Goal: Register for event/course

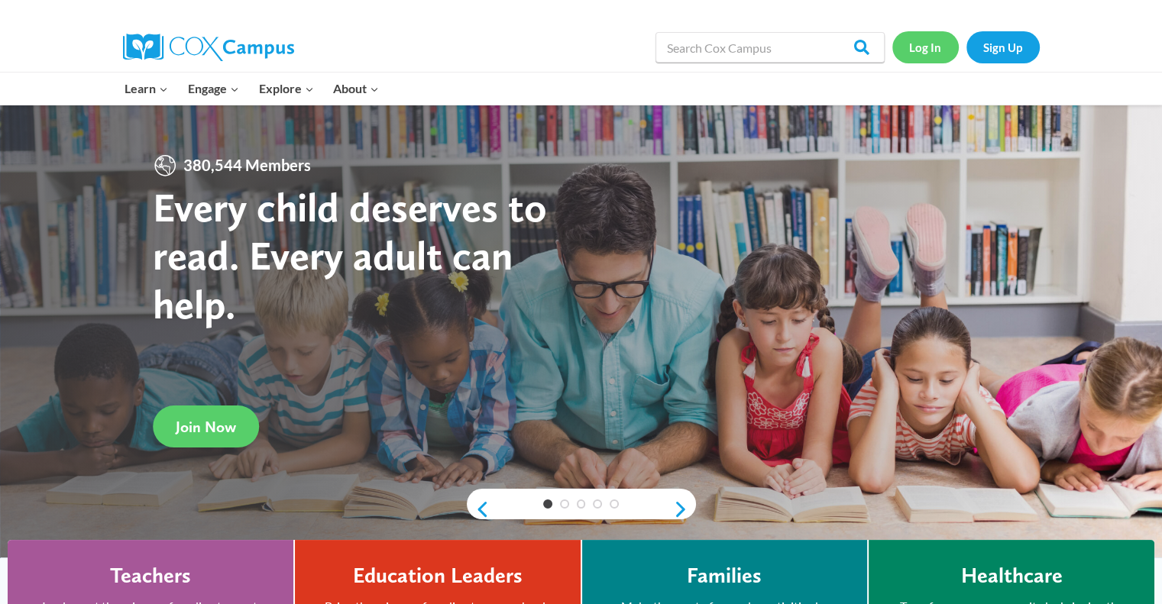
click at [935, 48] on link "Log In" at bounding box center [925, 46] width 66 height 31
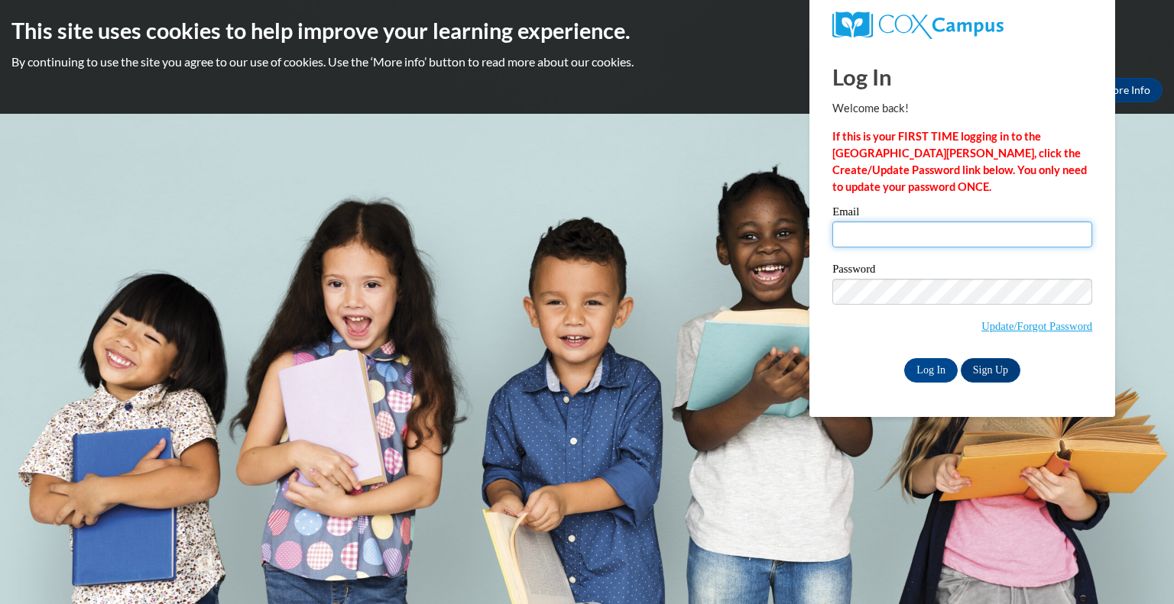
click at [904, 235] on input "Email" at bounding box center [962, 235] width 260 height 26
type input "hjarvis@southernregional.edu"
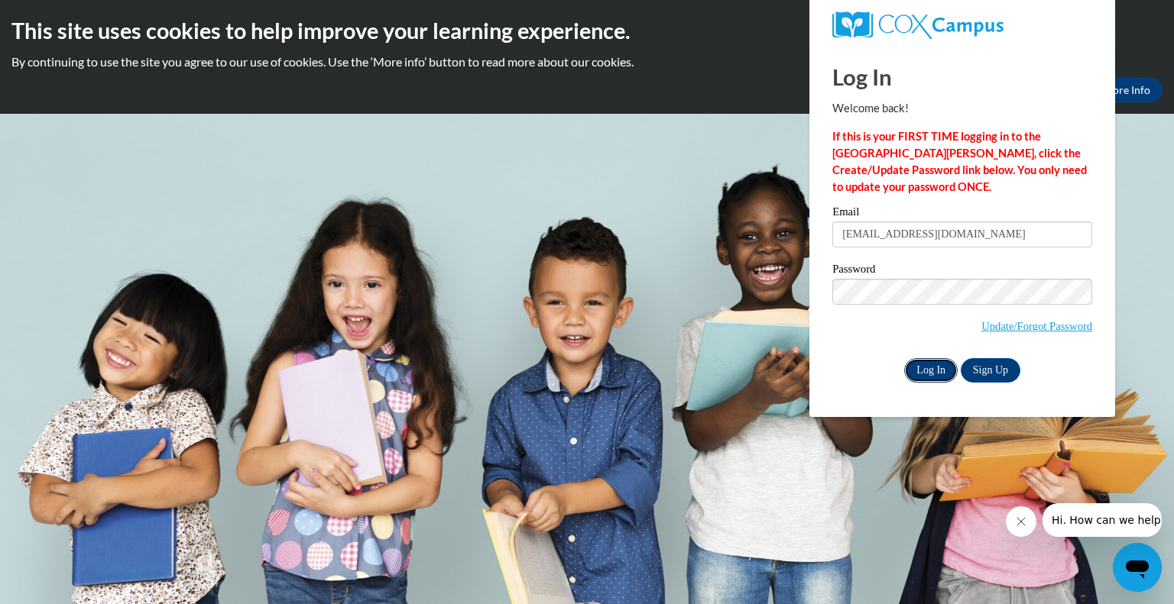
click at [916, 365] on input "Log In" at bounding box center [930, 370] width 53 height 24
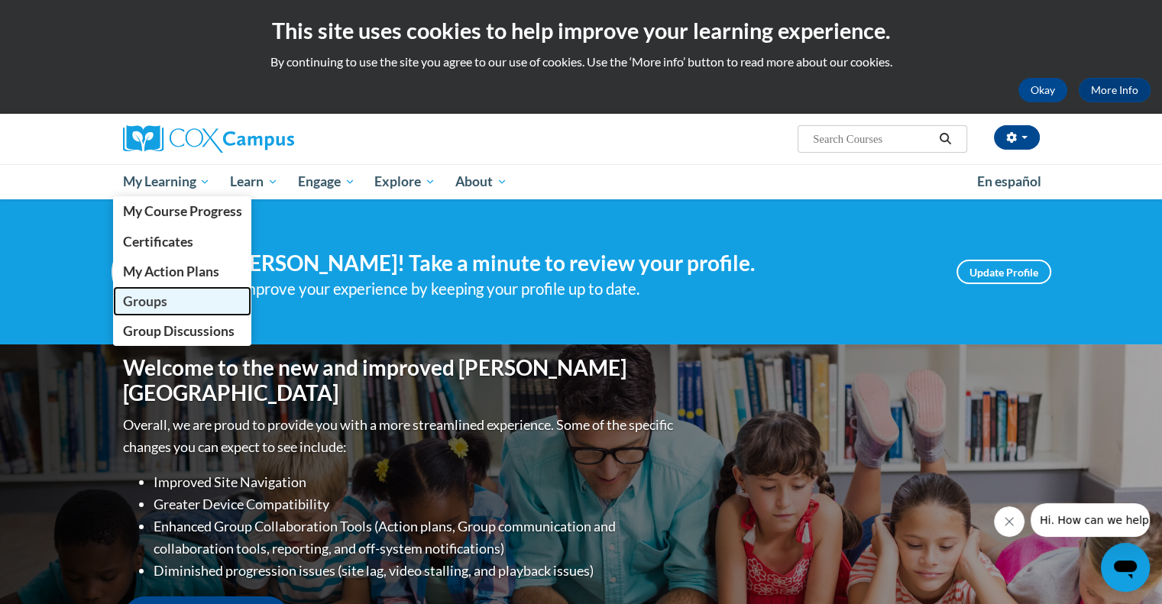
click at [144, 296] on span "Groups" at bounding box center [144, 301] width 44 height 16
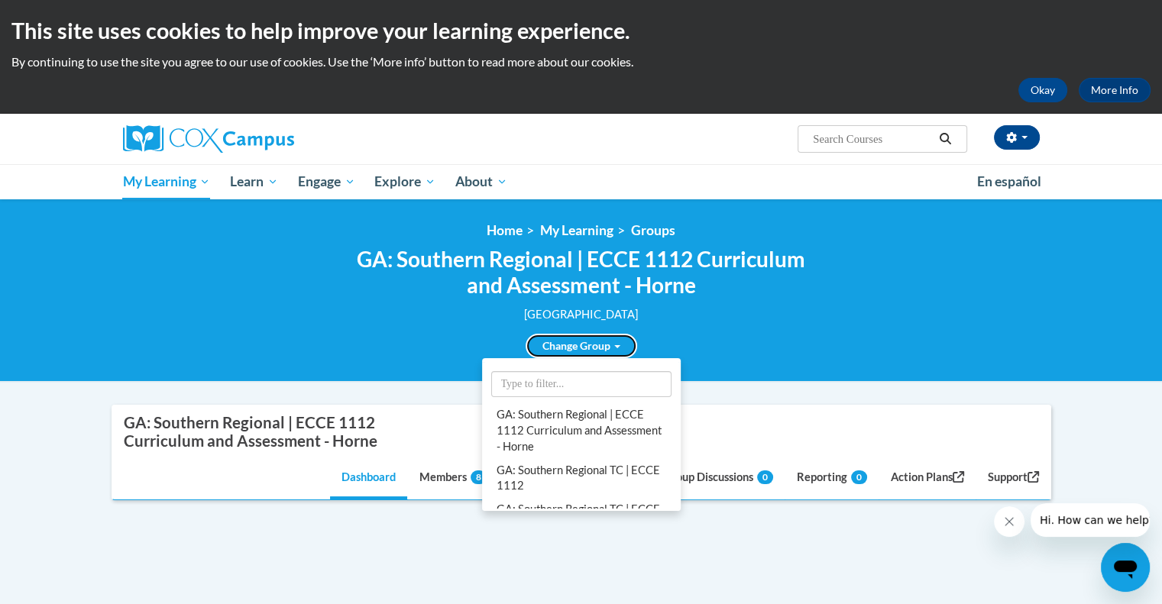
click at [584, 342] on link "Change Group" at bounding box center [582, 346] width 112 height 24
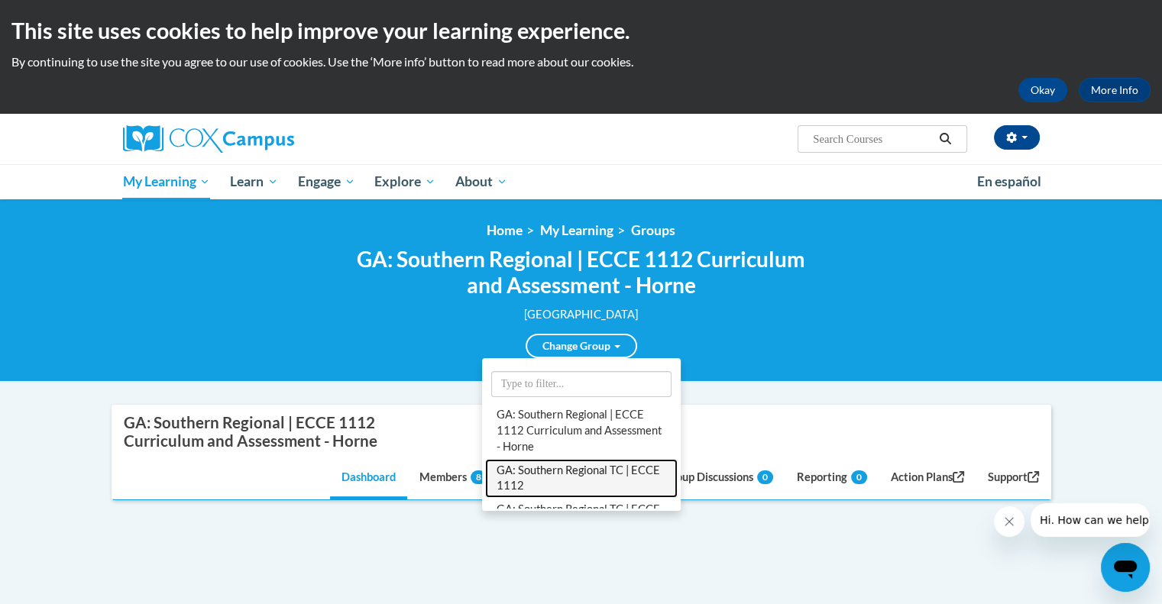
click at [562, 467] on link "GA: Southern Regional TC | ECCE 1112" at bounding box center [581, 479] width 193 height 40
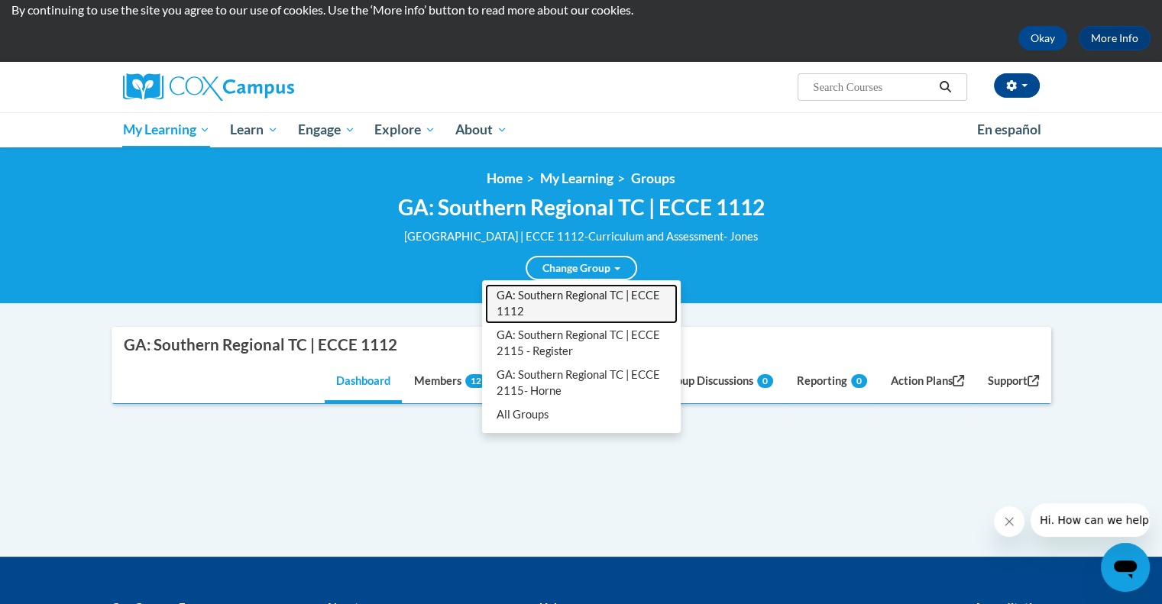
scroll to position [57, 0]
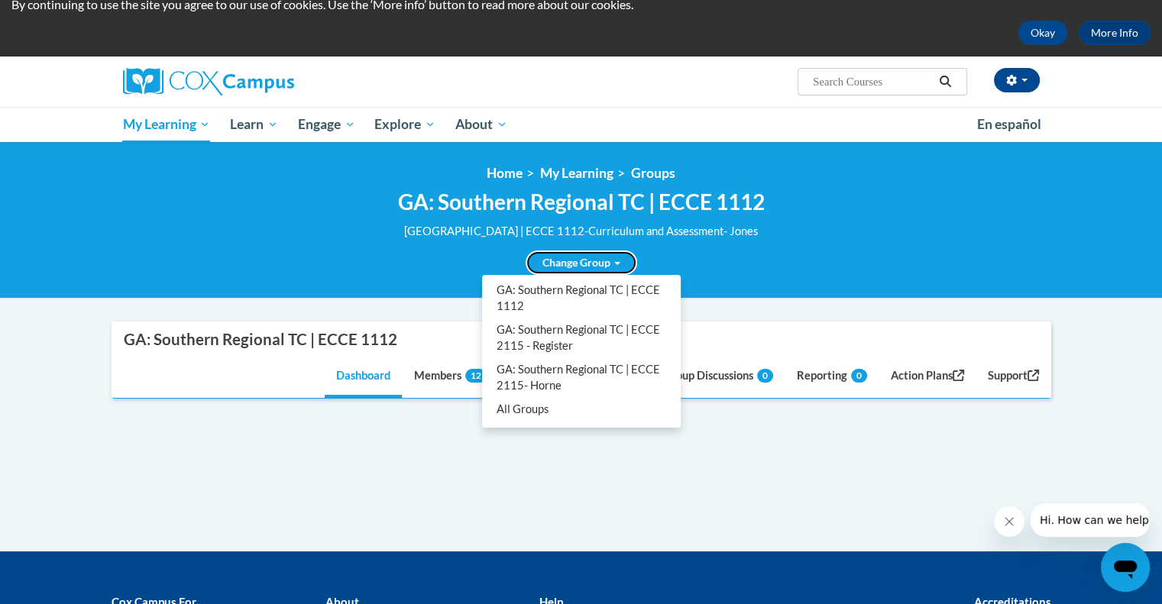
click at [565, 256] on link "Change Group" at bounding box center [582, 263] width 112 height 24
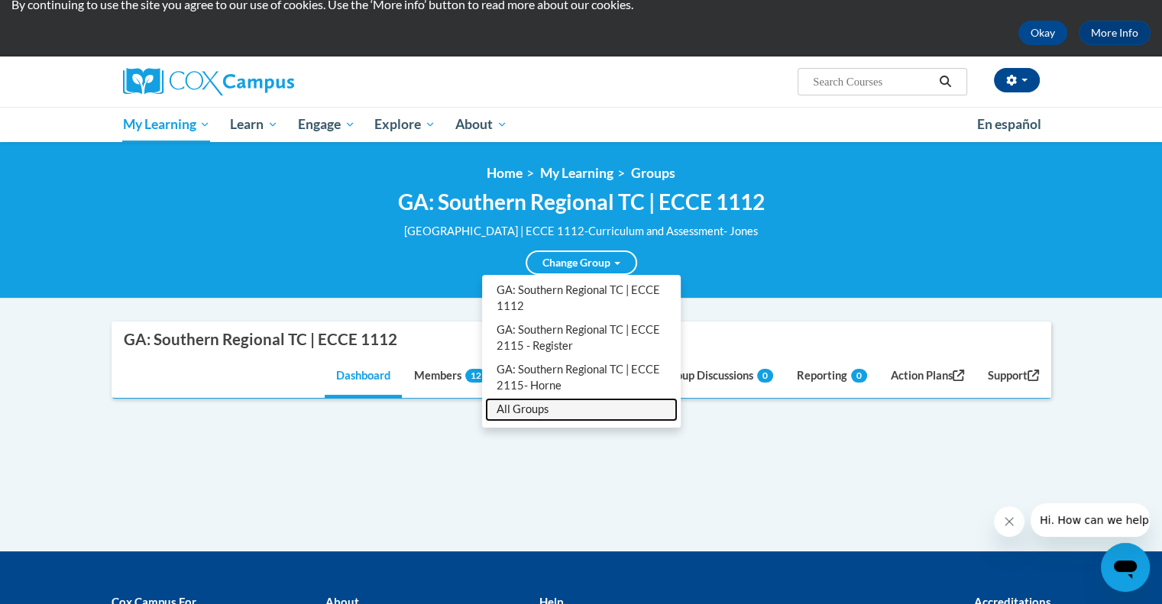
click at [529, 403] on link "All Groups" at bounding box center [581, 410] width 193 height 24
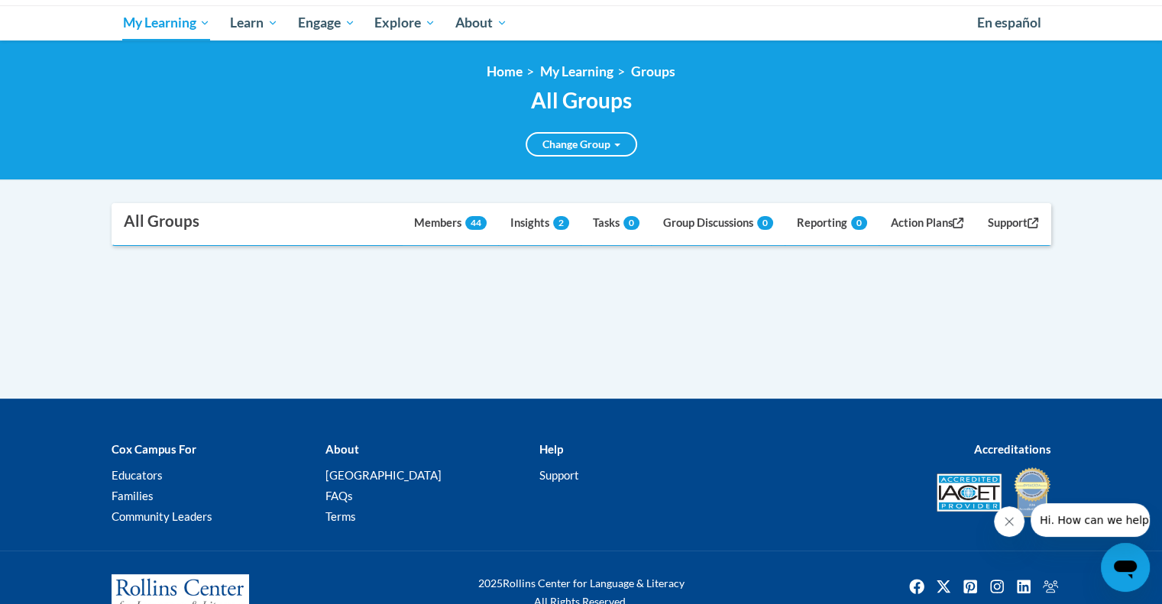
scroll to position [160, 0]
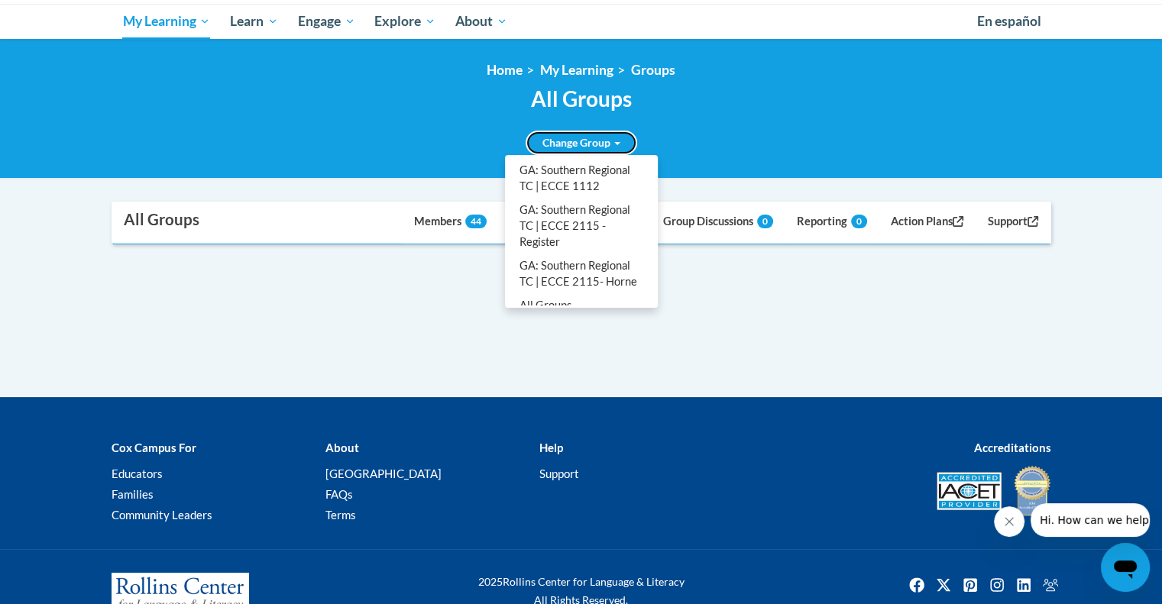
click at [591, 144] on link "Change Group" at bounding box center [582, 143] width 112 height 24
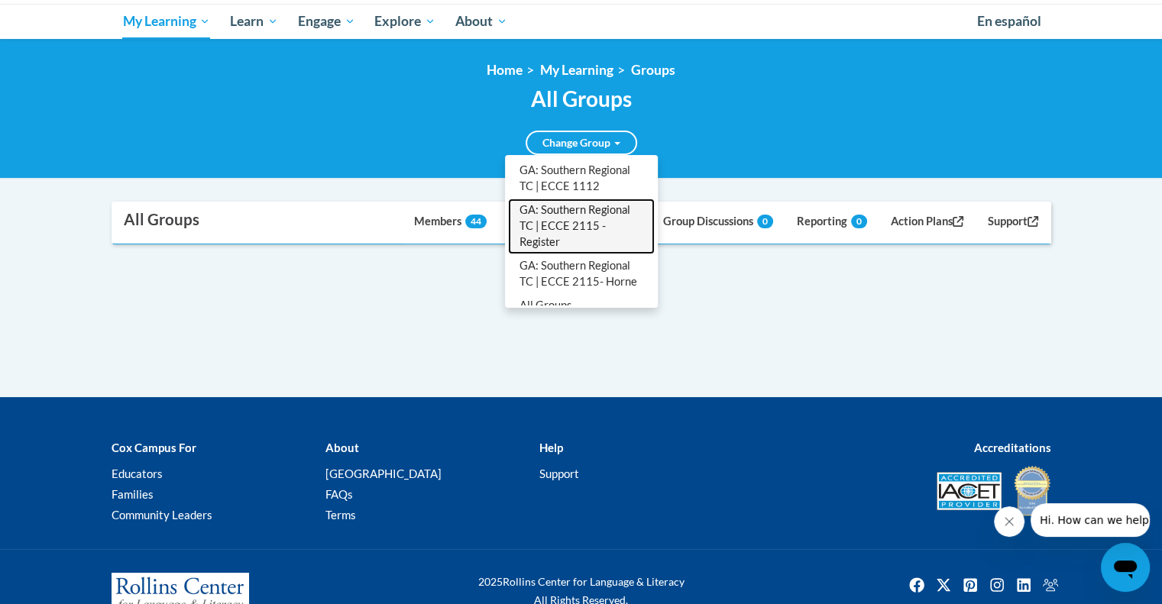
click at [578, 241] on link "GA: Southern Regional TC | ECCE 2115 - Register" at bounding box center [581, 227] width 147 height 56
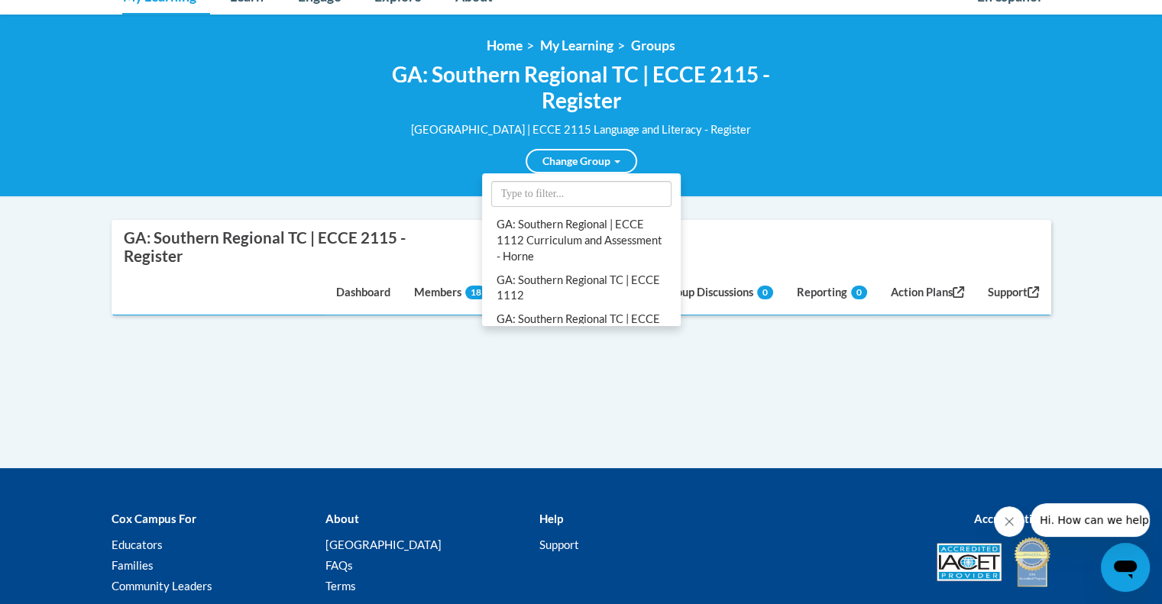
scroll to position [0, 0]
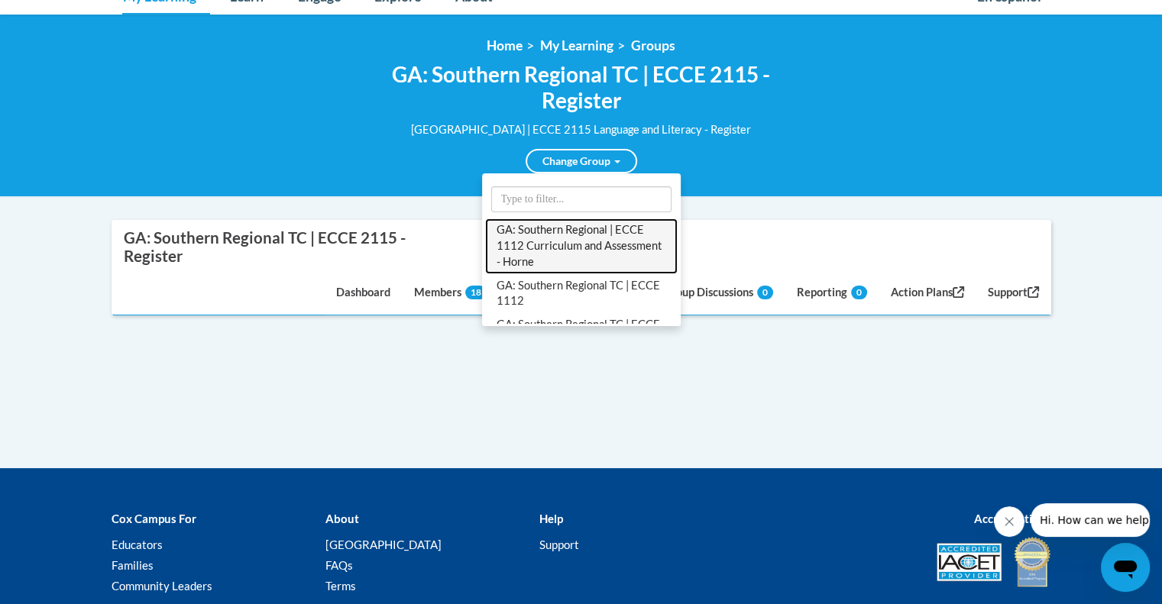
click at [565, 244] on link "GA: Southern Regional | ECCE 1112 Curriculum and Assessment - Horne" at bounding box center [581, 247] width 193 height 56
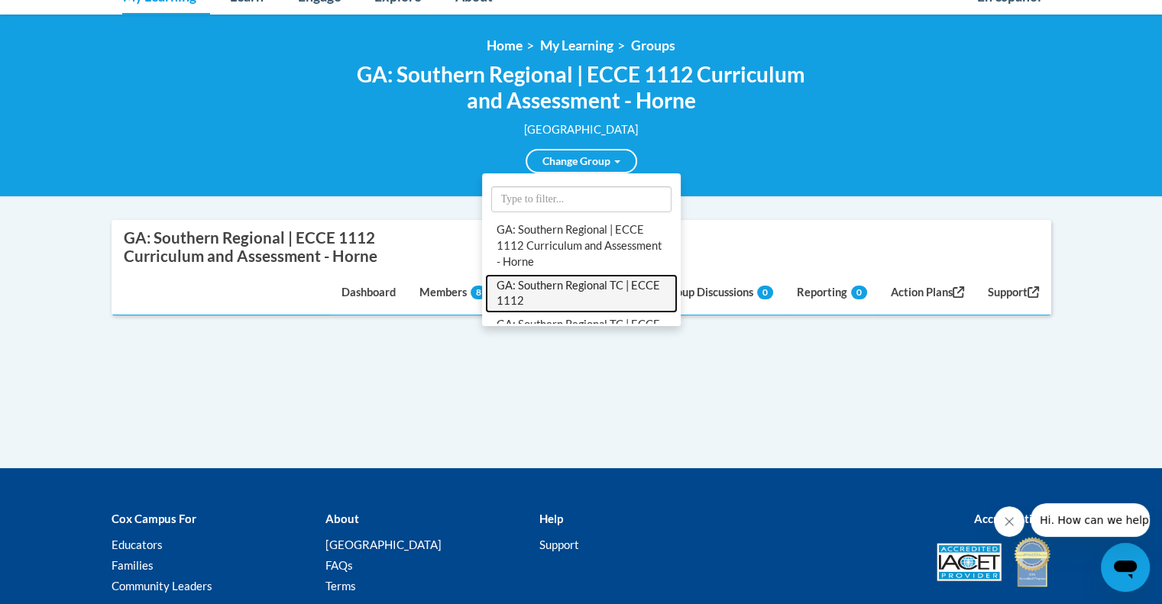
click at [565, 289] on link "GA: Southern Regional TC | ECCE 1112" at bounding box center [581, 294] width 193 height 40
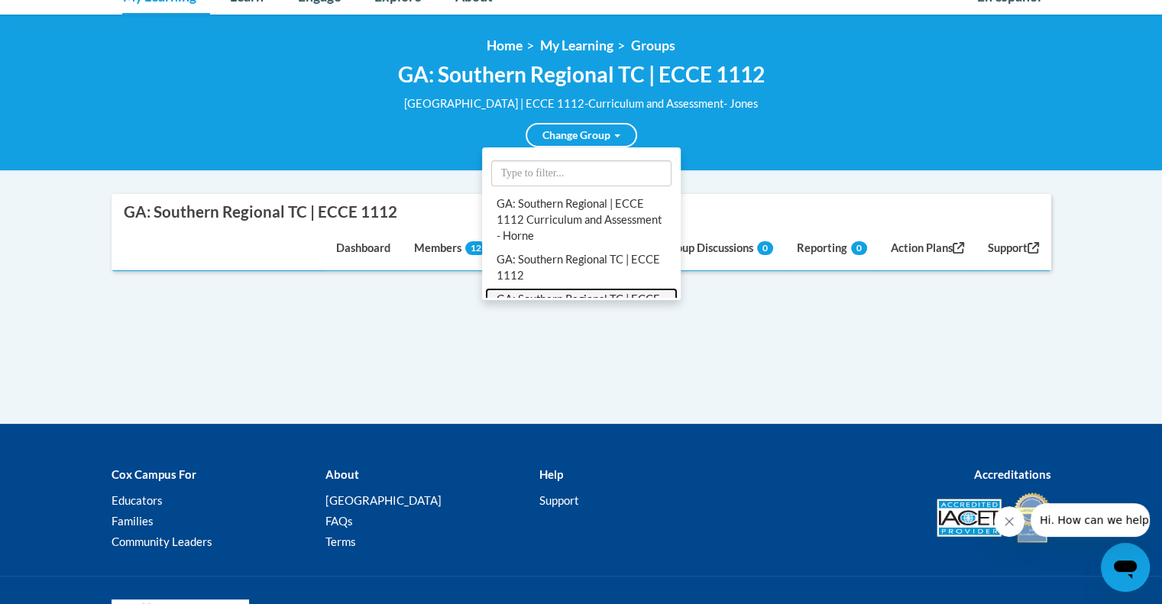
click at [664, 291] on link "GA: Southern Regional TC | ECCE 2115 - Register" at bounding box center [581, 308] width 193 height 40
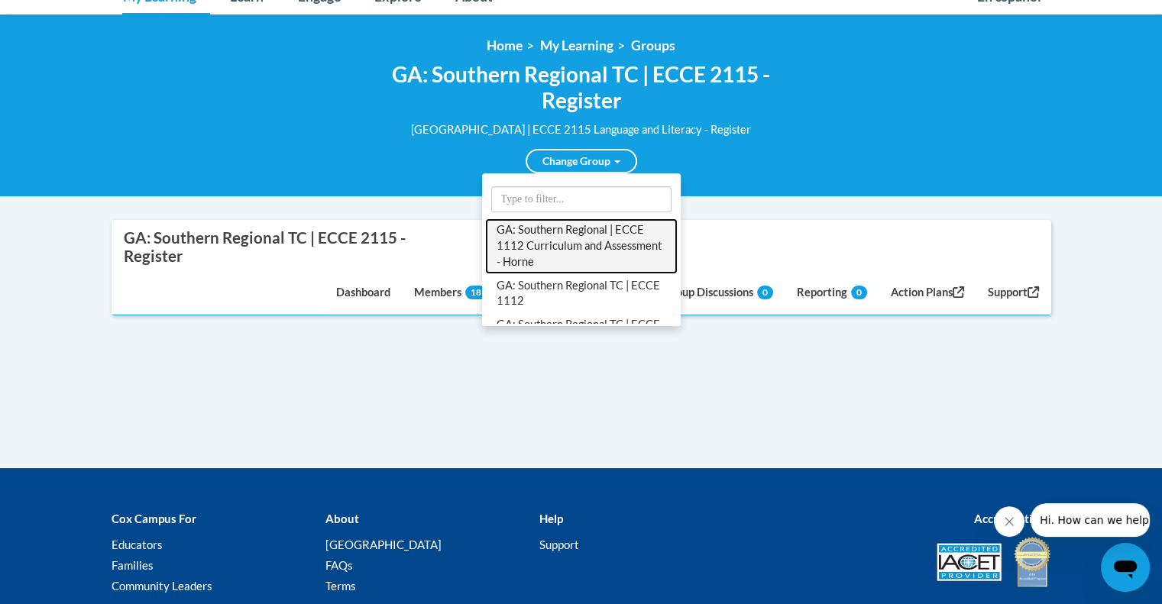
click at [552, 241] on link "GA: Southern Regional | ECCE 1112 Curriculum and Assessment - Horne" at bounding box center [581, 247] width 193 height 56
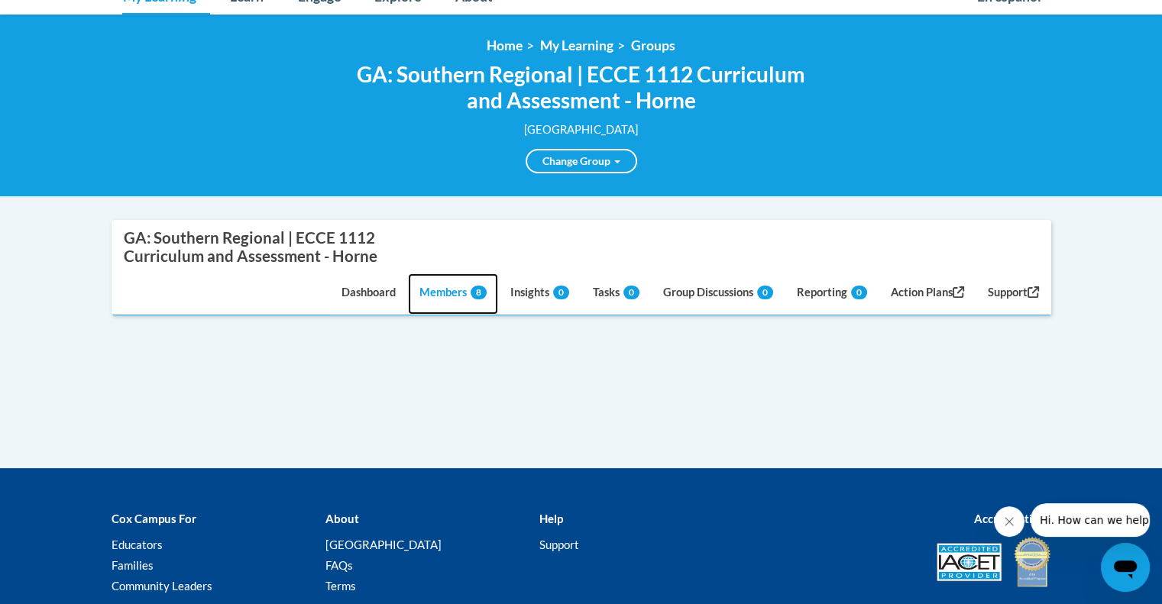
click at [432, 284] on link "Members 8" at bounding box center [453, 294] width 90 height 41
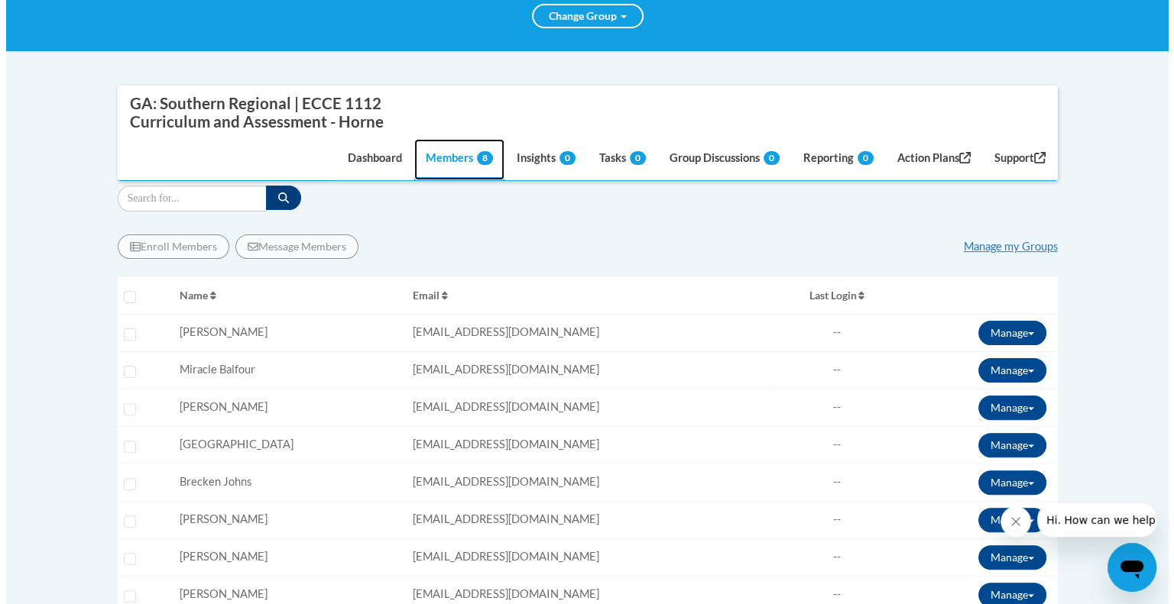
scroll to position [335, 0]
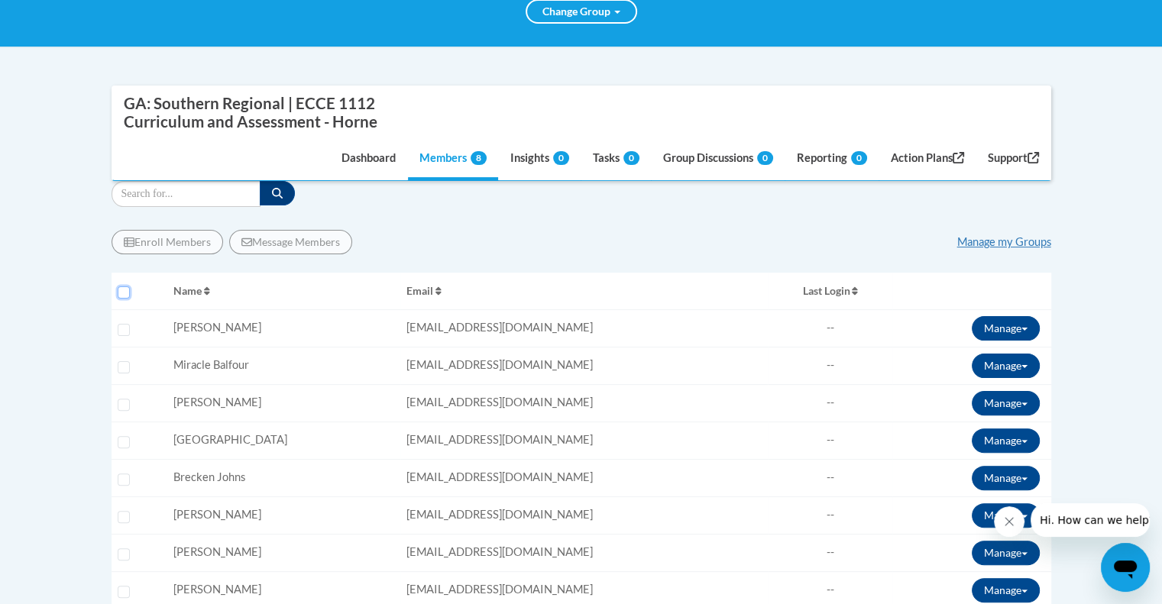
click at [119, 292] on input "Select all users" at bounding box center [124, 293] width 12 height 12
checkbox input "true"
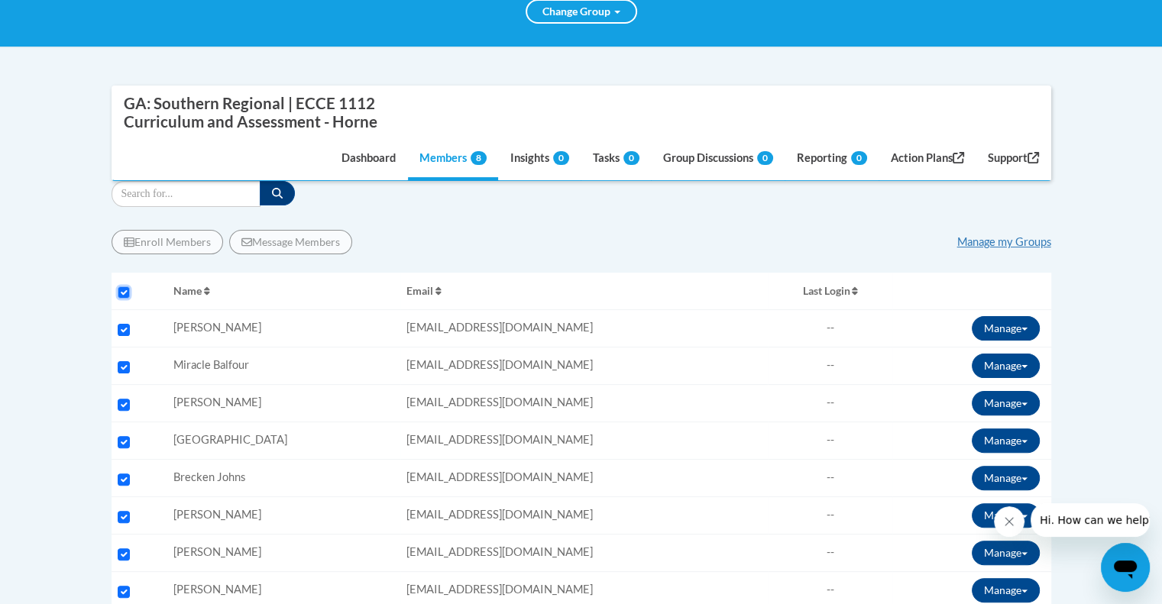
checkbox input "true"
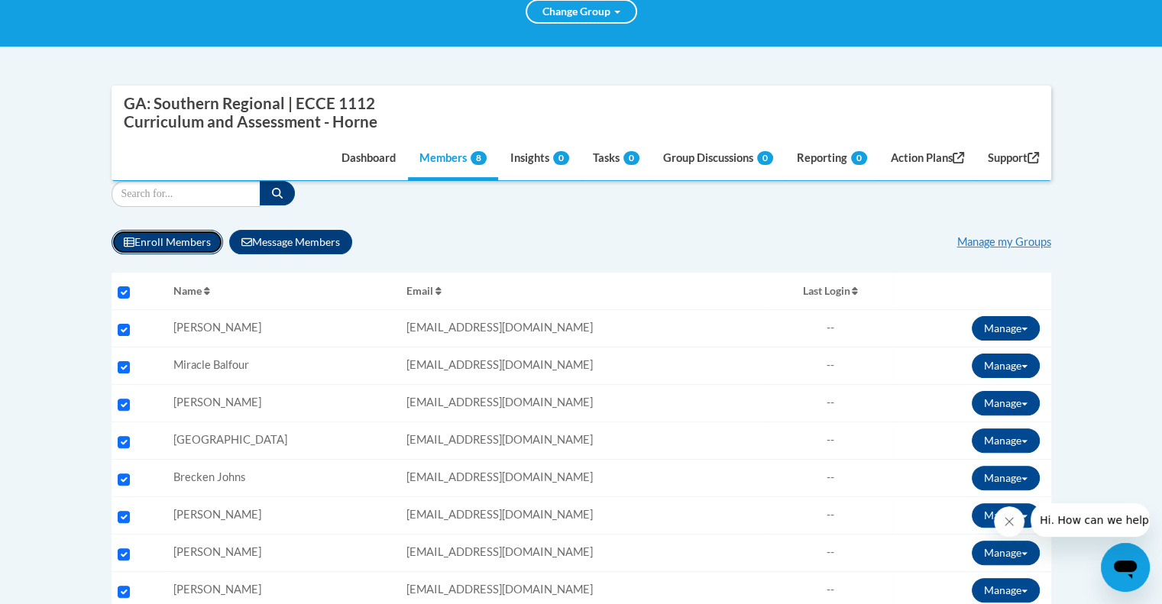
click at [160, 238] on button "Enroll Members" at bounding box center [168, 242] width 112 height 24
select select
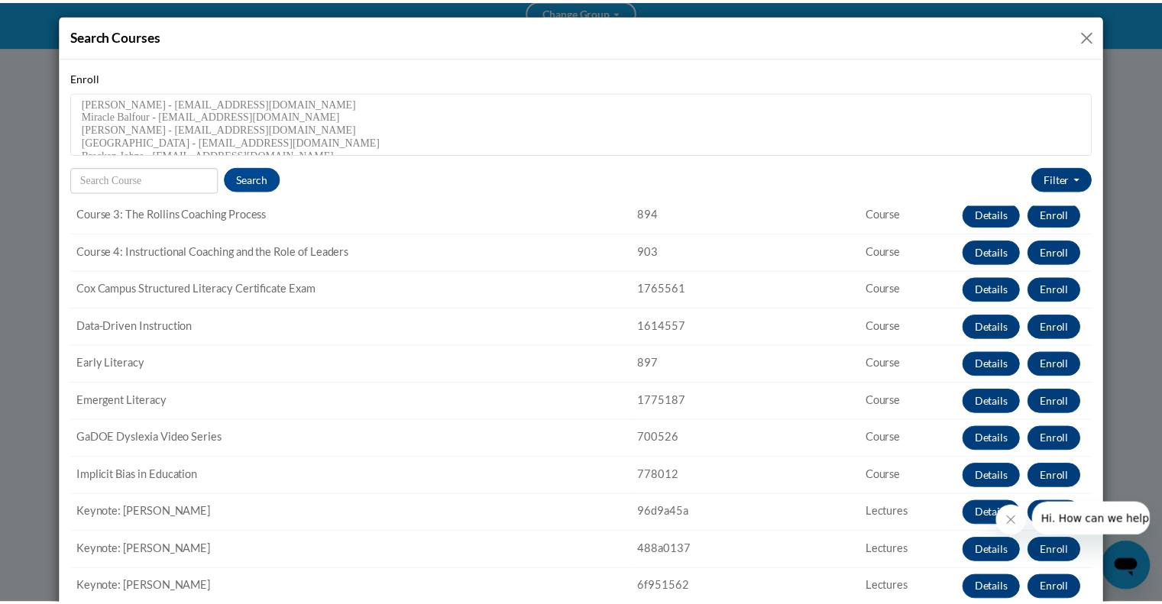
scroll to position [302, 0]
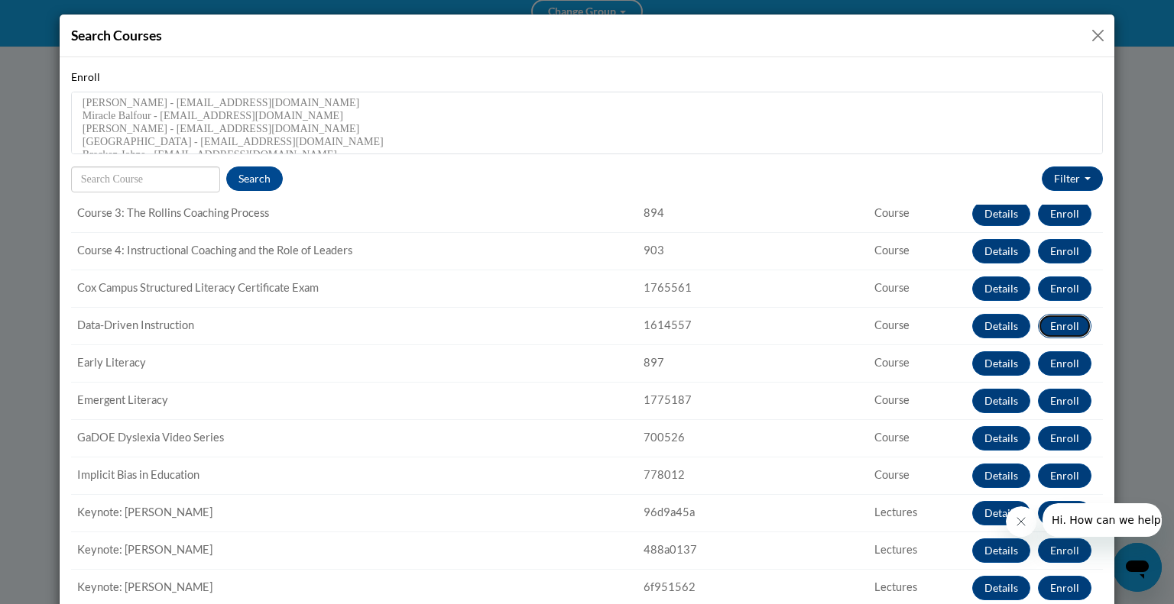
click at [1038, 331] on button "Enroll" at bounding box center [1064, 326] width 53 height 24
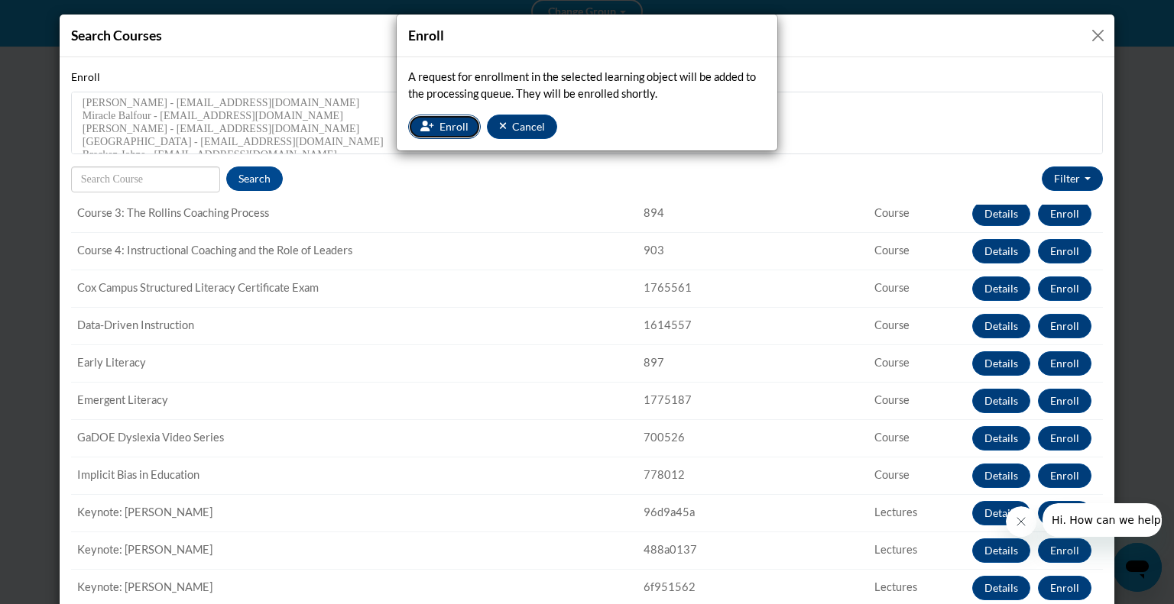
click at [439, 120] on span "Enroll" at bounding box center [453, 126] width 29 height 13
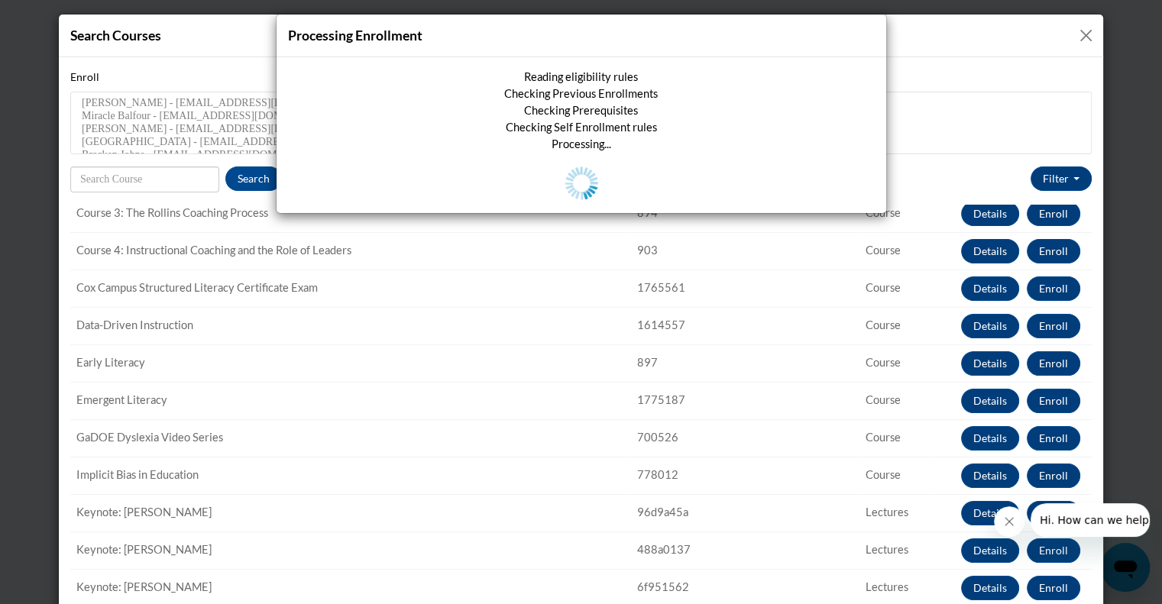
scroll to position [435, 0]
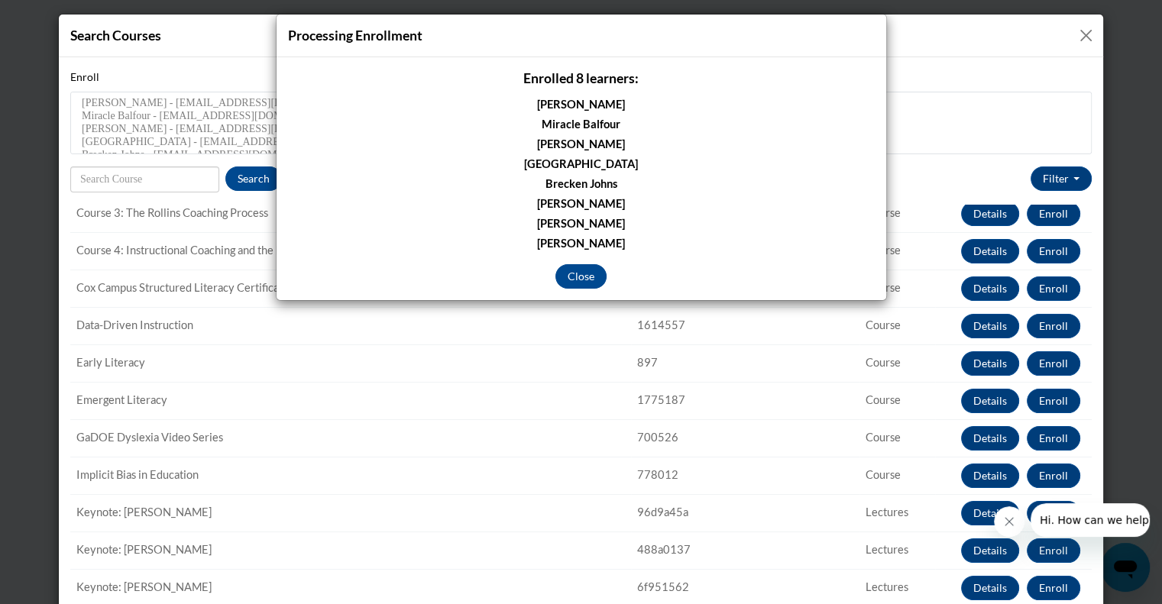
click at [580, 302] on div "Processing Enrollment Enrolled 8 learners: Amber Anderson Miracle Balfour Kayla…" at bounding box center [581, 302] width 1162 height 604
click at [579, 270] on button "Close" at bounding box center [580, 276] width 51 height 24
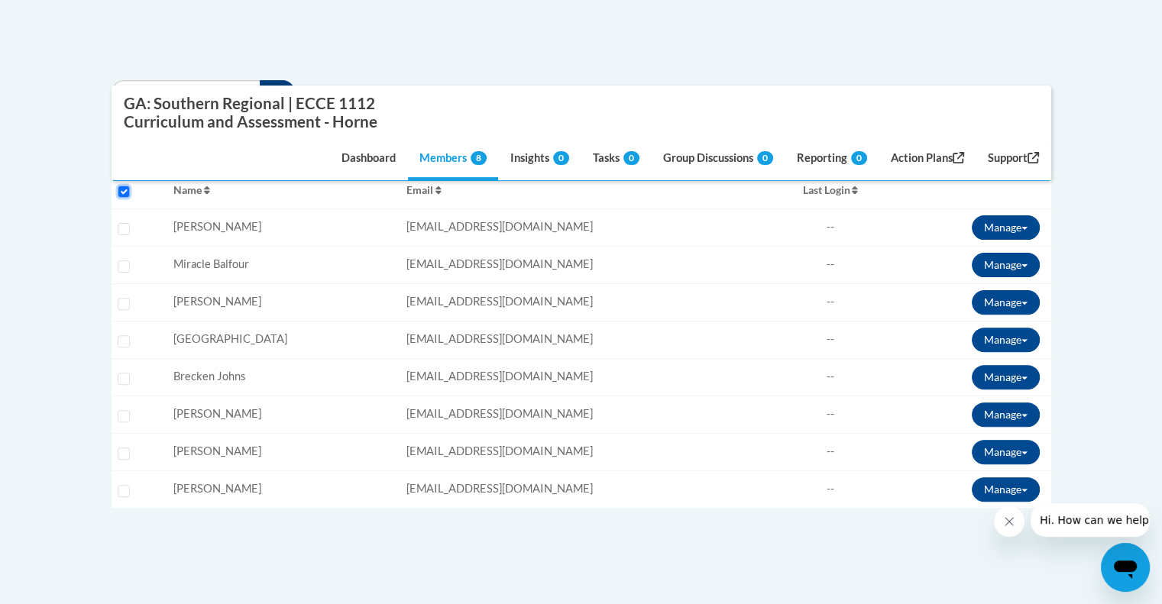
click at [124, 193] on input "Select all users" at bounding box center [124, 192] width 12 height 12
click at [122, 190] on input "Select all users" at bounding box center [124, 192] width 12 height 12
checkbox input "true"
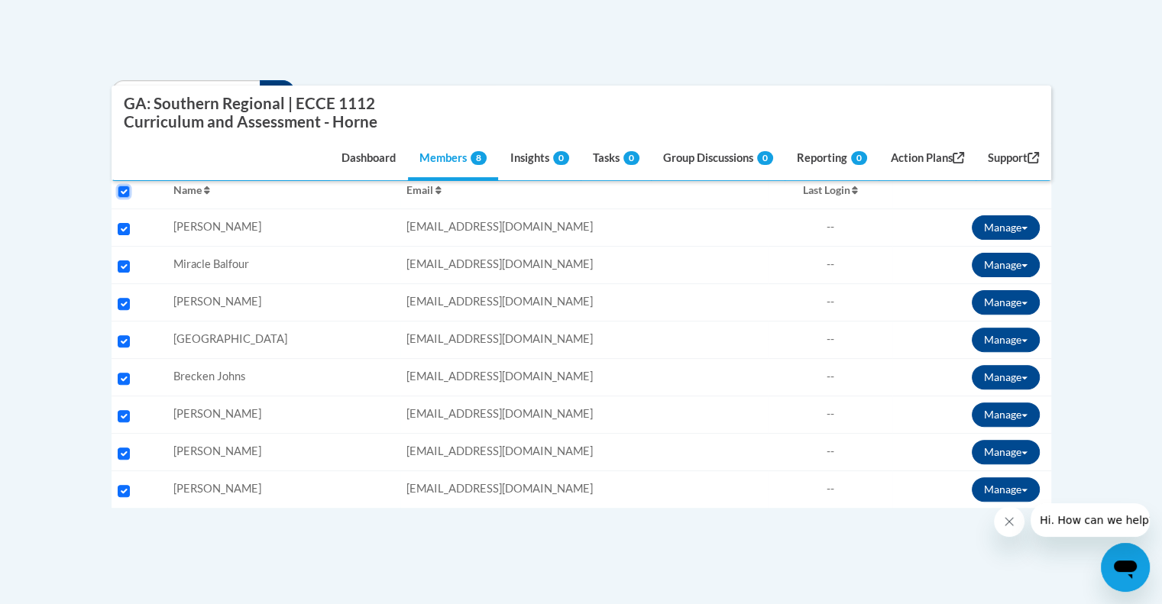
checkbox input "true"
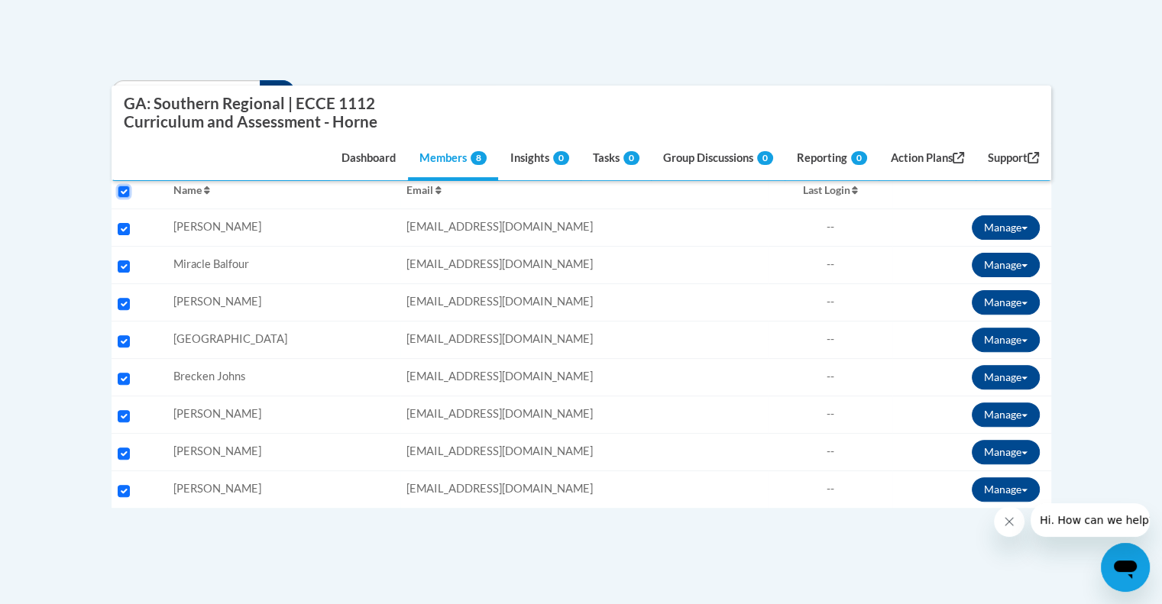
checkbox input "true"
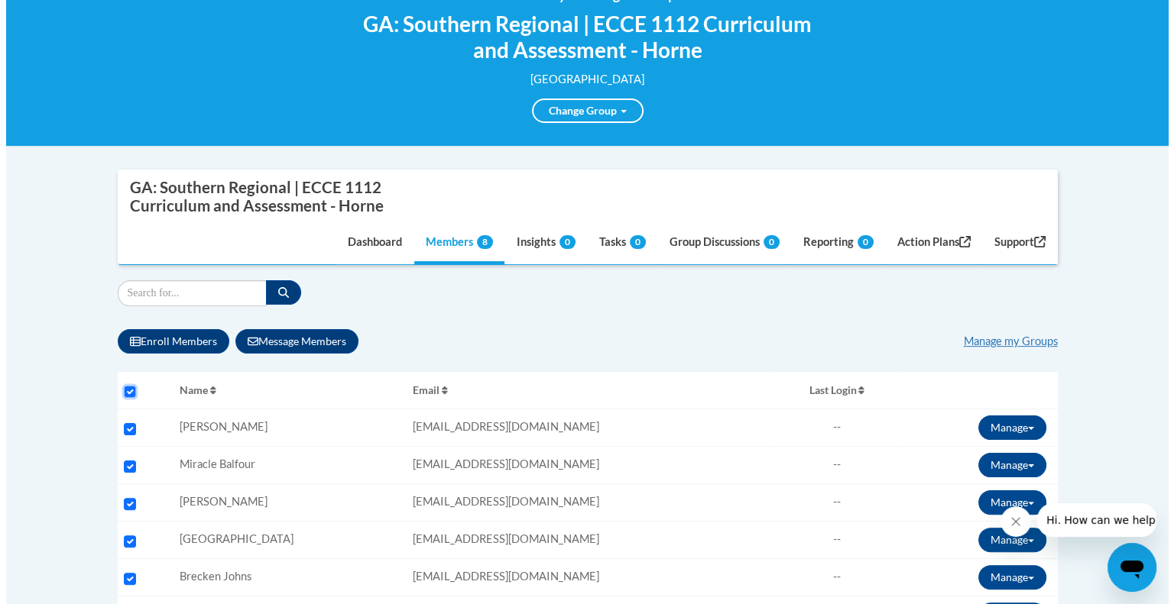
scroll to position [235, 0]
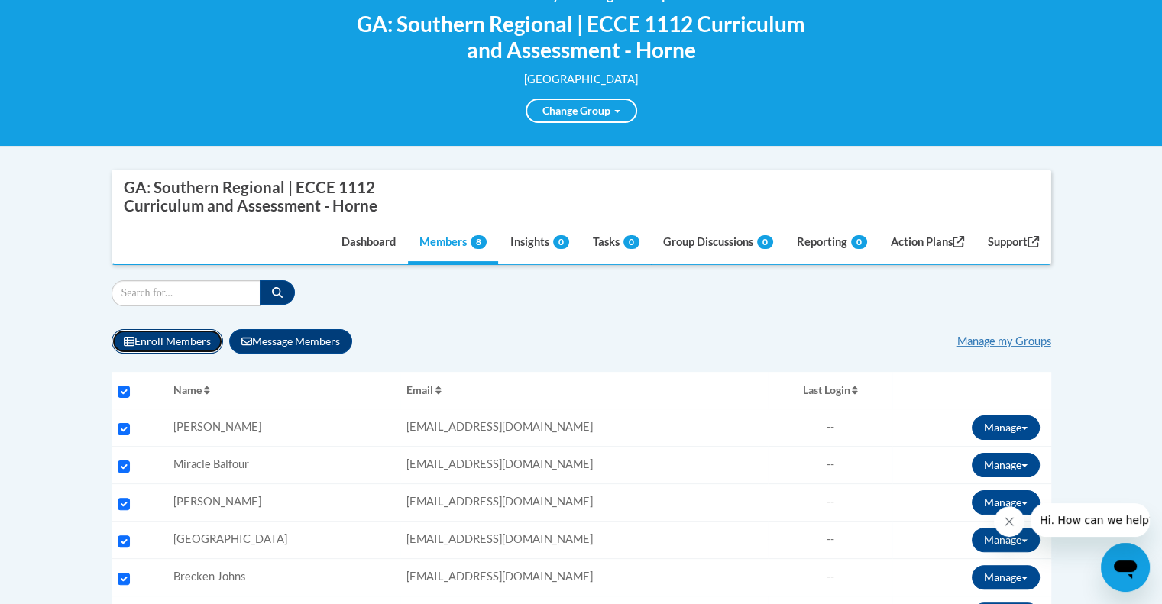
click at [176, 338] on button "Enroll Members" at bounding box center [168, 341] width 112 height 24
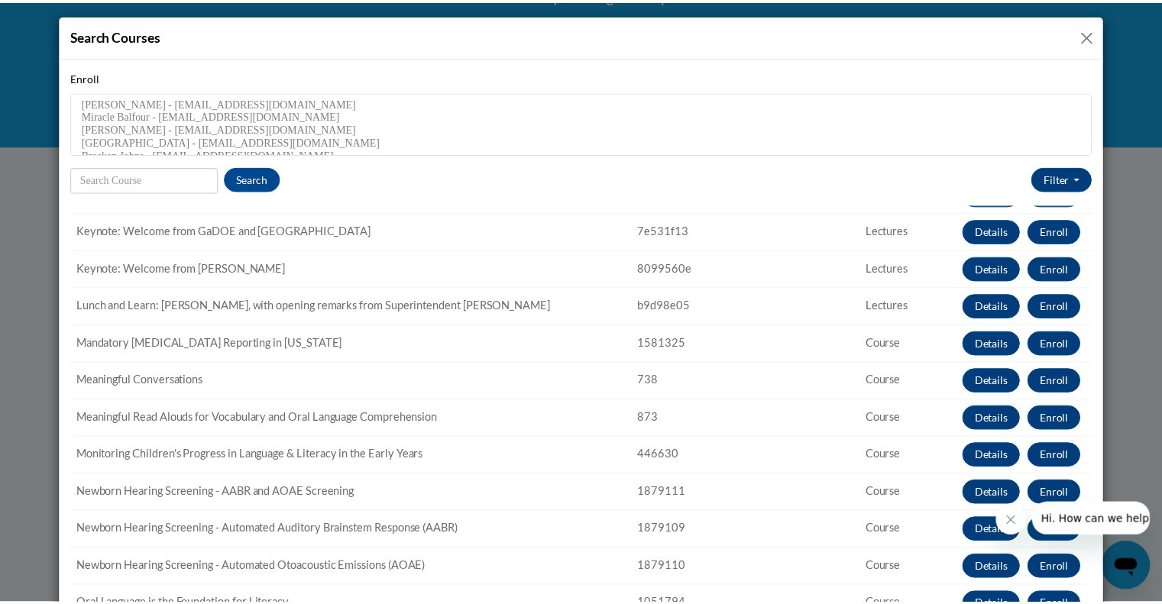
scroll to position [734, 0]
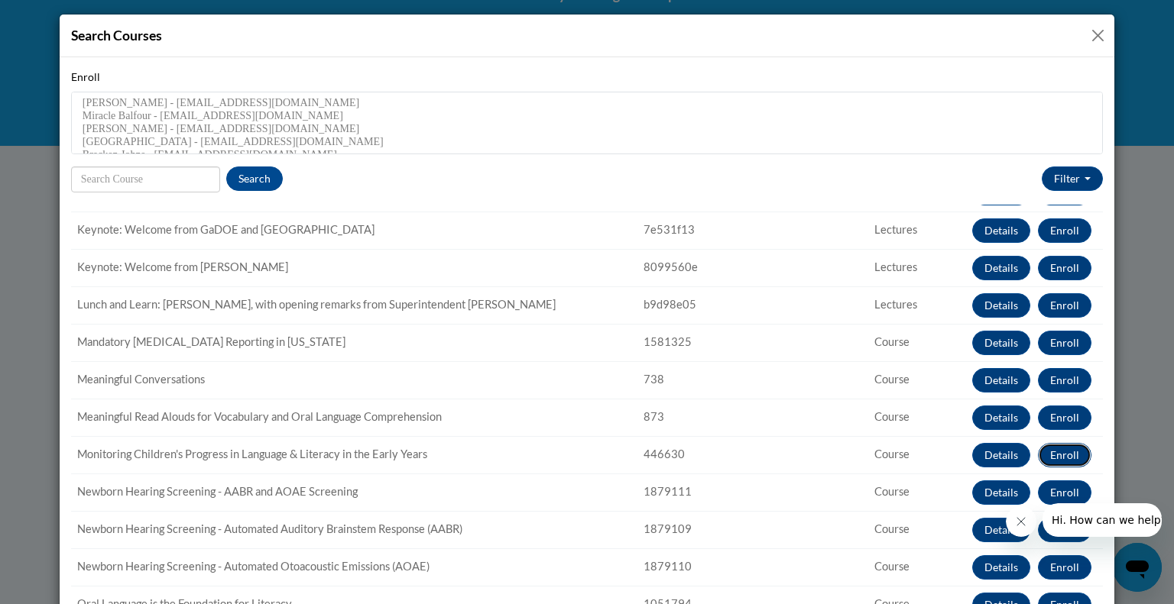
click at [1044, 450] on button "Enroll" at bounding box center [1064, 455] width 53 height 24
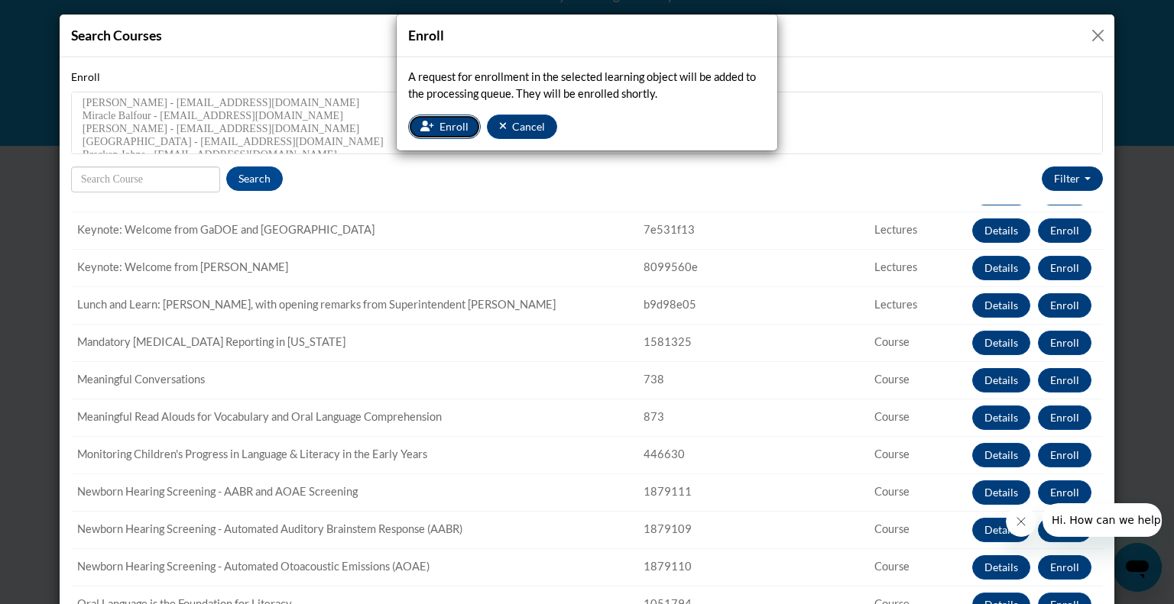
click at [428, 128] on icon "button" at bounding box center [427, 126] width 14 height 11
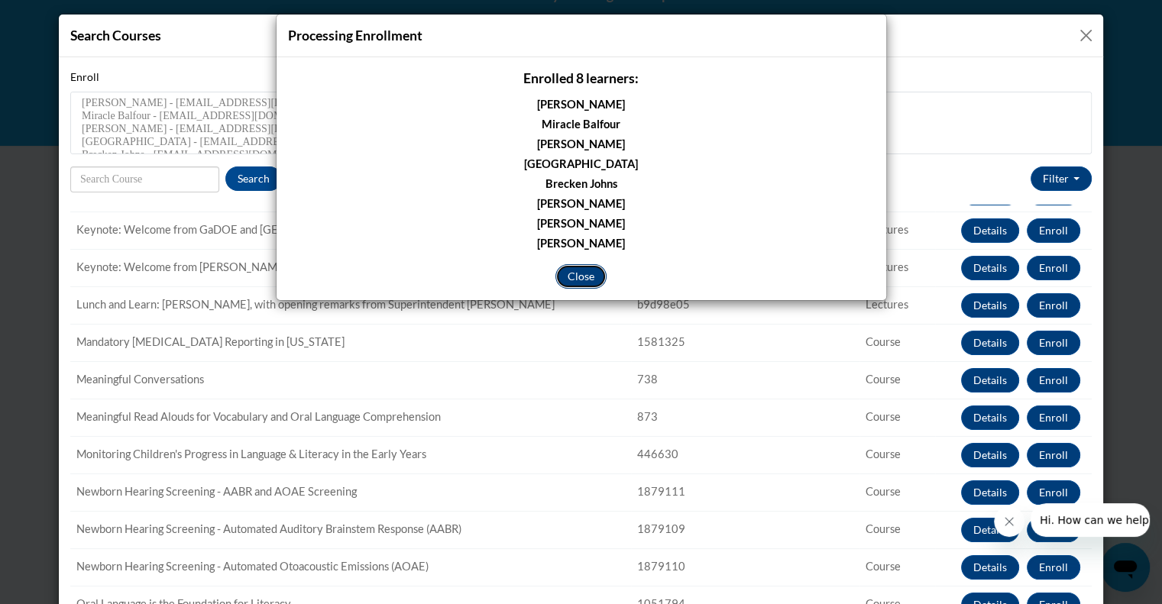
click at [584, 271] on button "Close" at bounding box center [580, 276] width 51 height 24
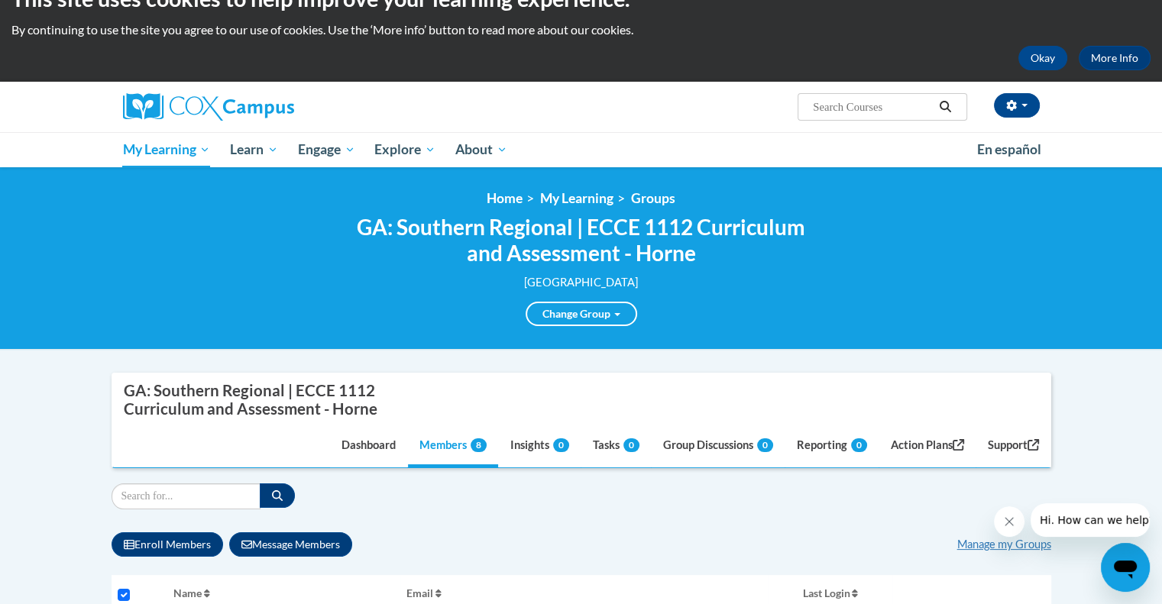
scroll to position [31, 0]
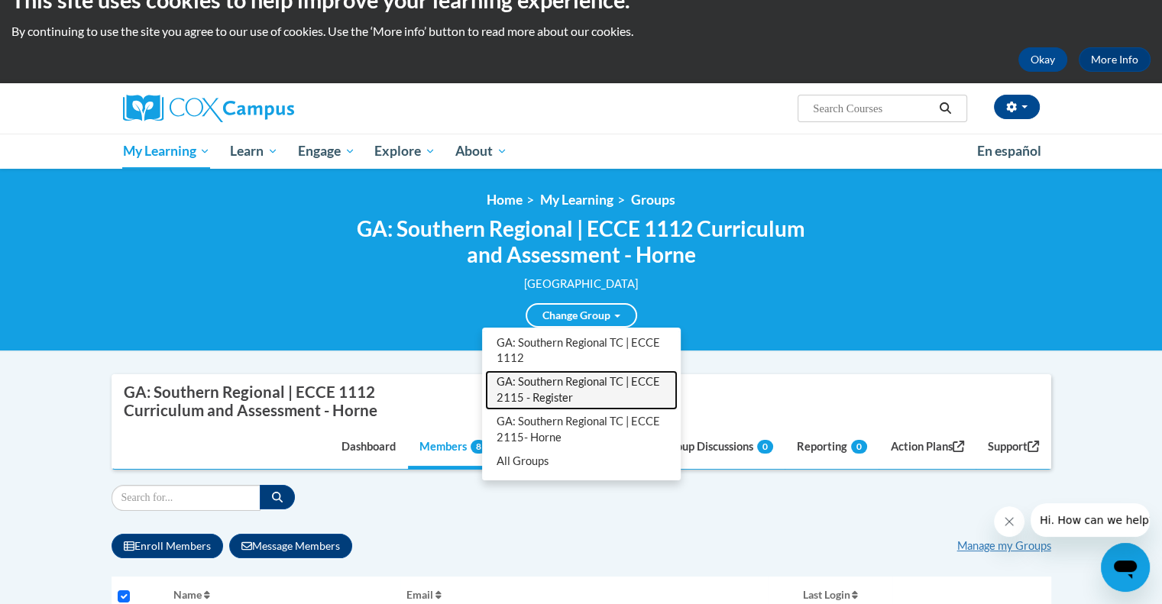
click at [535, 390] on link "GA: Southern Regional TC | ECCE 2115 - Register" at bounding box center [581, 391] width 193 height 40
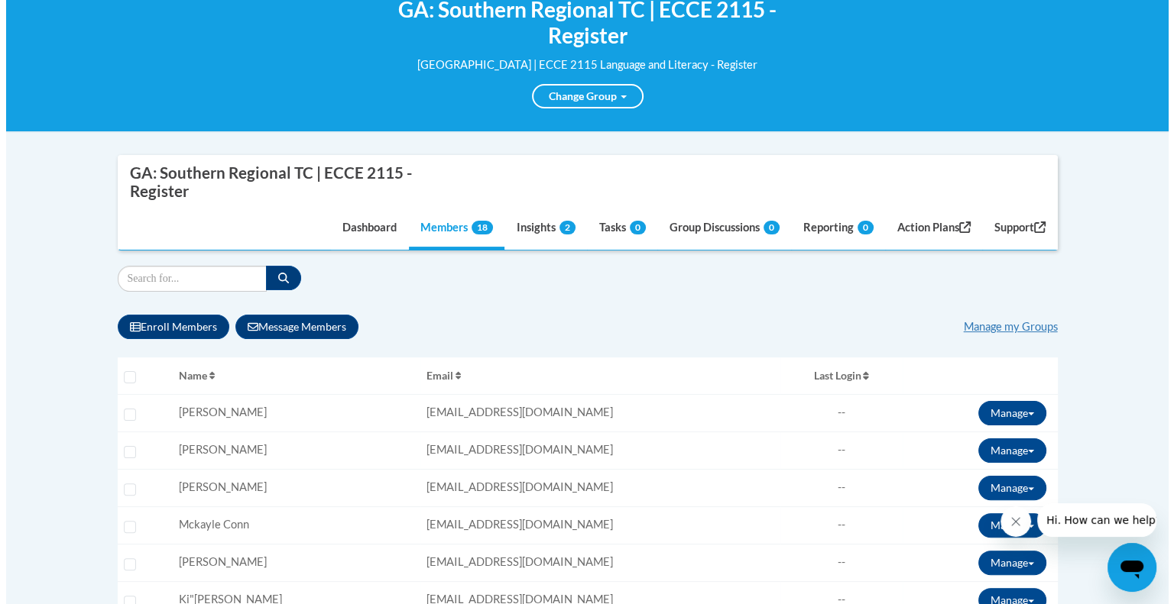
scroll to position [254, 0]
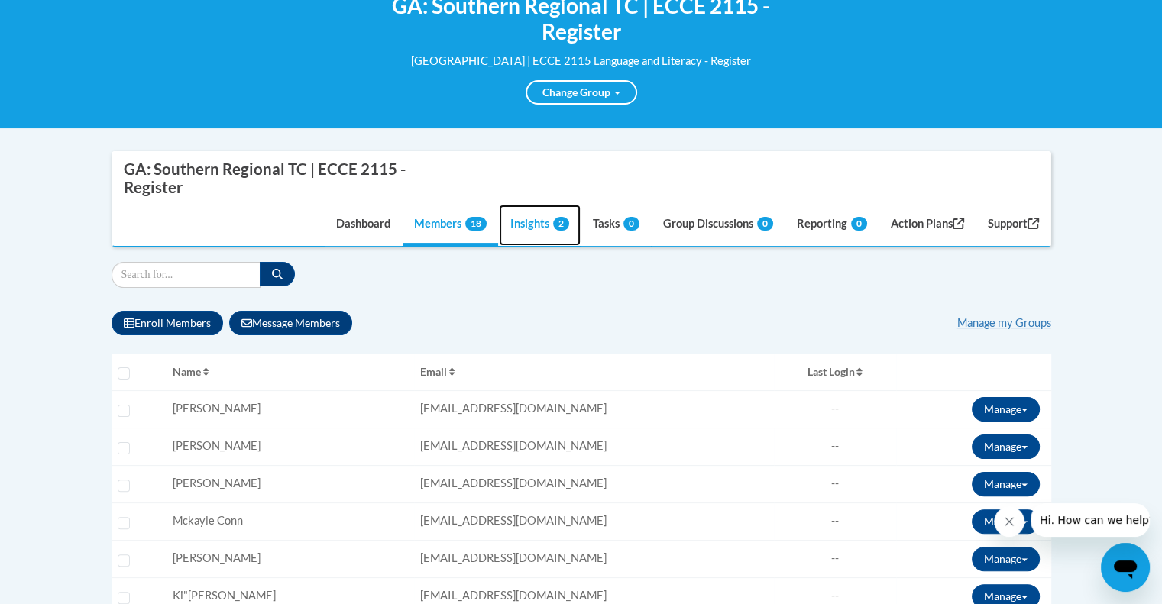
click at [532, 222] on link "Insights 2" at bounding box center [540, 225] width 82 height 41
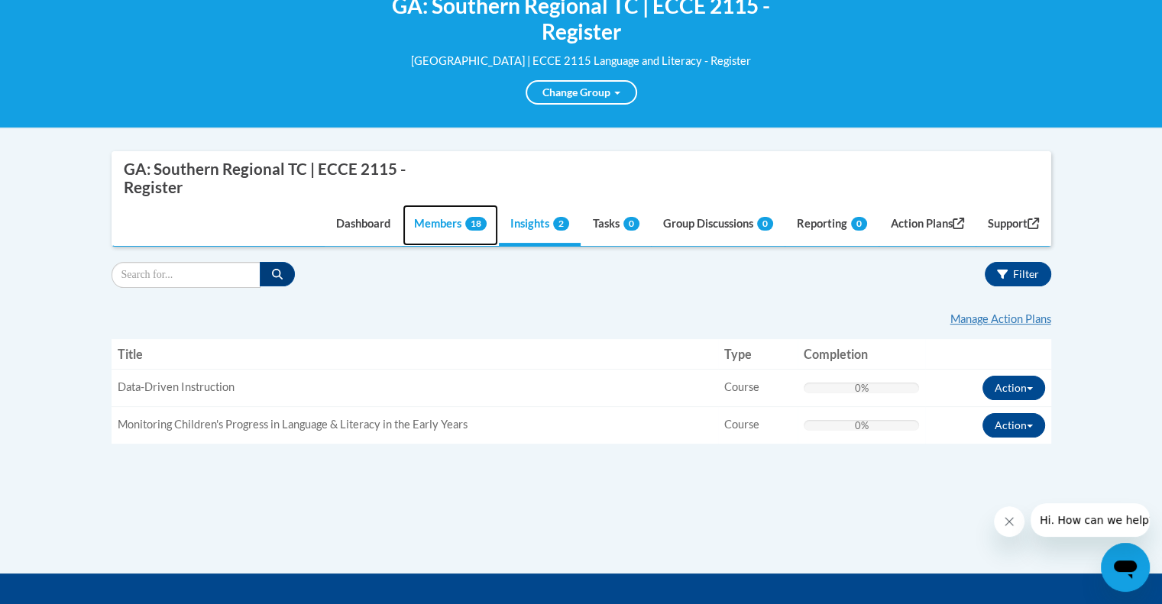
click at [428, 220] on link "Members 18" at bounding box center [451, 225] width 96 height 41
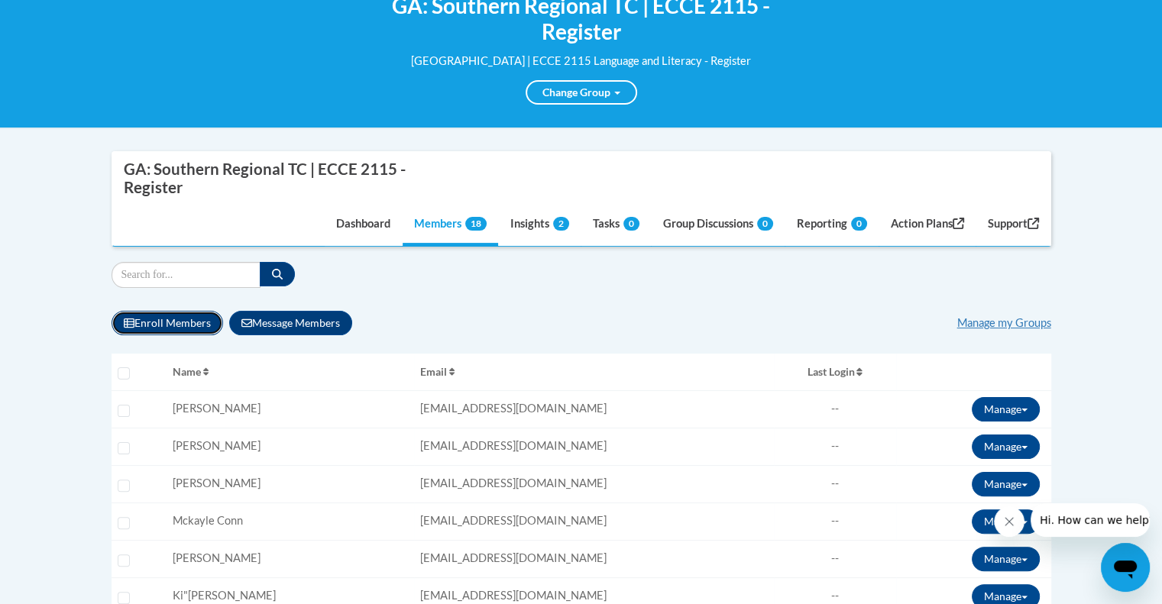
click at [159, 326] on button "Enroll Members" at bounding box center [168, 323] width 112 height 24
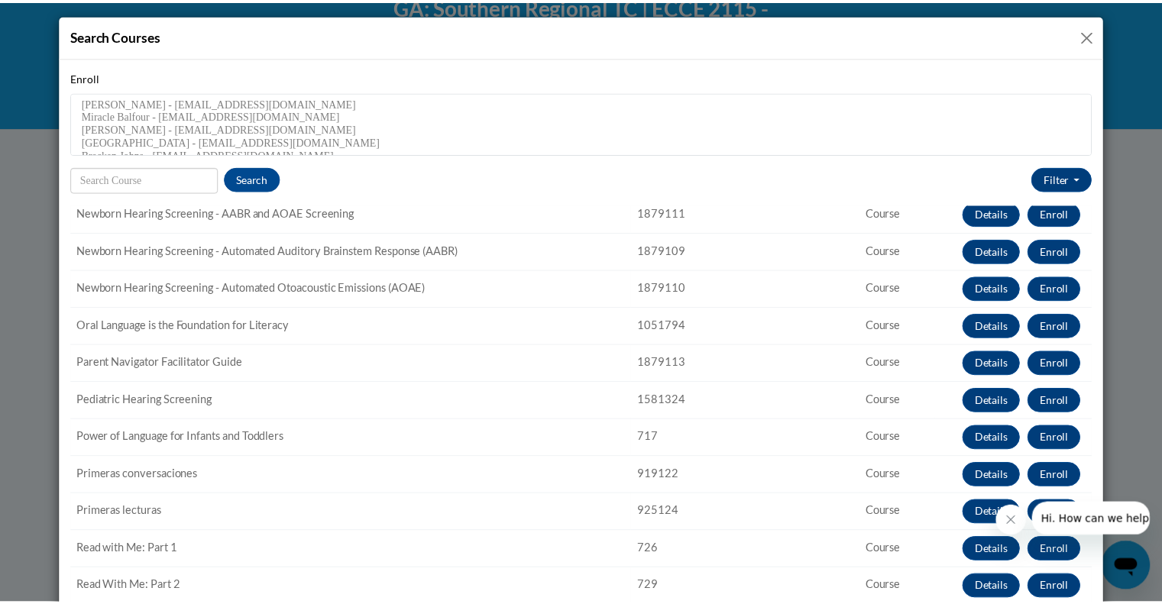
scroll to position [1021, 0]
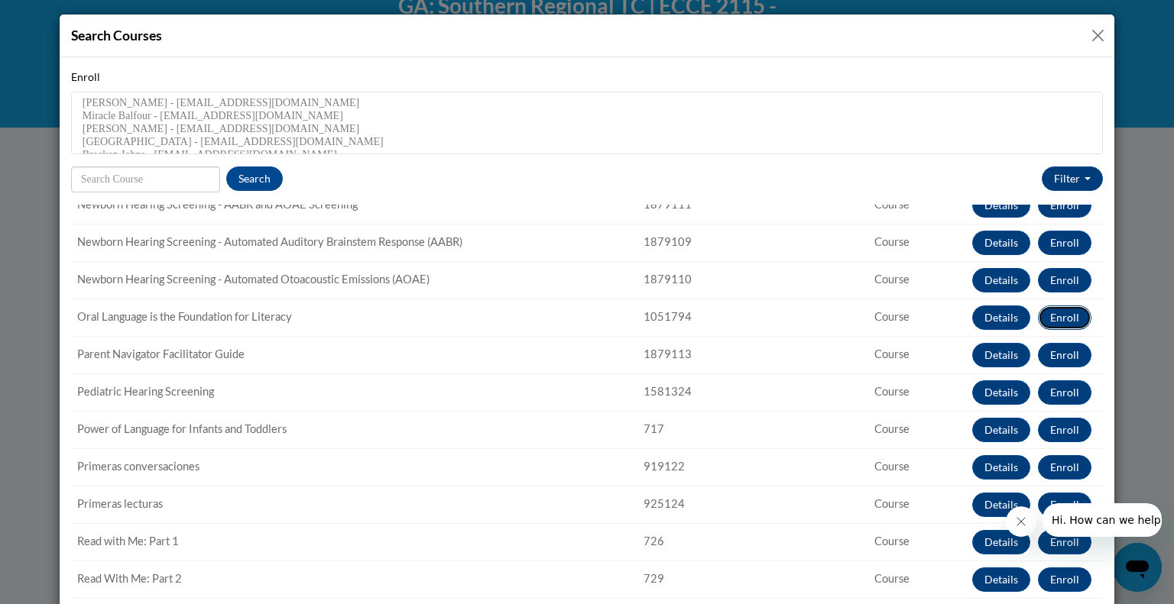
click at [1038, 317] on button "Enroll" at bounding box center [1064, 318] width 53 height 24
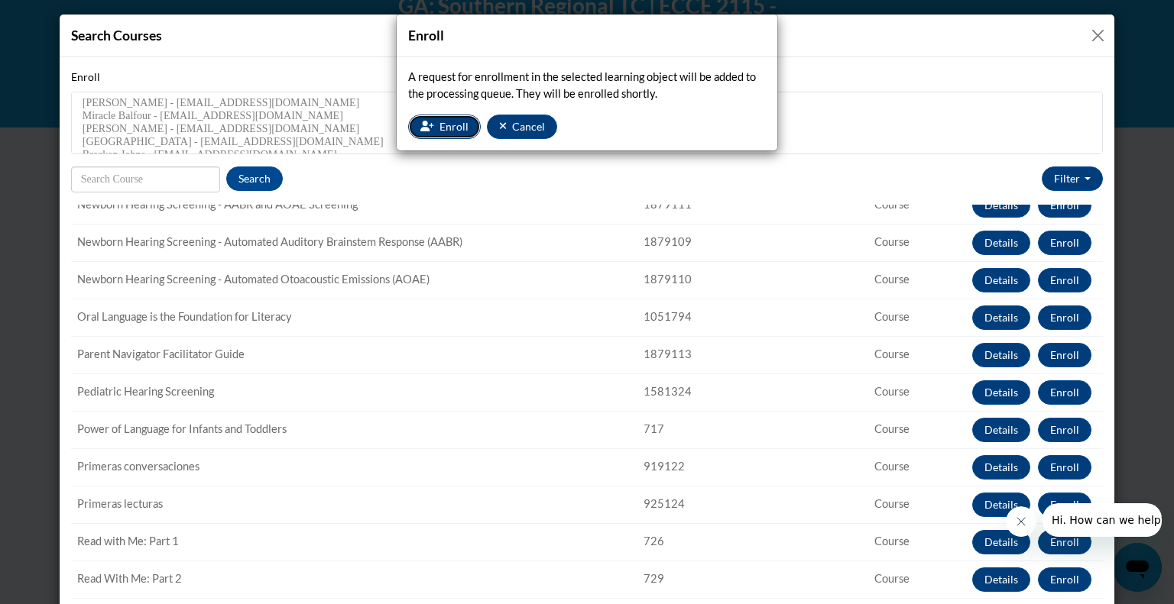
click at [437, 125] on button "Enroll" at bounding box center [444, 127] width 73 height 24
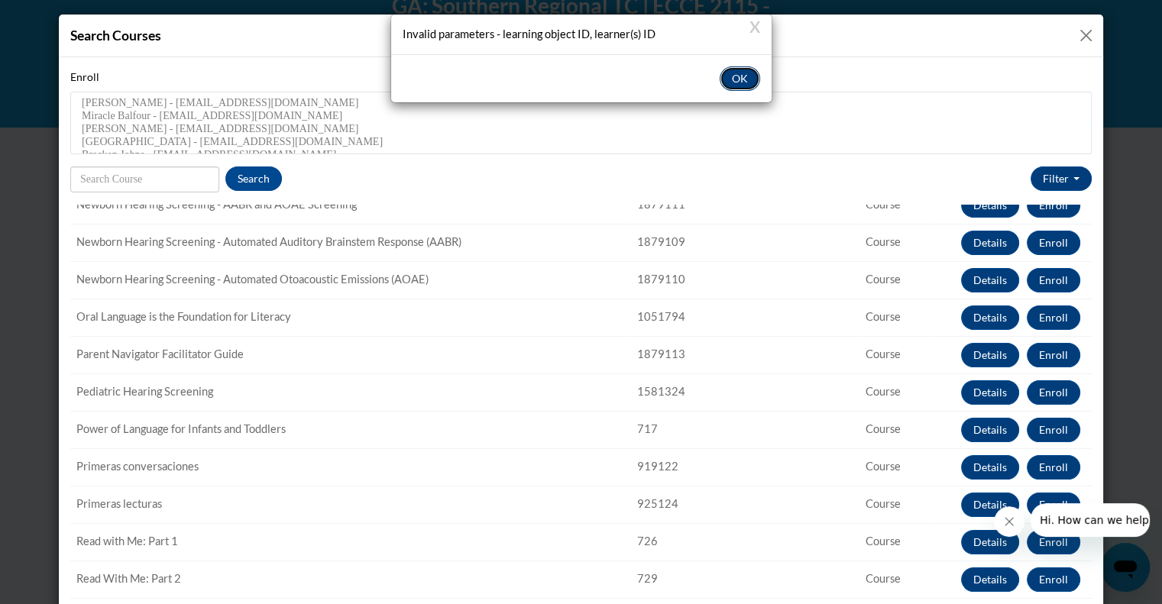
click at [740, 81] on button "OK" at bounding box center [740, 78] width 40 height 24
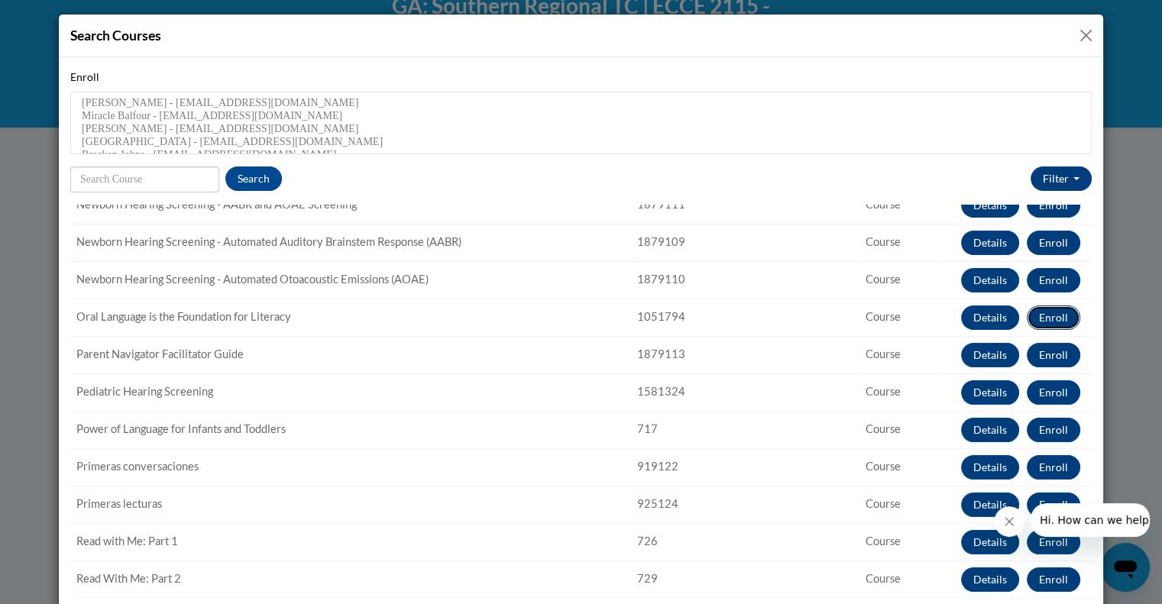
click at [1028, 313] on button "Enroll" at bounding box center [1053, 318] width 53 height 24
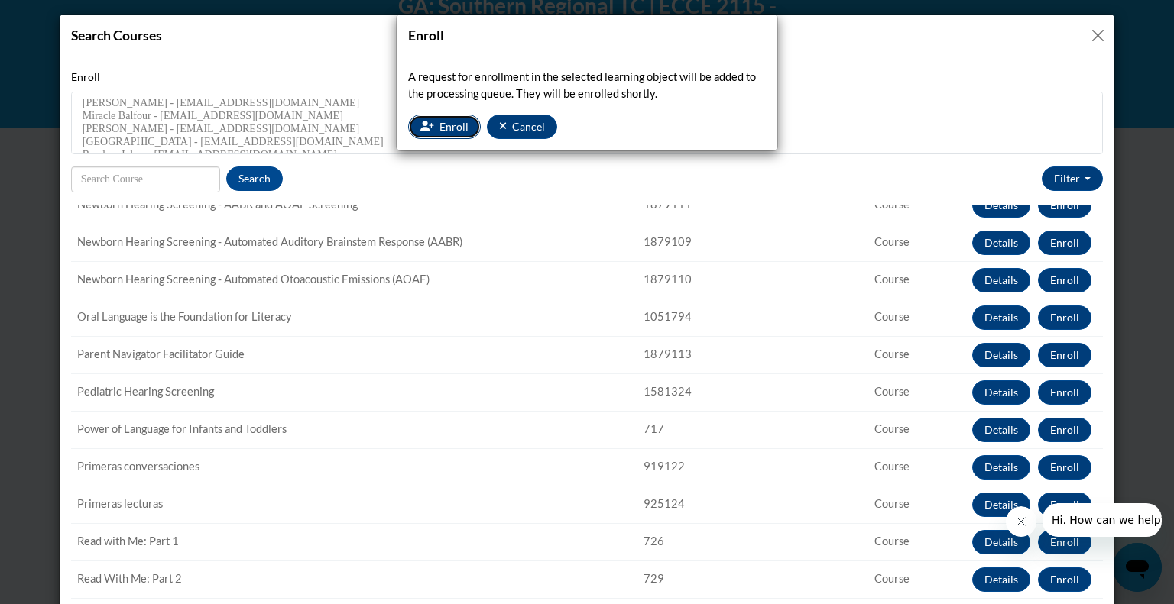
click at [446, 122] on span "Enroll" at bounding box center [453, 126] width 29 height 13
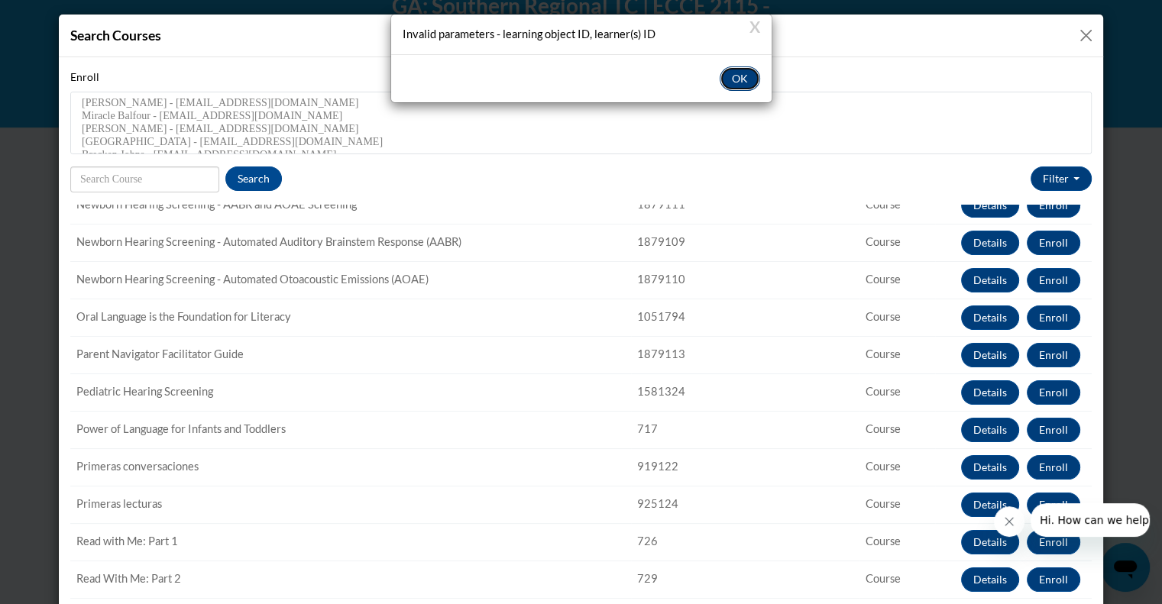
click at [743, 79] on button "OK" at bounding box center [740, 78] width 40 height 24
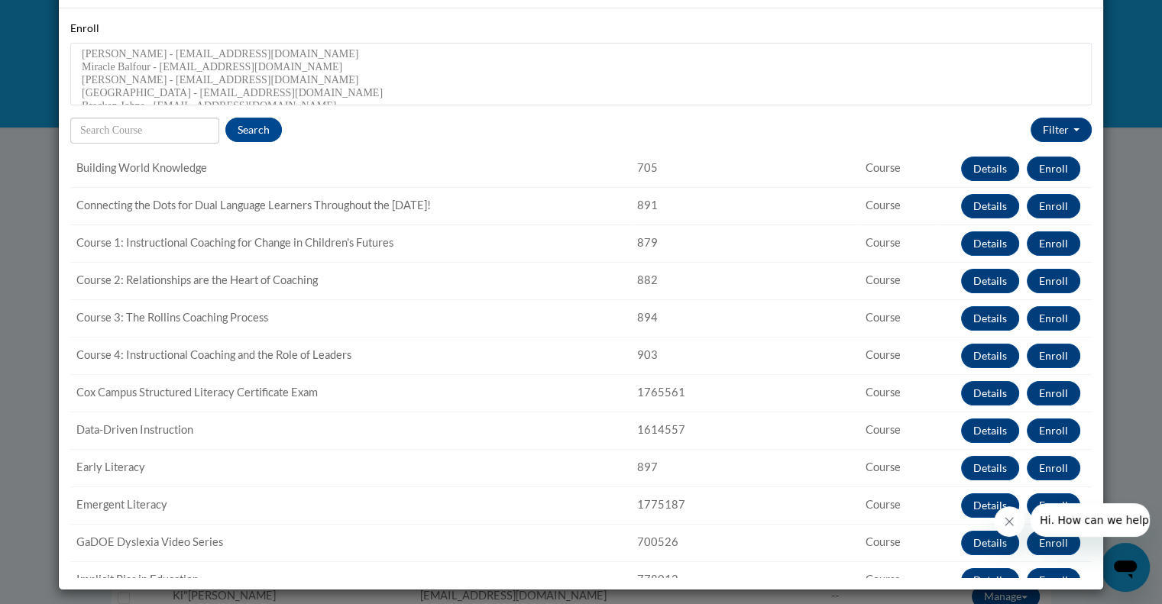
scroll to position [0, 0]
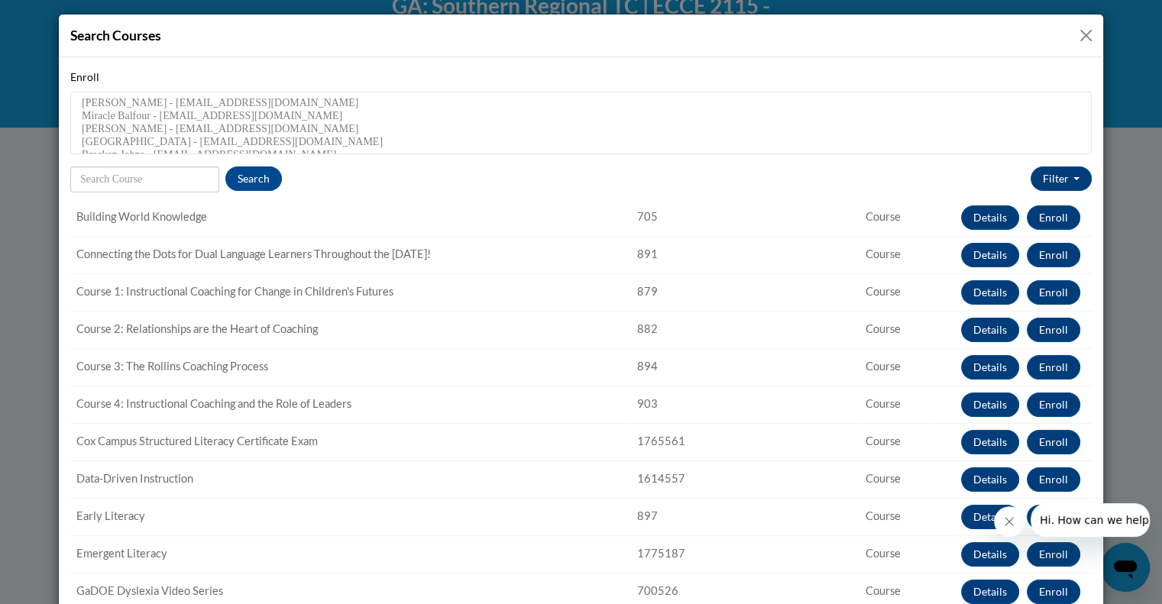
click at [1077, 30] on button "Close" at bounding box center [1086, 35] width 19 height 19
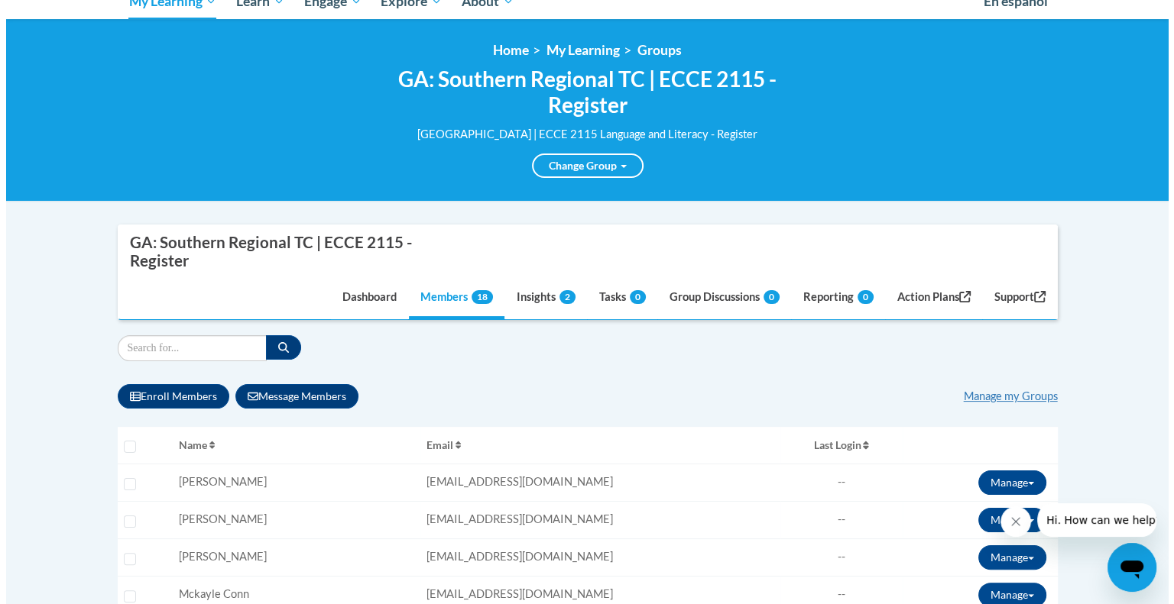
scroll to position [180, 0]
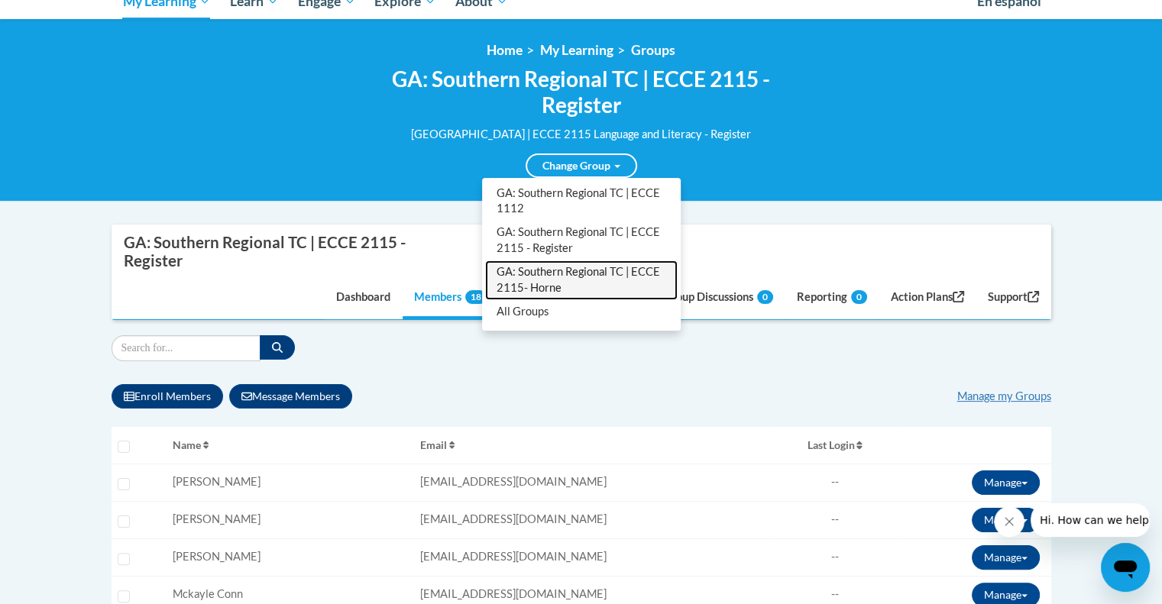
click at [583, 281] on link "GA: Southern Regional TC | ECCE 2115- Horne" at bounding box center [581, 281] width 193 height 40
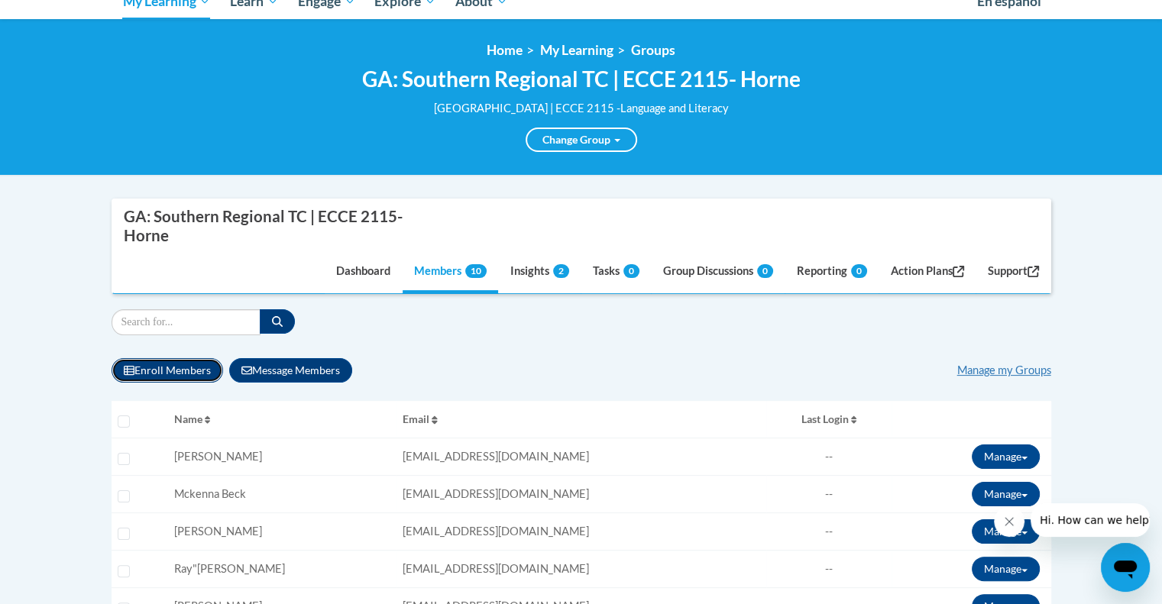
click at [159, 363] on button "Enroll Members" at bounding box center [168, 370] width 112 height 24
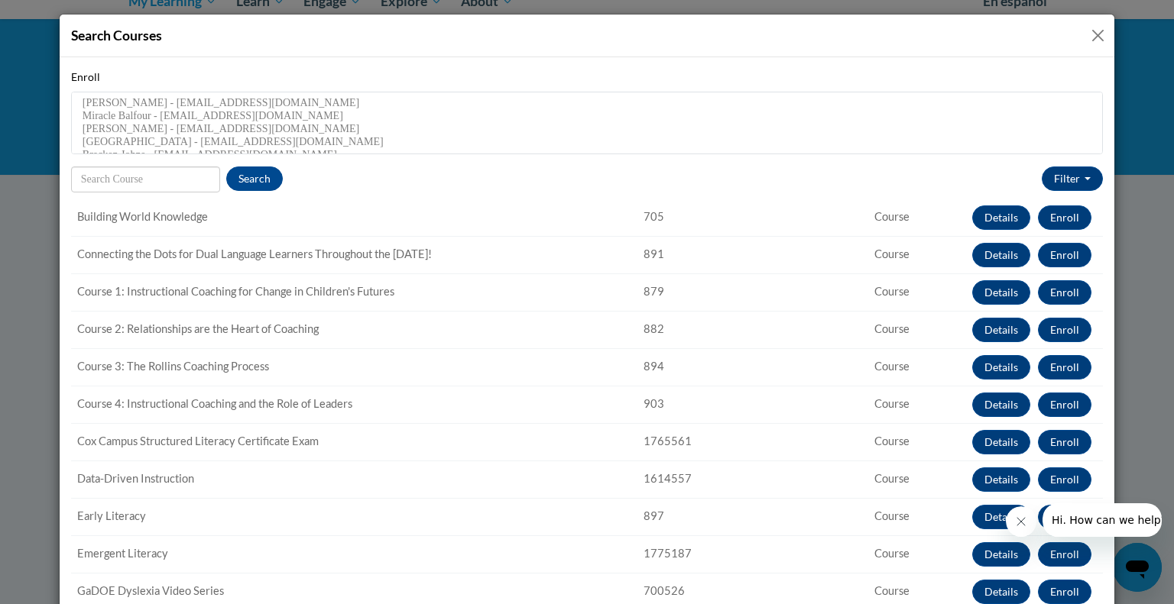
click at [1073, 36] on div "Search Courses" at bounding box center [587, 36] width 1054 height 43
click at [1088, 36] on button "Close" at bounding box center [1097, 35] width 19 height 19
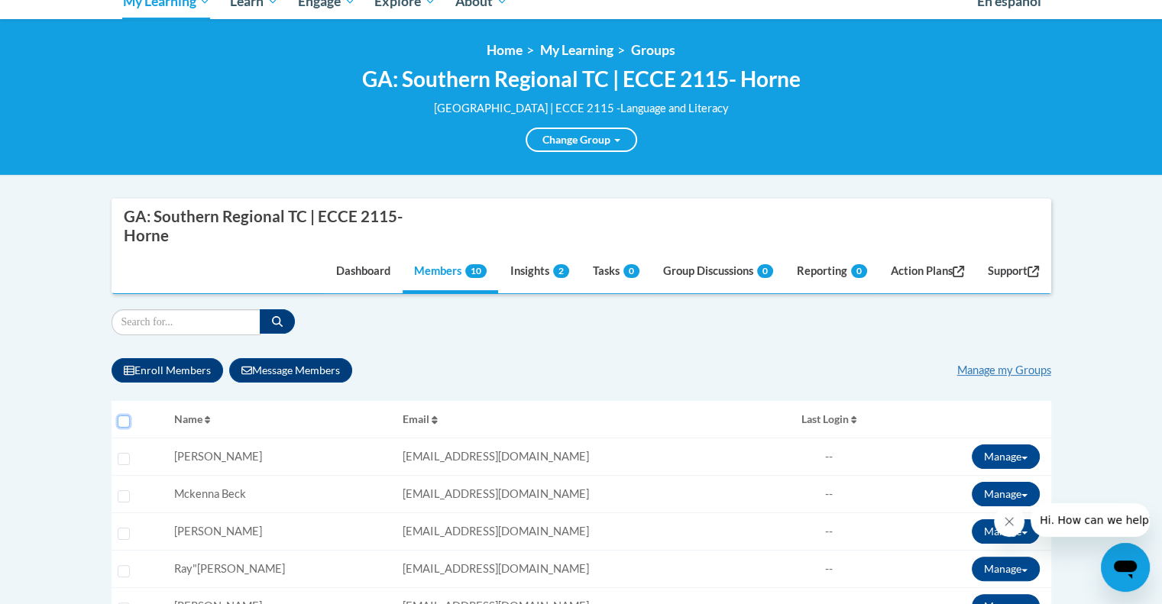
click at [125, 416] on input "Select all users" at bounding box center [124, 422] width 12 height 12
checkbox input "true"
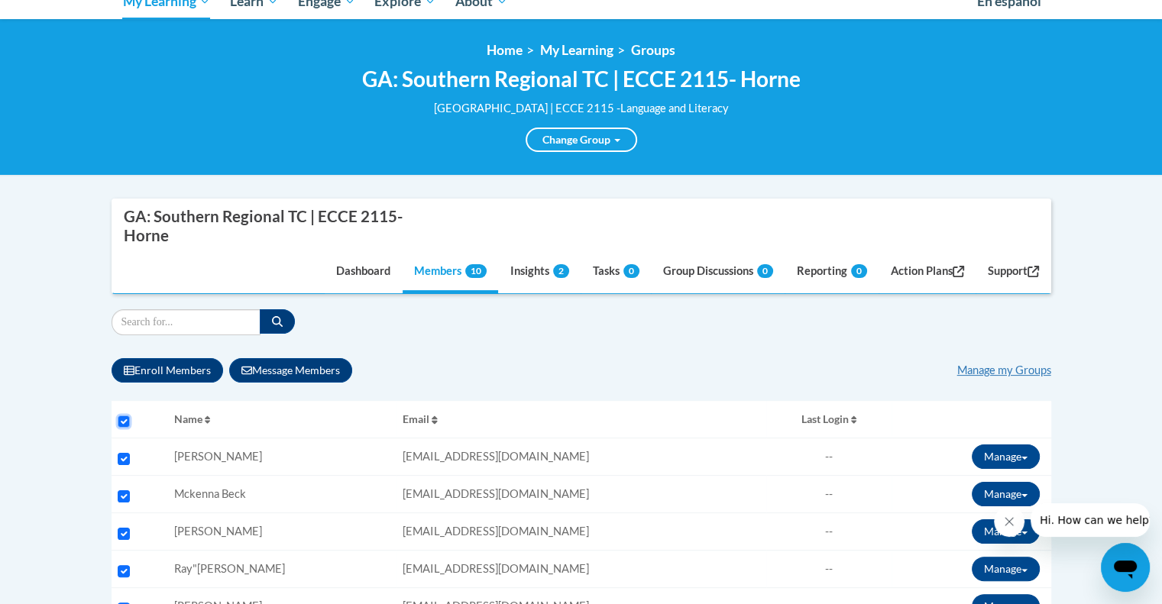
checkbox input "true"
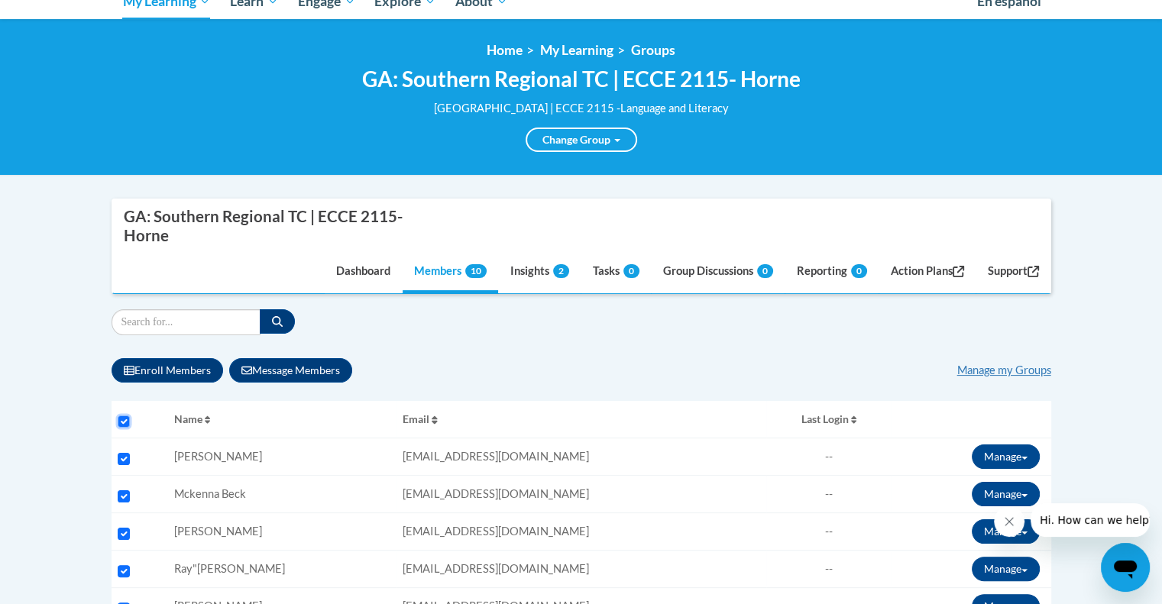
checkbox input "true"
click at [159, 367] on button "Enroll Members" at bounding box center [168, 370] width 112 height 24
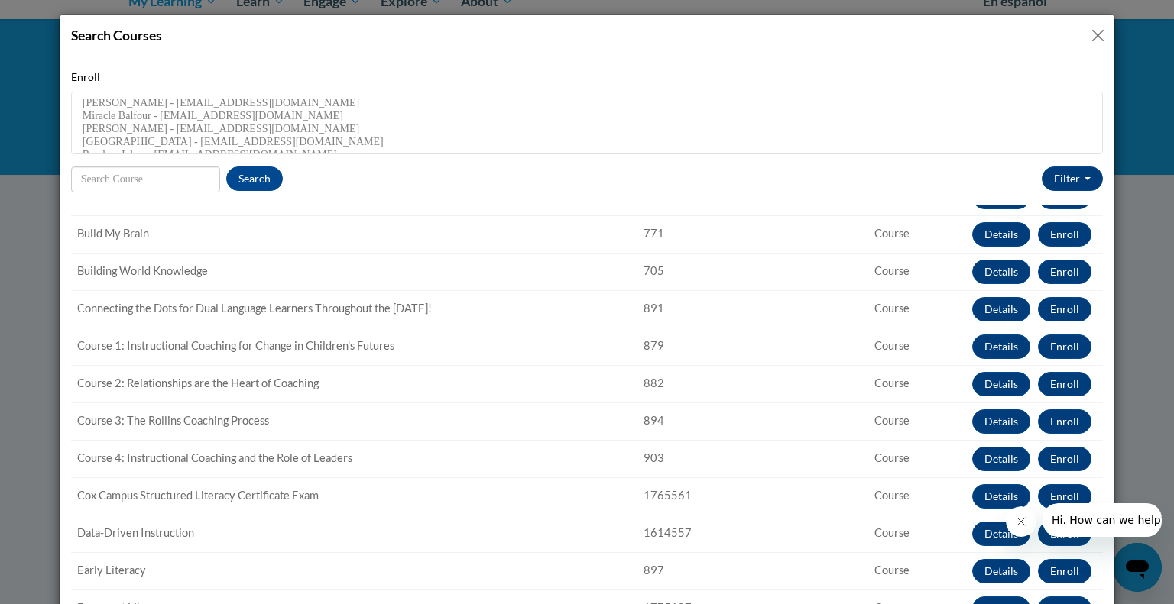
scroll to position [95, 0]
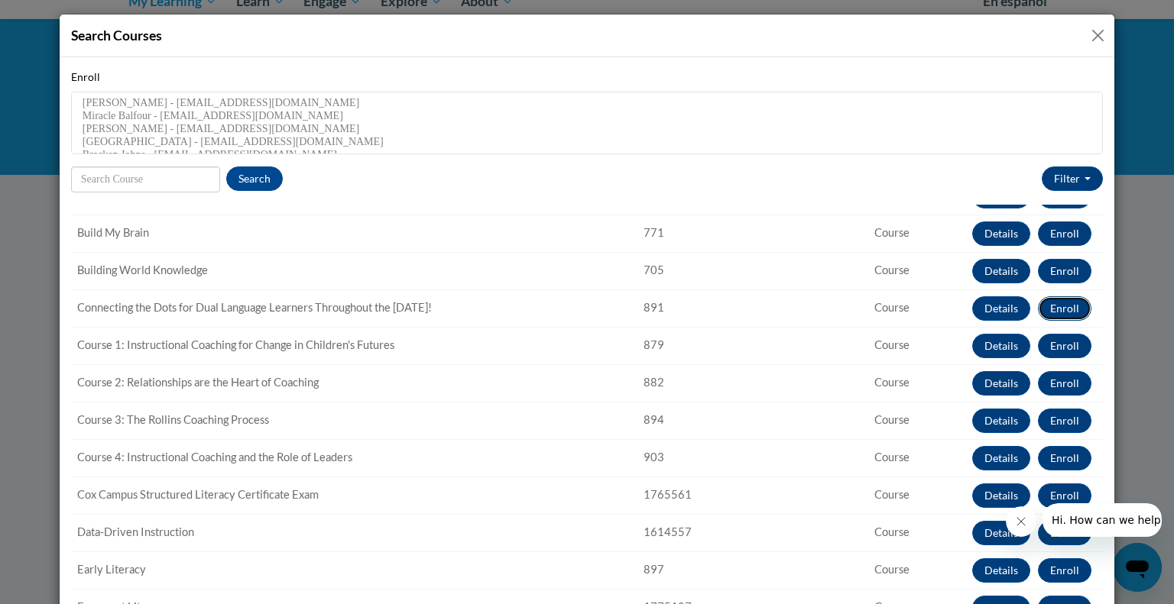
click at [1038, 309] on button "Enroll" at bounding box center [1064, 308] width 53 height 24
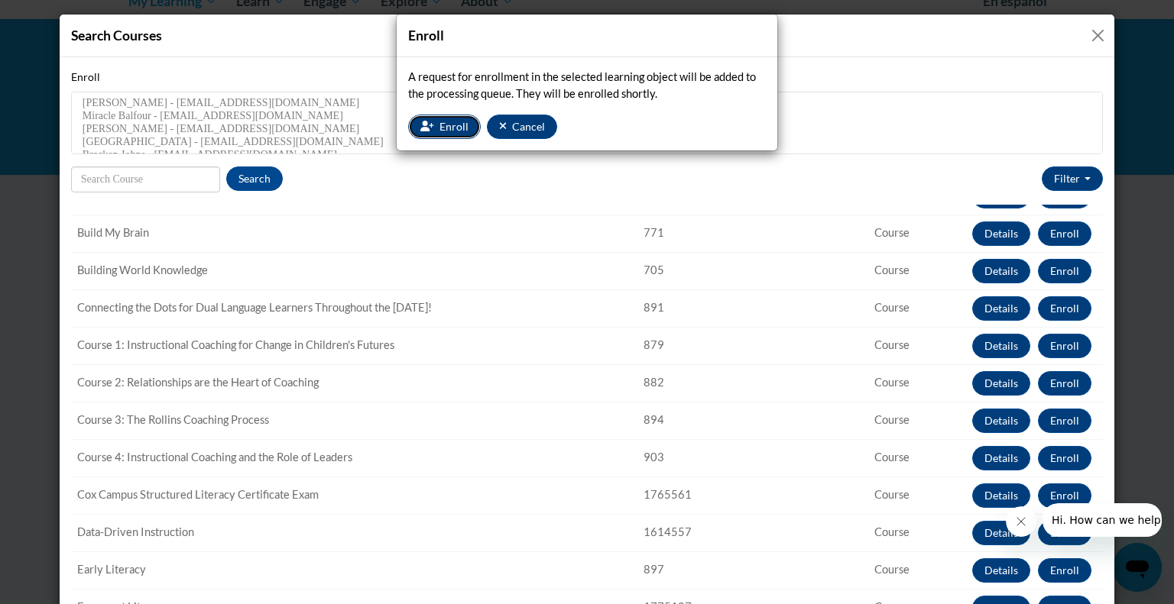
click at [441, 125] on span "Enroll" at bounding box center [453, 126] width 29 height 13
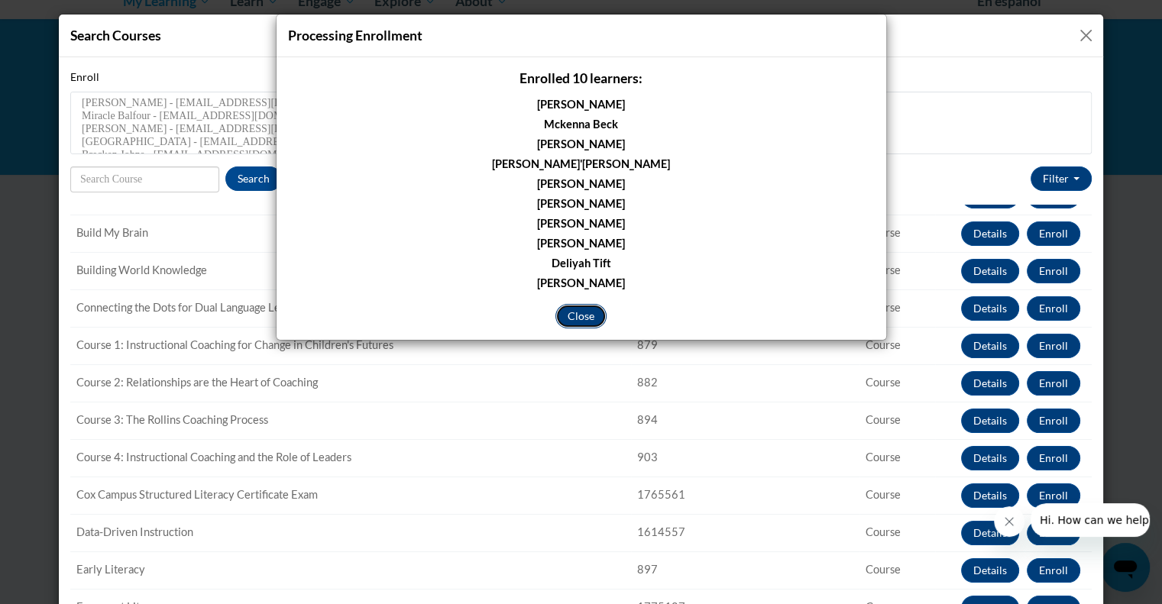
click at [575, 319] on button "Close" at bounding box center [580, 316] width 51 height 24
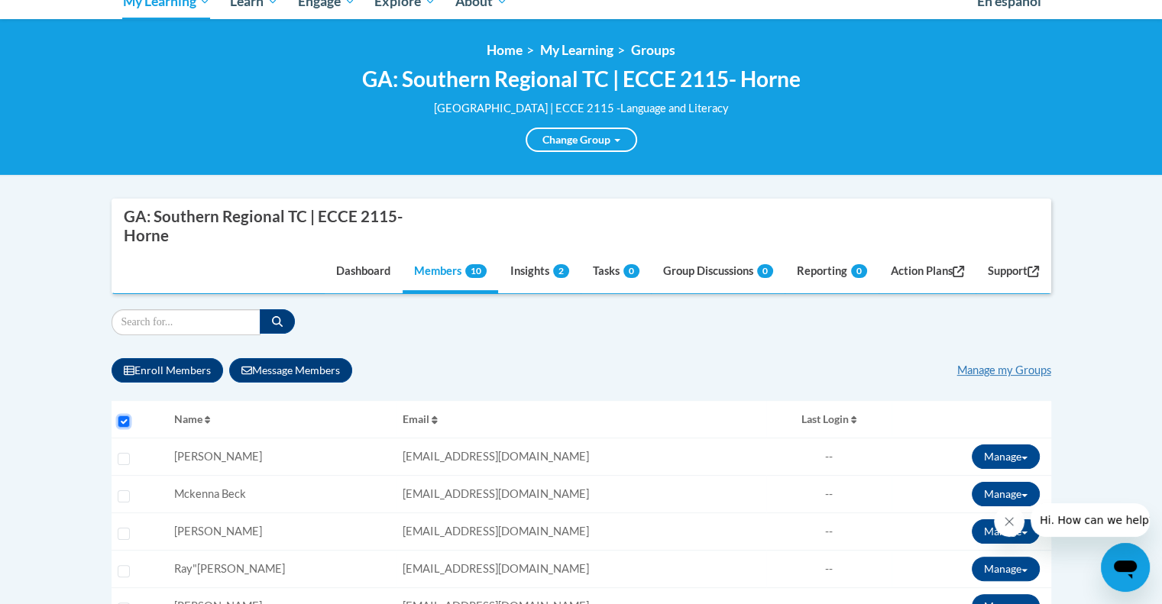
click at [124, 423] on input "Select all users" at bounding box center [124, 422] width 12 height 12
checkbox input "true"
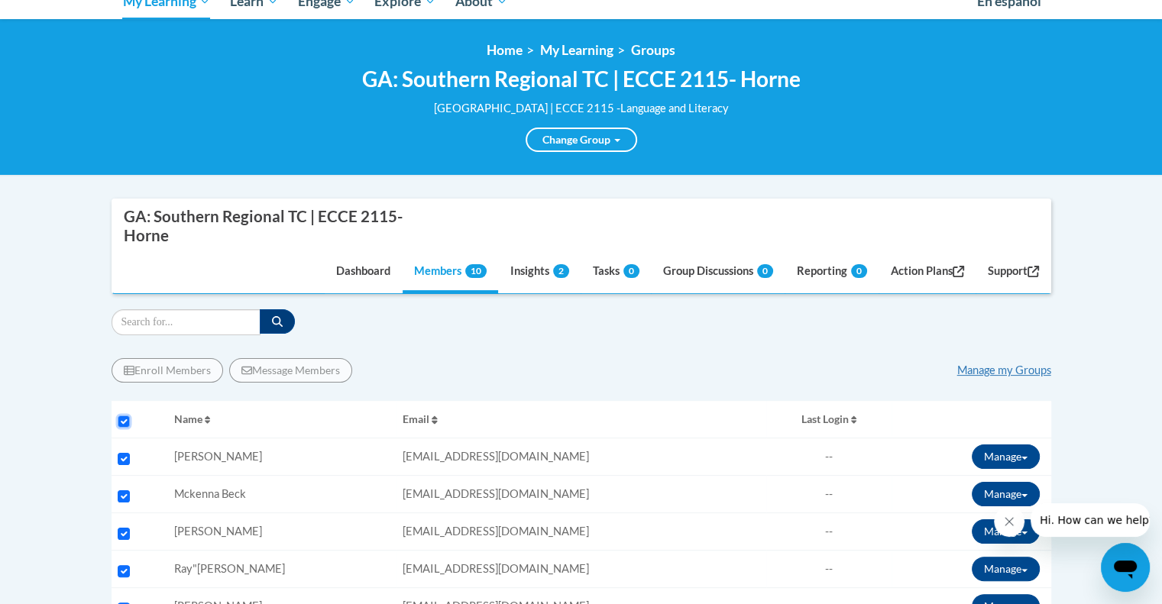
checkbox input "true"
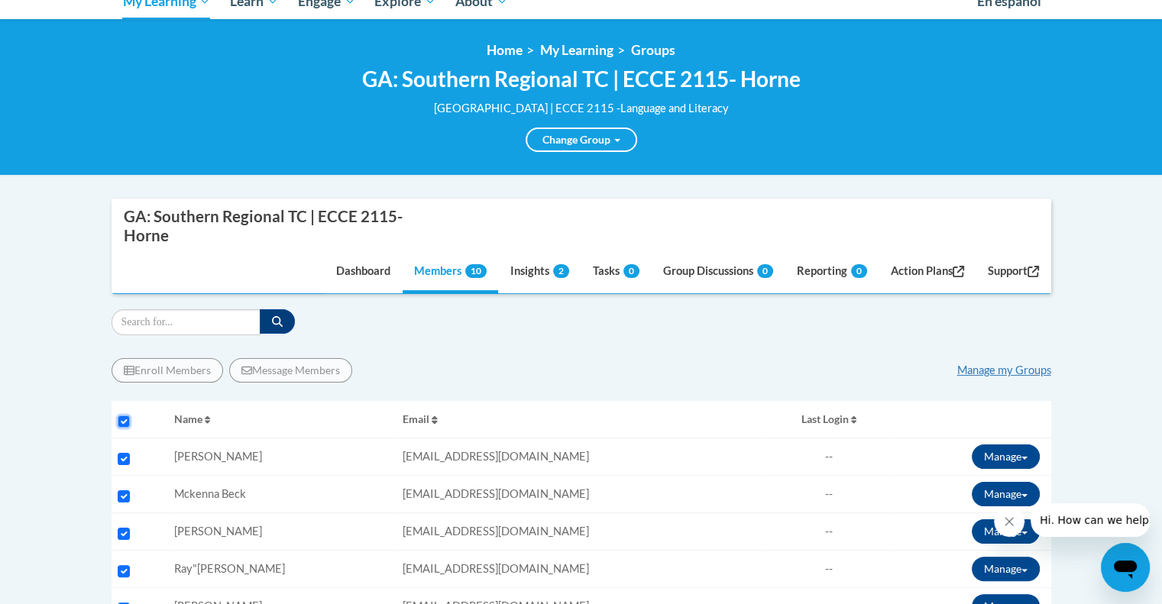
checkbox input "true"
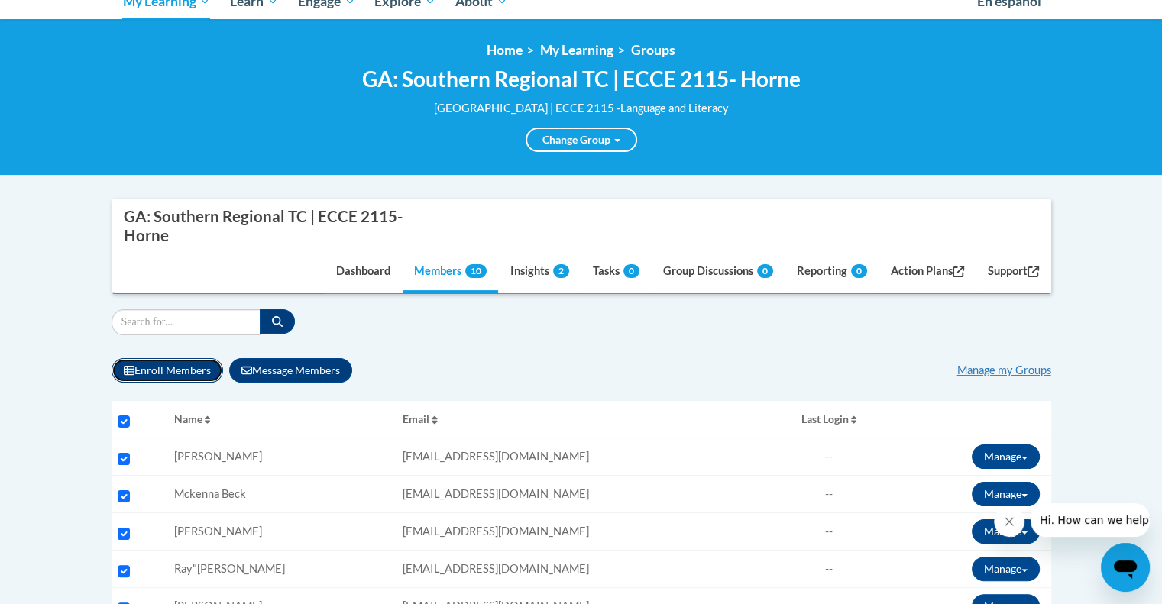
click at [173, 365] on button "Enroll Members" at bounding box center [168, 370] width 112 height 24
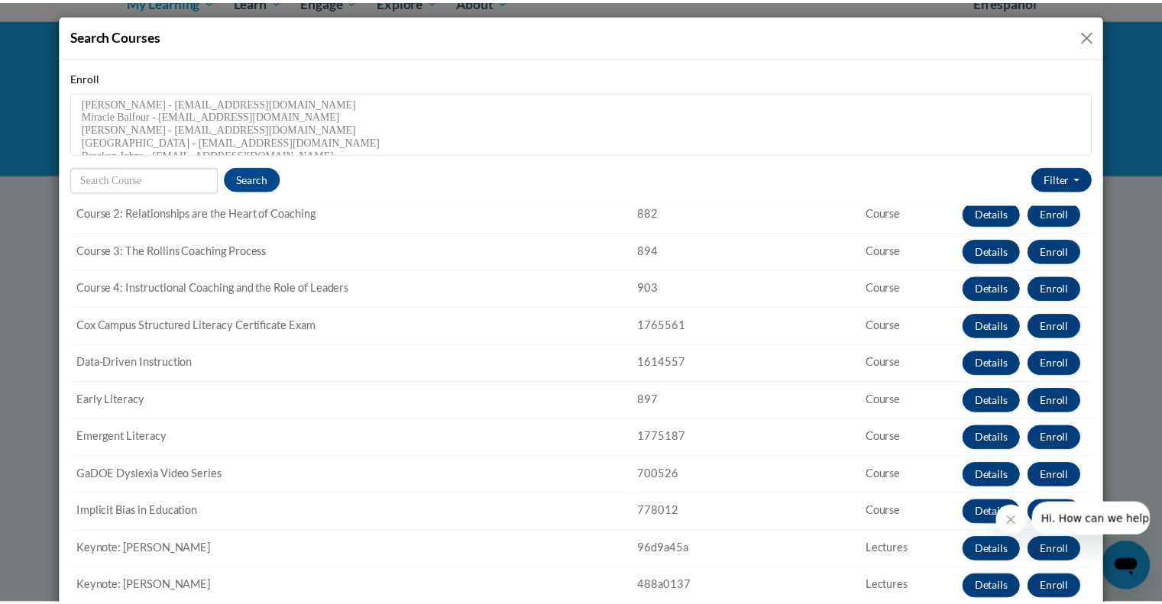
scroll to position [265, 0]
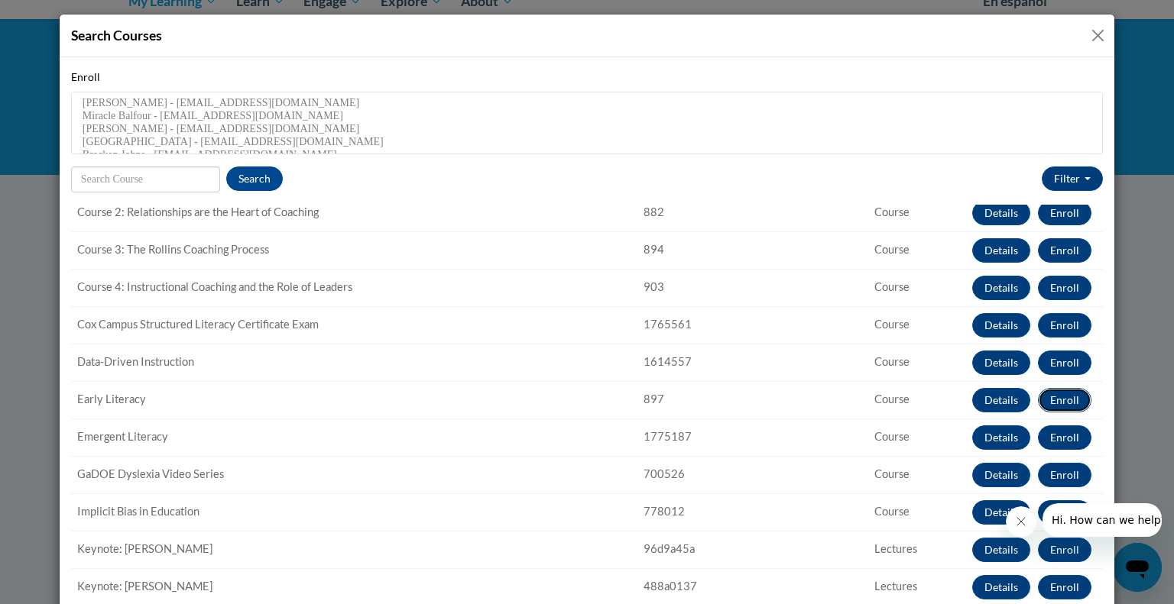
click at [1038, 404] on button "Enroll" at bounding box center [1064, 400] width 53 height 24
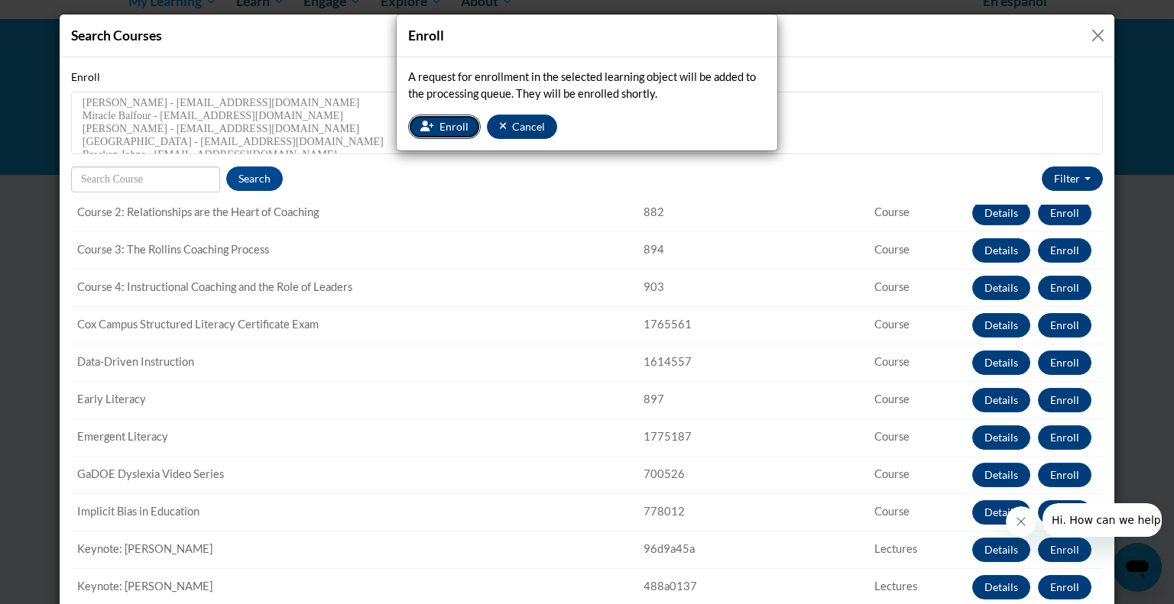
click at [452, 129] on span "Enroll" at bounding box center [453, 126] width 29 height 13
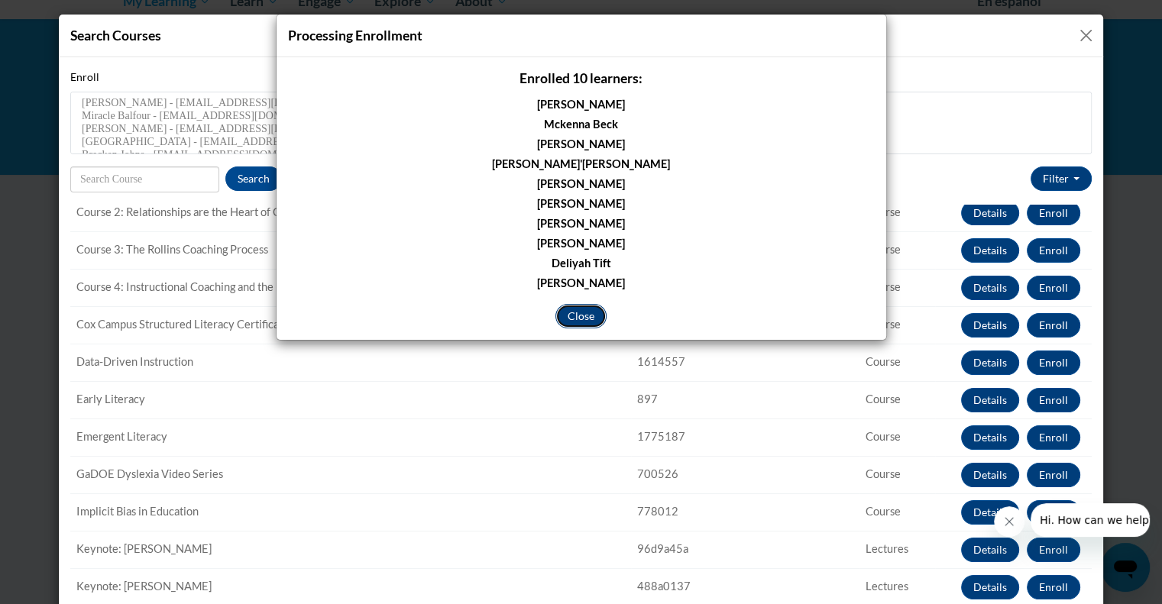
click at [568, 307] on button "Close" at bounding box center [580, 316] width 51 height 24
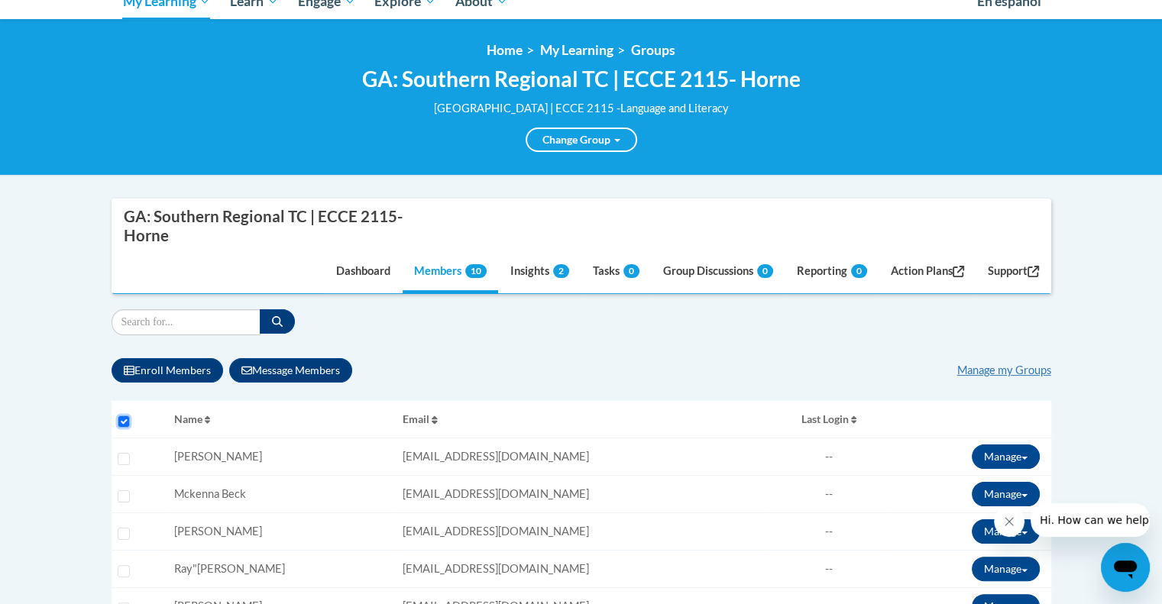
click at [125, 419] on input "Select all users" at bounding box center [124, 422] width 12 height 12
checkbox input "true"
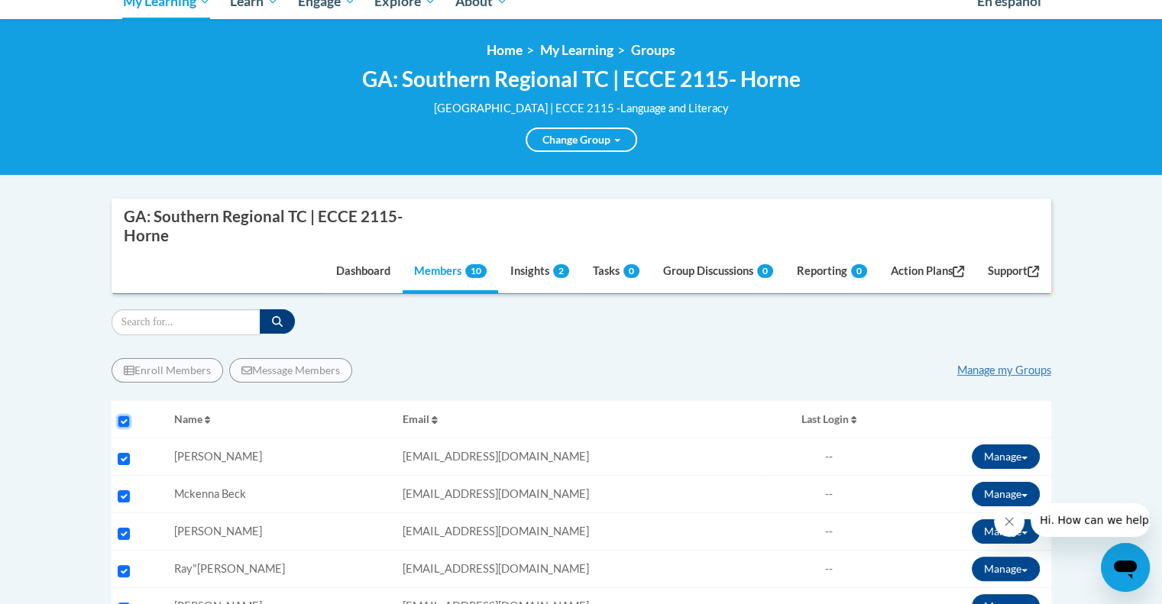
checkbox input "true"
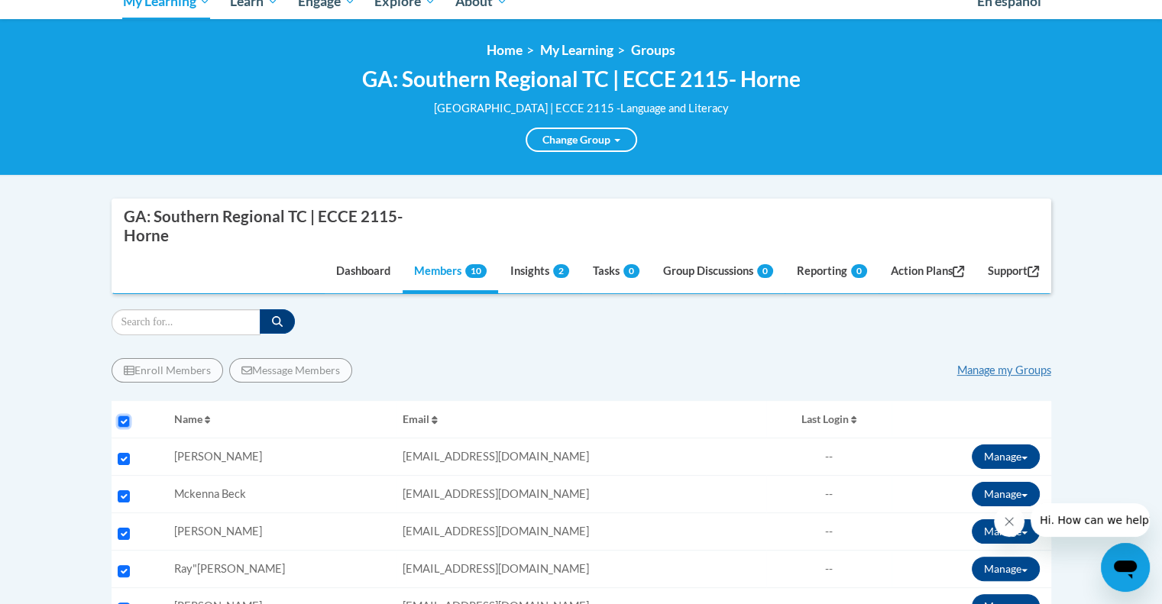
checkbox input "true"
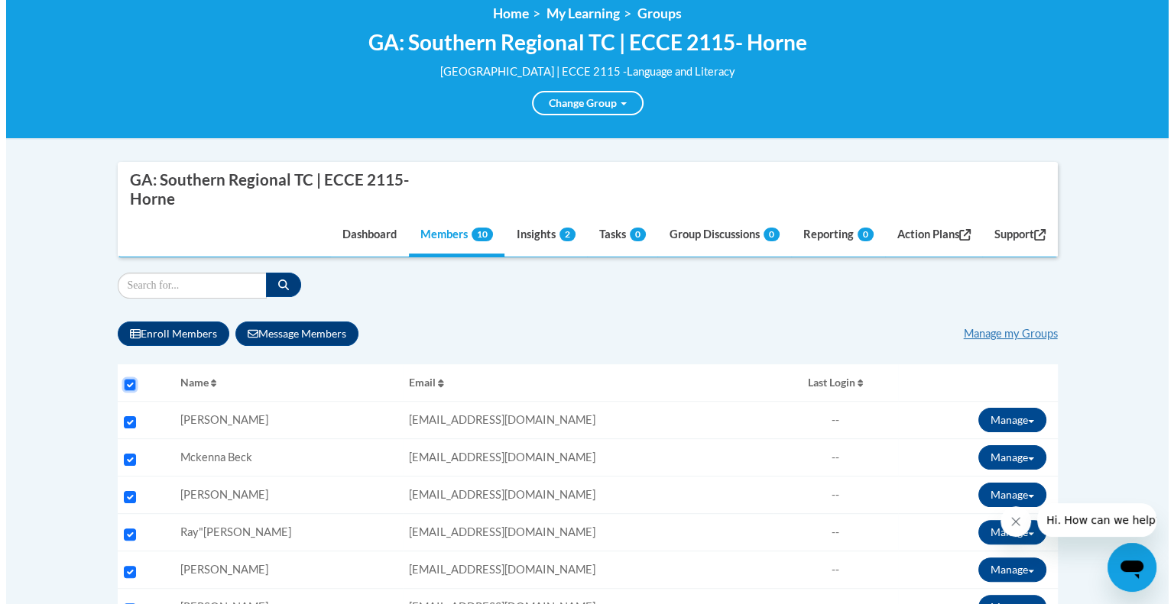
scroll to position [248, 0]
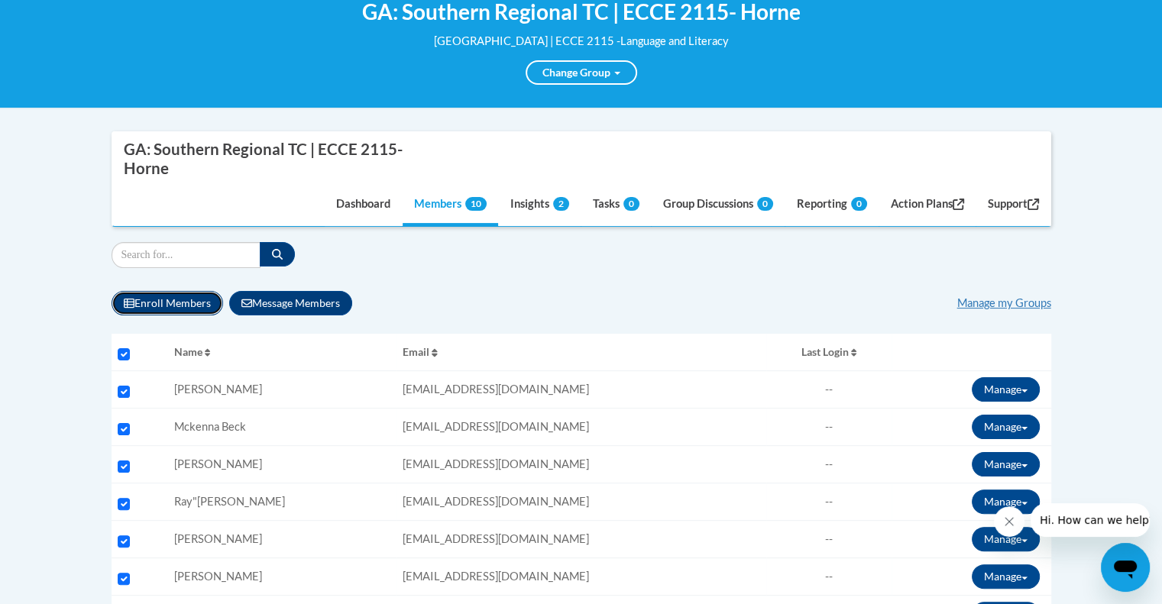
click at [153, 300] on button "Enroll Members" at bounding box center [168, 303] width 112 height 24
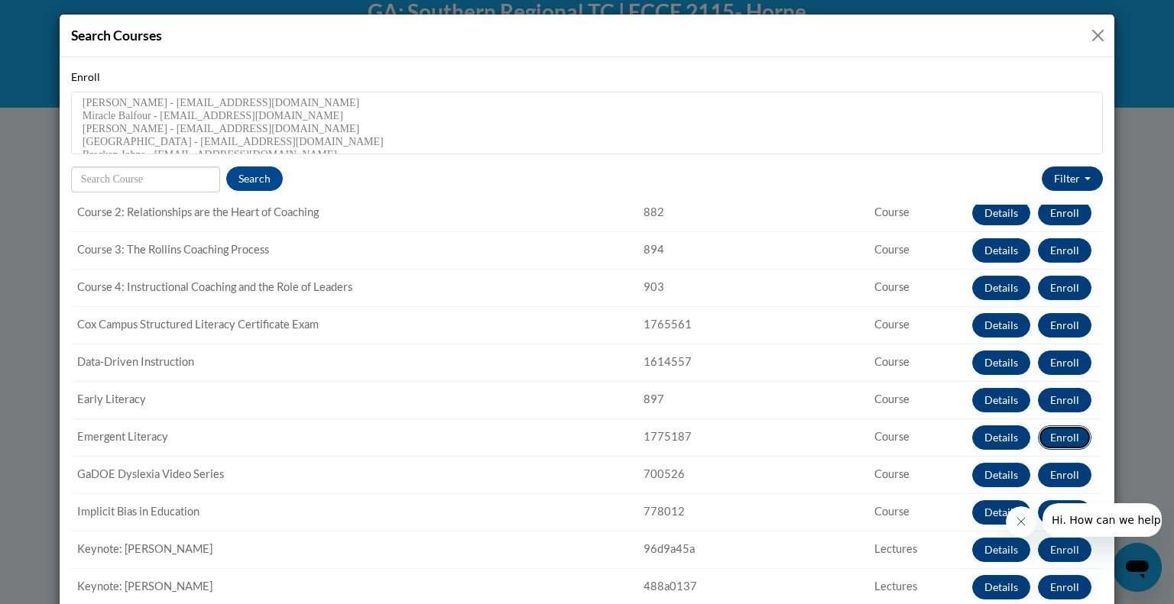
click at [1038, 438] on button "Enroll" at bounding box center [1064, 438] width 53 height 24
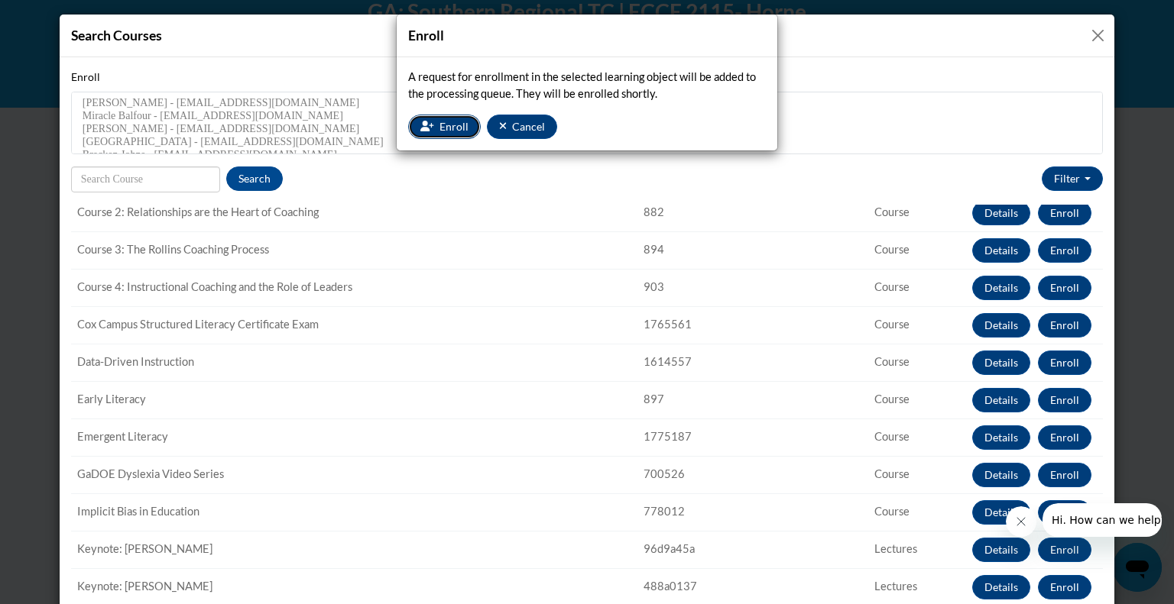
click at [455, 131] on span "Enroll" at bounding box center [453, 126] width 29 height 13
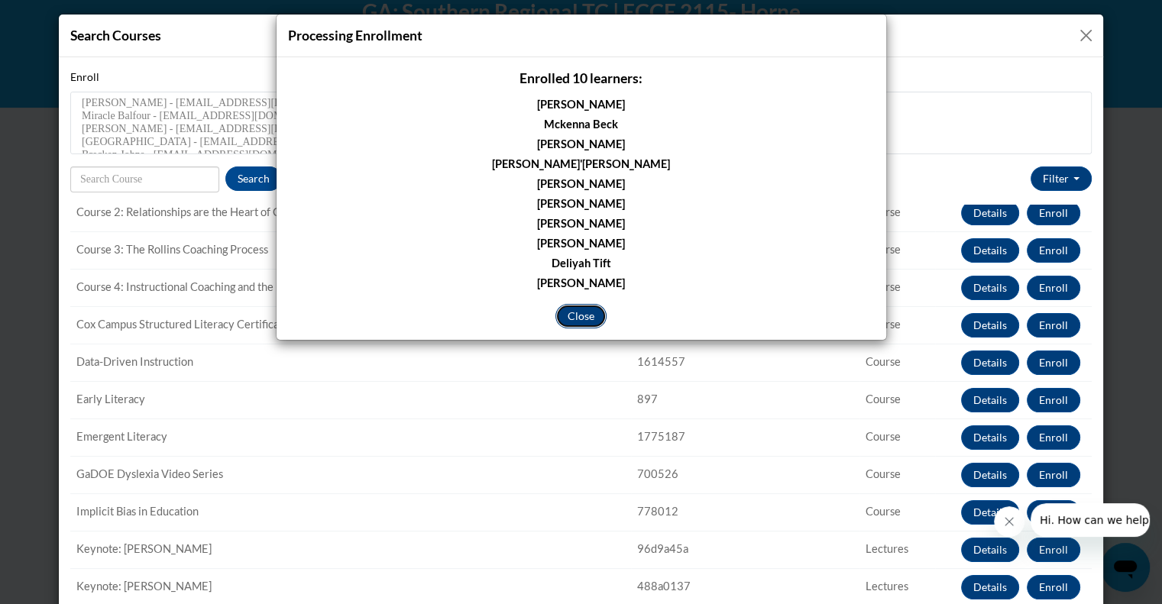
click at [588, 321] on button "Close" at bounding box center [580, 316] width 51 height 24
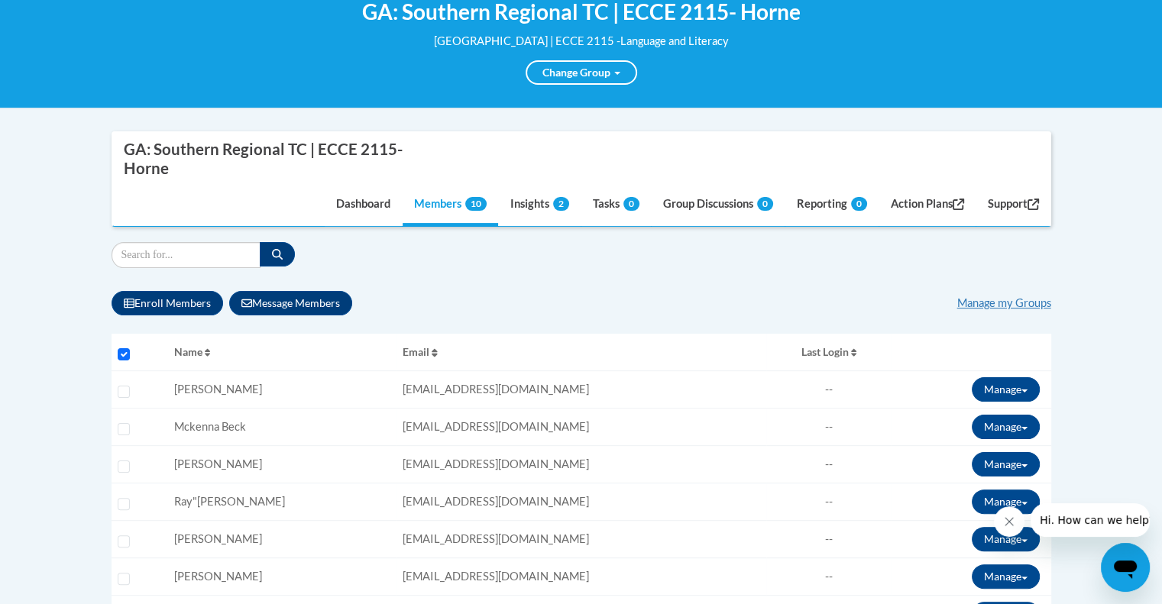
click at [121, 360] on th "Selecting" at bounding box center [140, 352] width 57 height 37
click at [124, 354] on input "Select all users" at bounding box center [124, 354] width 12 height 12
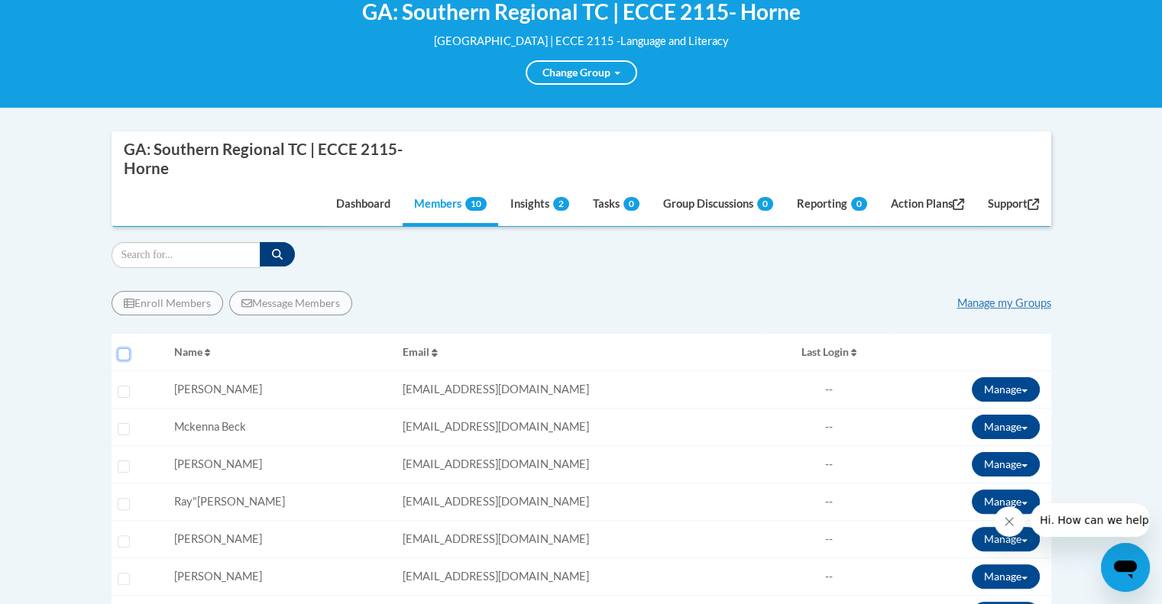
click at [124, 354] on input "Select all users" at bounding box center [124, 354] width 12 height 12
checkbox input "true"
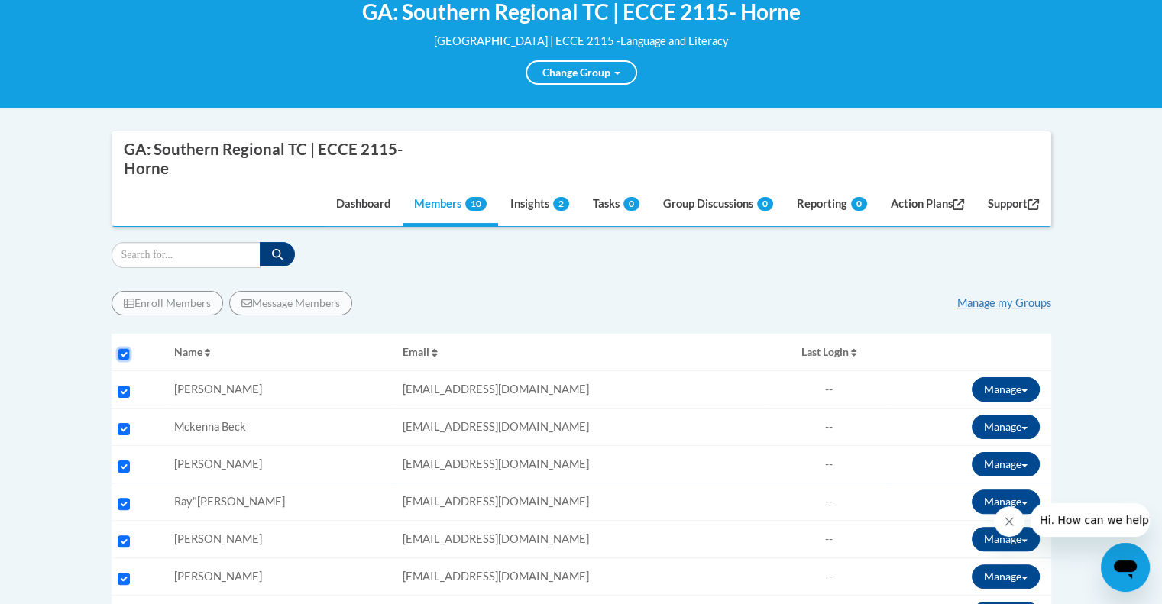
checkbox input "true"
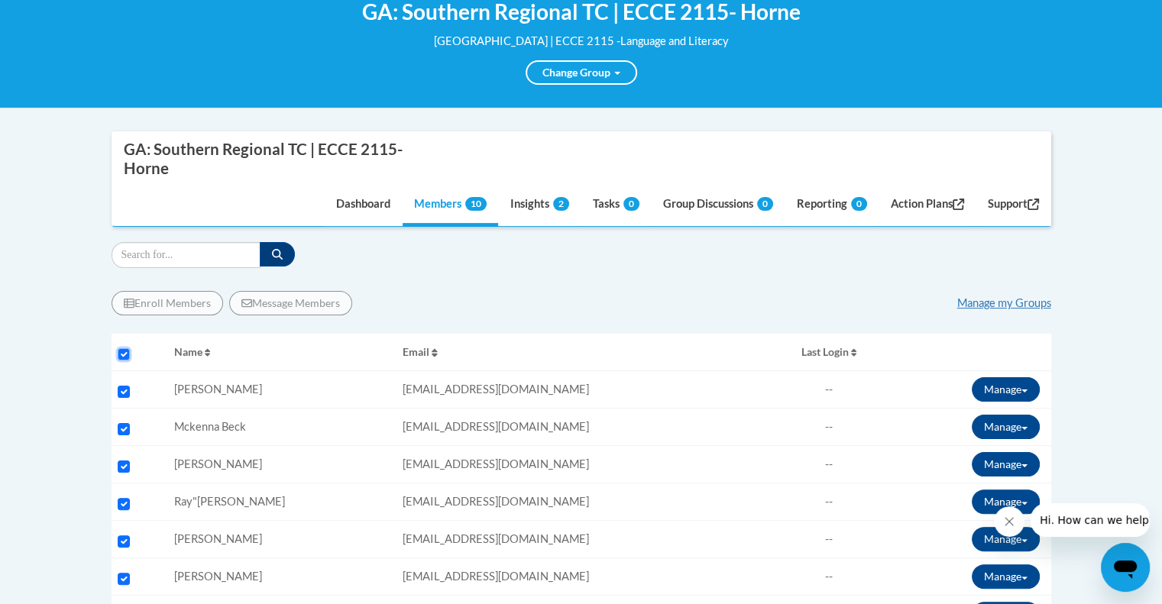
checkbox input "true"
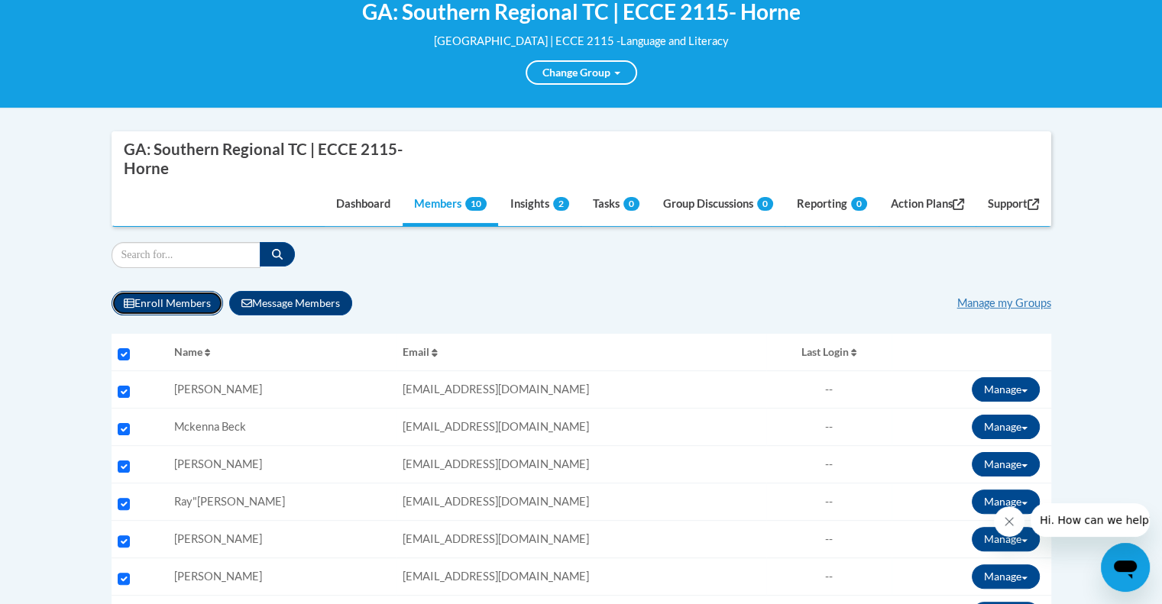
click at [191, 304] on button "Enroll Members" at bounding box center [168, 303] width 112 height 24
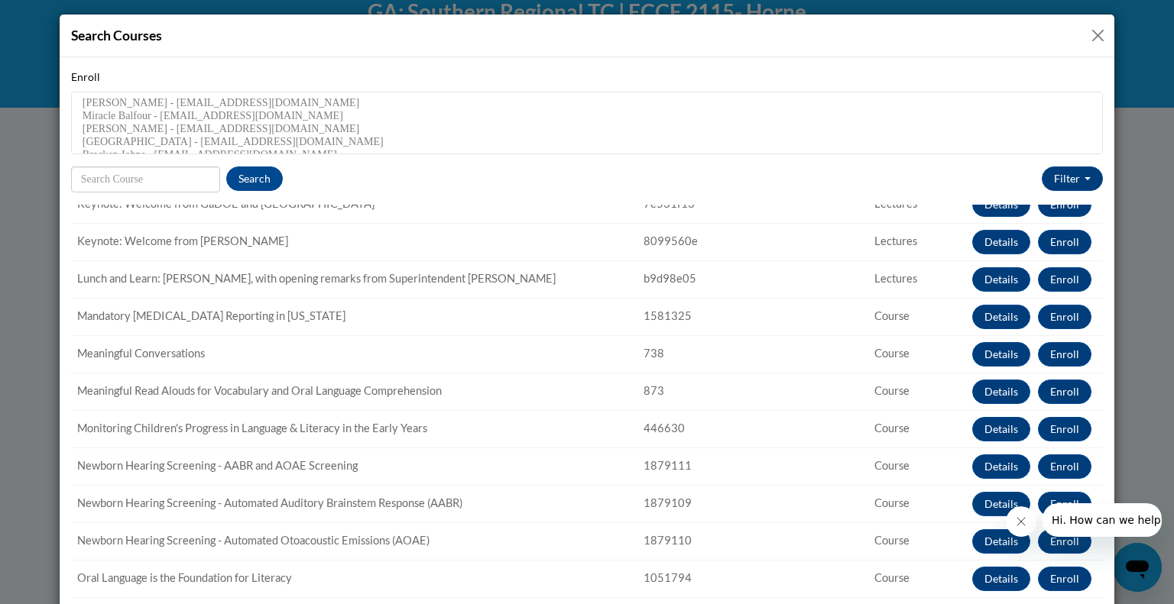
scroll to position [761, 0]
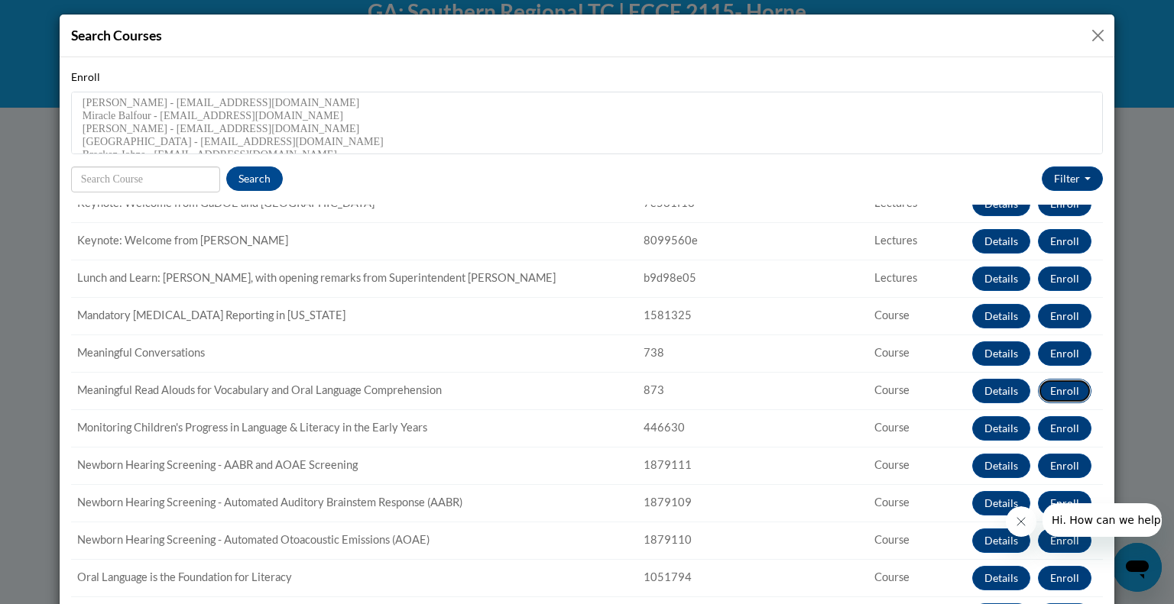
click at [1038, 388] on button "Enroll" at bounding box center [1064, 391] width 53 height 24
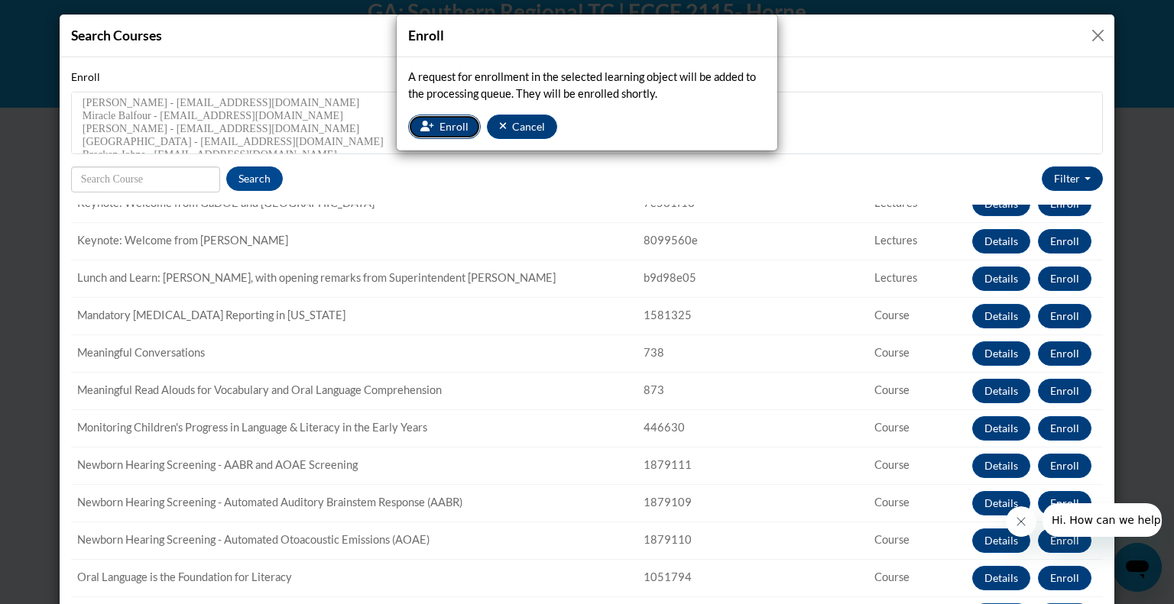
click at [448, 131] on span "Enroll" at bounding box center [453, 126] width 29 height 13
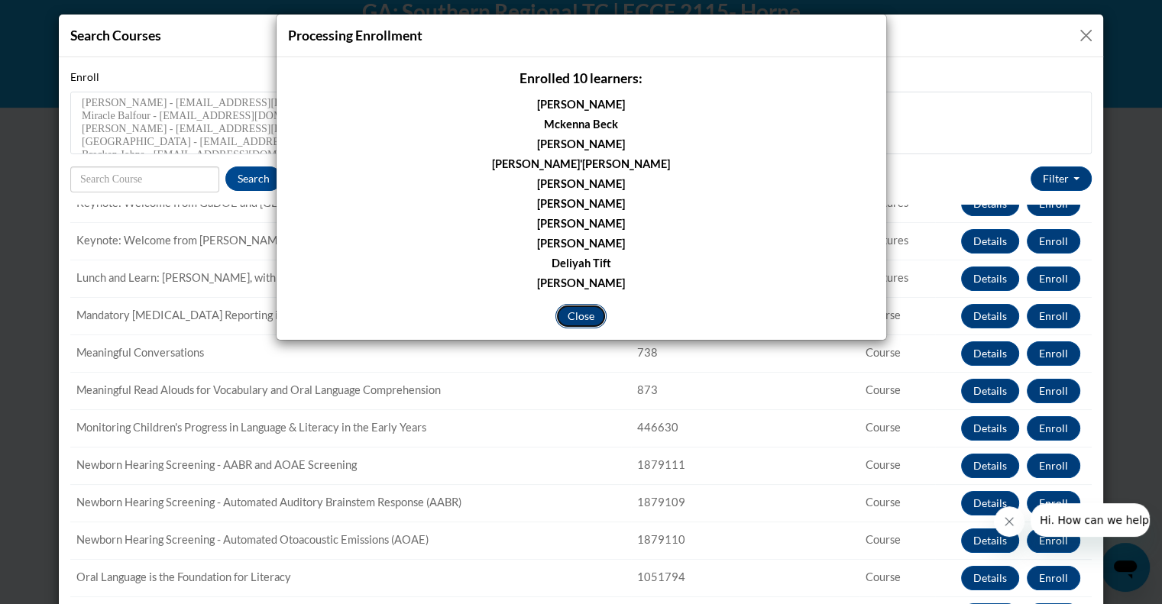
click at [581, 315] on button "Close" at bounding box center [580, 316] width 51 height 24
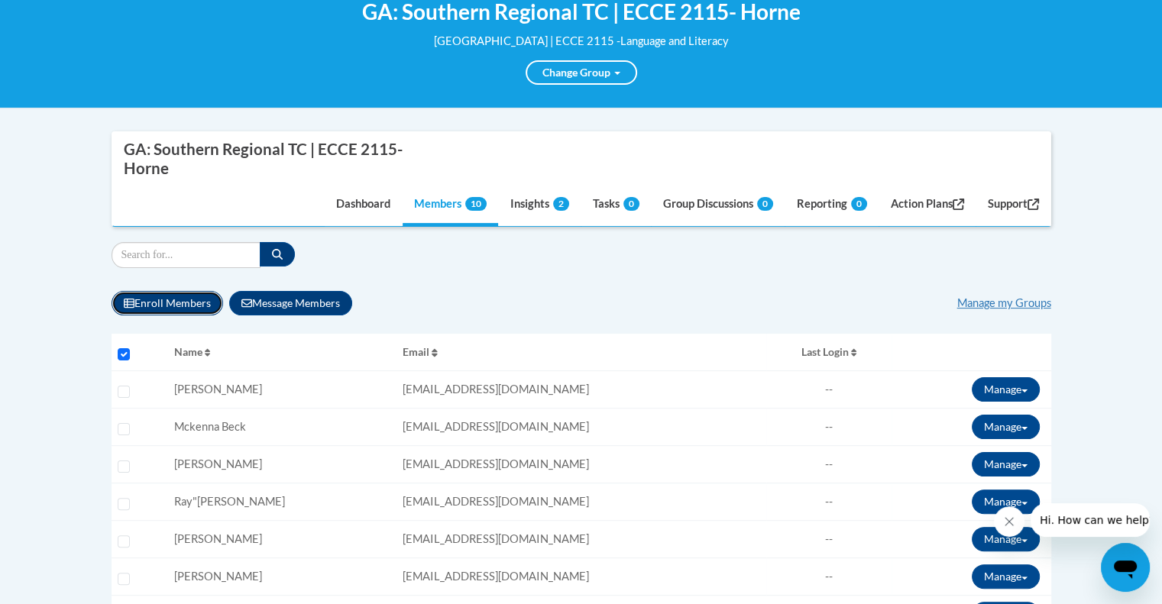
click at [162, 309] on button "Enroll Members" at bounding box center [168, 303] width 112 height 24
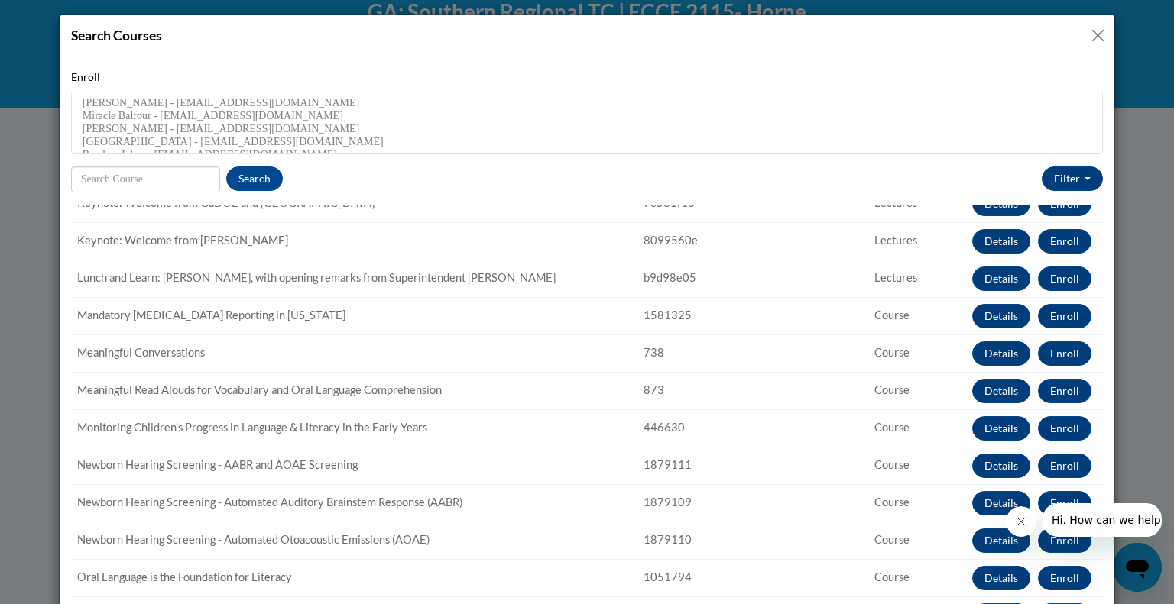
click at [1088, 37] on button "Close" at bounding box center [1097, 35] width 19 height 19
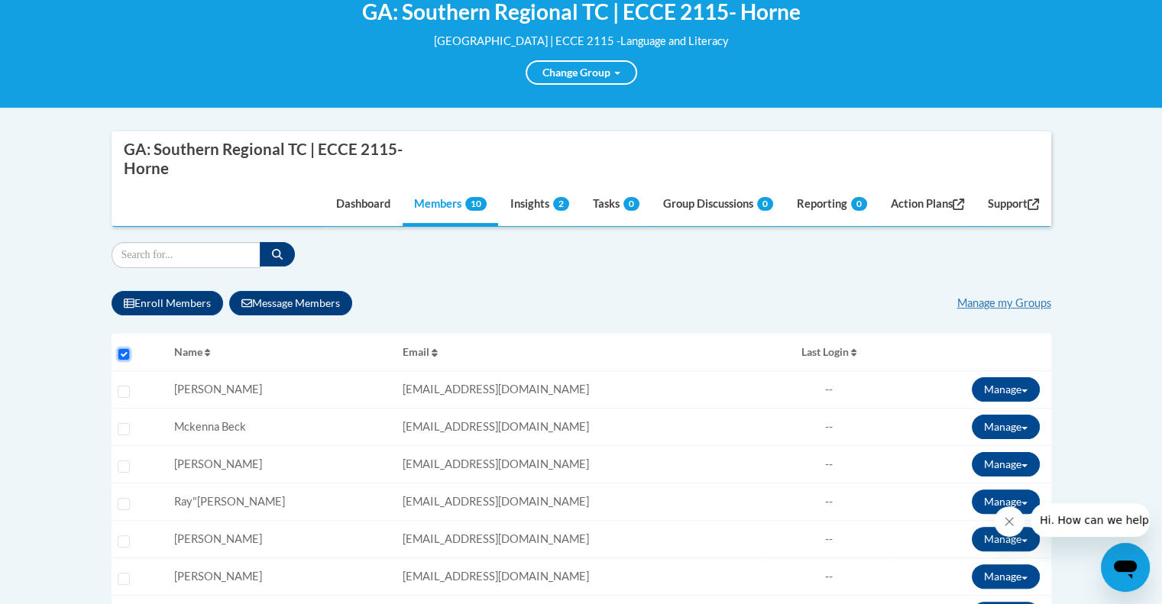
click at [121, 348] on input "Select all users" at bounding box center [124, 354] width 12 height 12
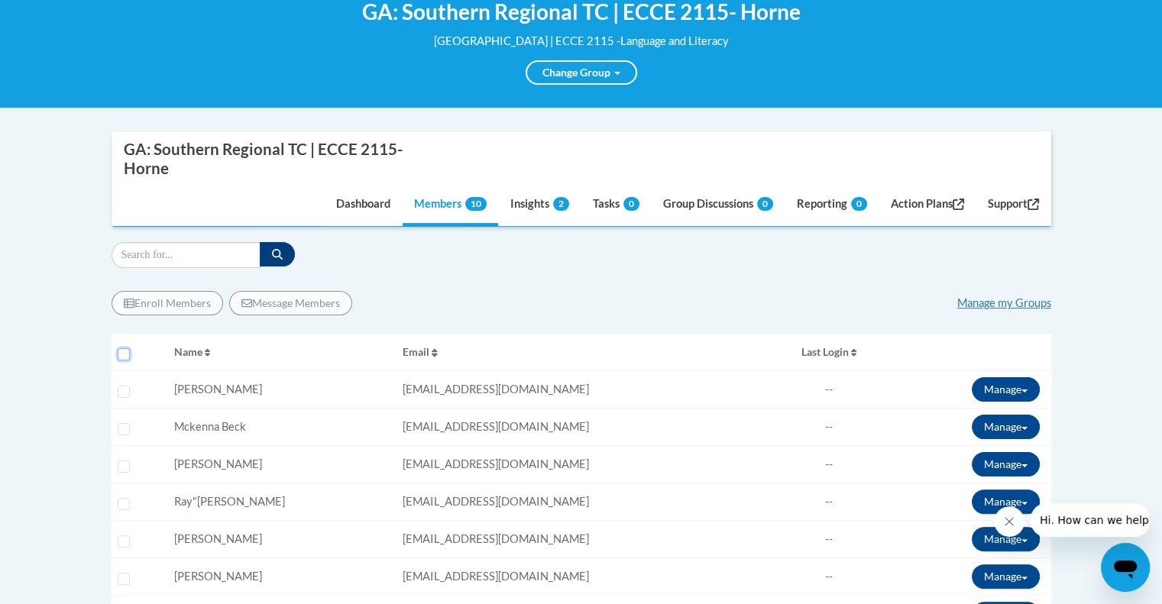
click at [121, 351] on input "Select all users" at bounding box center [124, 354] width 12 height 12
checkbox input "true"
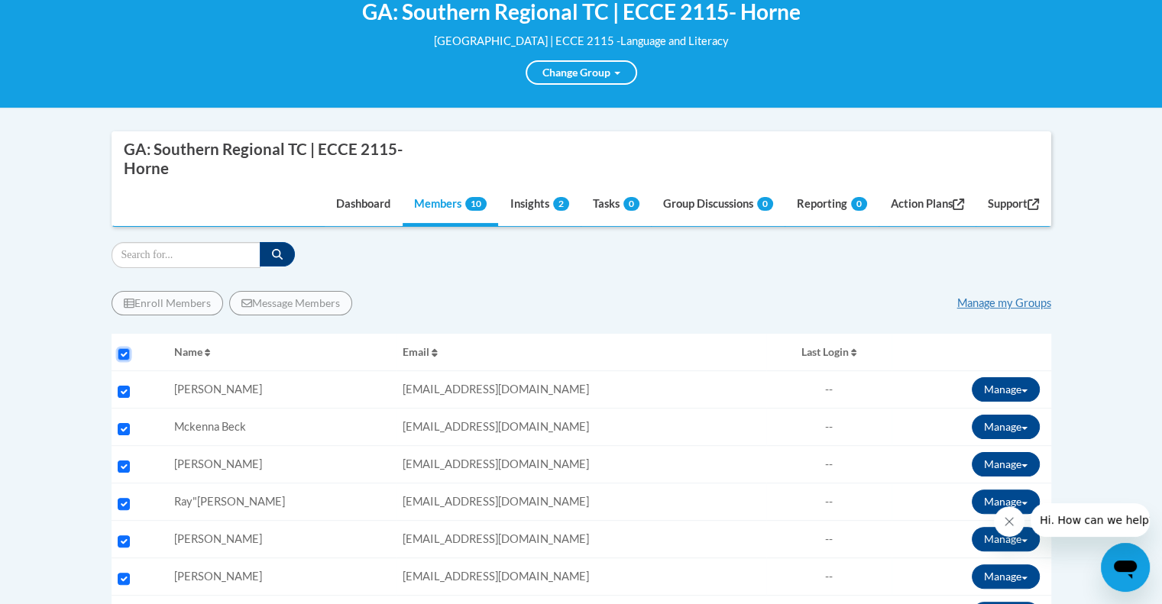
checkbox input "true"
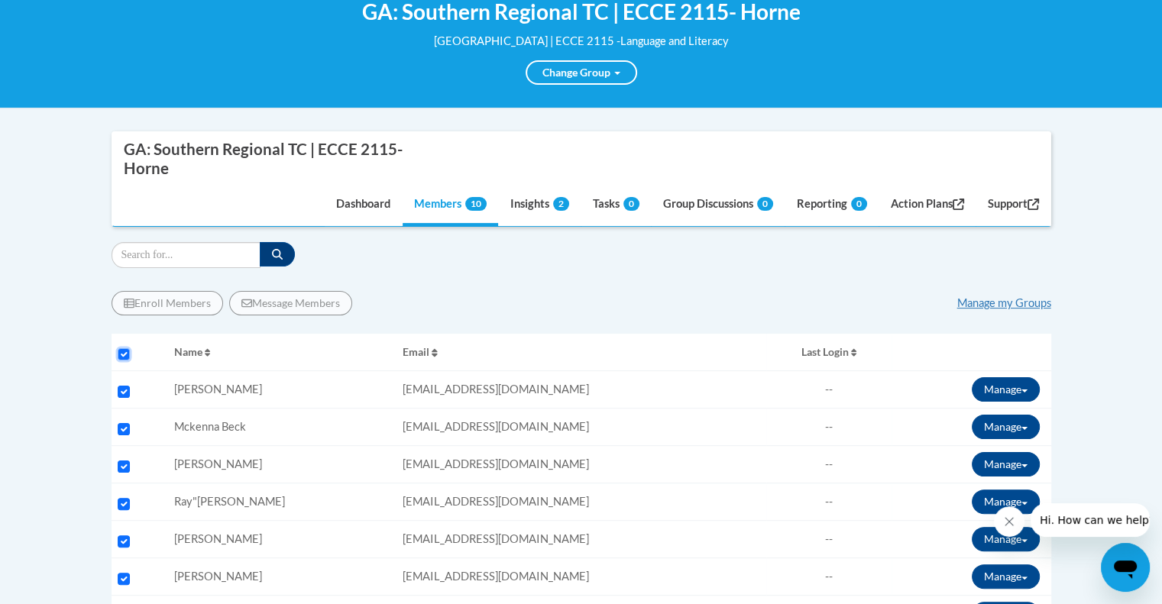
checkbox input "true"
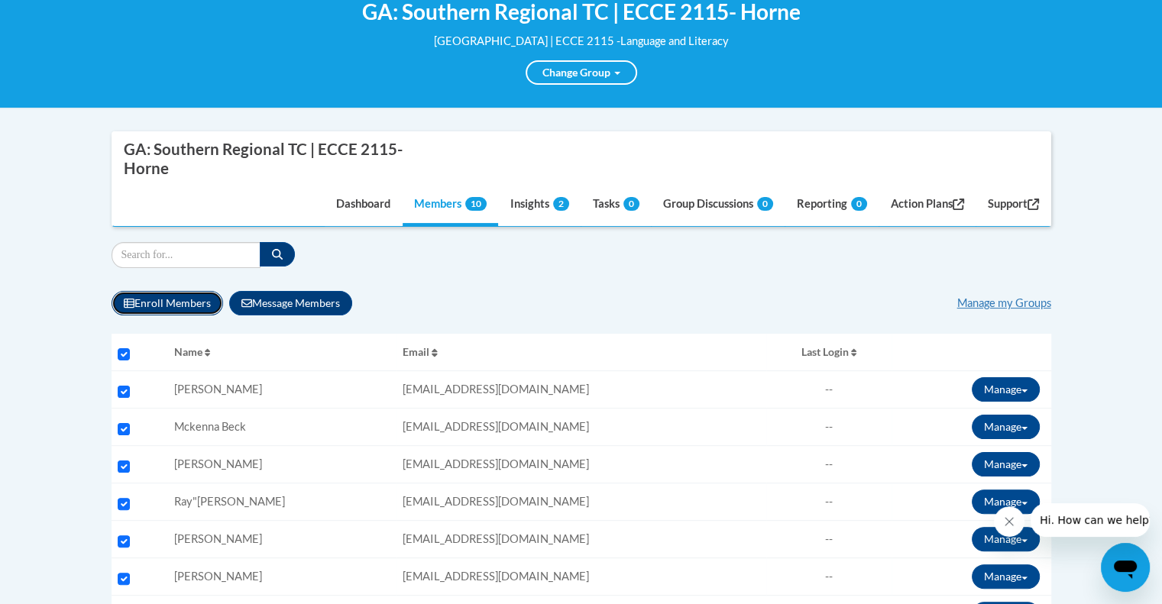
click at [136, 306] on button "Enroll Members" at bounding box center [168, 303] width 112 height 24
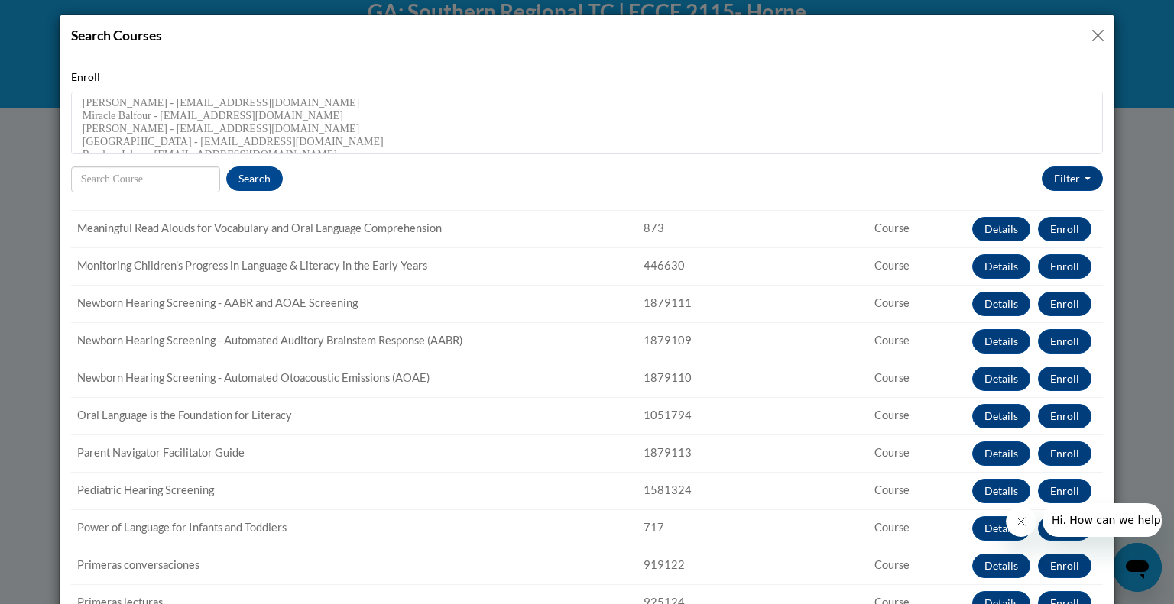
scroll to position [937, 0]
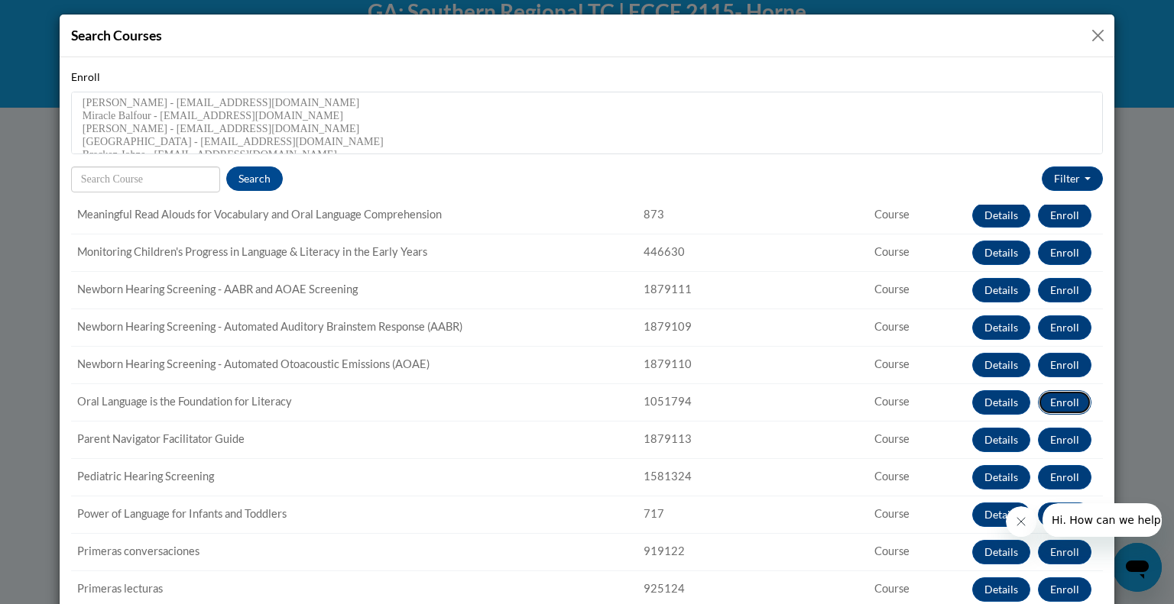
click at [1038, 404] on button "Enroll" at bounding box center [1064, 402] width 53 height 24
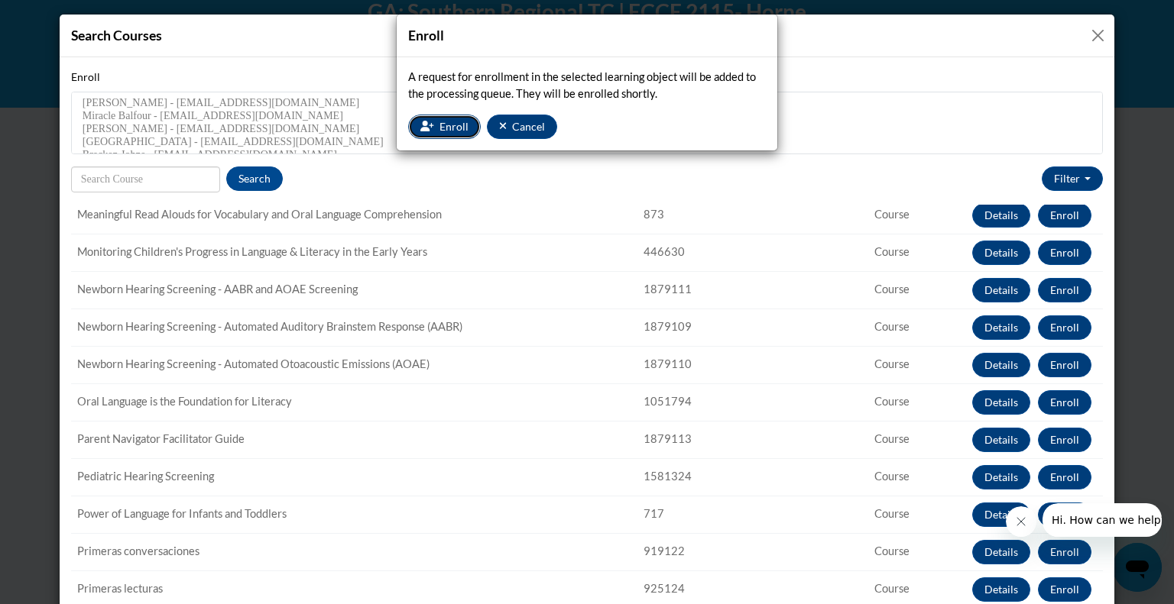
click at [448, 128] on span "Enroll" at bounding box center [453, 126] width 29 height 13
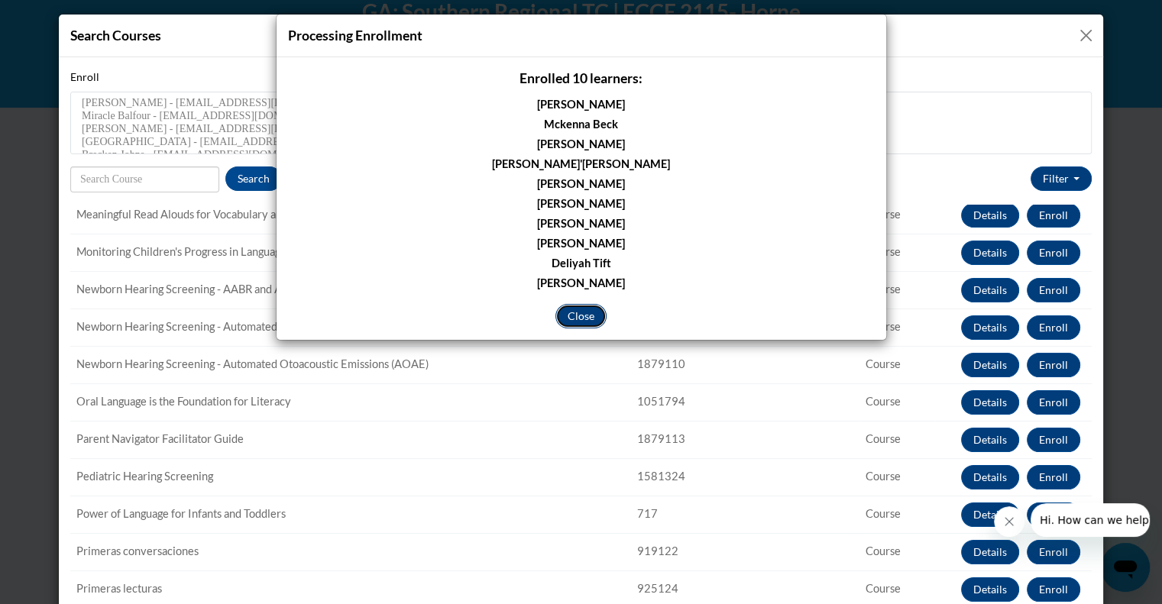
click at [584, 320] on button "Close" at bounding box center [580, 316] width 51 height 24
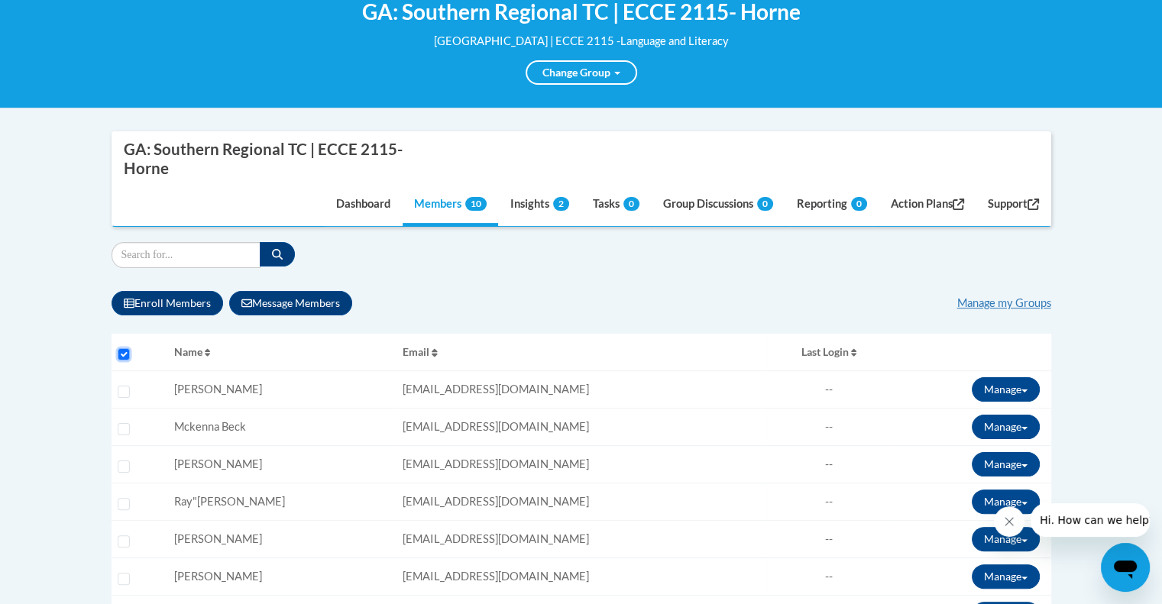
click at [128, 358] on input "Select all users" at bounding box center [124, 354] width 12 height 12
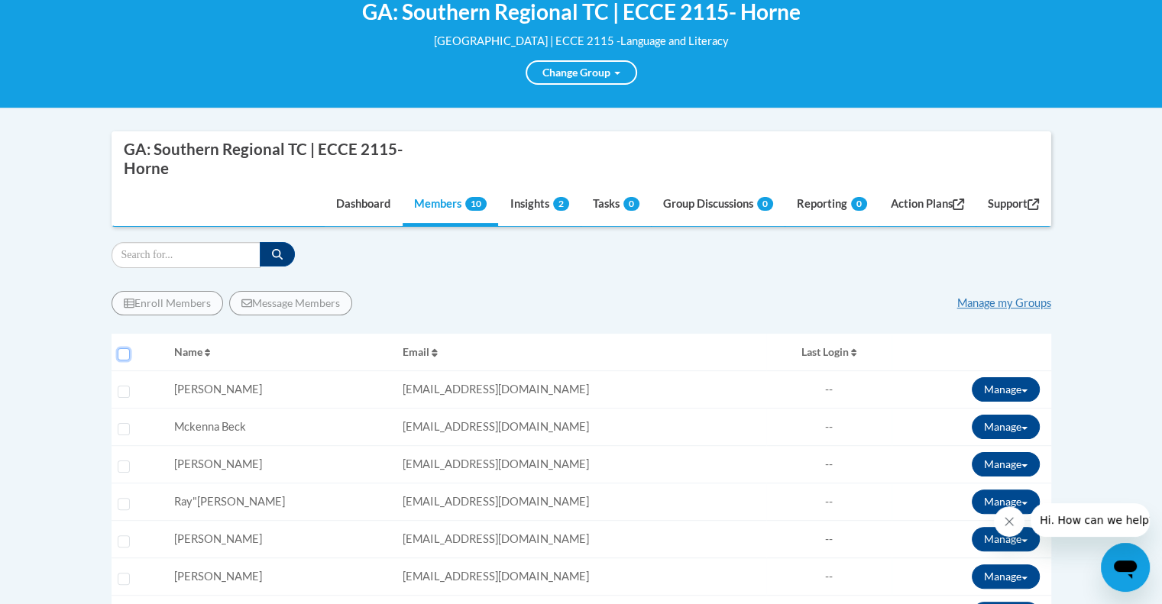
click at [128, 358] on input "Select all users" at bounding box center [124, 354] width 12 height 12
checkbox input "true"
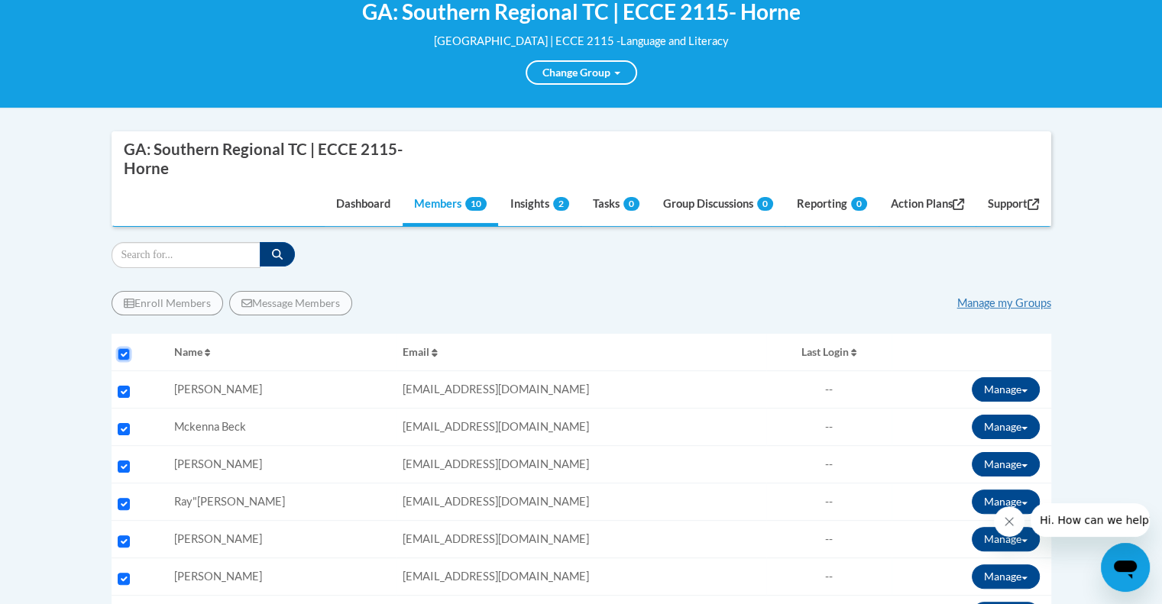
checkbox input "true"
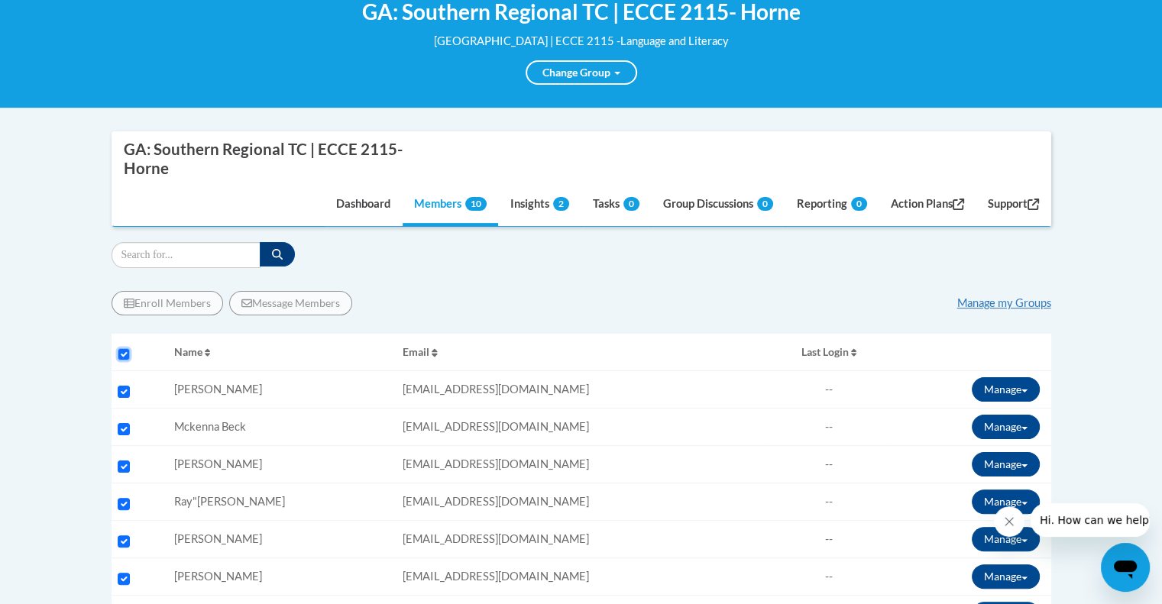
checkbox input "true"
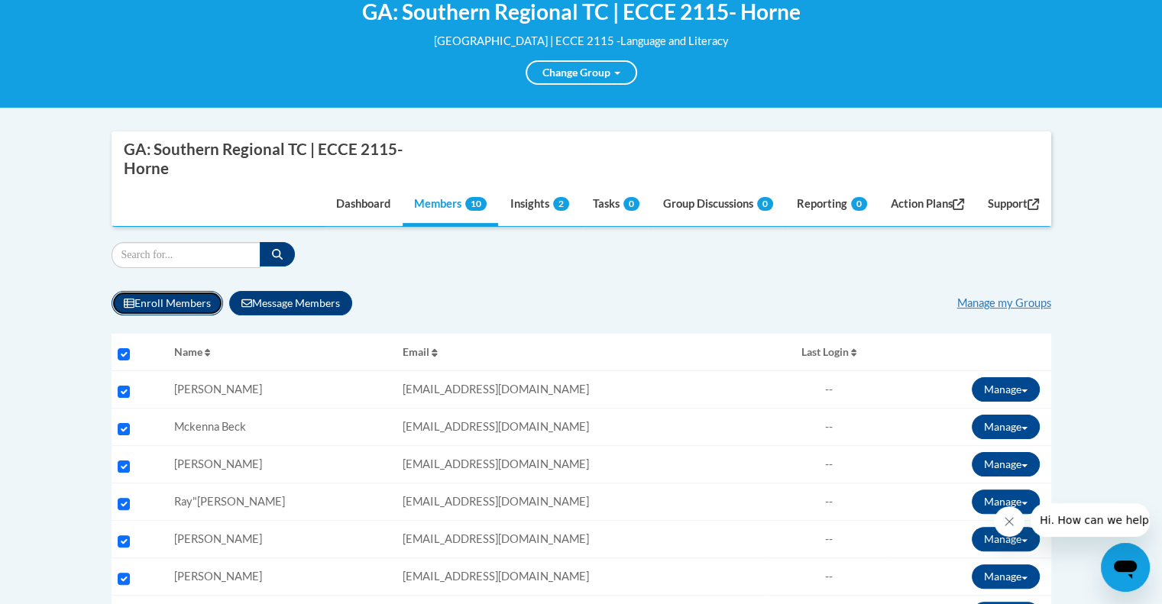
click at [186, 302] on button "Enroll Members" at bounding box center [168, 303] width 112 height 24
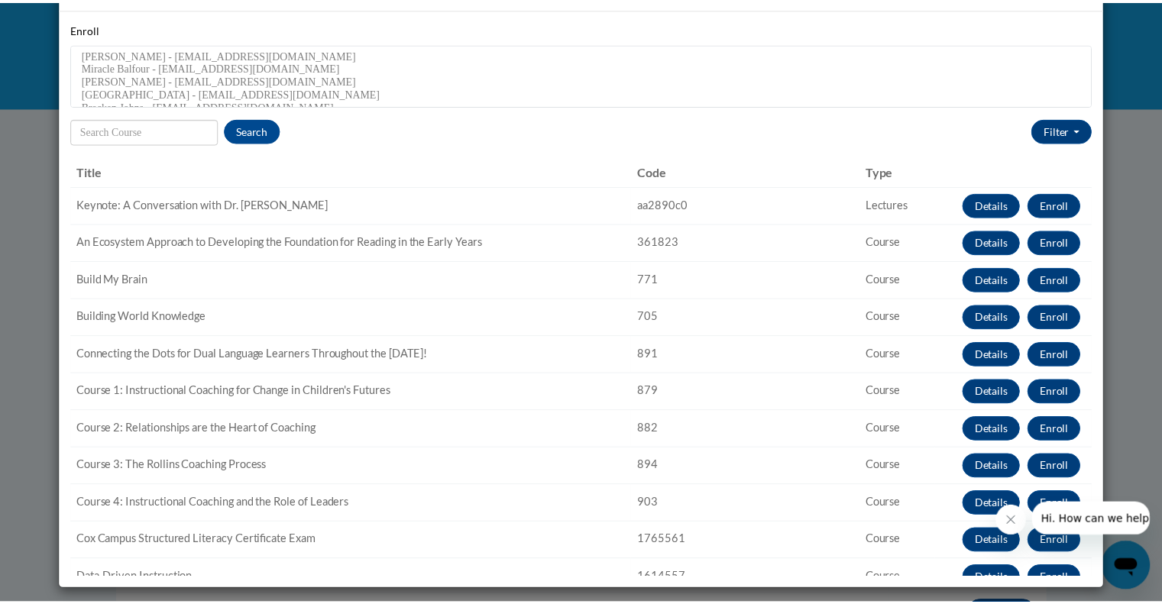
scroll to position [0, 0]
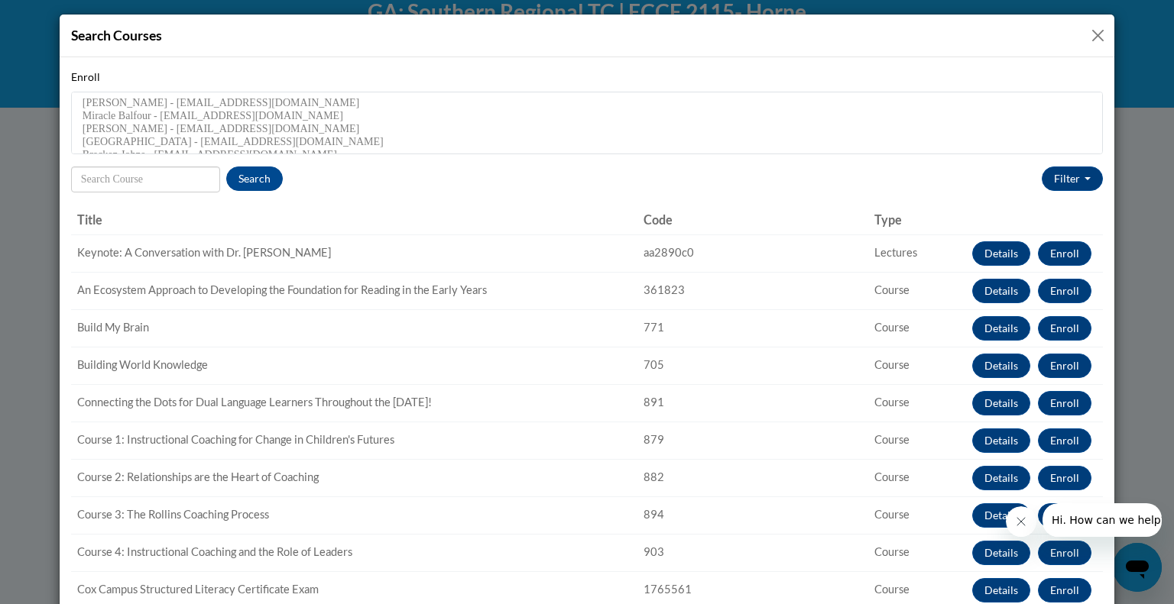
click at [1088, 30] on button "Close" at bounding box center [1097, 35] width 19 height 19
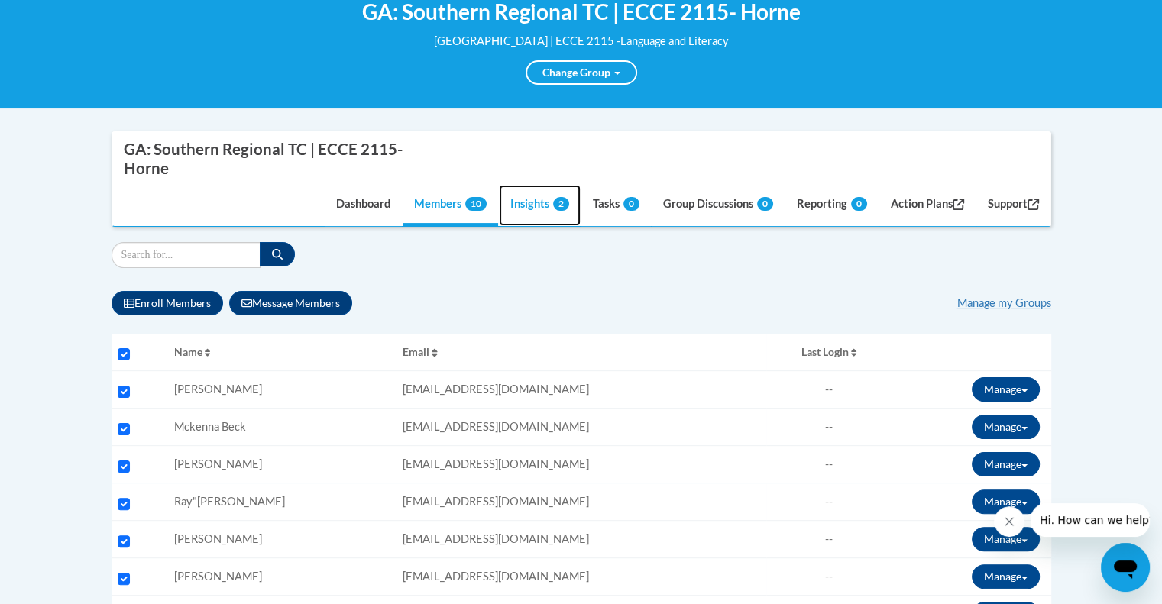
click at [521, 204] on link "Insights 2" at bounding box center [540, 205] width 82 height 41
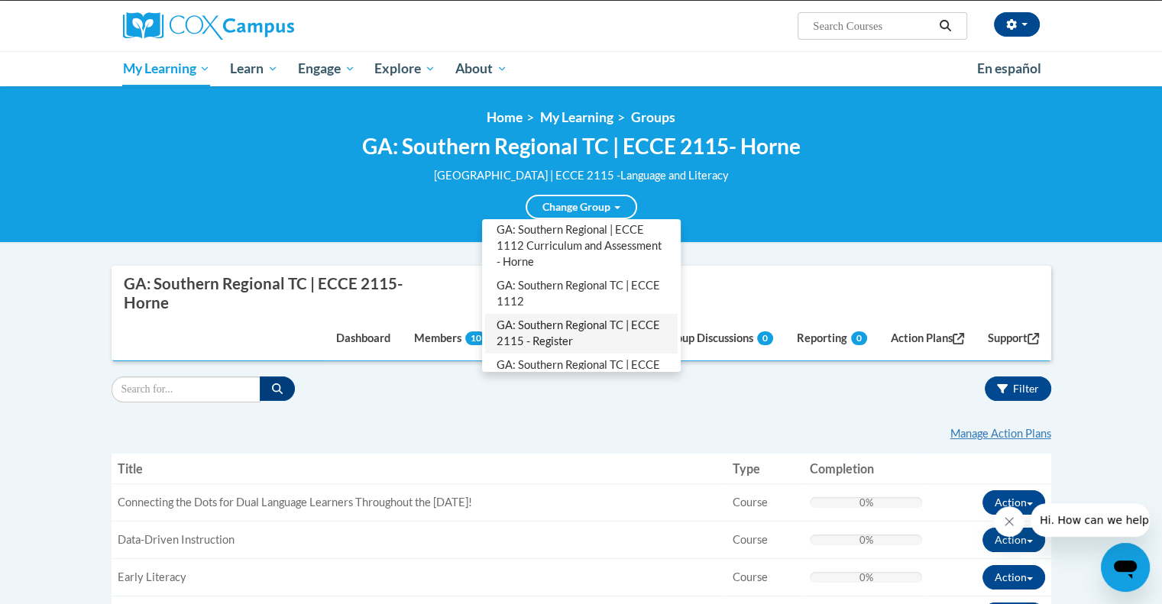
scroll to position [45, 0]
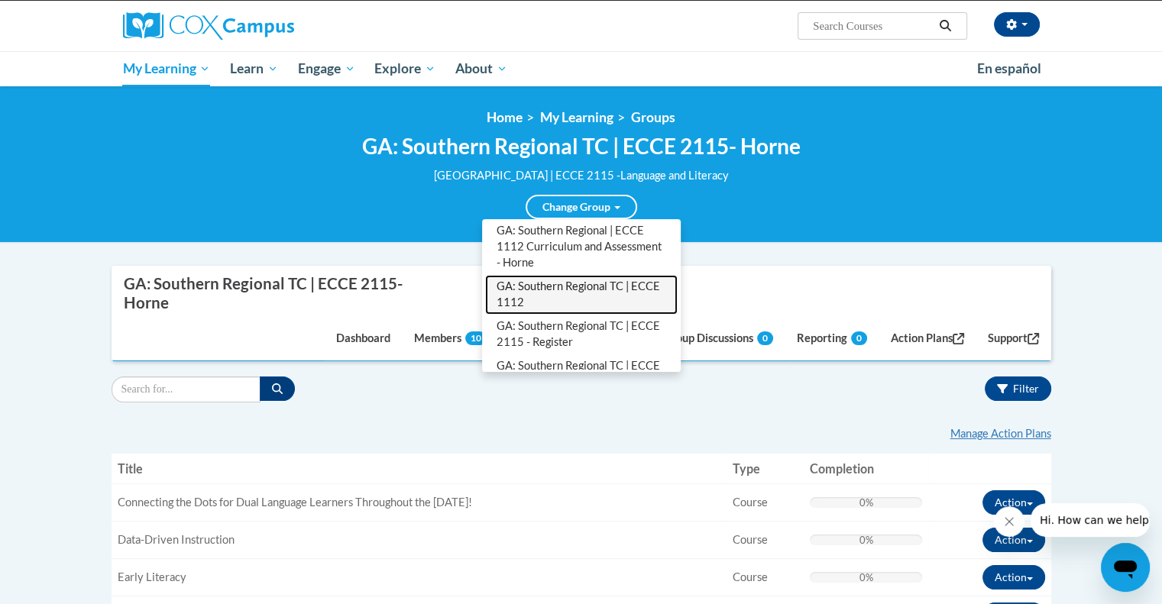
click at [562, 290] on link "GA: Southern Regional TC | ECCE 1112" at bounding box center [581, 295] width 193 height 40
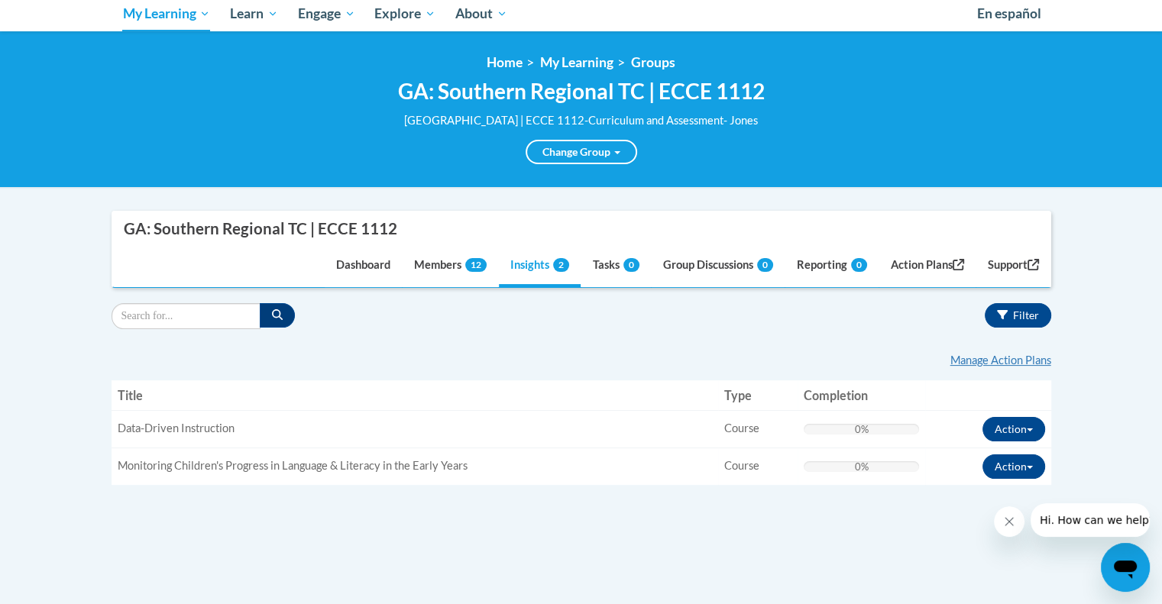
scroll to position [144, 0]
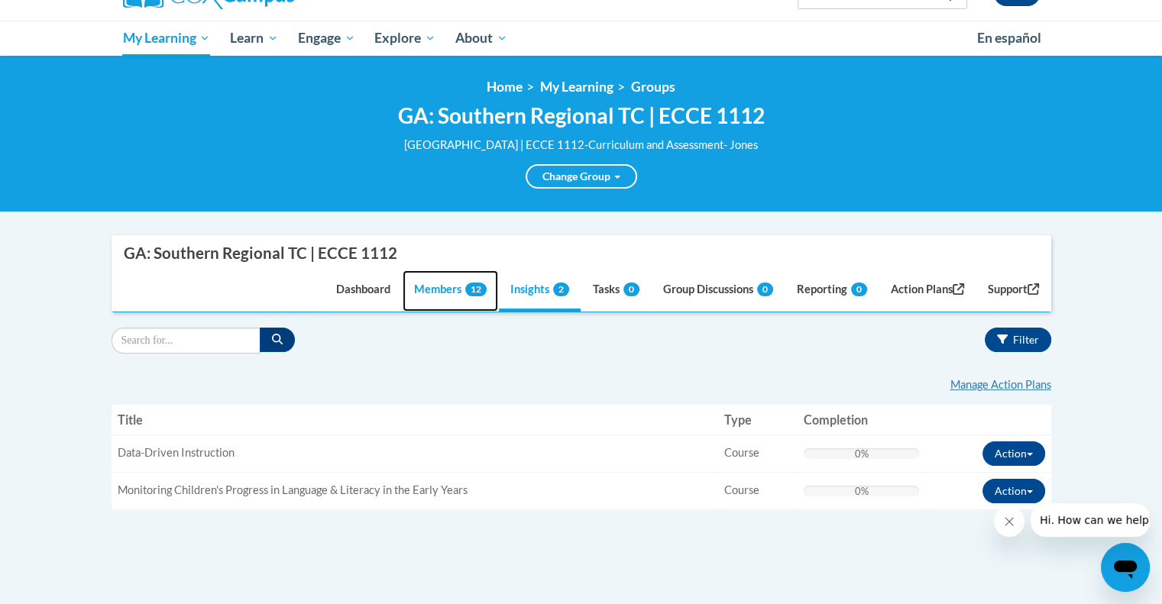
click at [416, 292] on link "Members 12" at bounding box center [451, 290] width 96 height 41
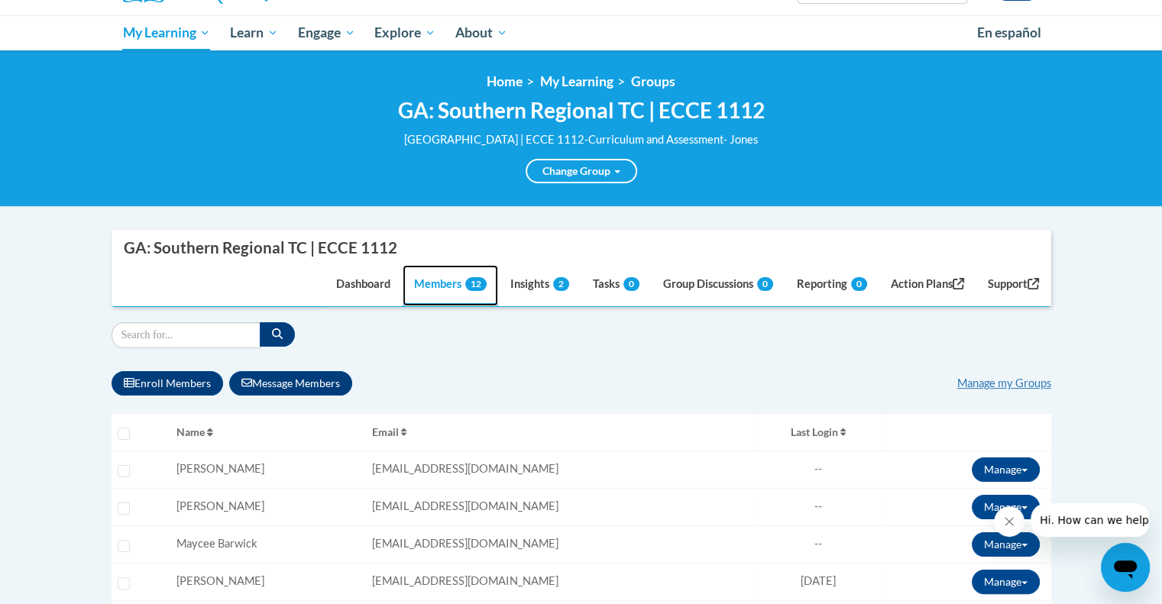
scroll to position [152, 0]
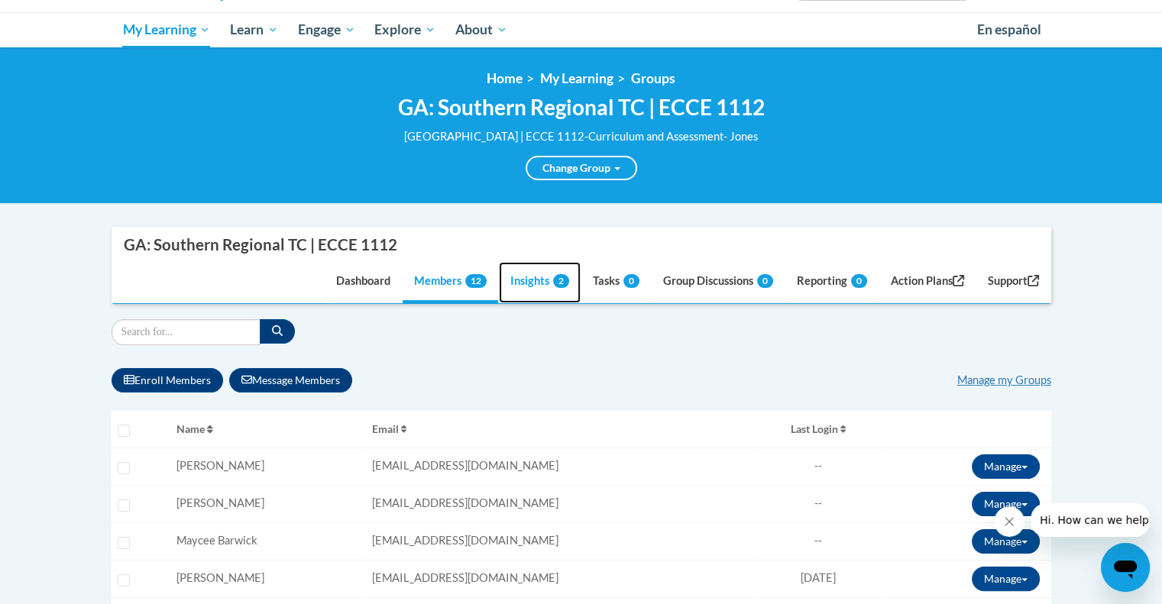
click at [529, 277] on link "Insights 2" at bounding box center [540, 282] width 82 height 41
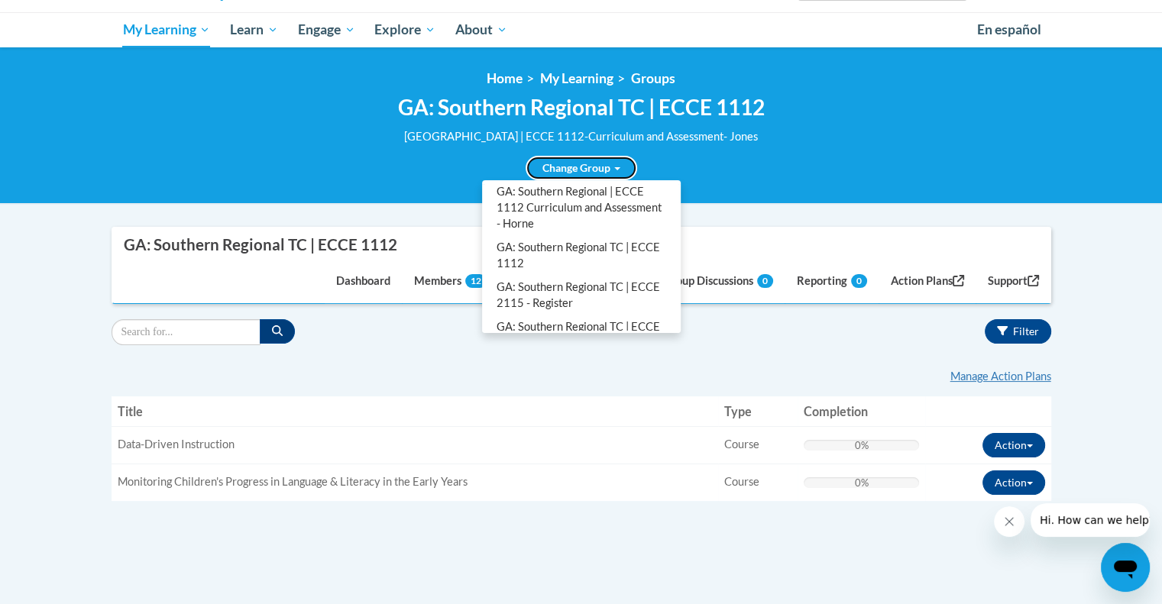
click at [576, 169] on link "Change Group" at bounding box center [582, 168] width 112 height 24
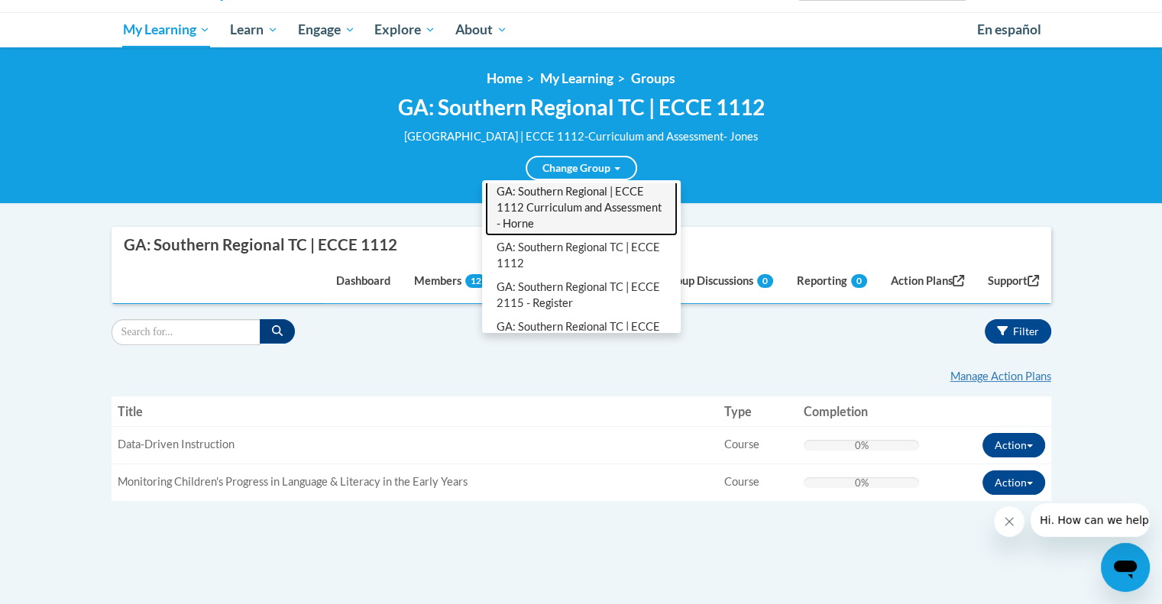
click at [565, 206] on link "GA: Southern Regional | ECCE 1112 Curriculum and Assessment - Horne" at bounding box center [581, 208] width 193 height 56
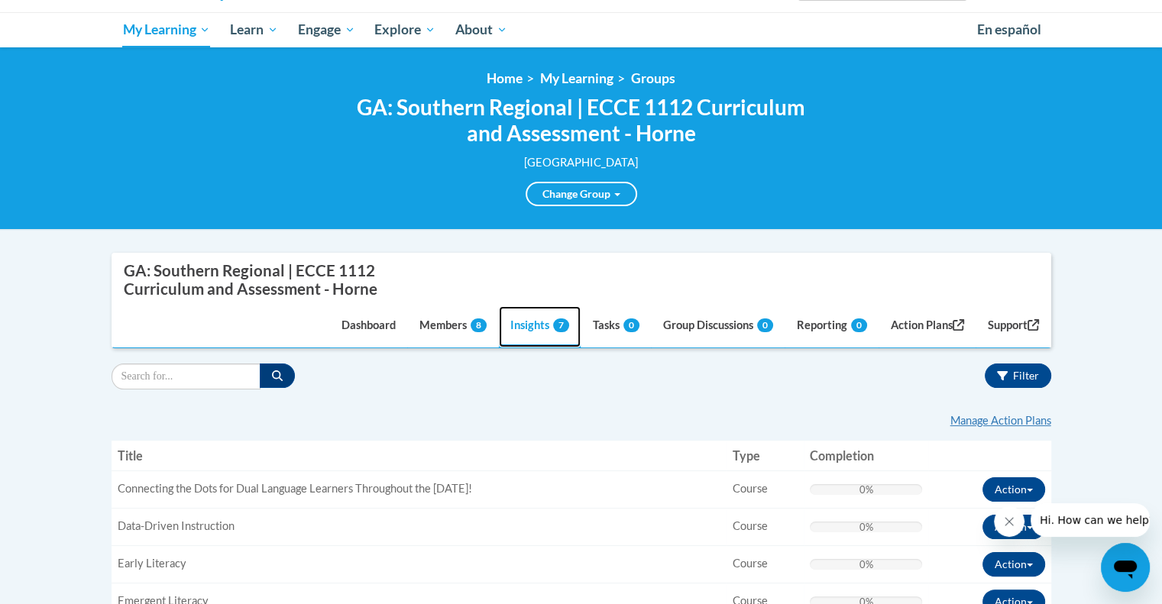
click at [523, 323] on link "Insights 7" at bounding box center [540, 326] width 82 height 41
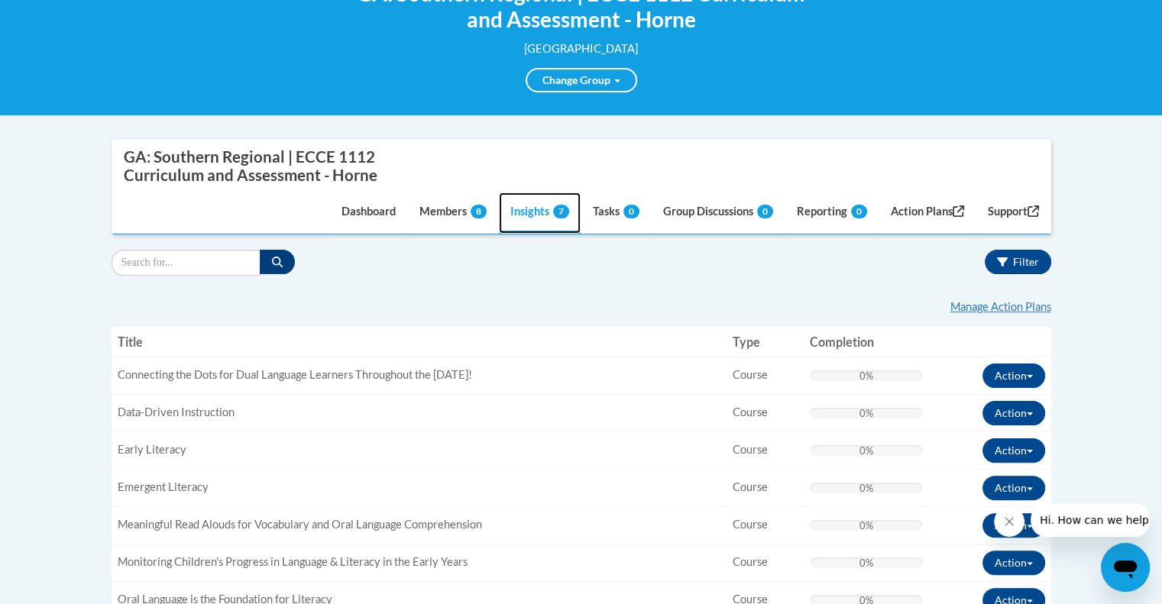
scroll to position [258, 0]
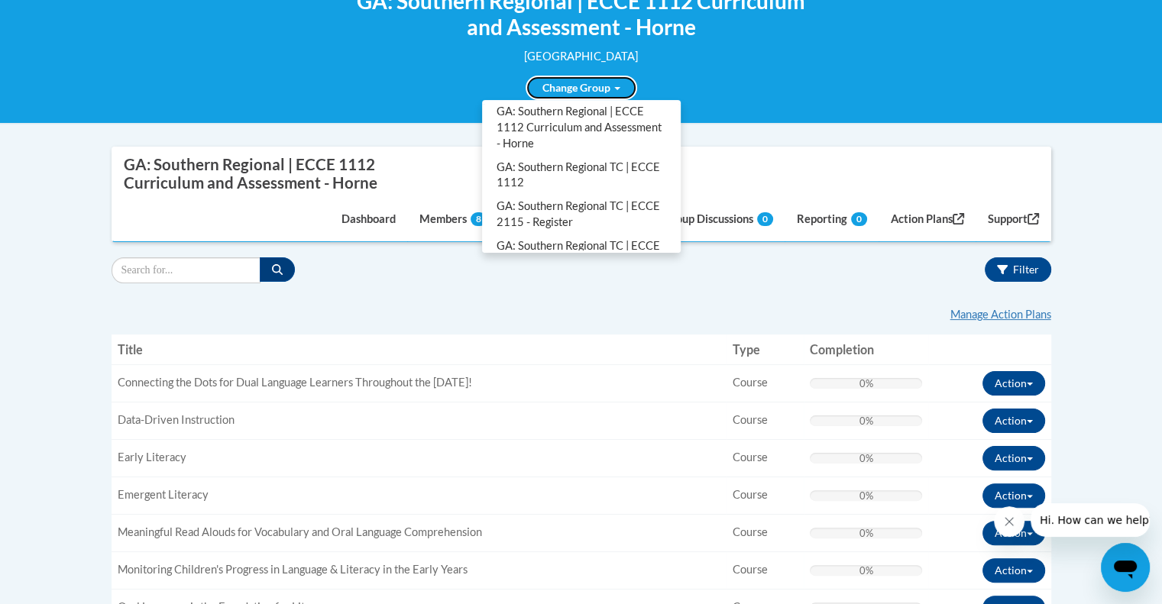
click at [581, 87] on link "Change Group" at bounding box center [582, 88] width 112 height 24
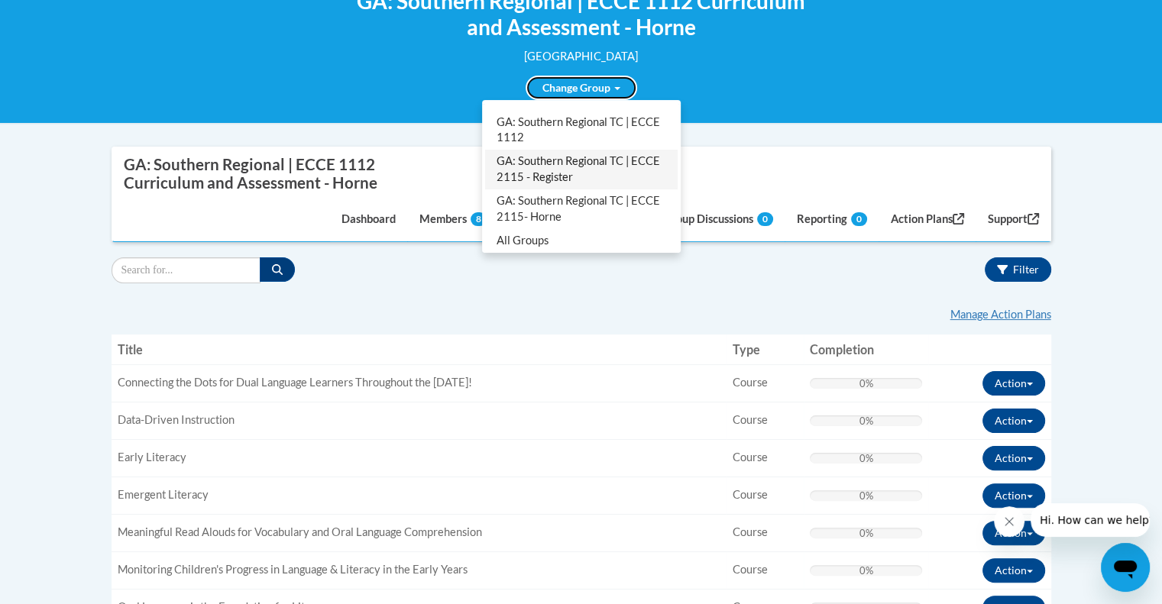
scroll to position [91, 0]
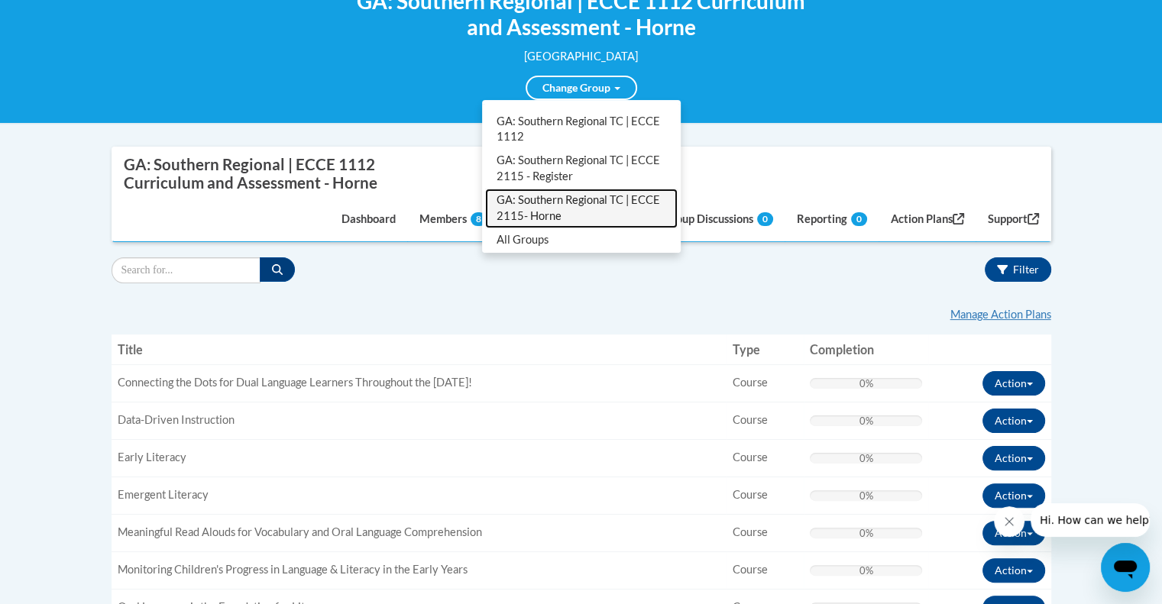
drag, startPoint x: 563, startPoint y: 207, endPoint x: 547, endPoint y: 202, distance: 16.9
click at [547, 202] on link "GA: Southern Regional TC | ECCE 2115- Horne" at bounding box center [581, 209] width 193 height 40
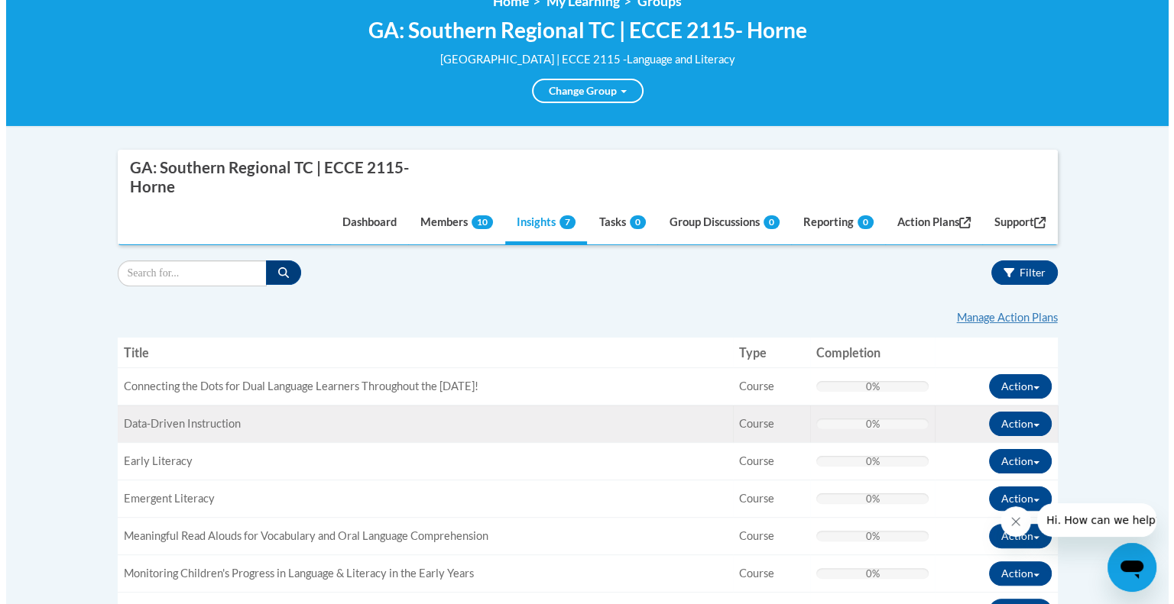
scroll to position [229, 0]
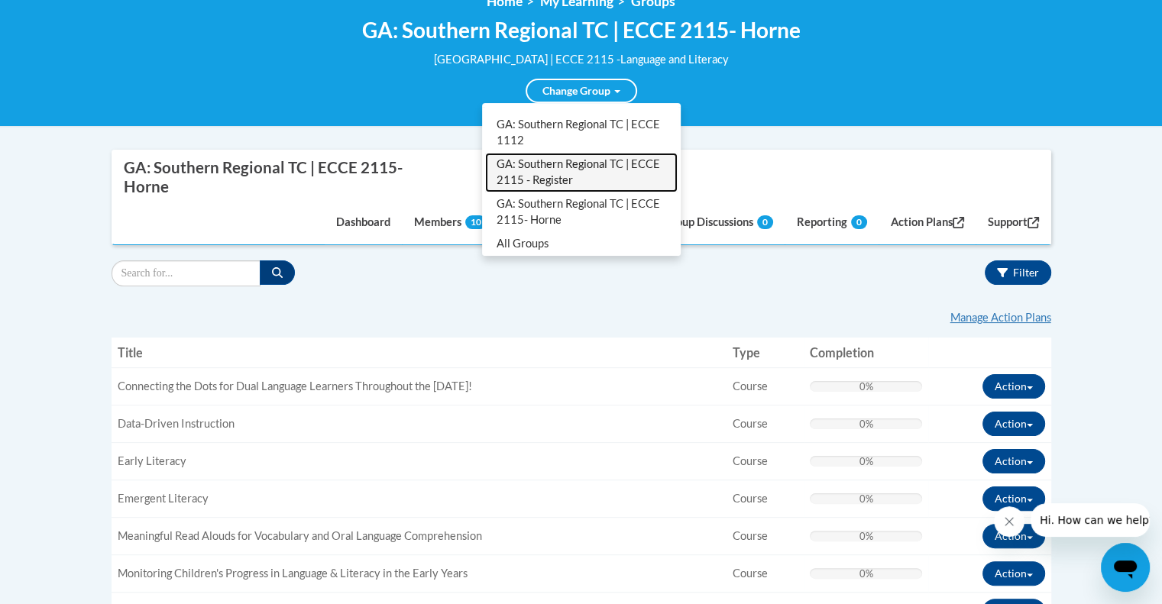
click at [562, 161] on link "GA: Southern Regional TC | ECCE 2115 - Register" at bounding box center [581, 173] width 193 height 40
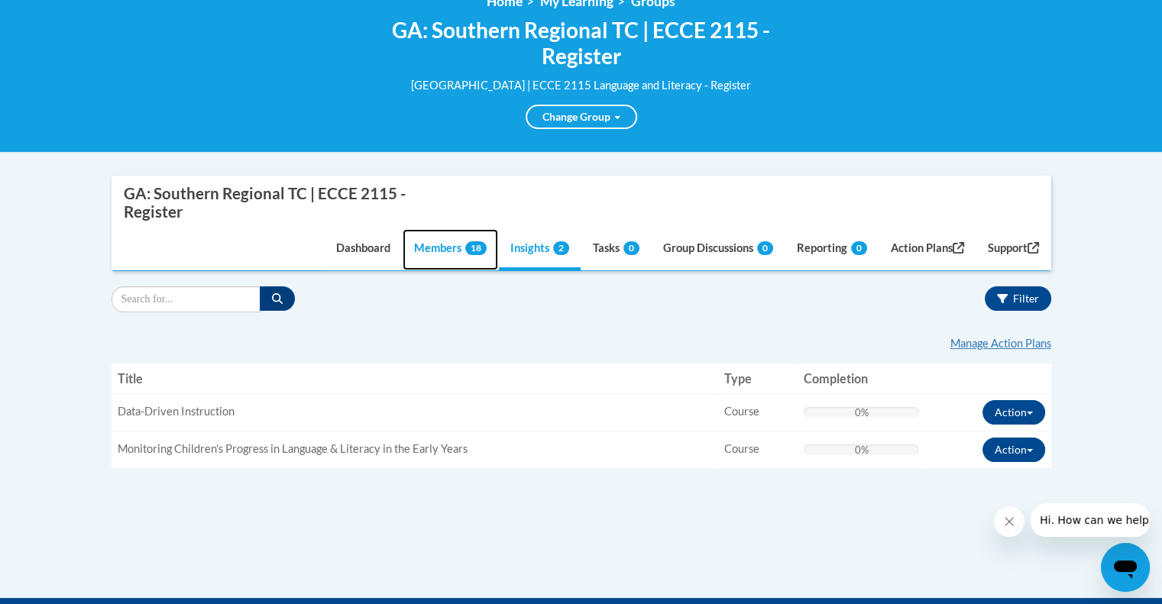
click at [452, 241] on link "Members 18" at bounding box center [451, 249] width 96 height 41
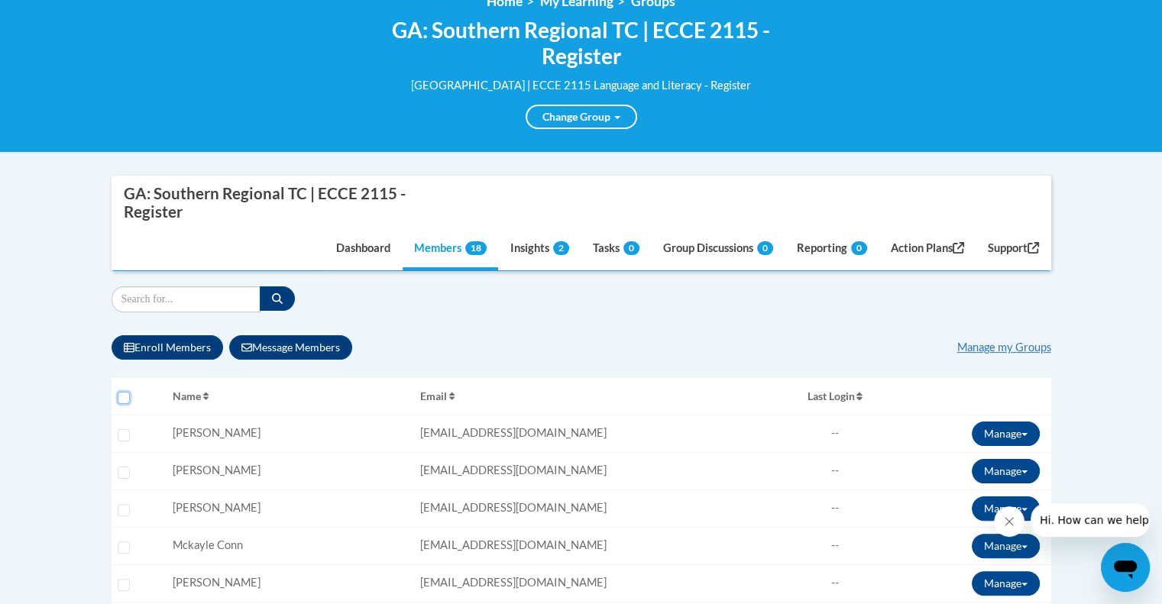
click at [125, 397] on input "Select all users" at bounding box center [124, 398] width 12 height 12
checkbox input "true"
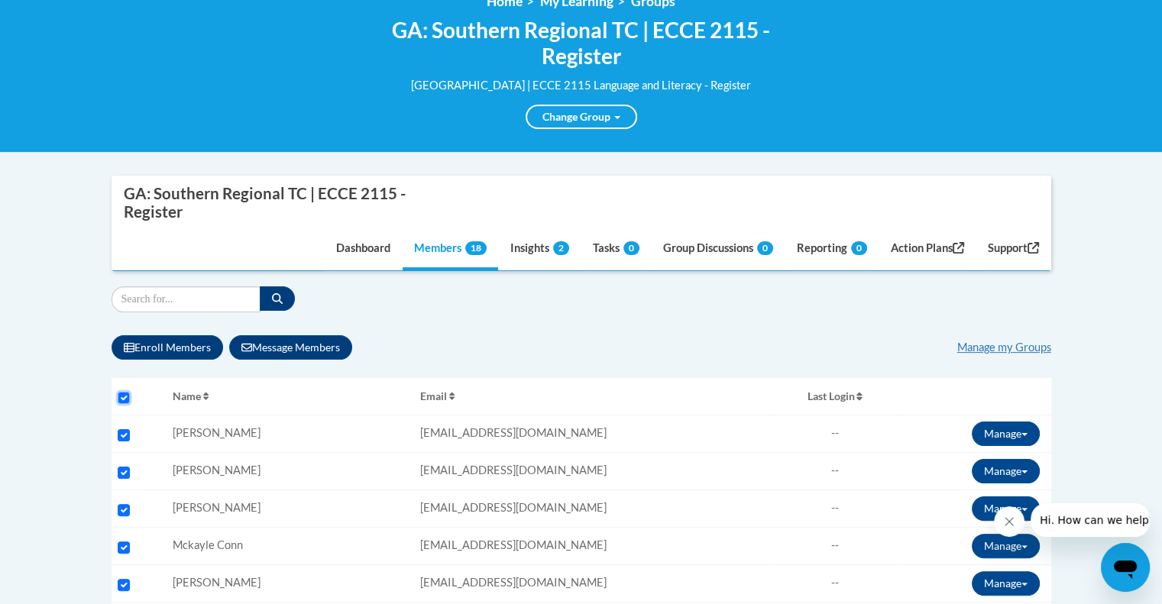
checkbox input "true"
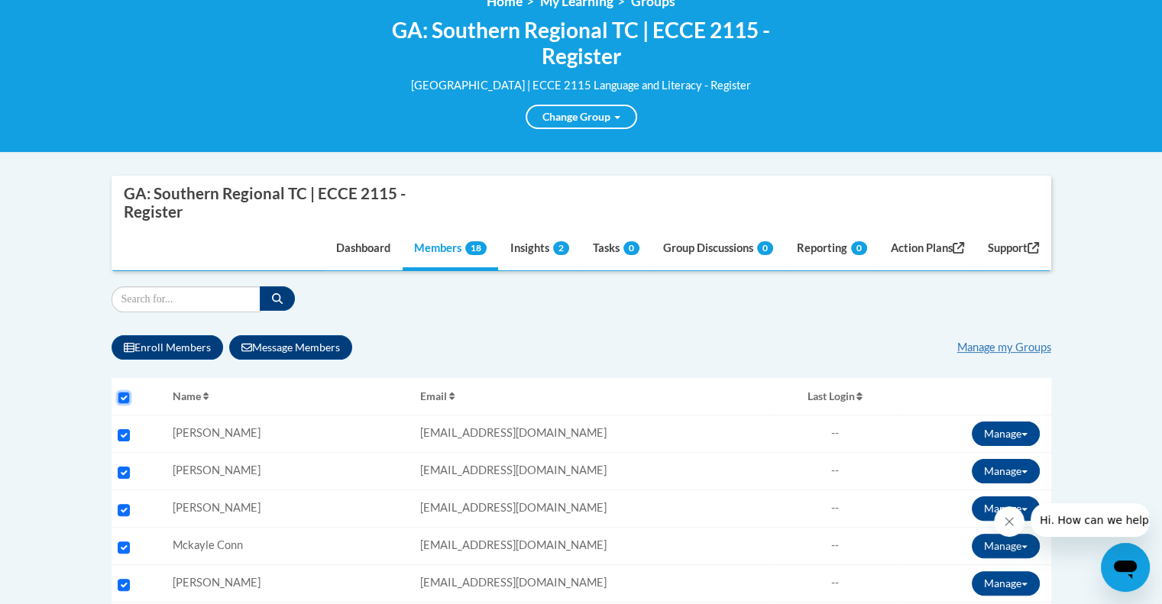
checkbox input "true"
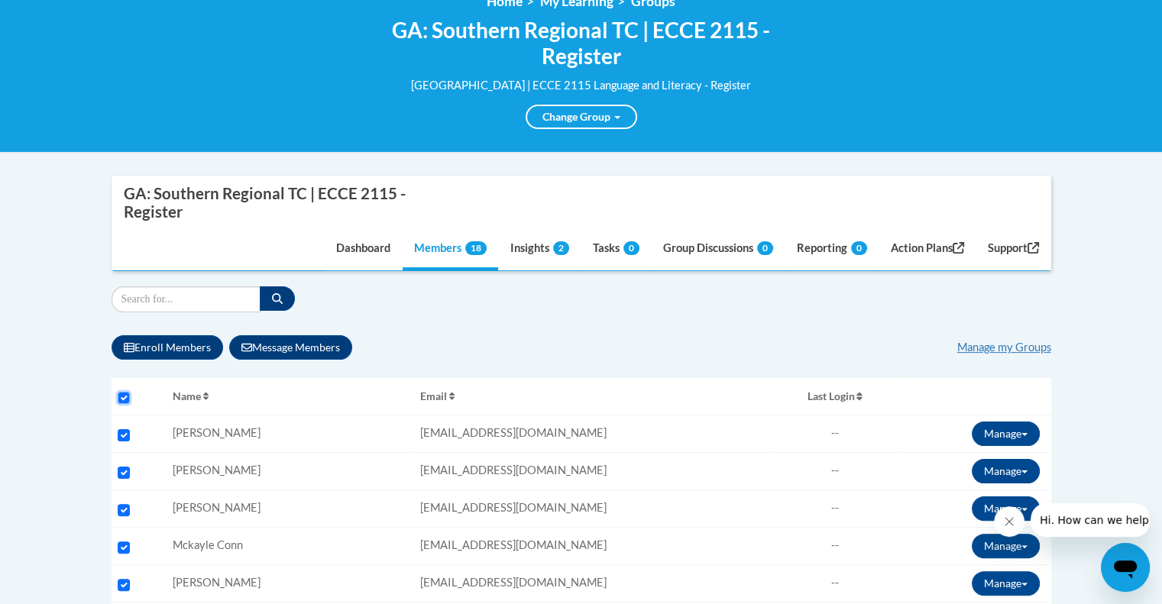
checkbox input "true"
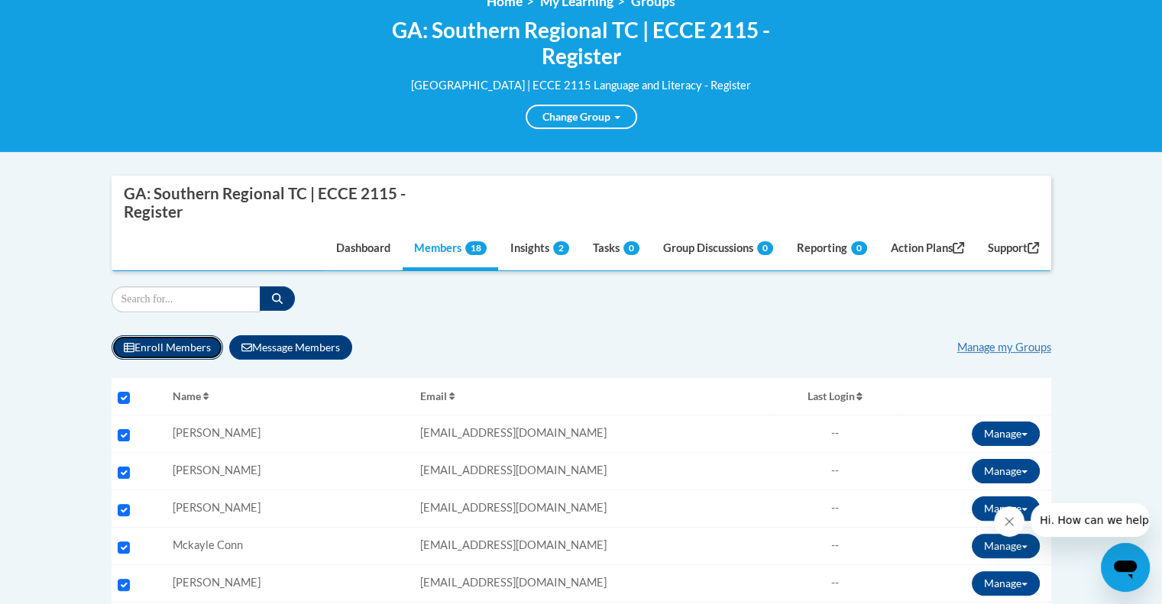
click at [155, 345] on button "Enroll Members" at bounding box center [168, 347] width 112 height 24
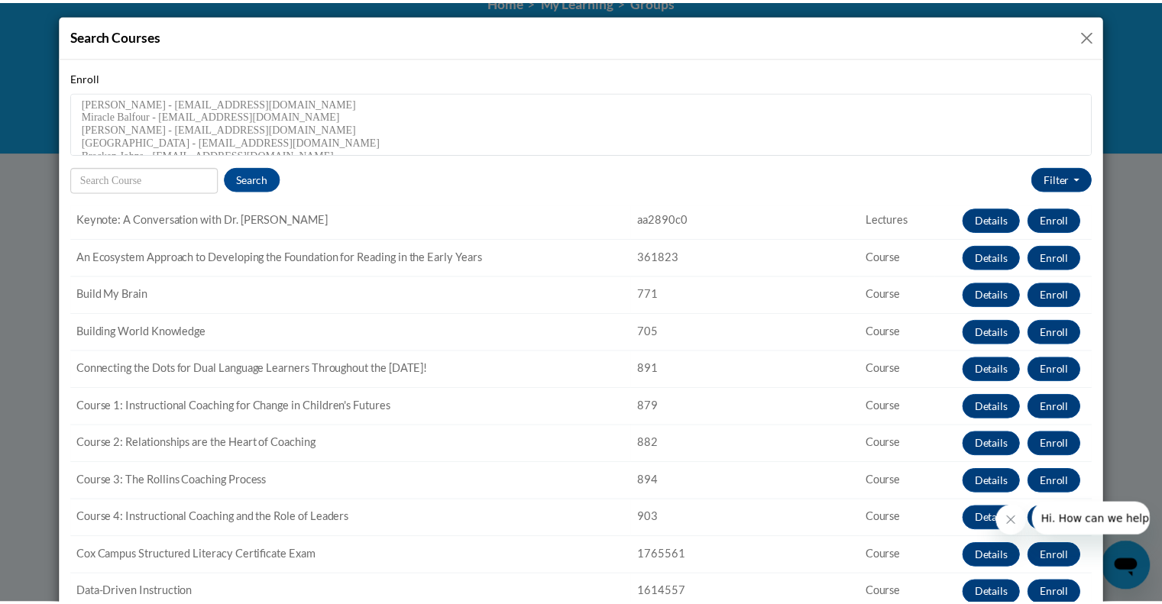
scroll to position [42, 0]
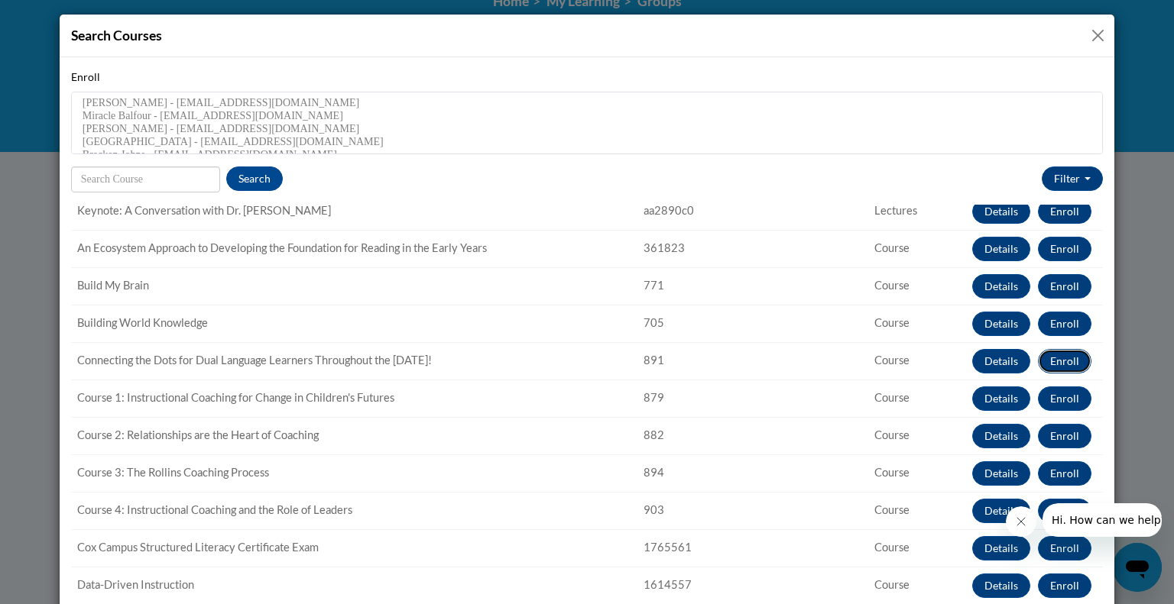
click at [1042, 366] on button "Enroll" at bounding box center [1064, 361] width 53 height 24
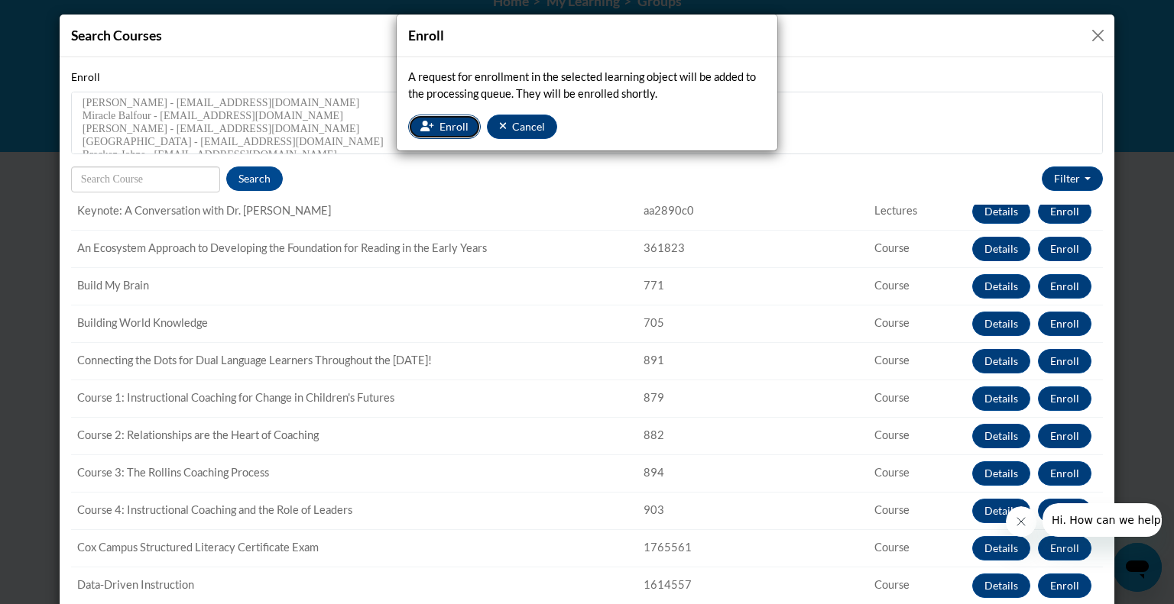
click at [447, 127] on span "Enroll" at bounding box center [453, 126] width 29 height 13
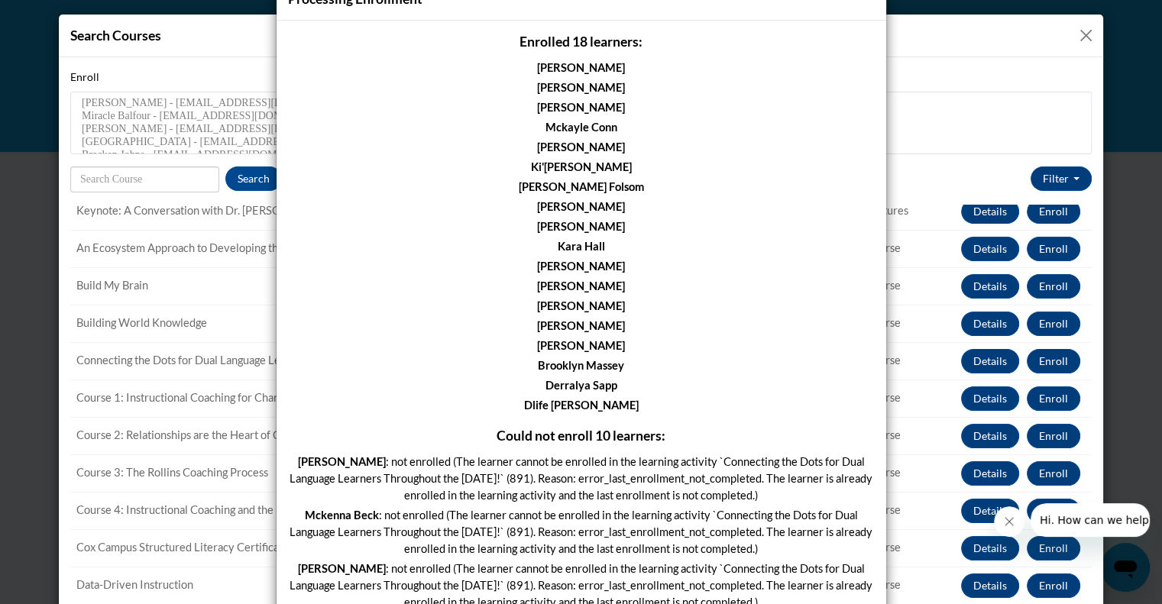
scroll to position [0, 0]
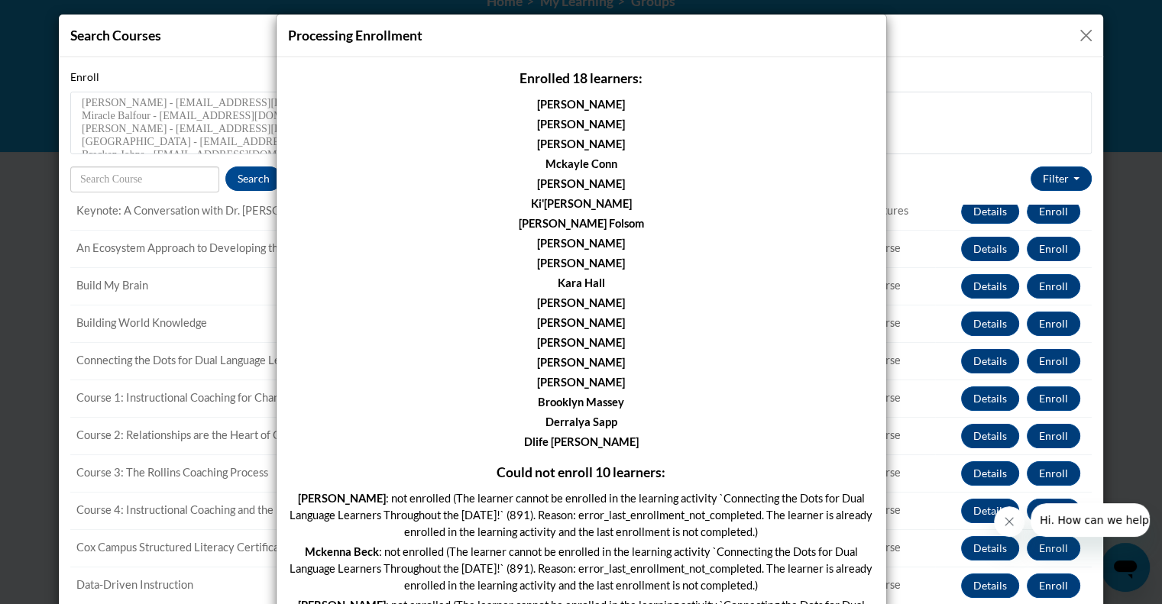
click at [990, 99] on div "Processing Enrollment Enrolled 18 learners: Jessica Almond Megan Avera Mariana …" at bounding box center [581, 302] width 1162 height 604
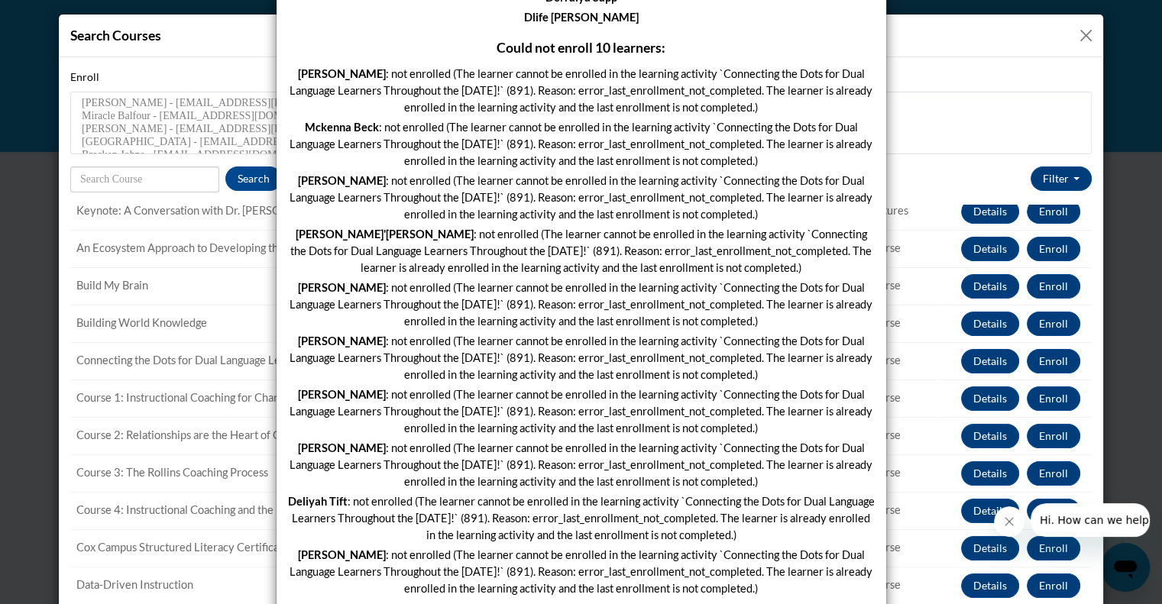
scroll to position [480, 0]
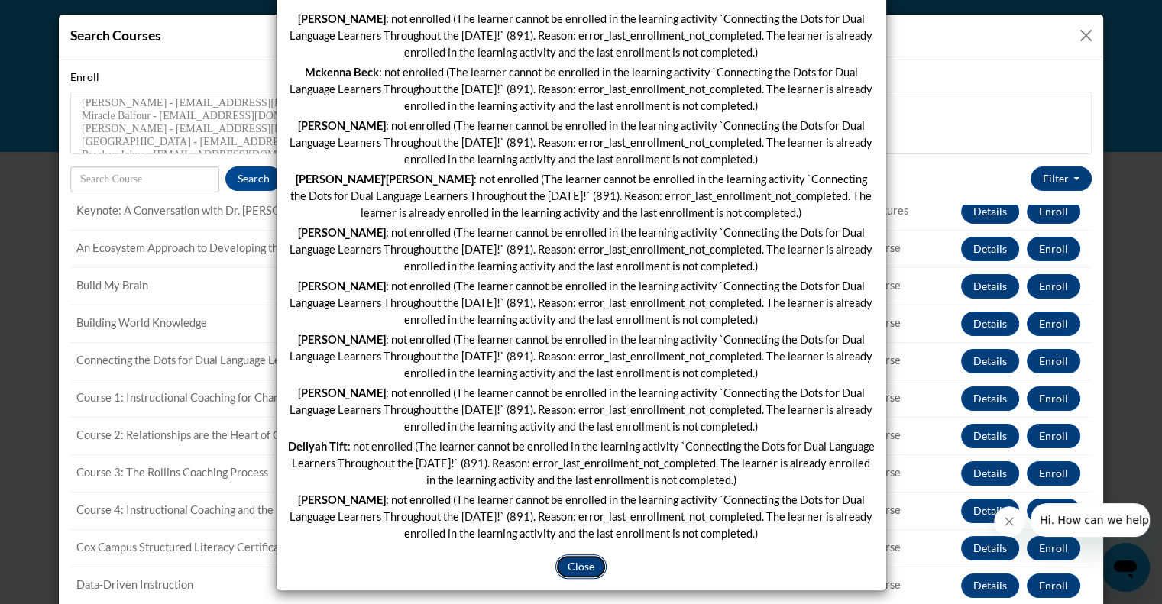
click at [568, 564] on button "Close" at bounding box center [580, 567] width 51 height 24
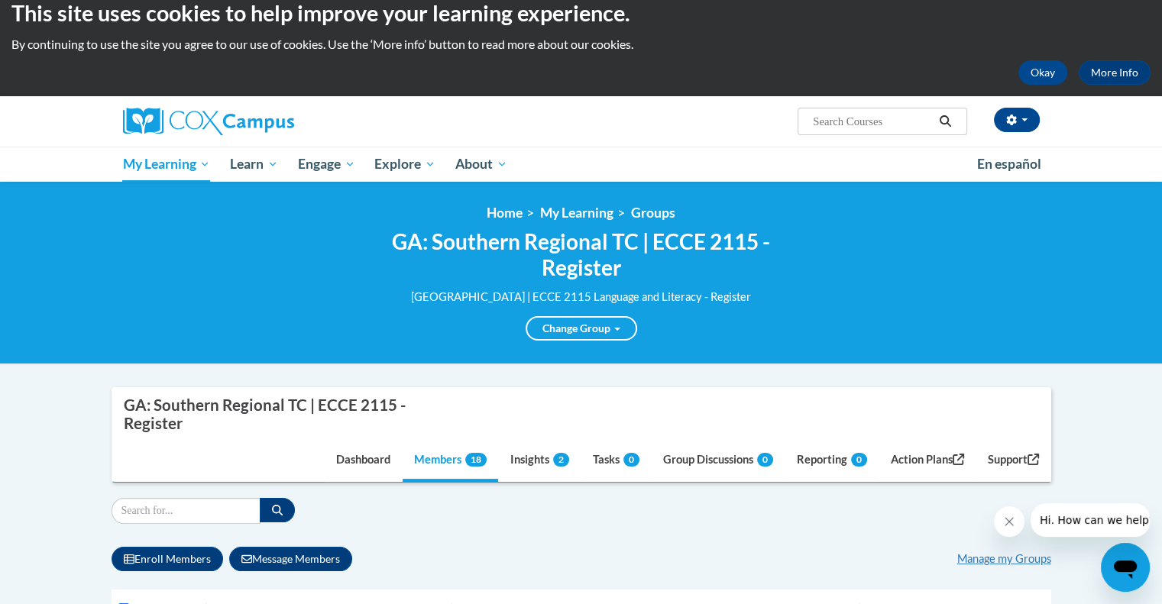
scroll to position [0, 0]
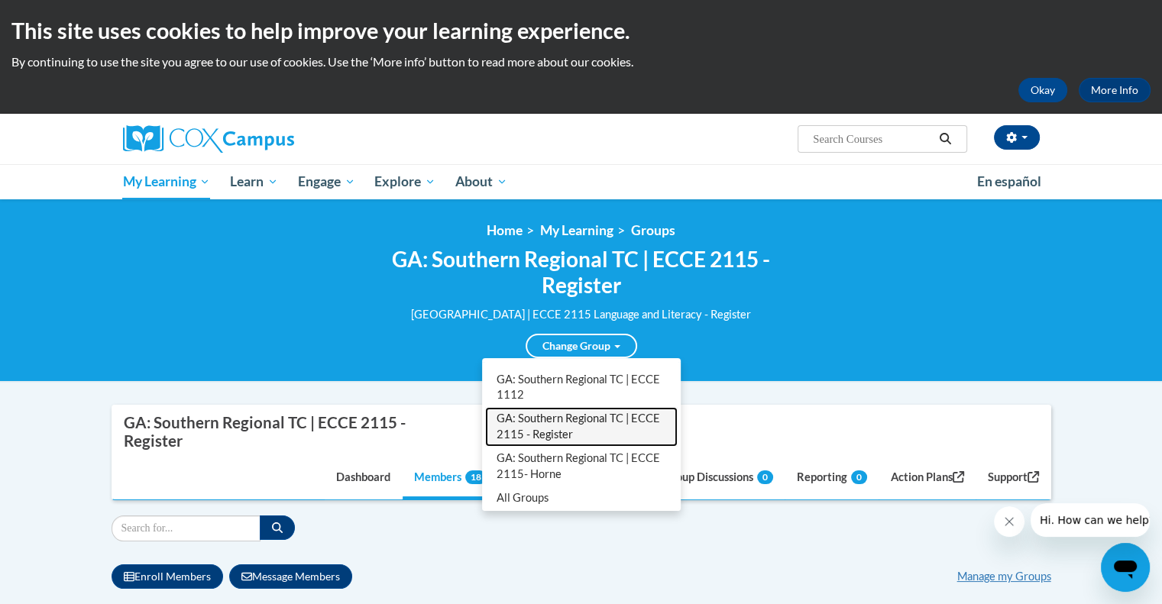
click at [561, 429] on link "GA: Southern Regional TC | ECCE 2115 - Register" at bounding box center [581, 427] width 193 height 40
click at [550, 427] on link "GA: Southern Regional TC | ECCE 2115 - Register" at bounding box center [581, 427] width 193 height 40
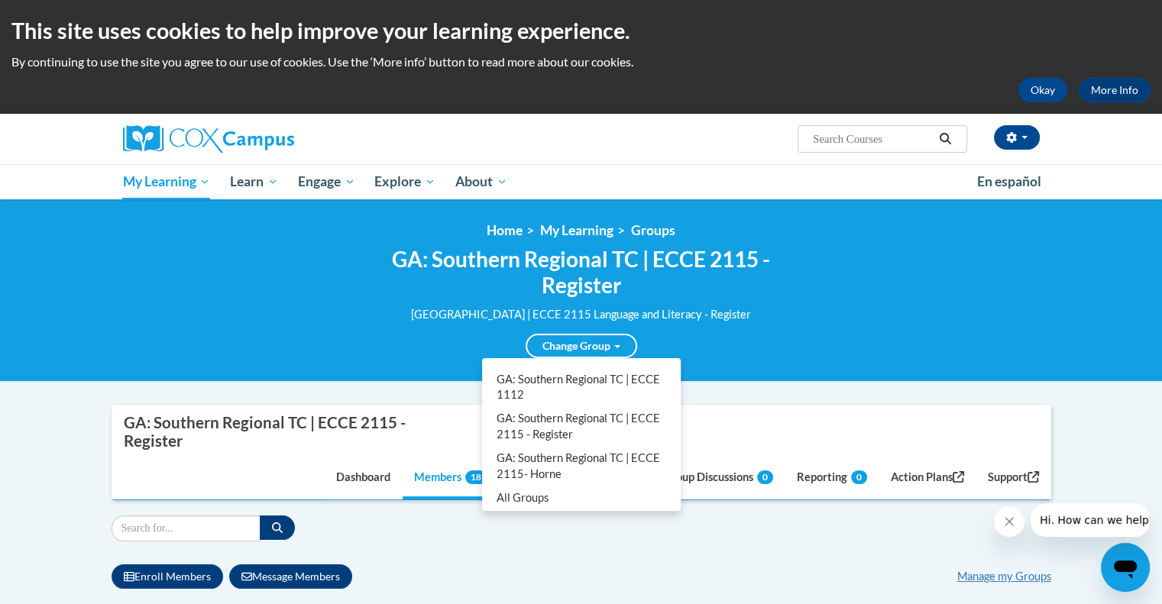
click at [757, 351] on div "Change Group GA: Southern Regional | ECCE 1112 Curriculum and Assessment - Horn…" at bounding box center [581, 340] width 458 height 35
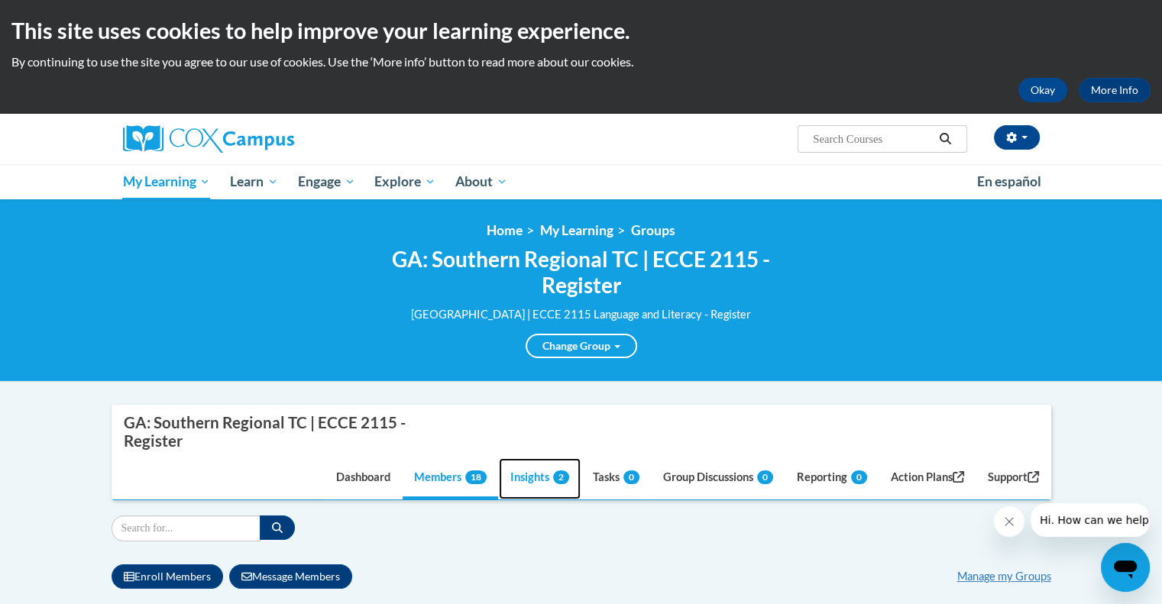
click at [526, 481] on link "Insights 2" at bounding box center [540, 478] width 82 height 41
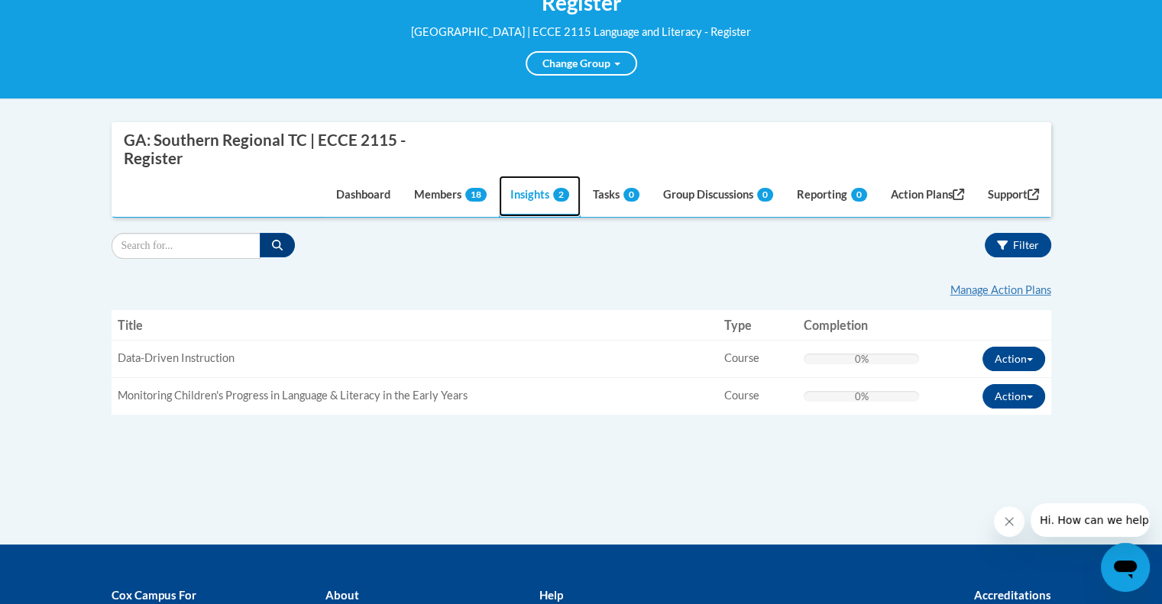
scroll to position [283, 0]
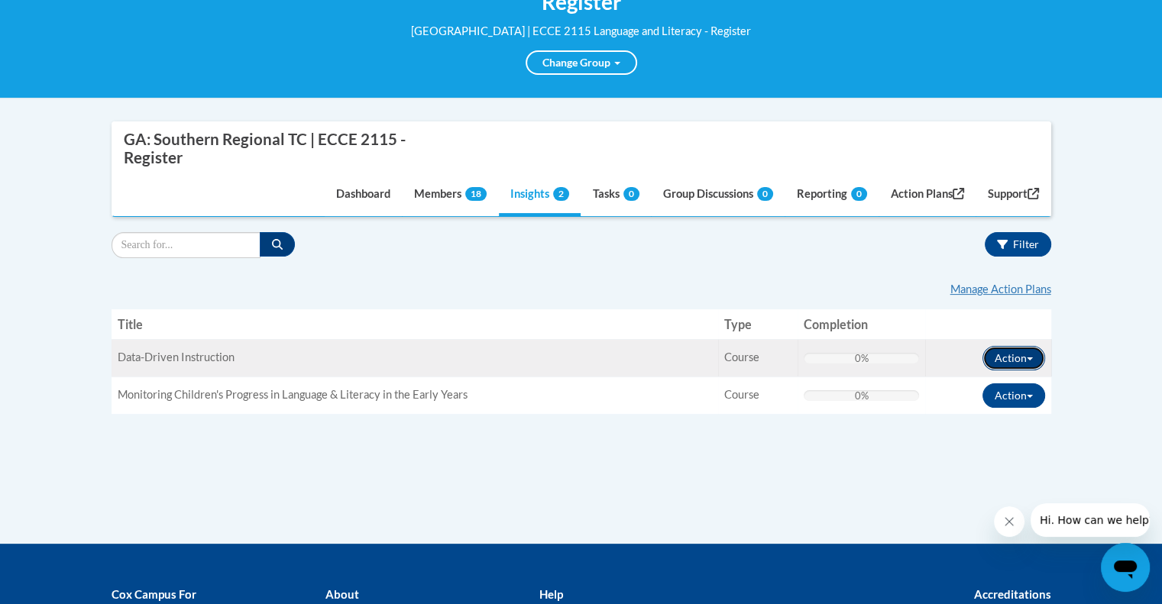
click at [1005, 355] on button "Action" at bounding box center [1014, 358] width 63 height 24
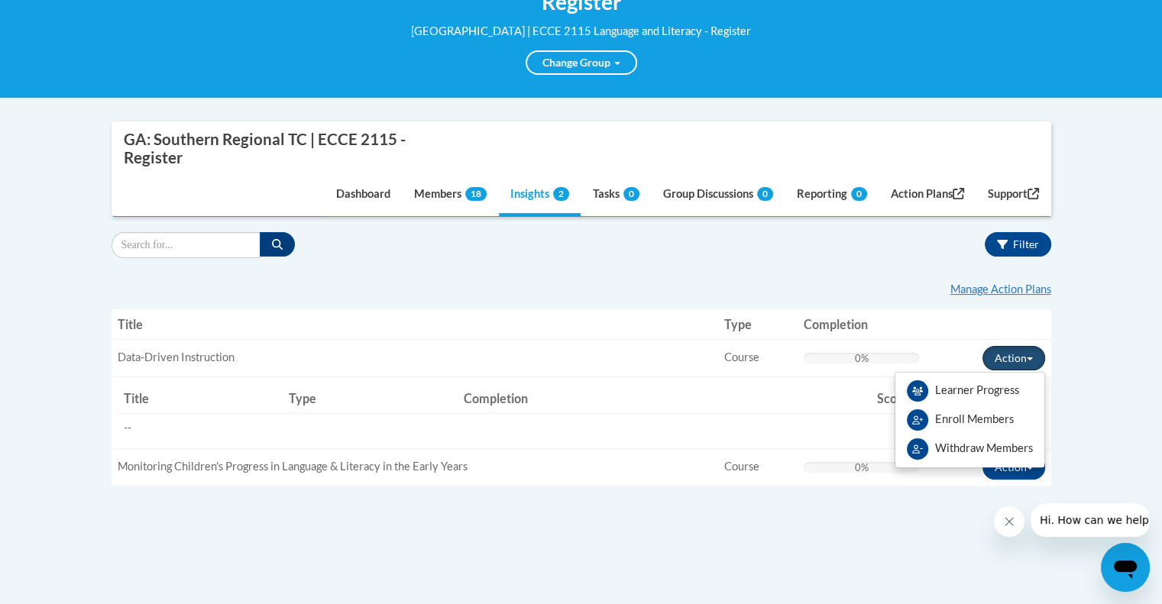
drag, startPoint x: 1005, startPoint y: 355, endPoint x: 834, endPoint y: 279, distance: 187.4
click at [834, 279] on div "« 1 » Manage Action Plans Title Type Connection Type Completion Actions Title: …" at bounding box center [582, 391] width 940 height 243
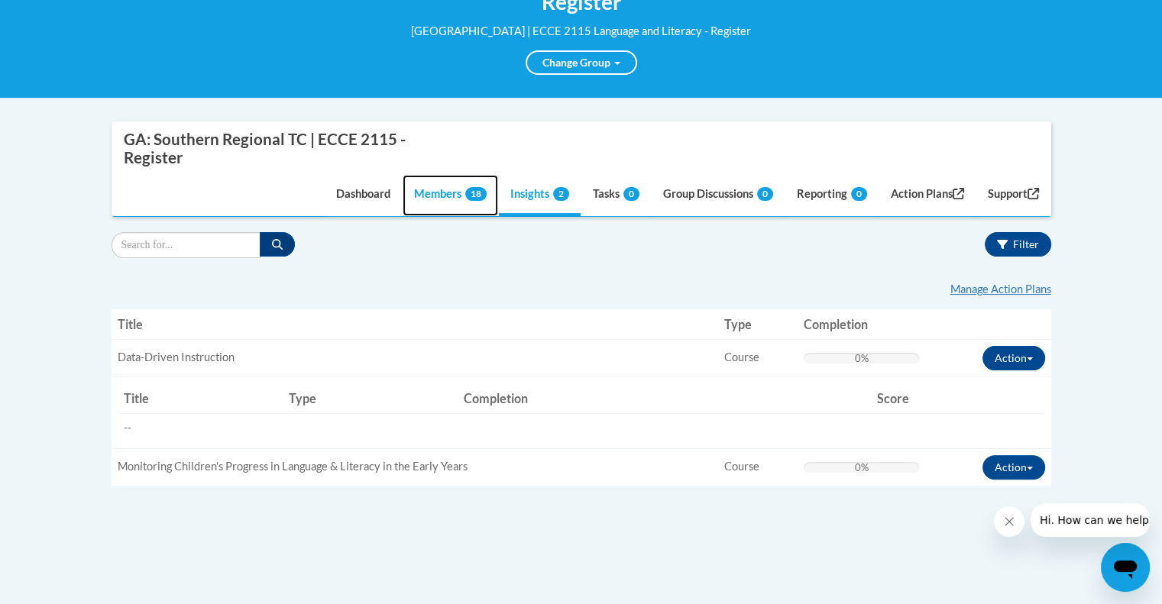
click at [443, 190] on link "Members 18" at bounding box center [451, 195] width 96 height 41
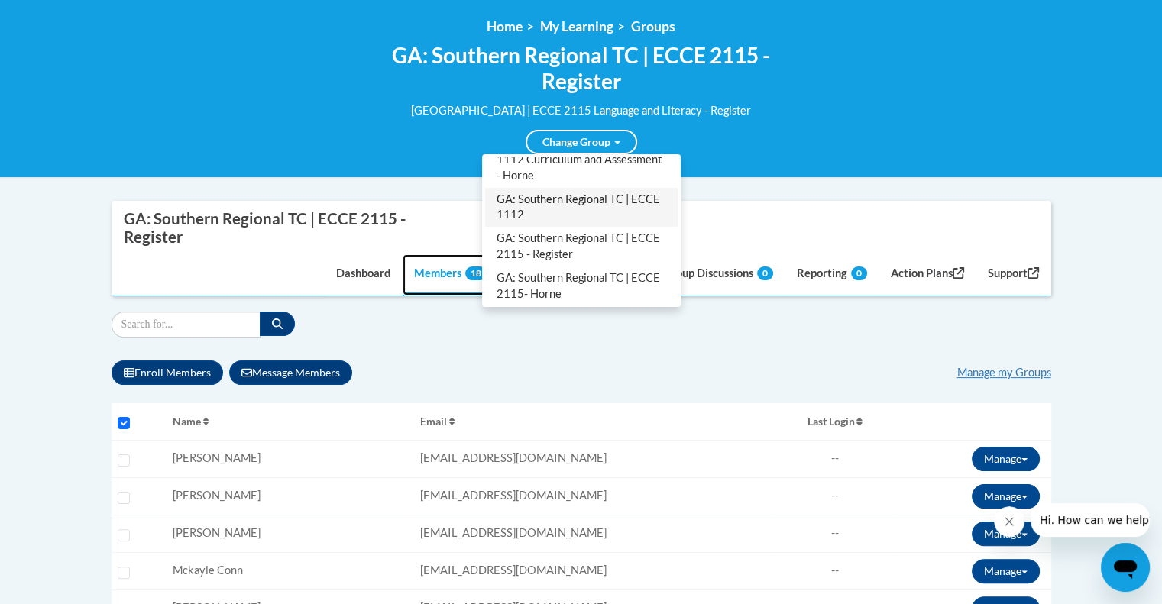
scroll to position [97, 0]
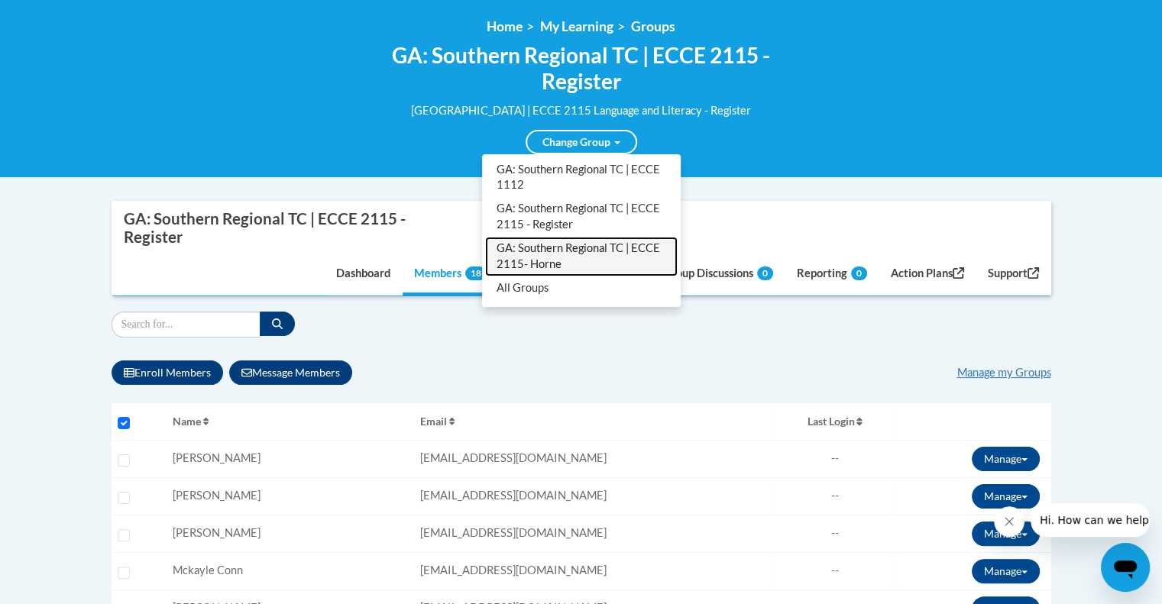
click at [565, 259] on link "GA: Southern Regional TC | ECCE 2115- Horne" at bounding box center [581, 257] width 193 height 40
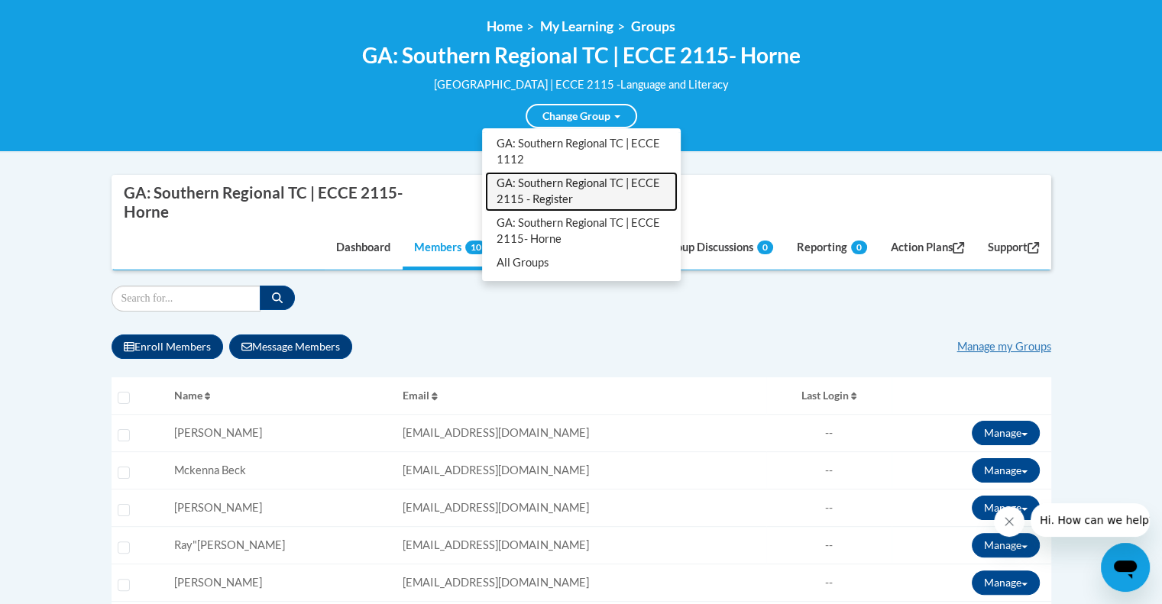
click at [563, 189] on link "GA: Southern Regional TC | ECCE 2115 - Register" at bounding box center [581, 192] width 193 height 40
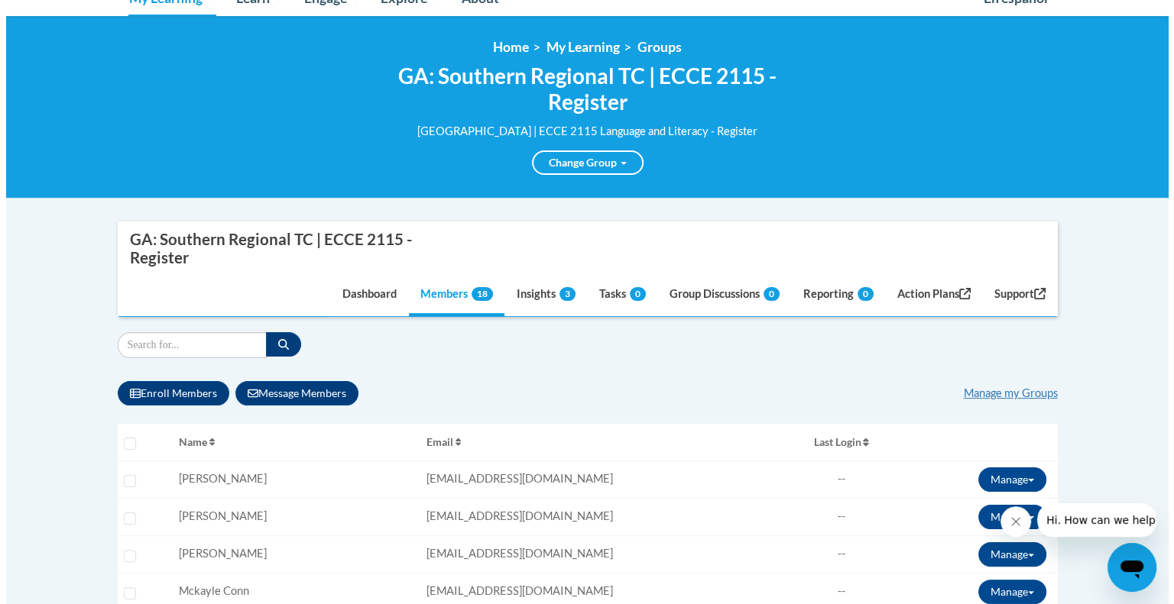
scroll to position [185, 0]
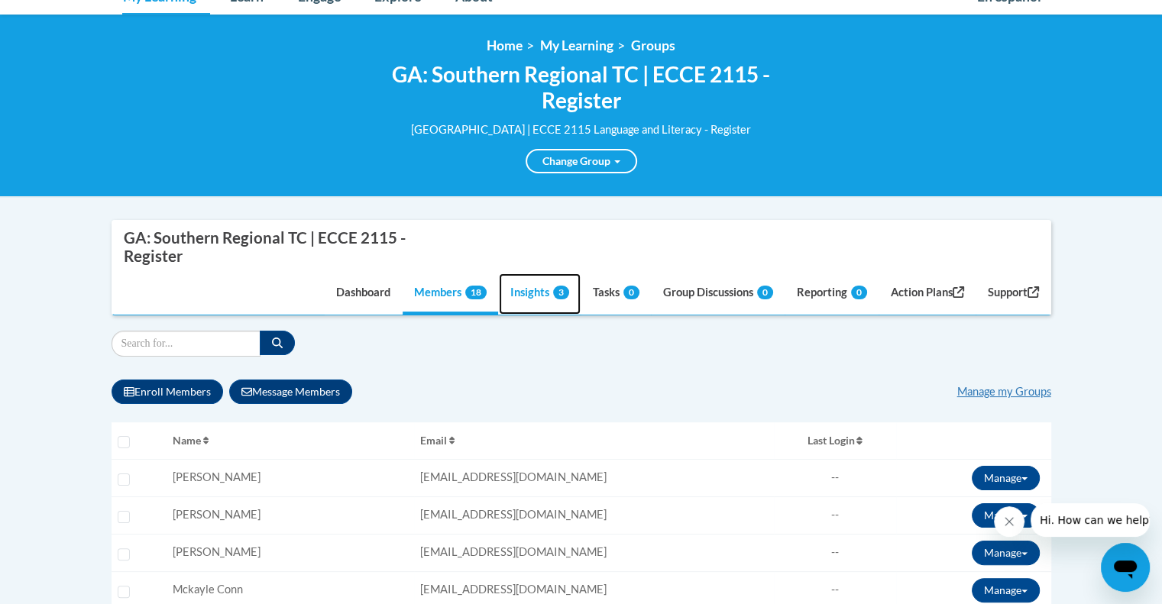
click at [513, 294] on link "Insights 3" at bounding box center [540, 294] width 82 height 41
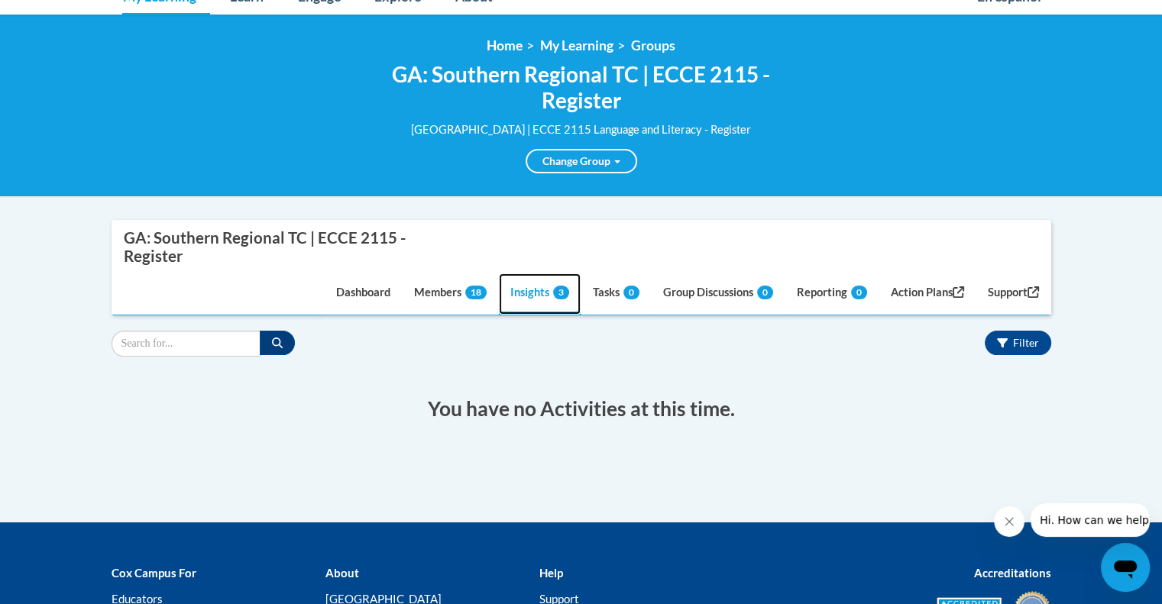
click at [532, 287] on link "Insights 3" at bounding box center [540, 294] width 82 height 41
click at [416, 291] on link "Members 18" at bounding box center [451, 294] width 96 height 41
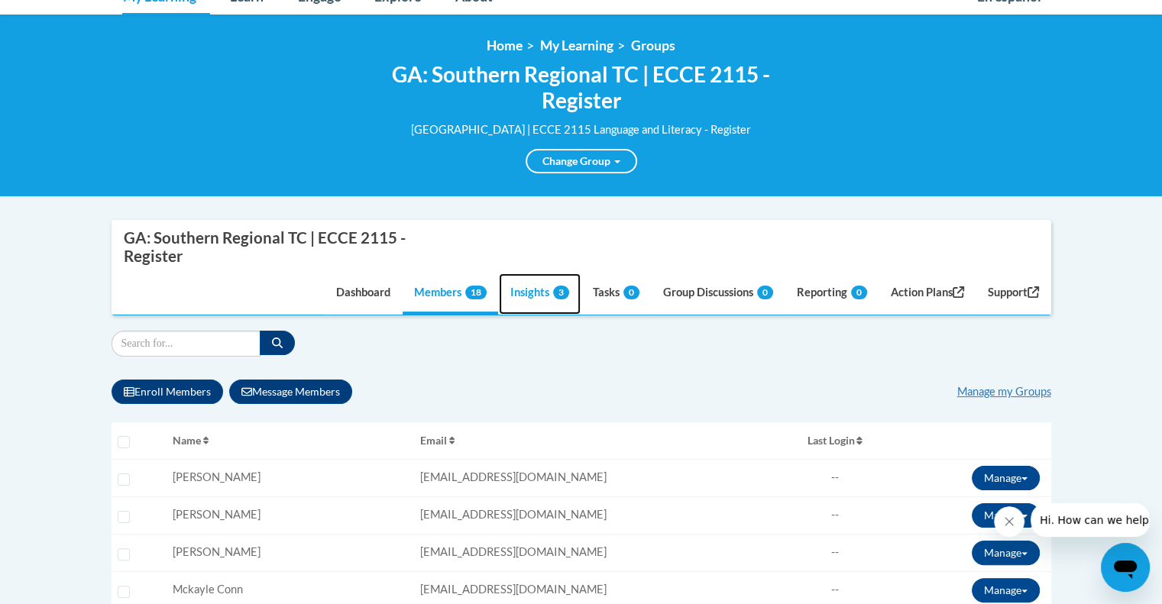
click at [516, 297] on link "Insights 3" at bounding box center [540, 294] width 82 height 41
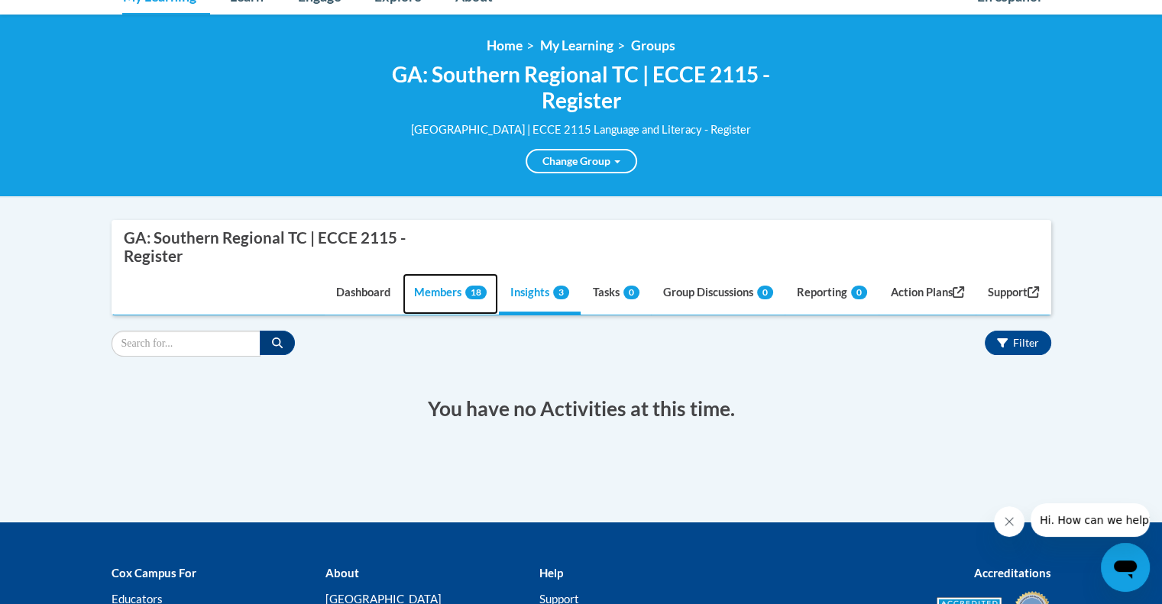
click at [420, 293] on link "Members 18" at bounding box center [451, 294] width 96 height 41
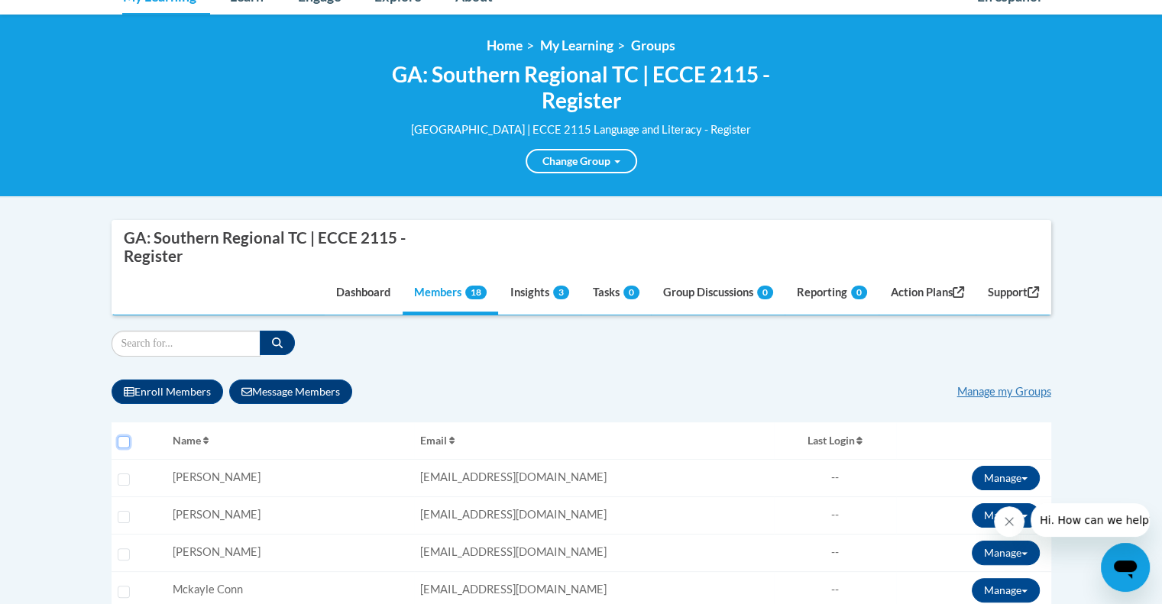
click at [124, 443] on input "Select all users" at bounding box center [124, 442] width 12 height 12
checkbox input "true"
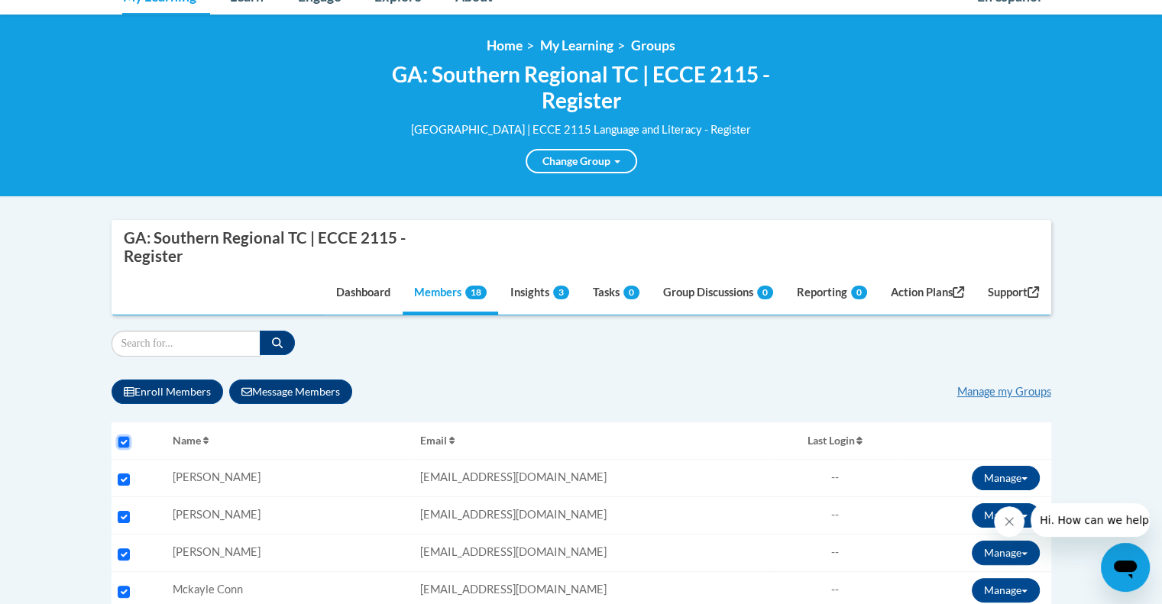
checkbox input "true"
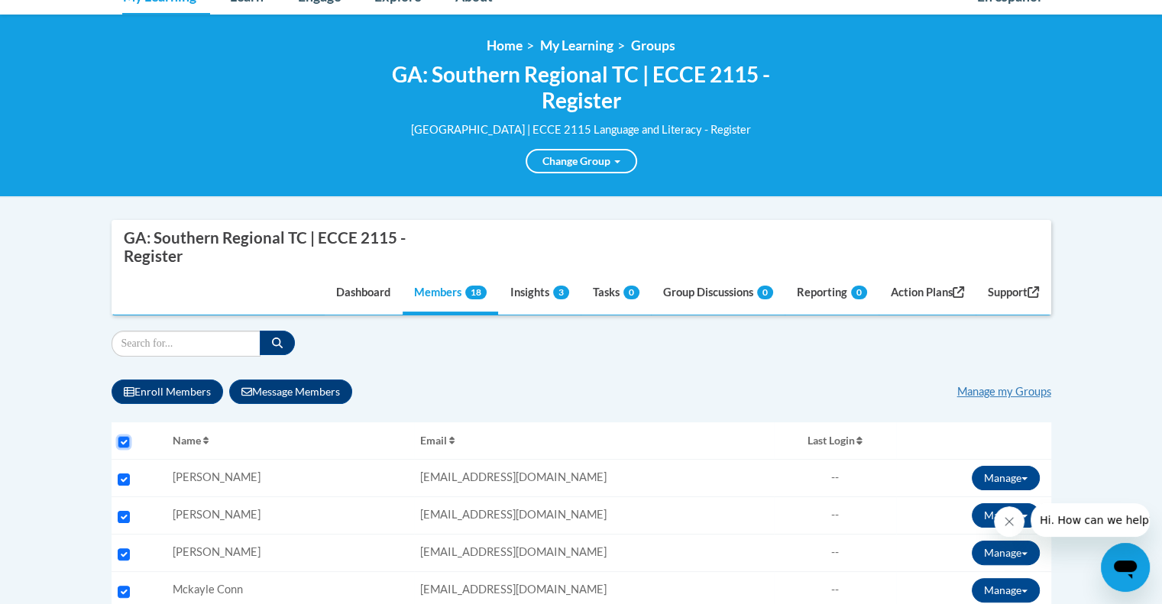
checkbox input "true"
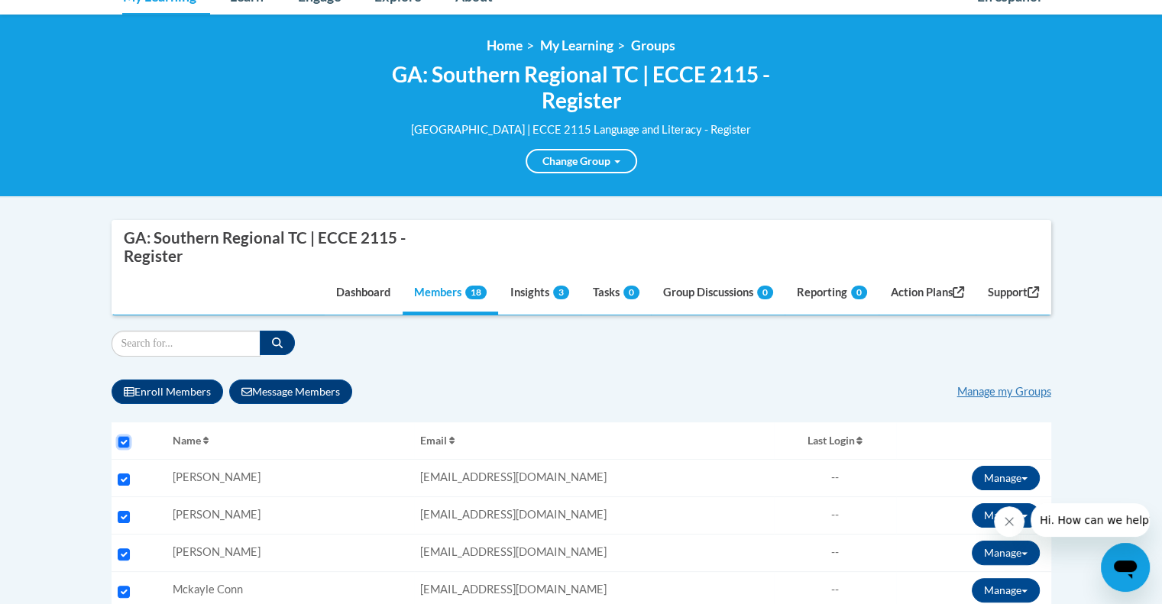
checkbox input "true"
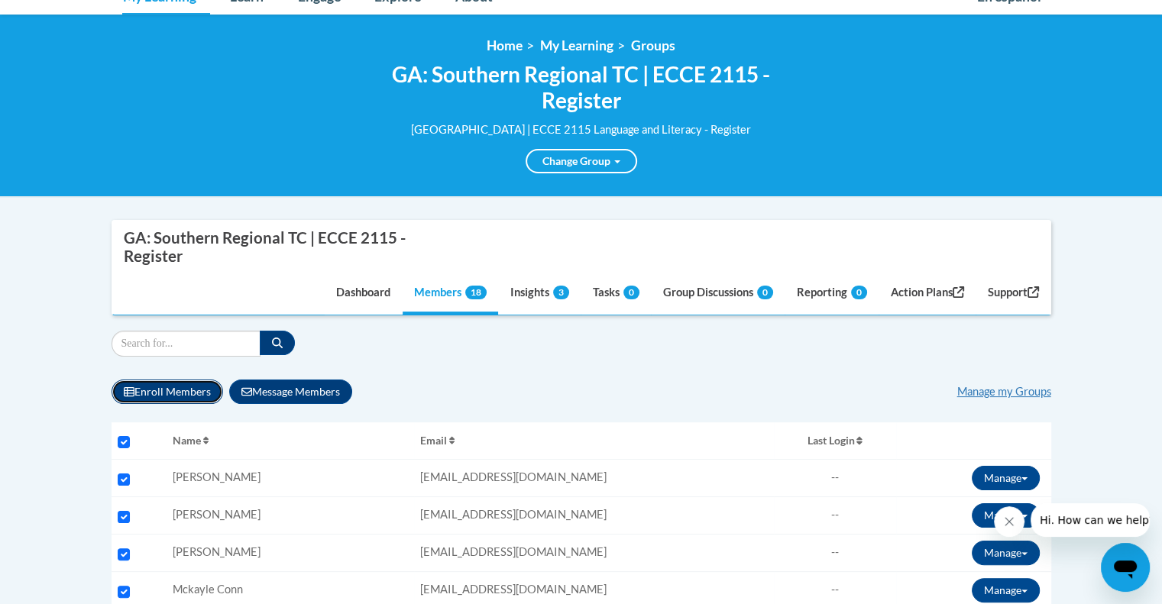
click at [185, 393] on button "Enroll Members" at bounding box center [168, 392] width 112 height 24
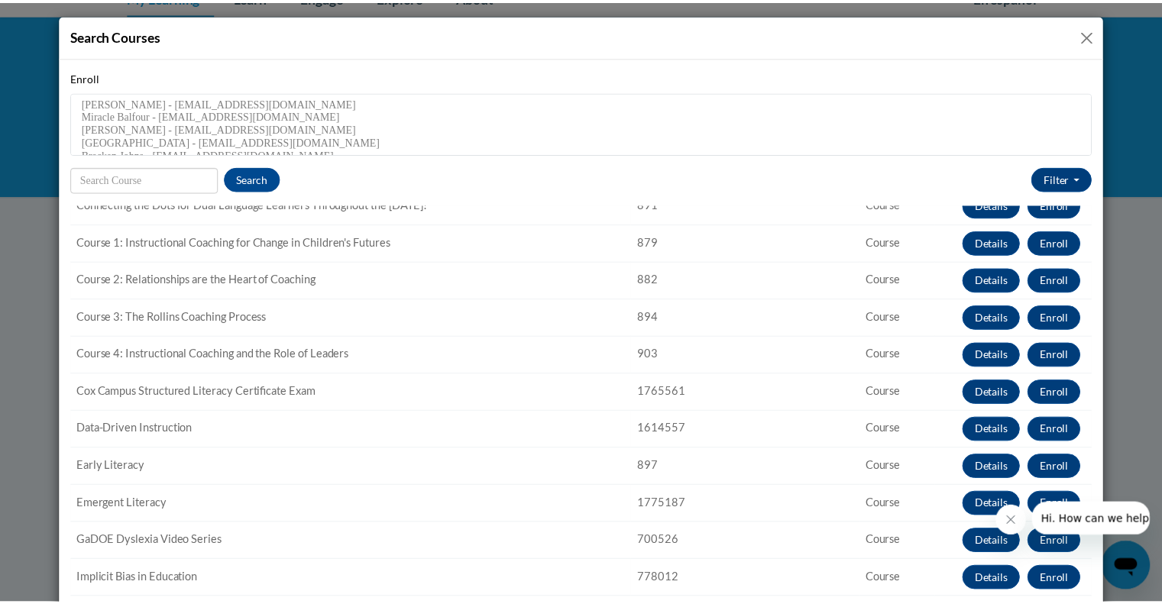
scroll to position [204, 0]
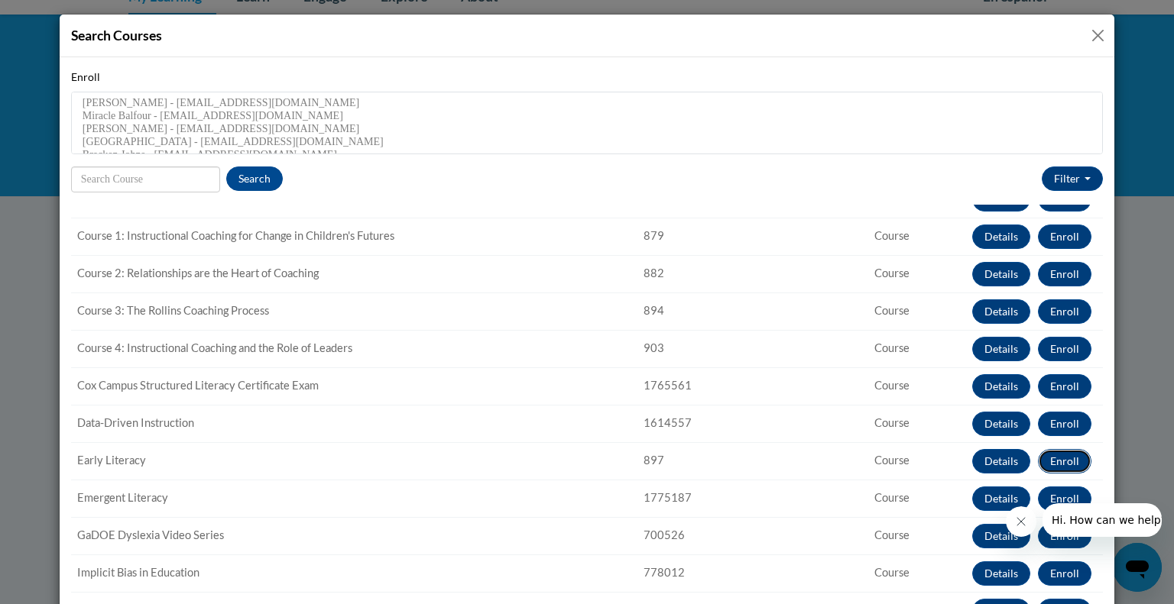
click at [1045, 470] on button "Enroll" at bounding box center [1064, 461] width 53 height 24
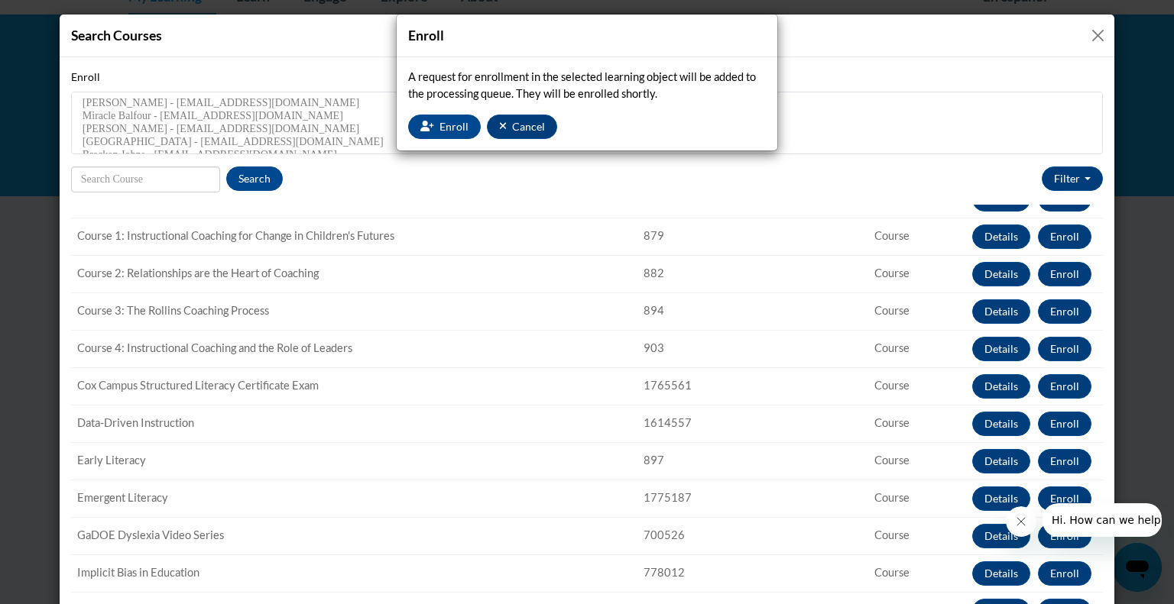
click at [678, 243] on div "Enroll A request for enrollment in the selected learning object will be added t…" at bounding box center [587, 302] width 1174 height 604
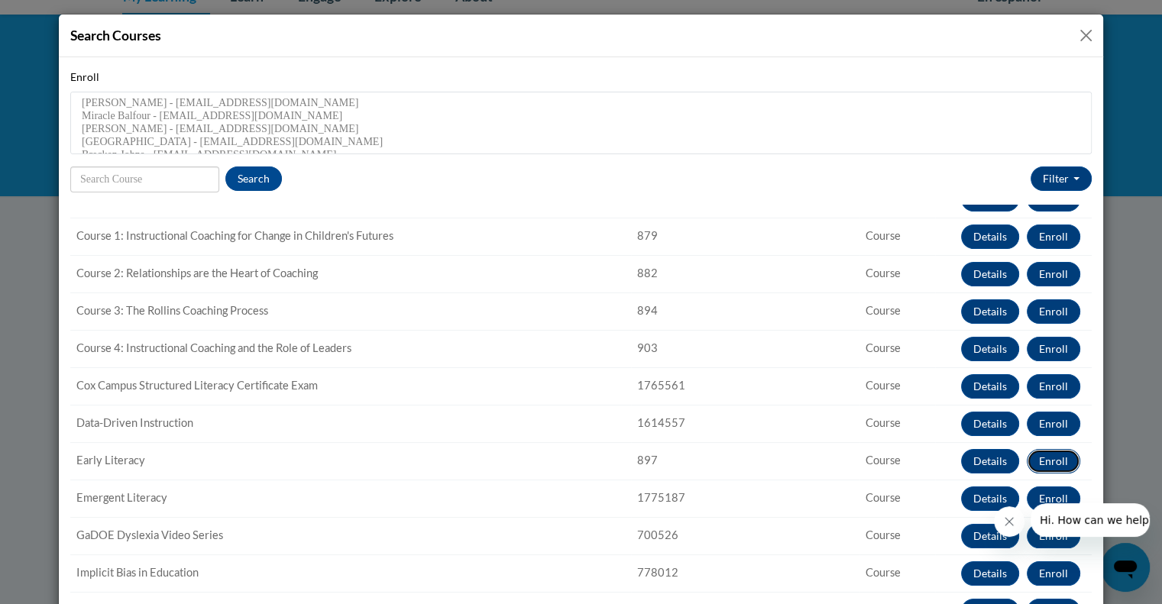
click at [1033, 463] on button "Enroll" at bounding box center [1053, 461] width 53 height 24
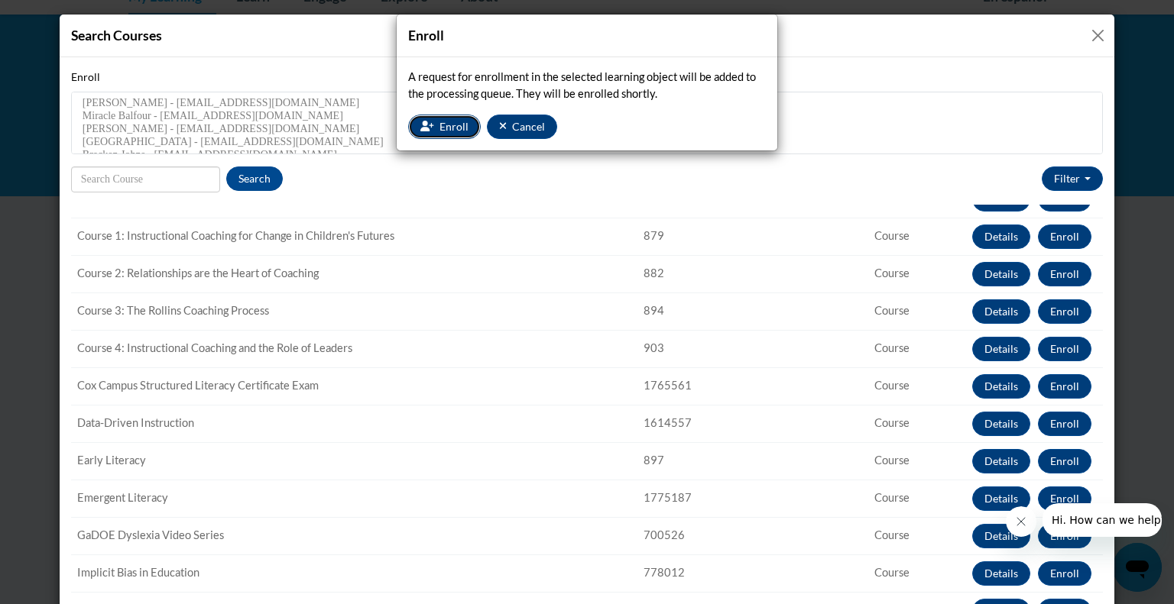
click at [451, 121] on span "Enroll" at bounding box center [453, 126] width 29 height 13
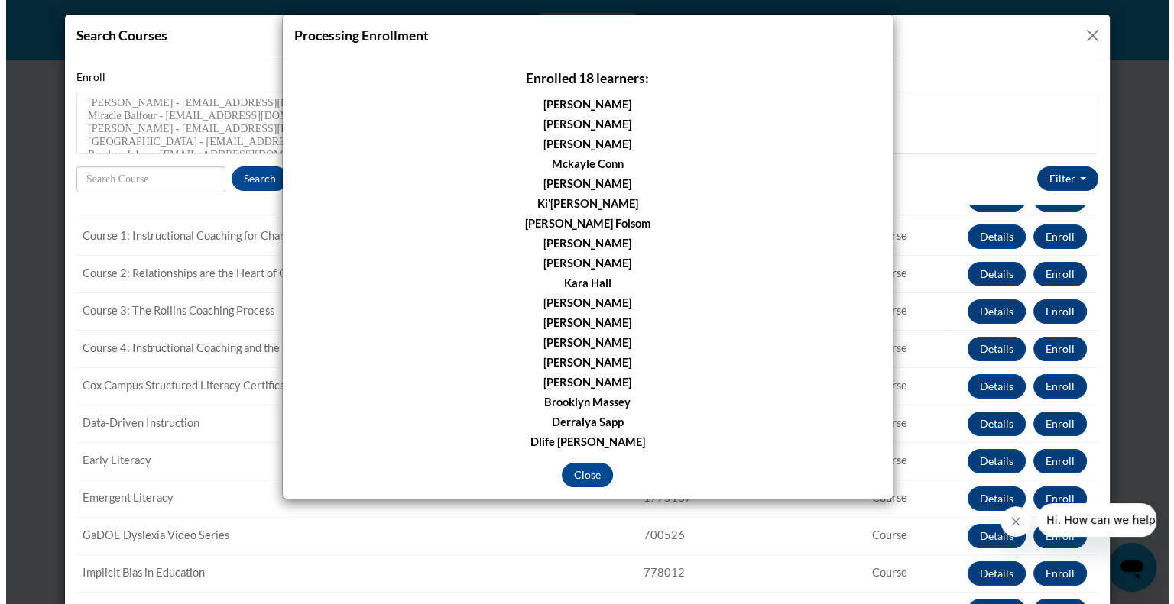
scroll to position [324, 0]
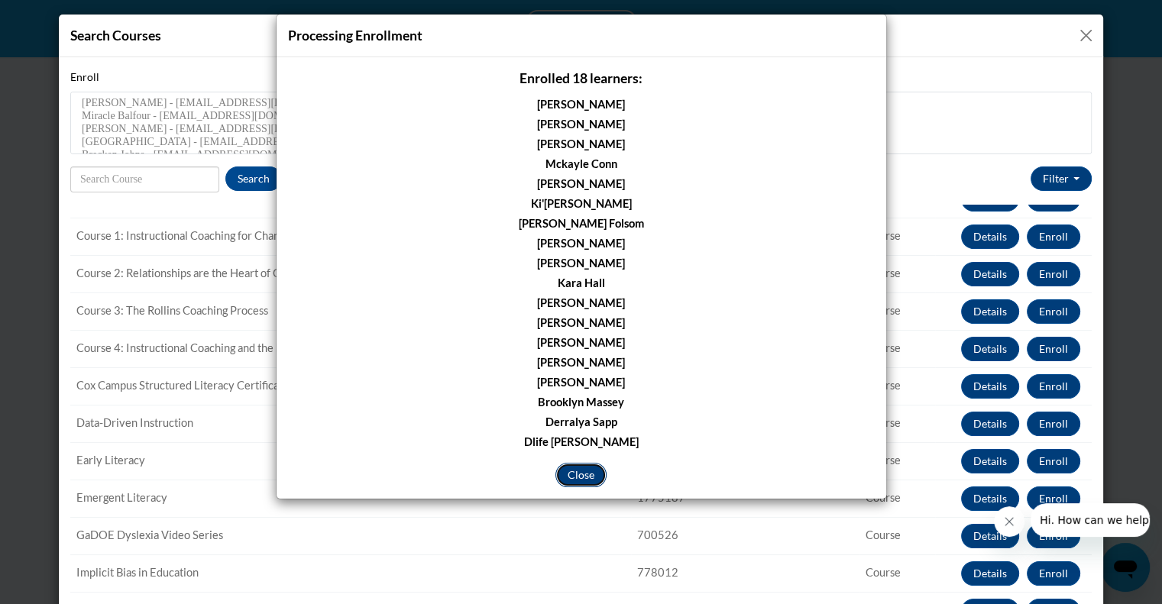
click at [579, 480] on button "Close" at bounding box center [580, 475] width 51 height 24
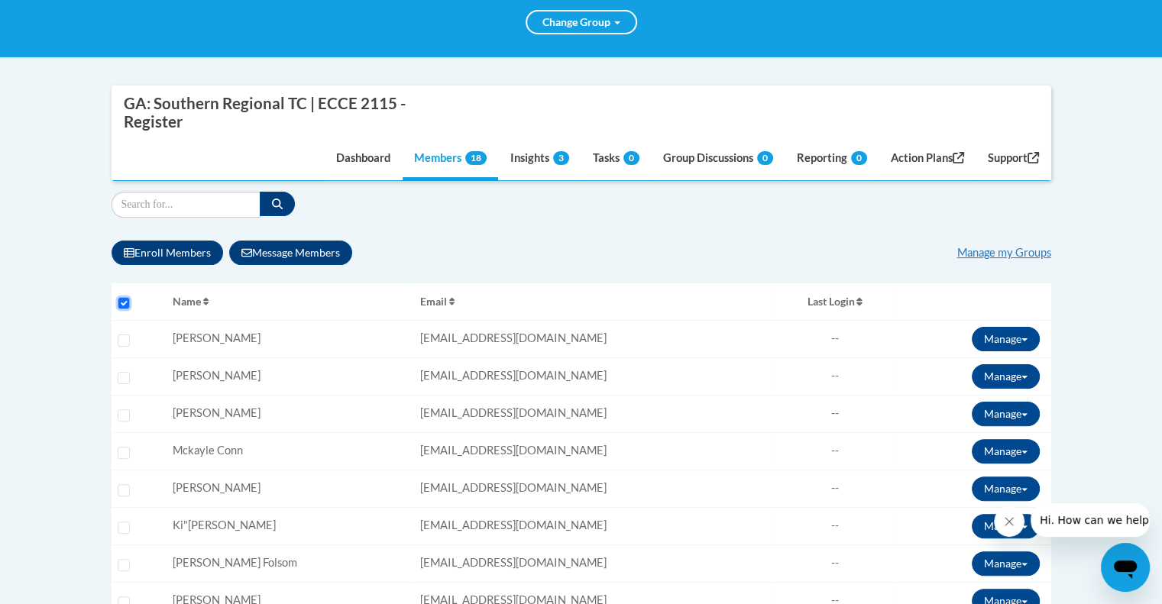
click at [125, 302] on input "Select all users" at bounding box center [124, 303] width 12 height 12
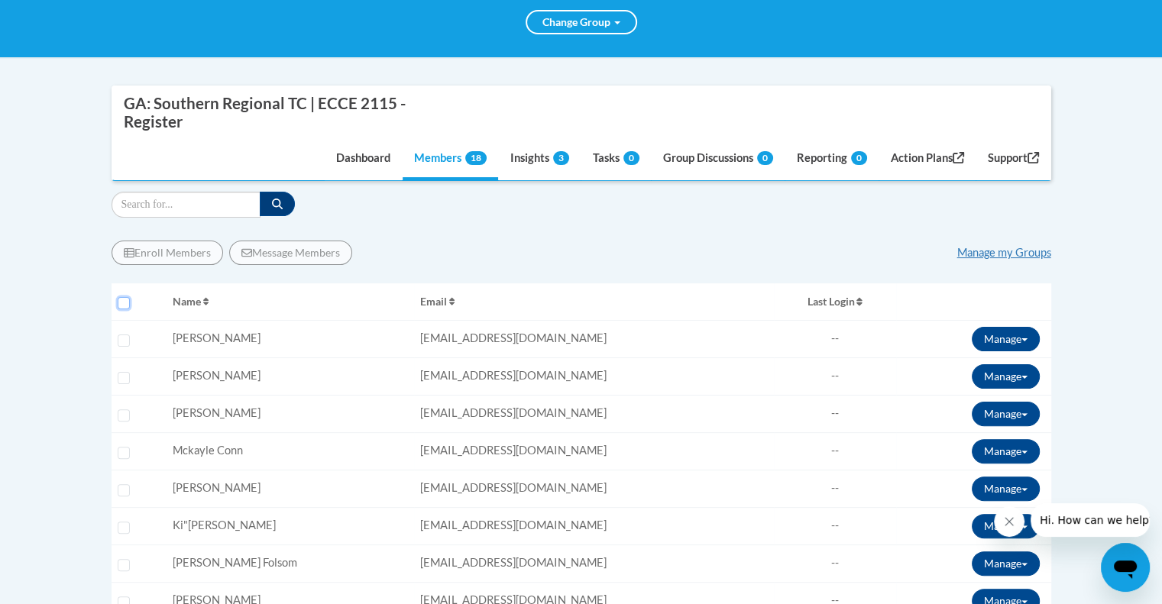
click at [125, 302] on input "Select all users" at bounding box center [124, 303] width 12 height 12
checkbox input "true"
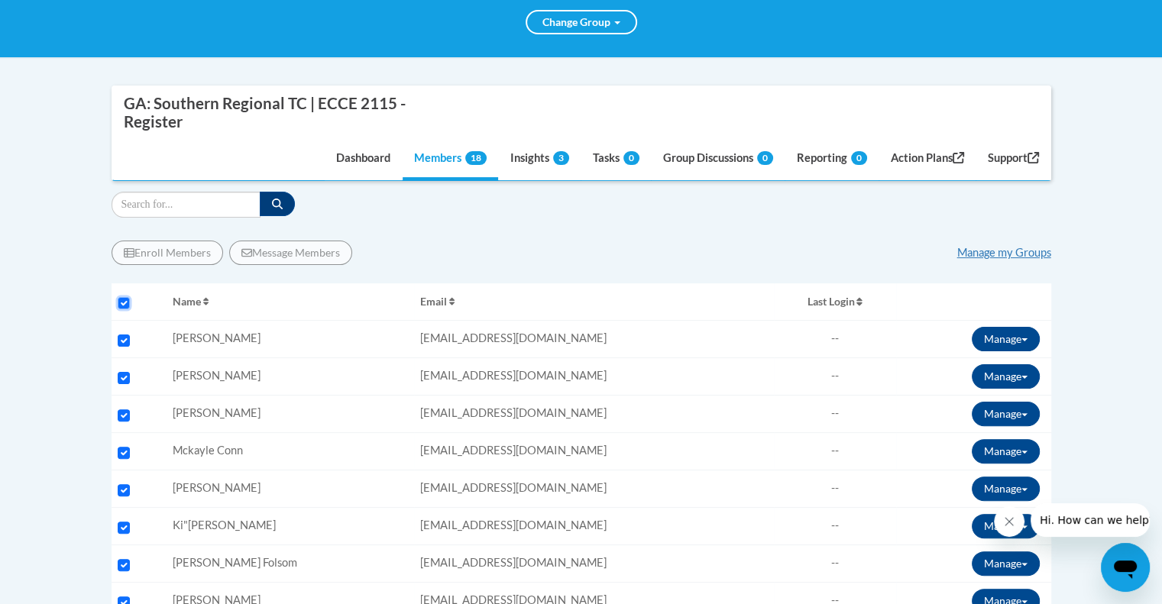
checkbox input "true"
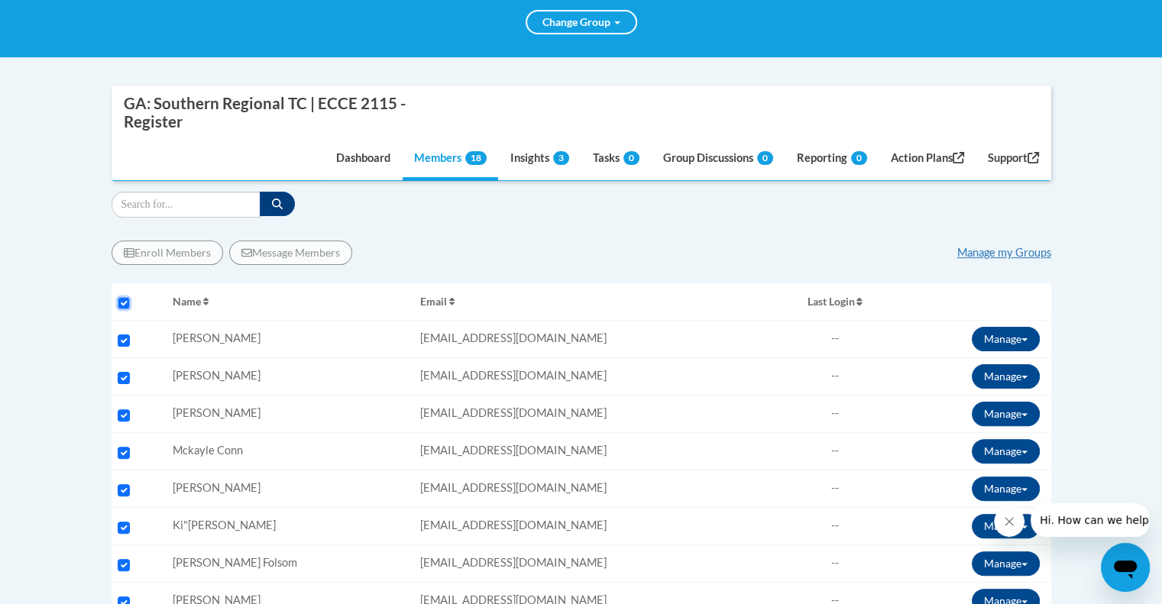
checkbox input "true"
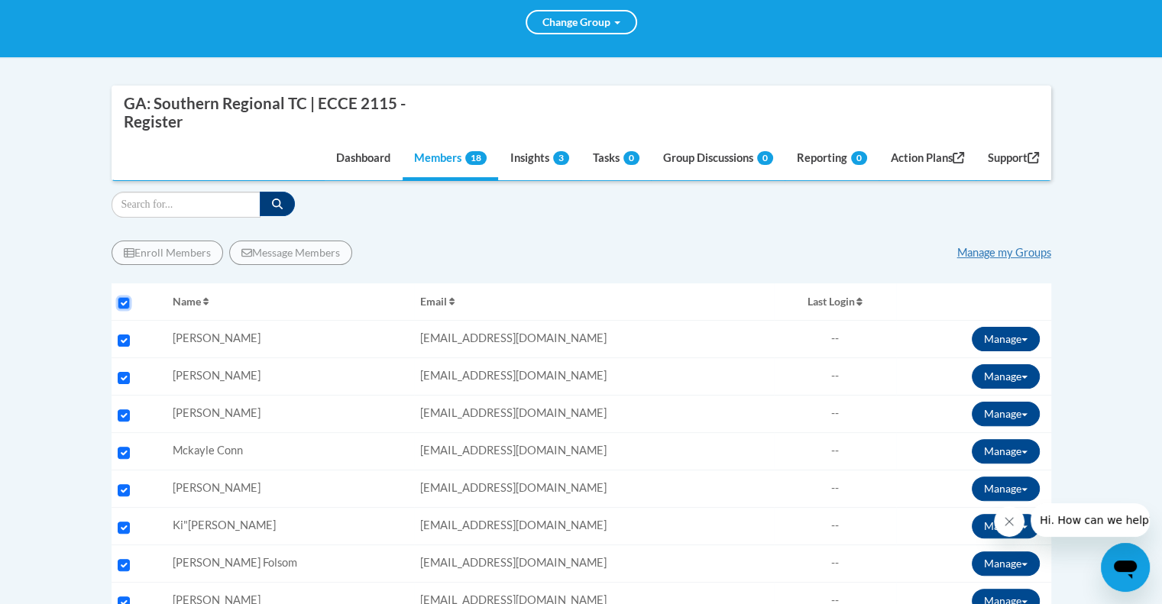
checkbox input "true"
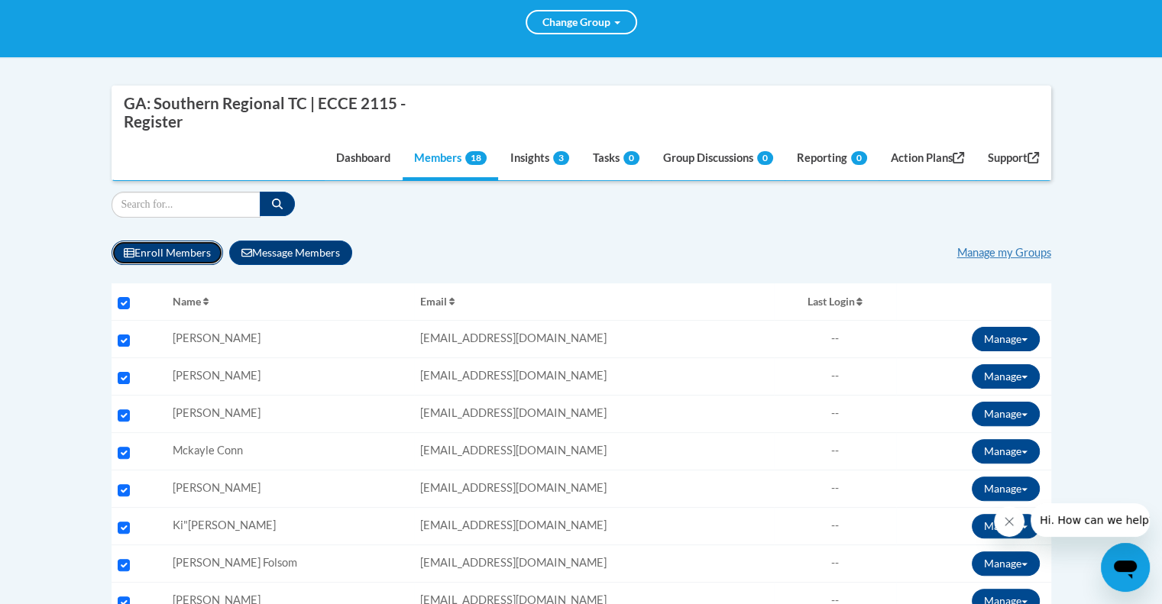
click at [168, 256] on button "Enroll Members" at bounding box center [168, 253] width 112 height 24
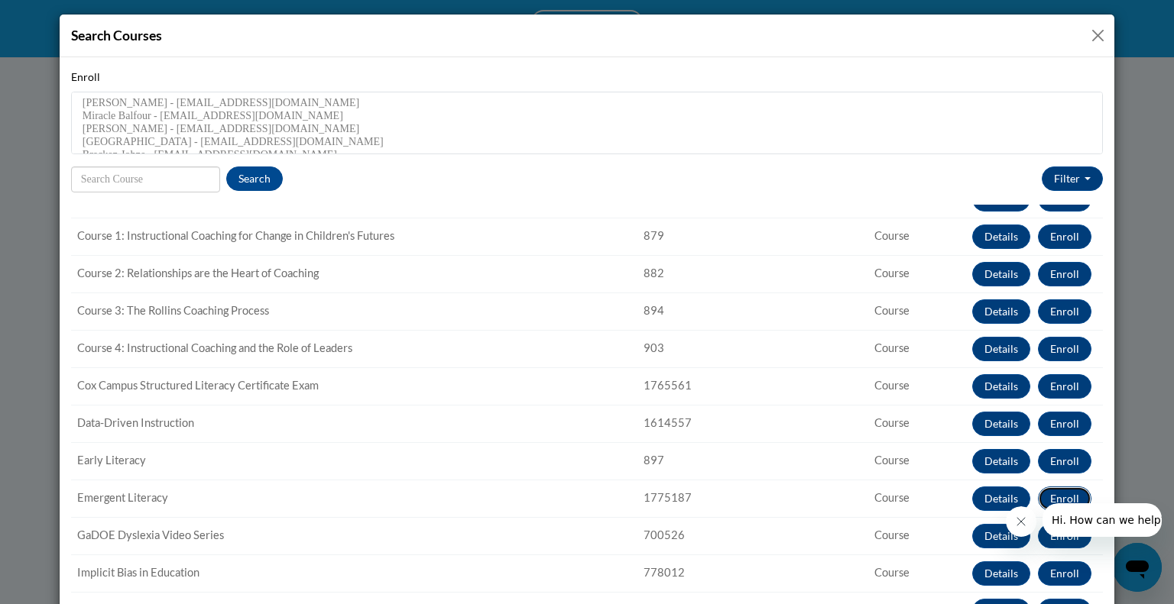
click at [1038, 497] on button "Enroll" at bounding box center [1064, 499] width 53 height 24
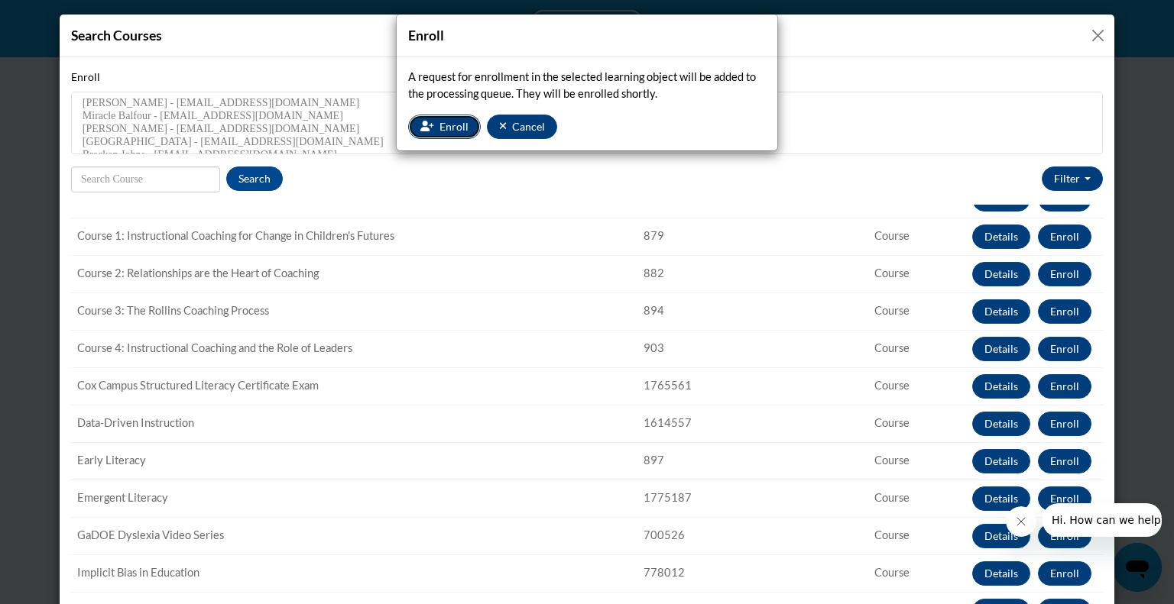
click at [433, 125] on button "Enroll" at bounding box center [444, 127] width 73 height 24
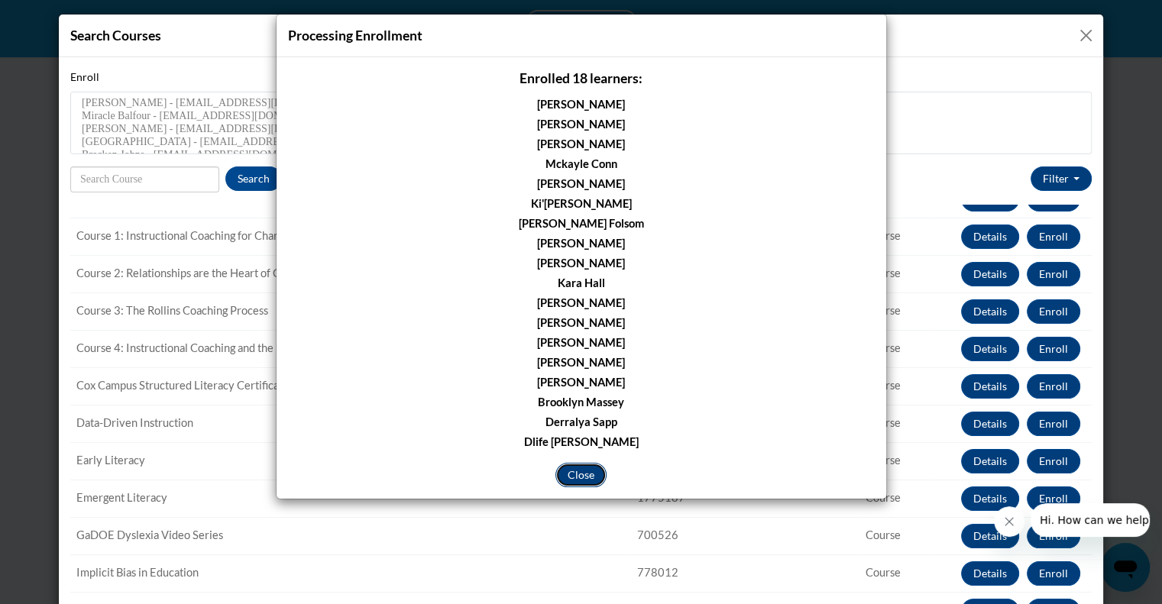
click at [575, 475] on button "Close" at bounding box center [580, 475] width 51 height 24
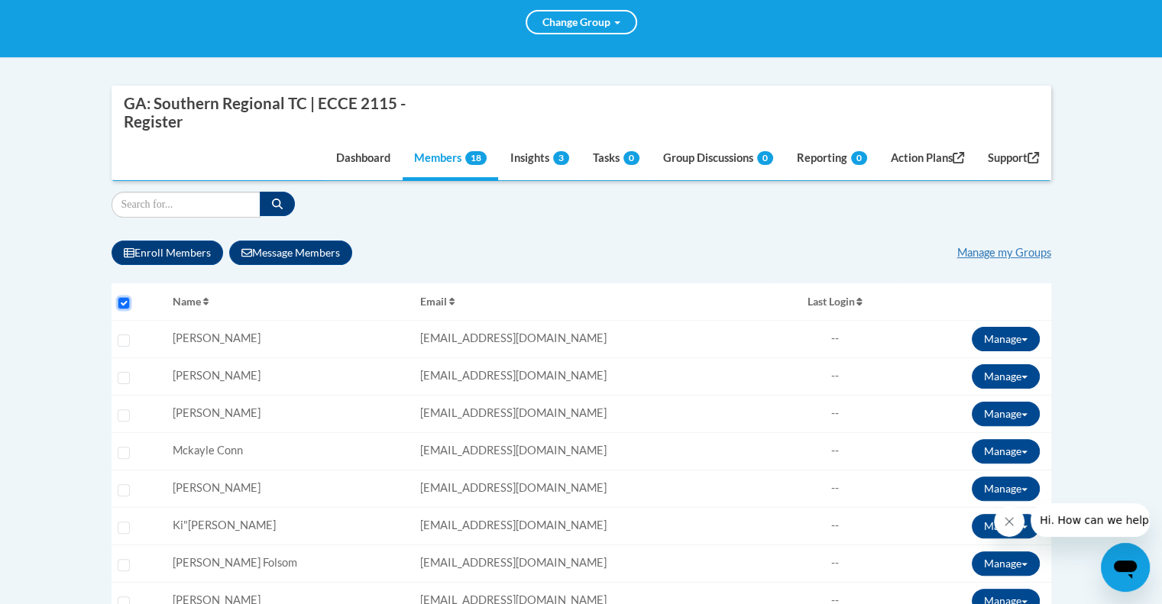
click at [121, 305] on input "Select all users" at bounding box center [124, 303] width 12 height 12
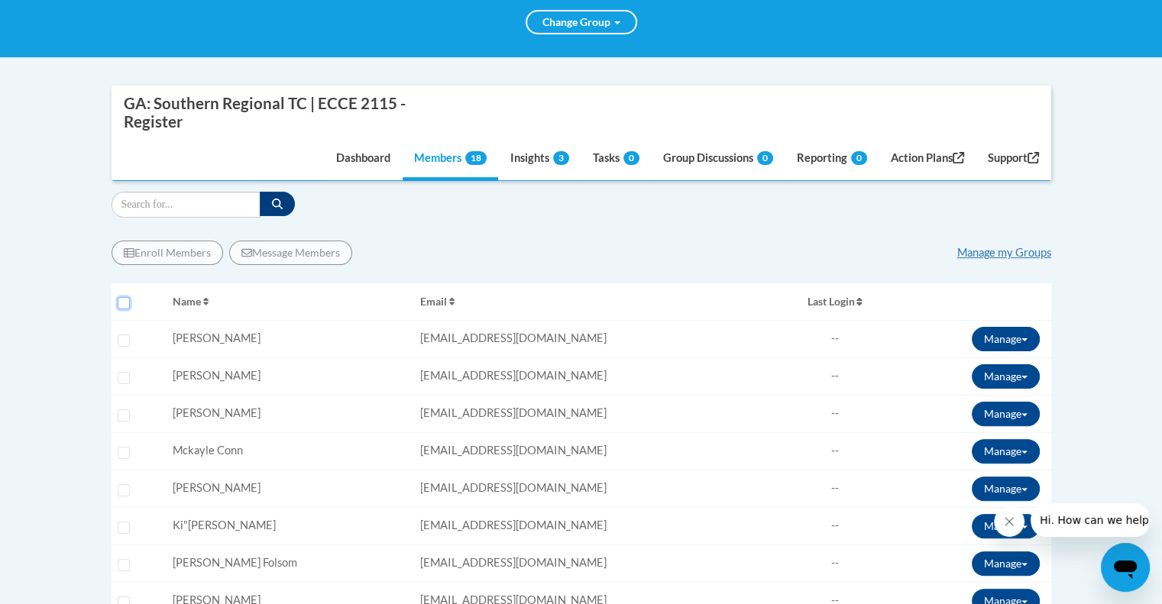
click at [121, 305] on input "Select all users" at bounding box center [124, 303] width 12 height 12
checkbox input "true"
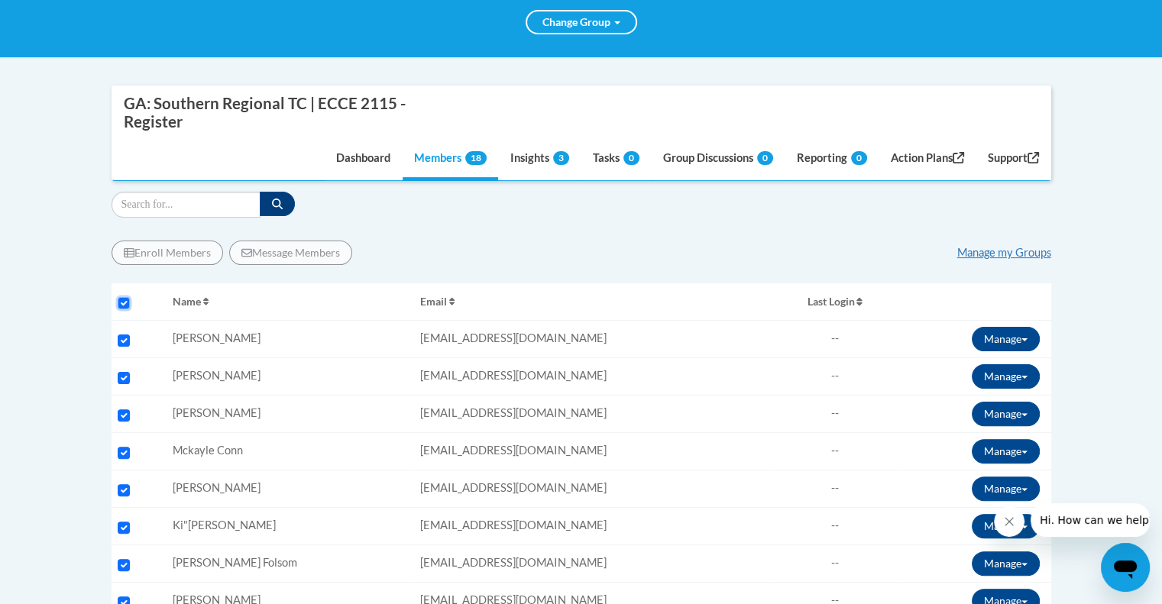
checkbox input "true"
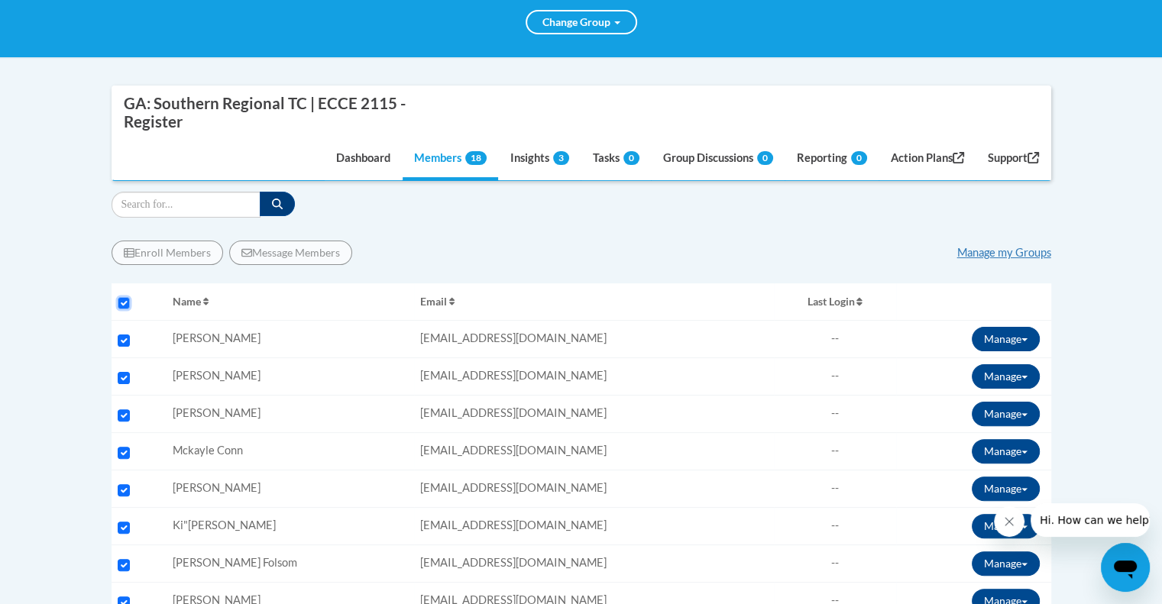
checkbox input "true"
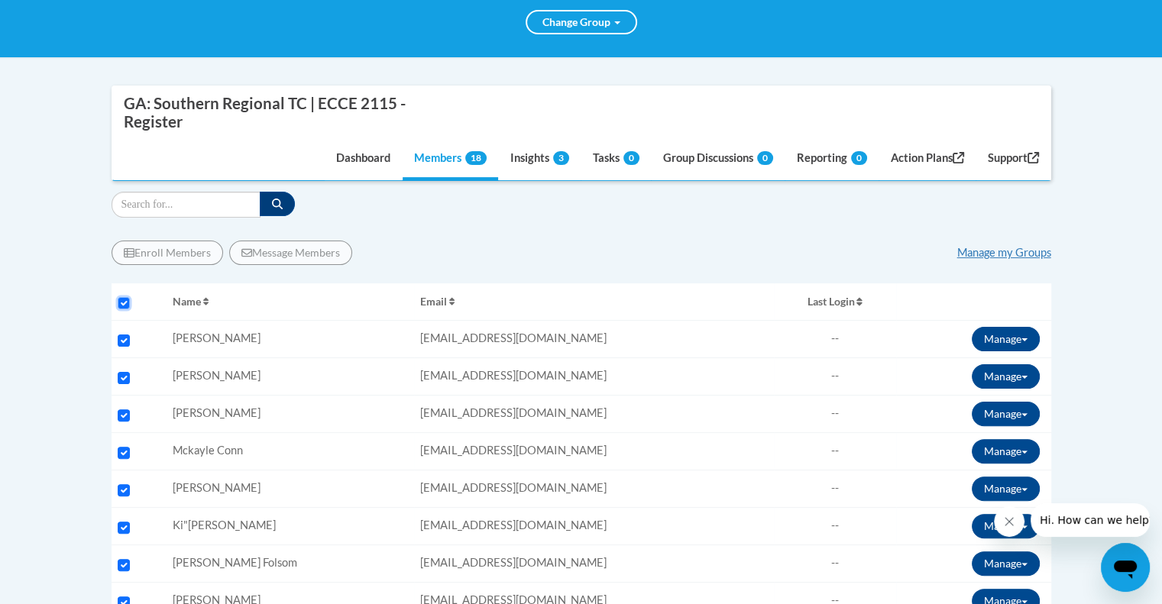
checkbox input "true"
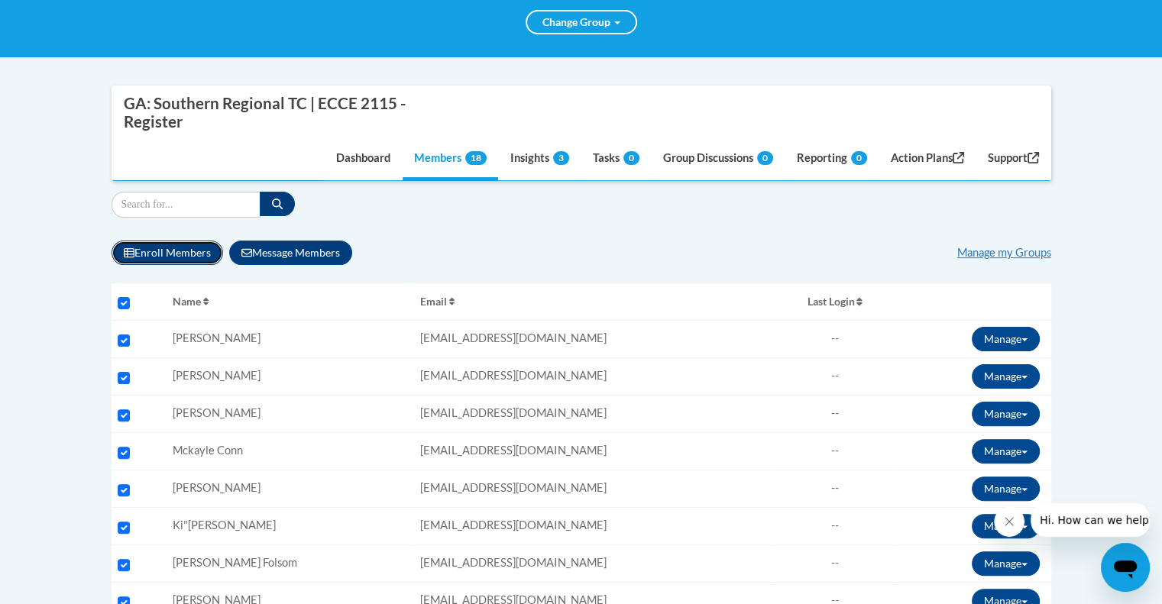
click at [153, 250] on button "Enroll Members" at bounding box center [168, 253] width 112 height 24
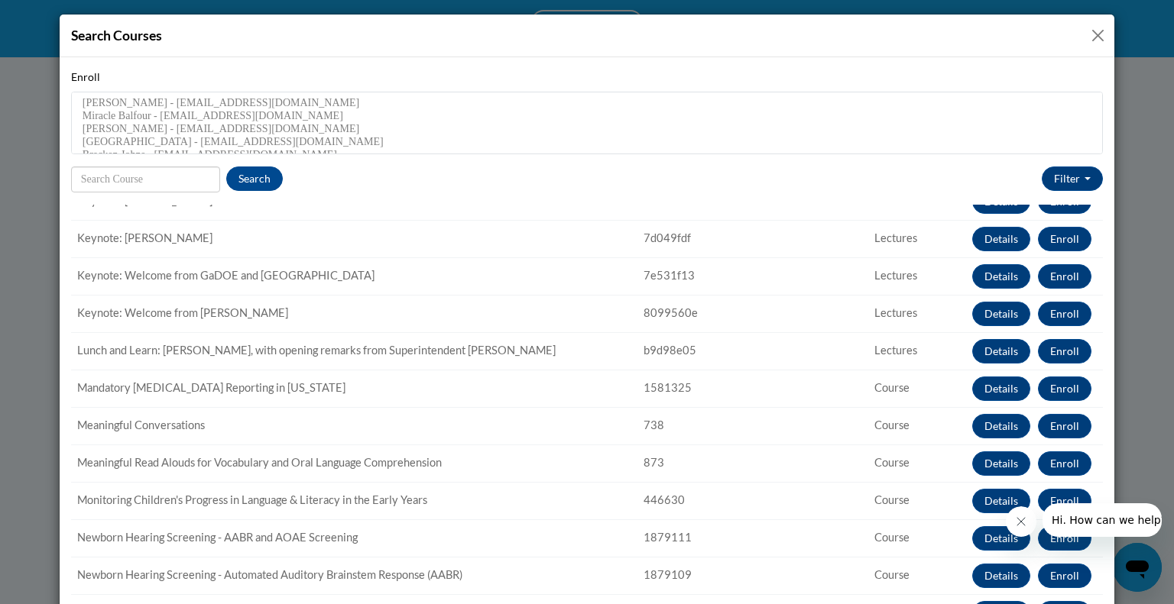
scroll to position [725, 0]
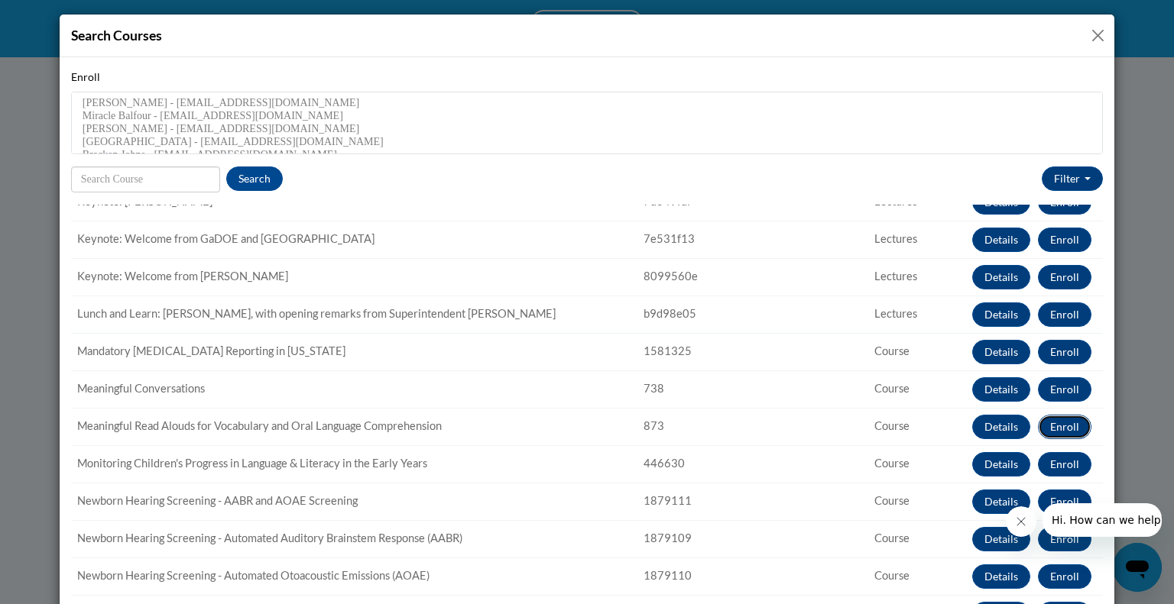
click at [1038, 430] on button "Enroll" at bounding box center [1064, 427] width 53 height 24
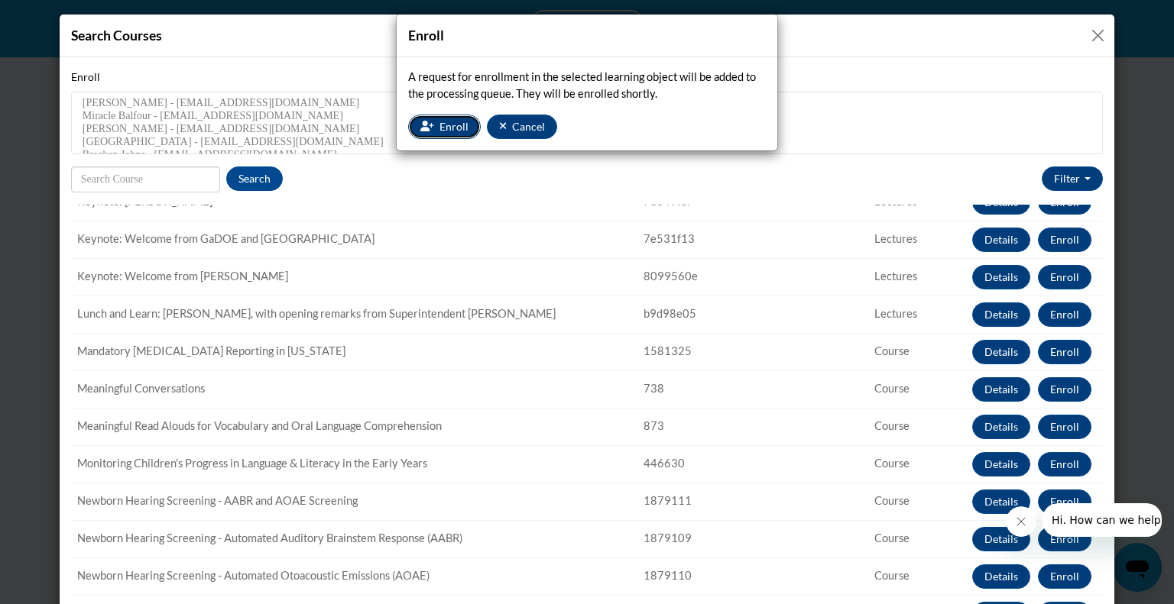
click at [429, 121] on icon "button" at bounding box center [427, 126] width 14 height 11
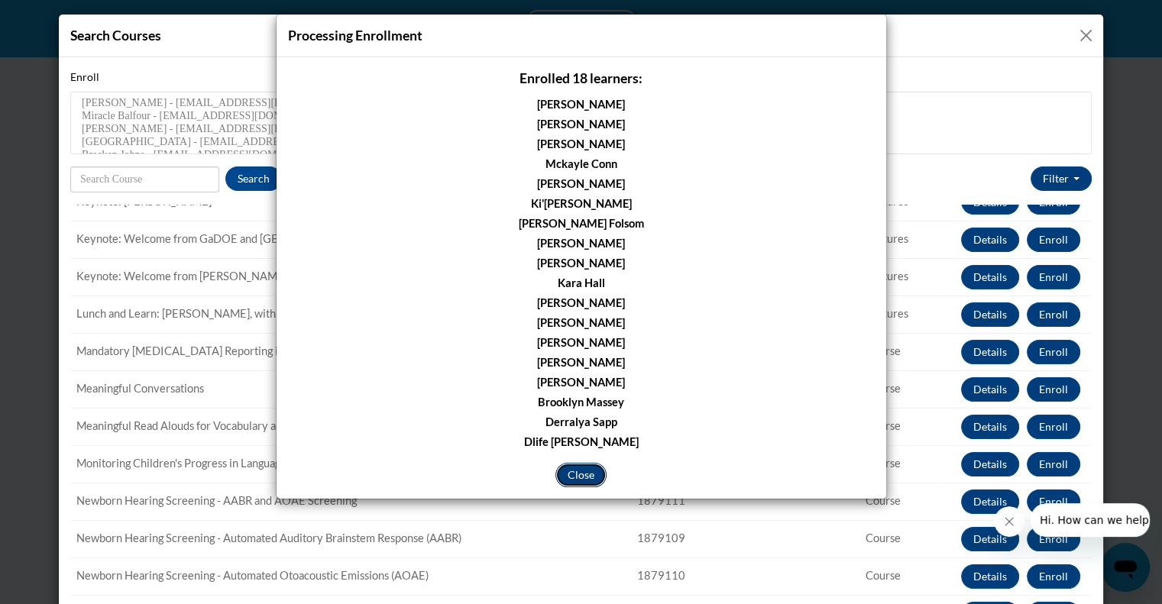
click at [587, 470] on button "Close" at bounding box center [580, 475] width 51 height 24
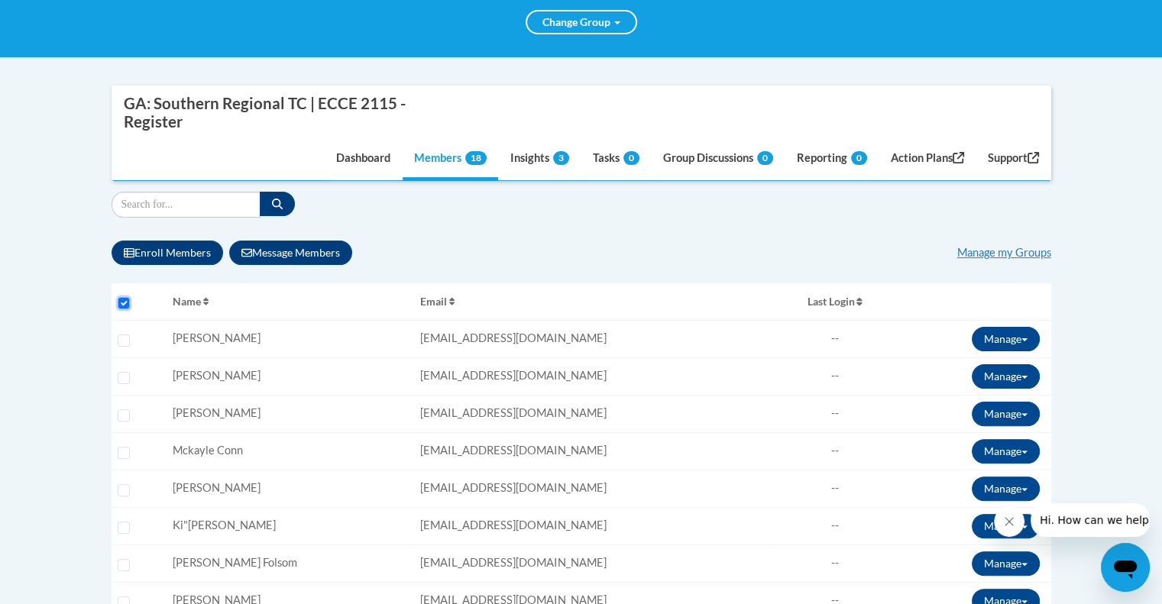
click at [121, 300] on input "Select all users" at bounding box center [124, 303] width 12 height 12
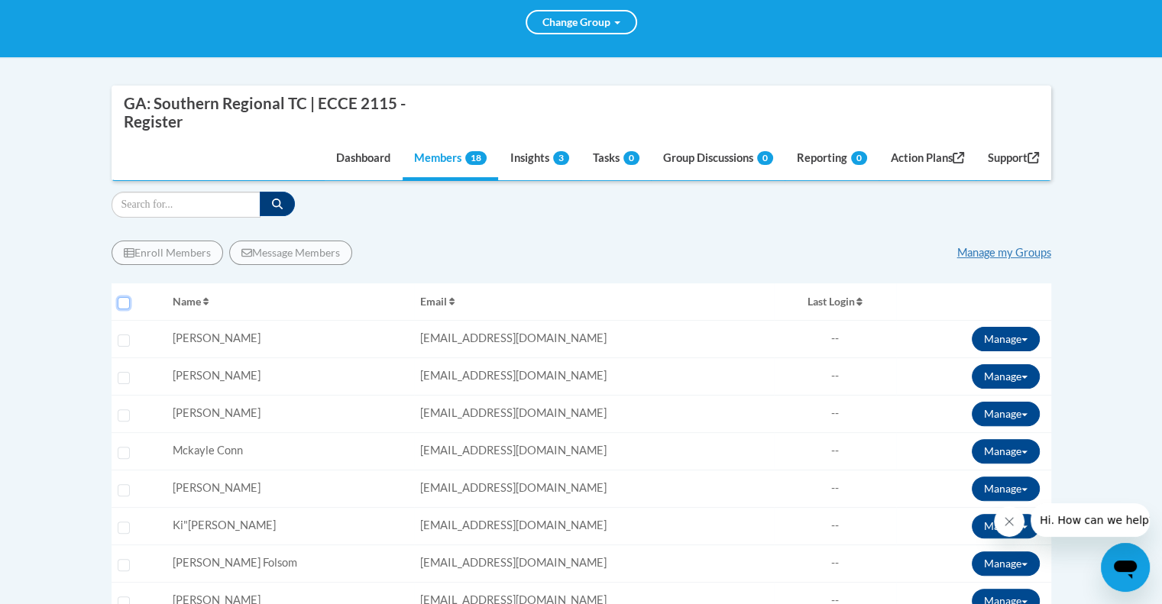
click at [121, 300] on input "Select all users" at bounding box center [124, 303] width 12 height 12
checkbox input "true"
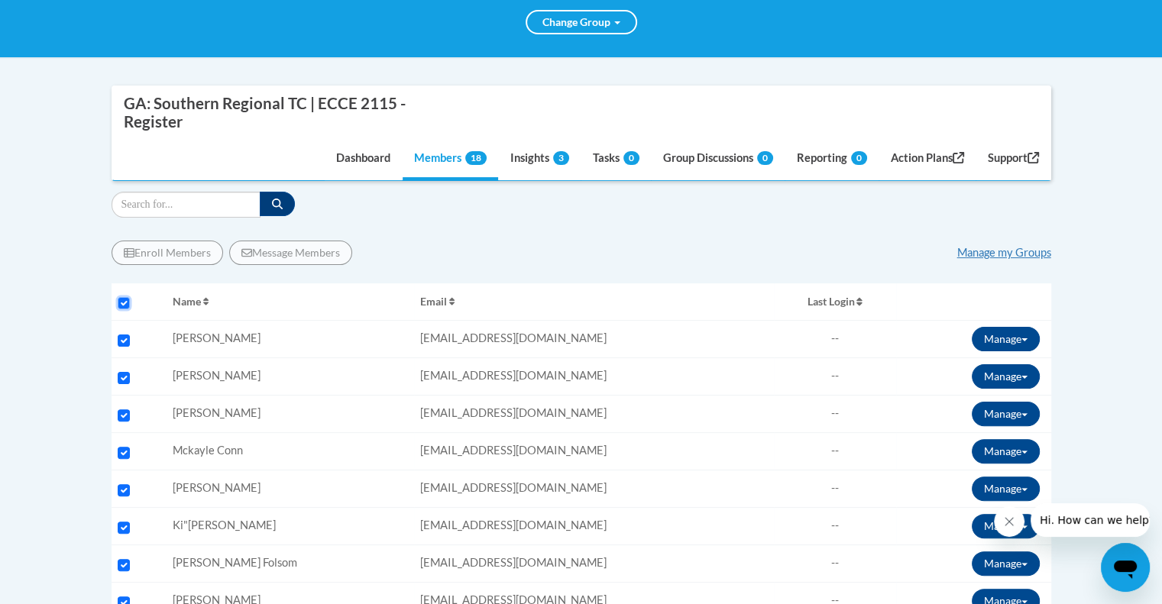
checkbox input "true"
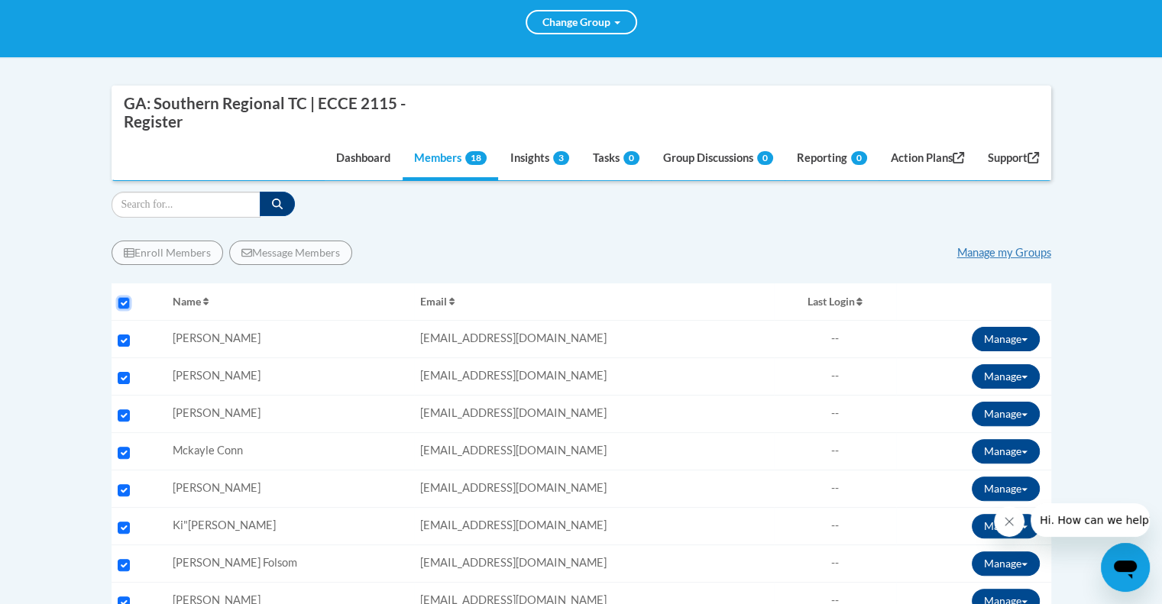
checkbox input "true"
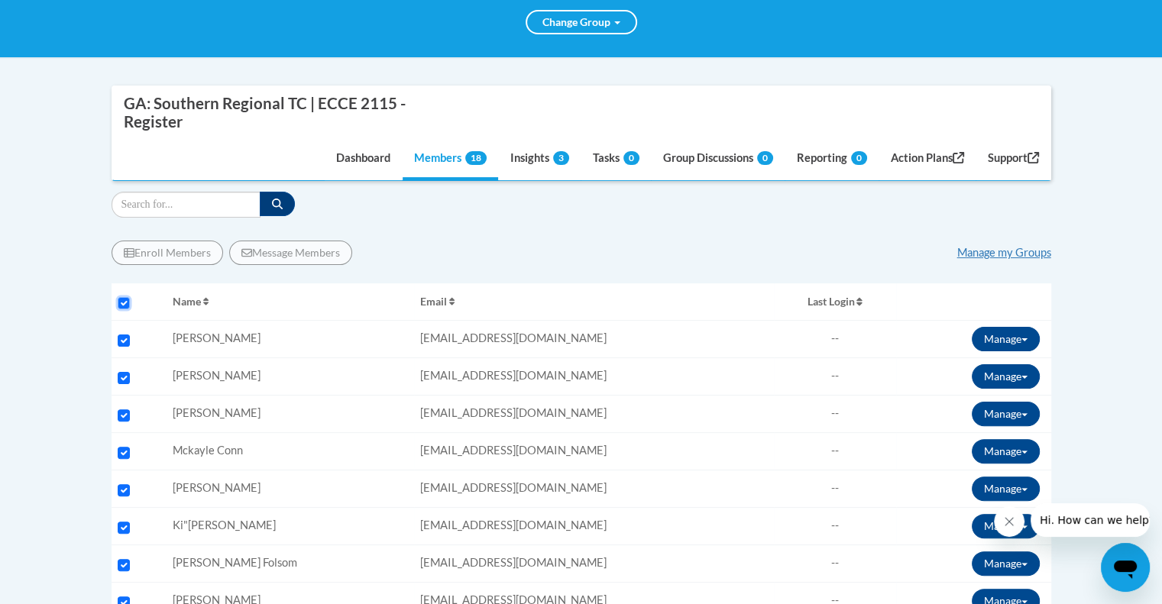
checkbox input "true"
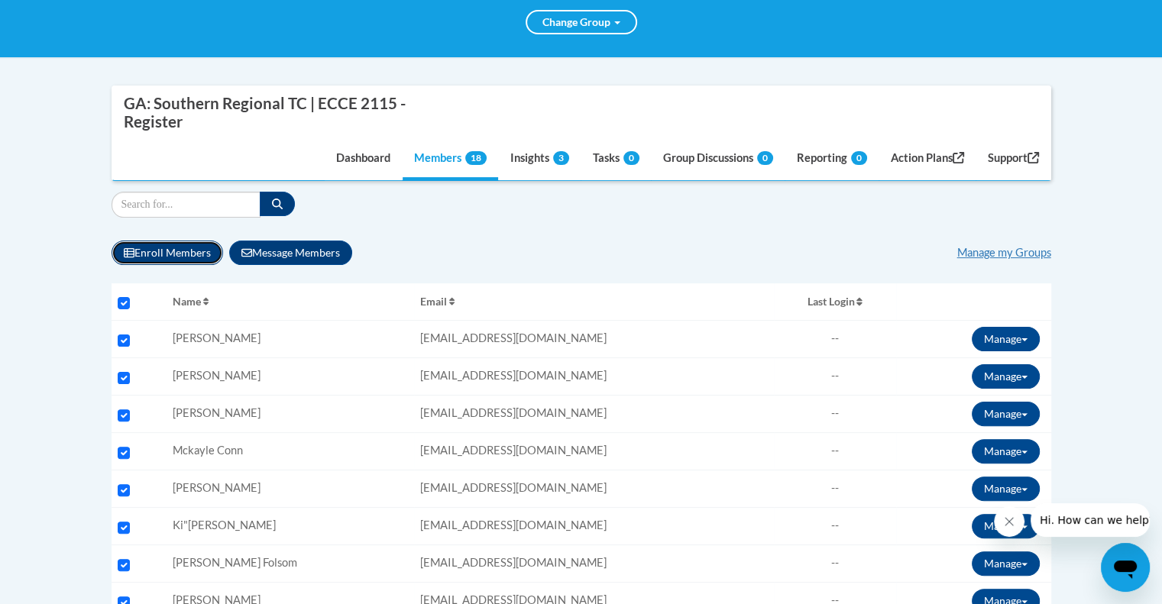
click at [163, 252] on button "Enroll Members" at bounding box center [168, 253] width 112 height 24
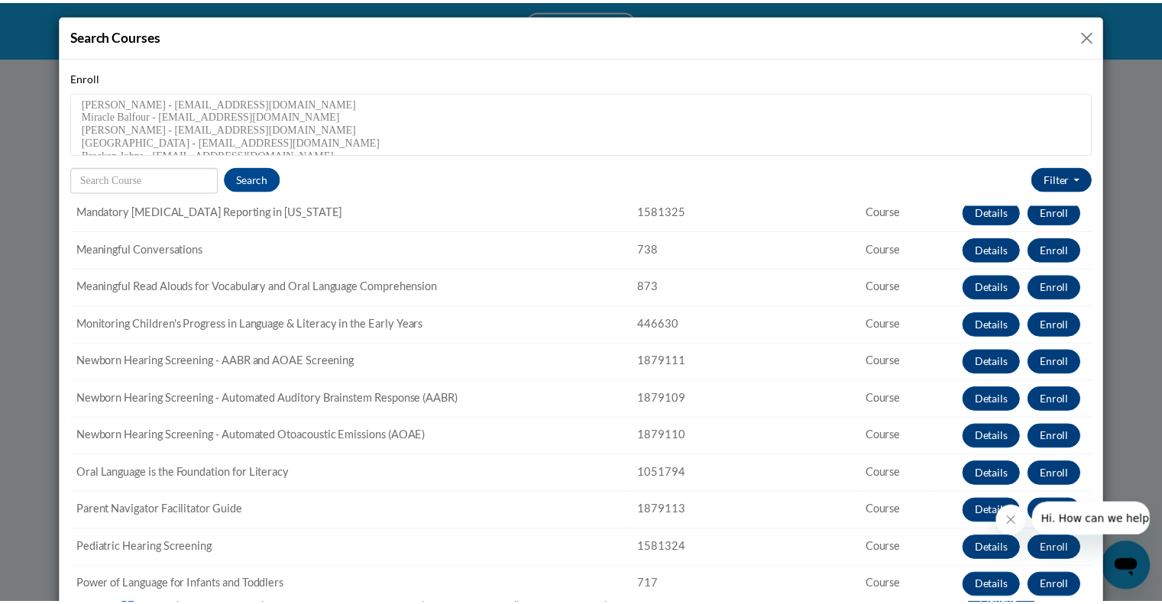
scroll to position [868, 0]
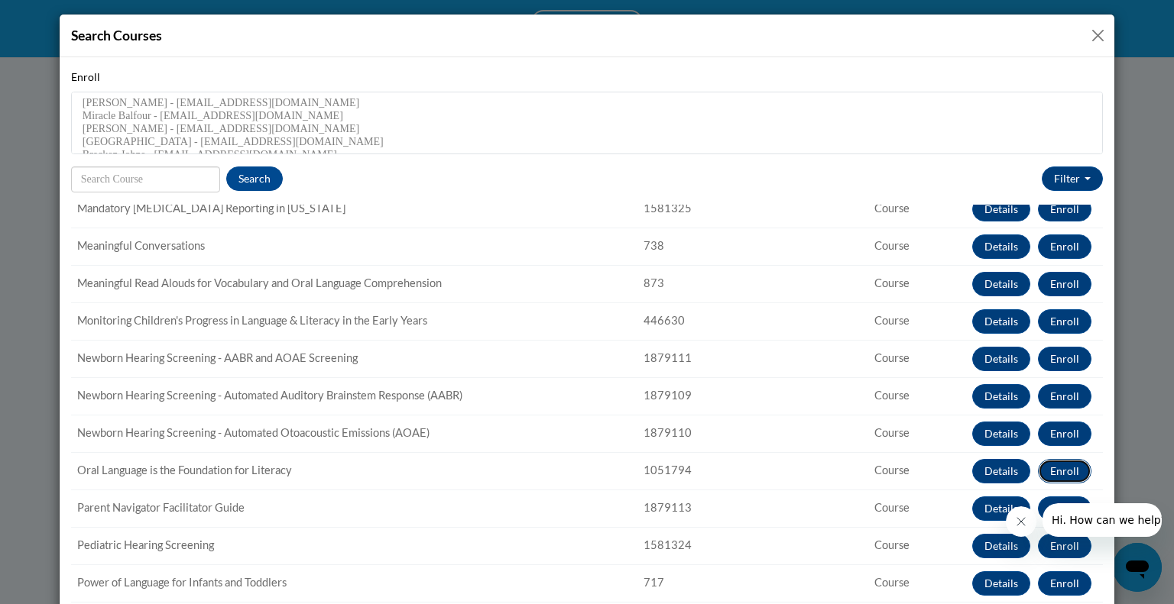
click at [1038, 470] on button "Enroll" at bounding box center [1064, 471] width 53 height 24
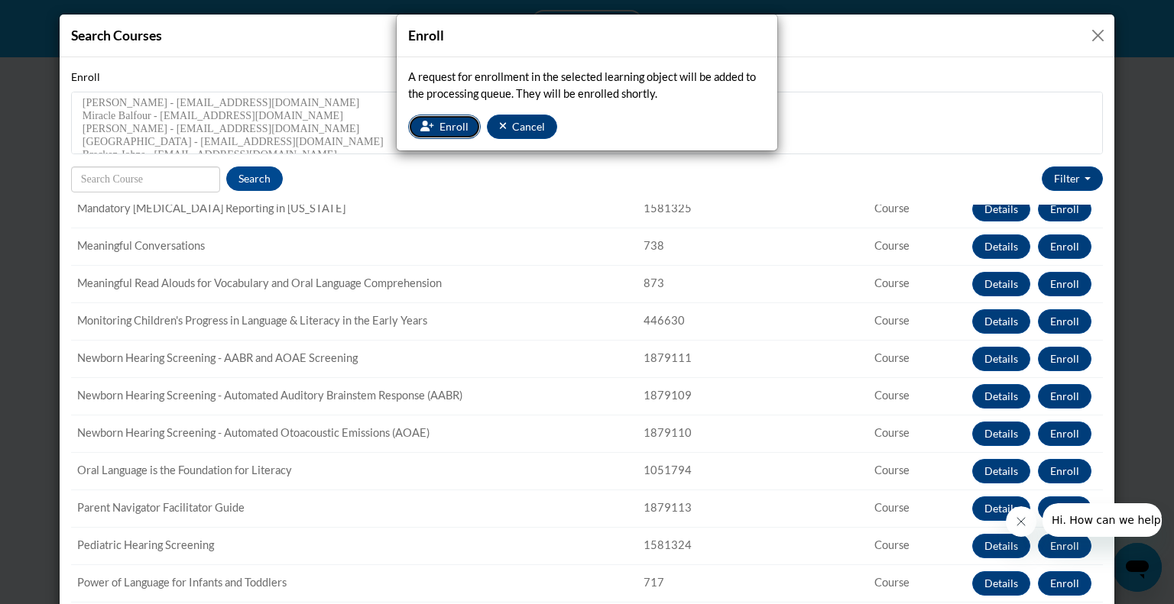
click at [455, 125] on span "Enroll" at bounding box center [453, 126] width 29 height 13
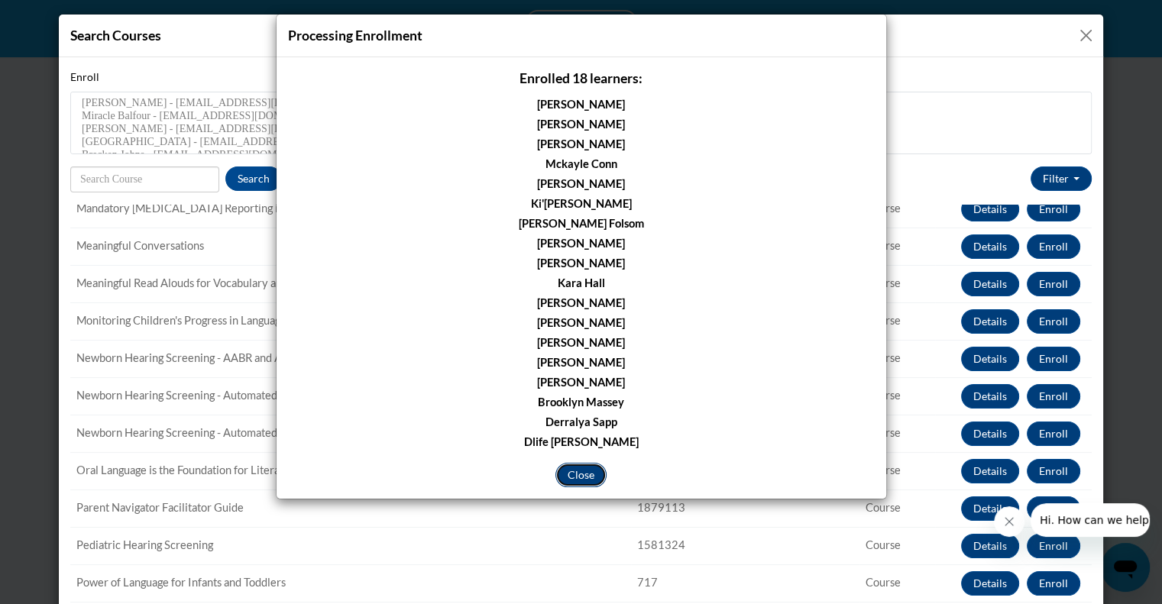
click at [582, 470] on button "Close" at bounding box center [580, 475] width 51 height 24
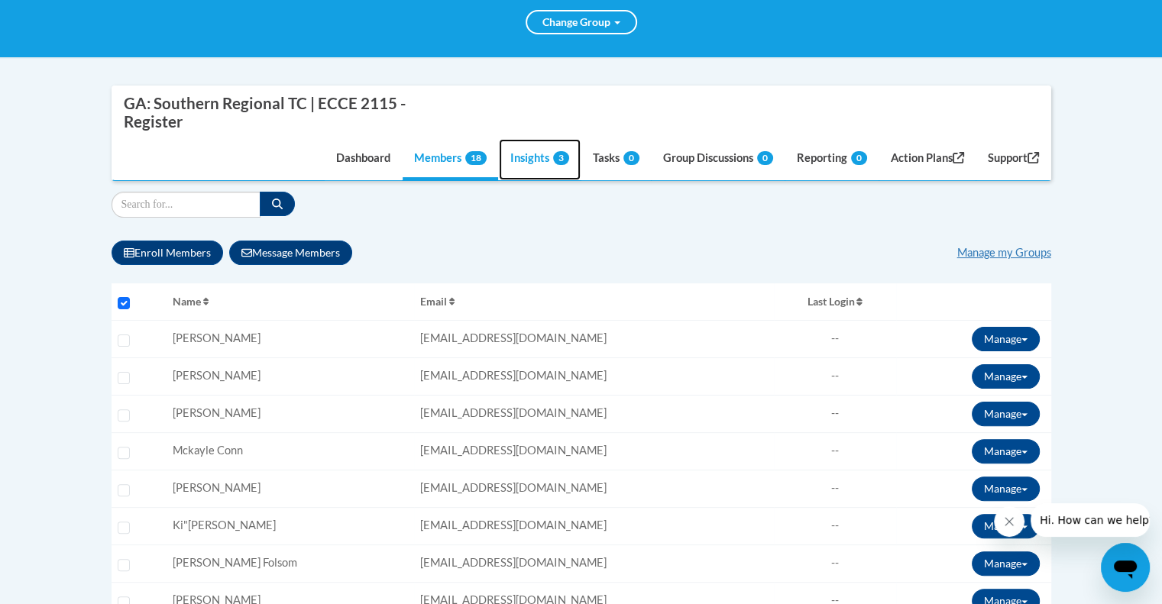
click at [529, 157] on link "Insights 3" at bounding box center [540, 159] width 82 height 41
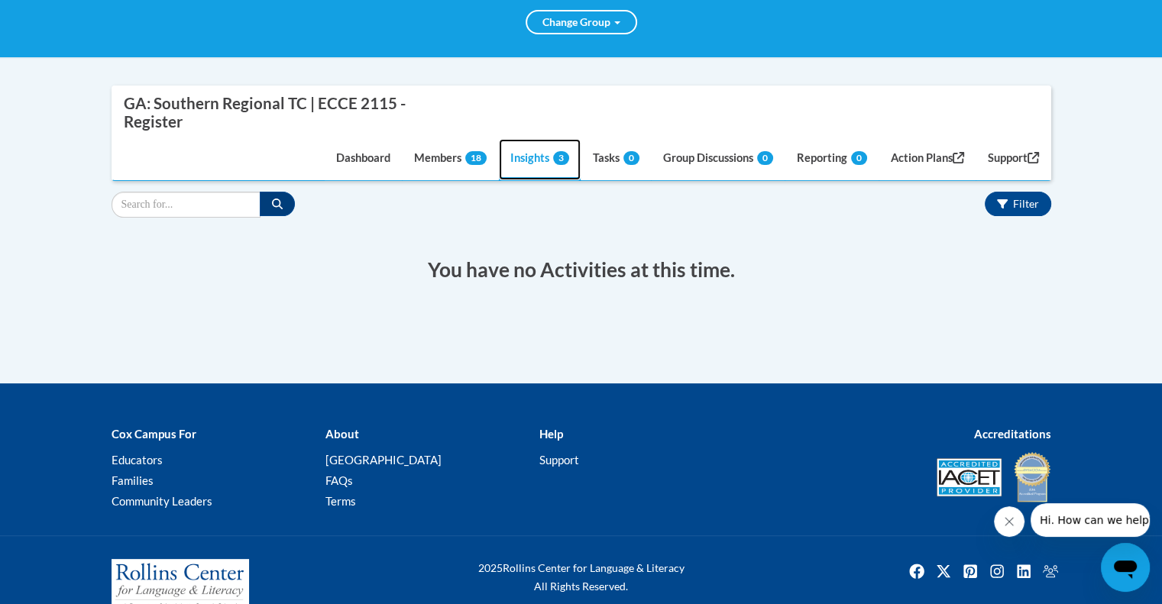
click at [529, 160] on link "Insights 3" at bounding box center [540, 159] width 82 height 41
click at [419, 160] on link "Members 18" at bounding box center [451, 159] width 96 height 41
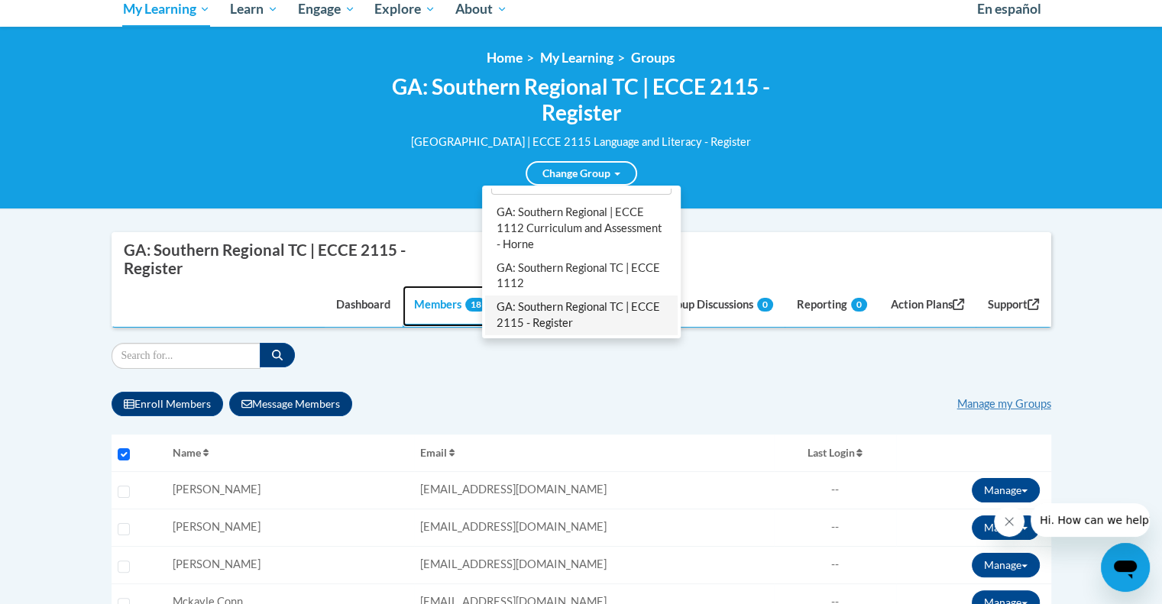
scroll to position [17, 0]
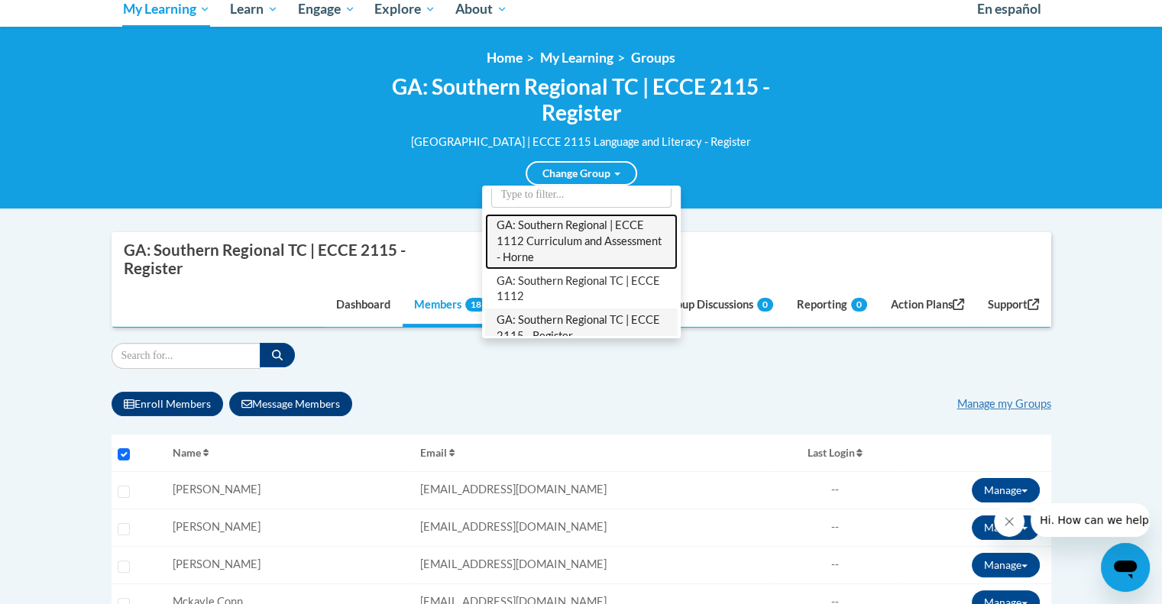
click at [545, 231] on link "GA: Southern Regional | ECCE 1112 Curriculum and Assessment - Horne" at bounding box center [581, 242] width 193 height 56
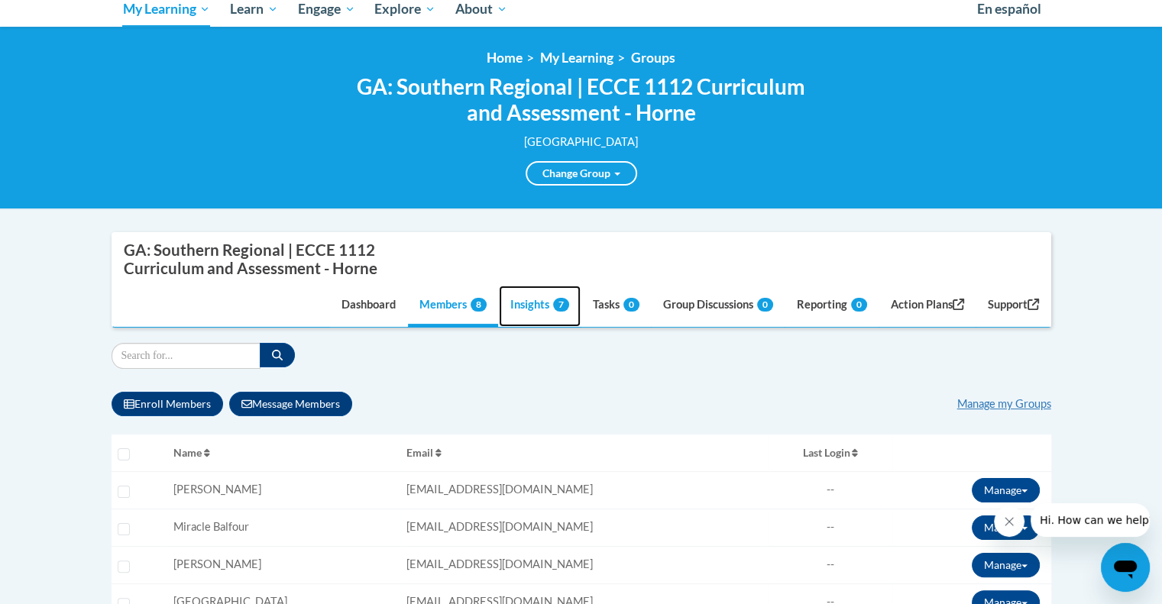
click at [528, 306] on link "Insights 7" at bounding box center [540, 306] width 82 height 41
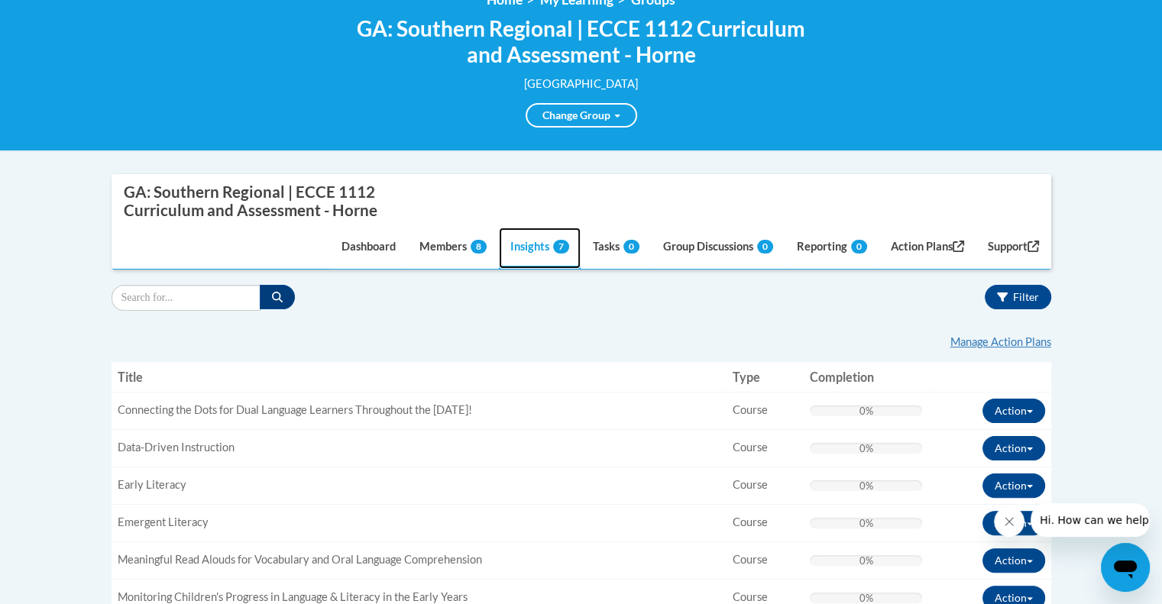
scroll to position [220, 0]
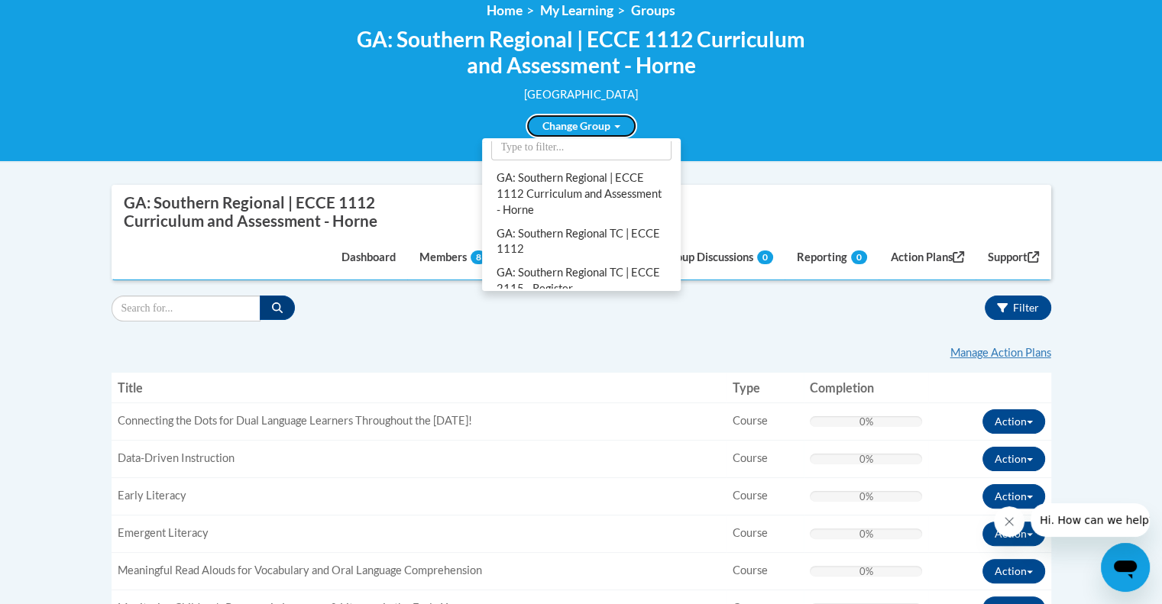
click at [581, 121] on link "Change Group" at bounding box center [582, 126] width 112 height 24
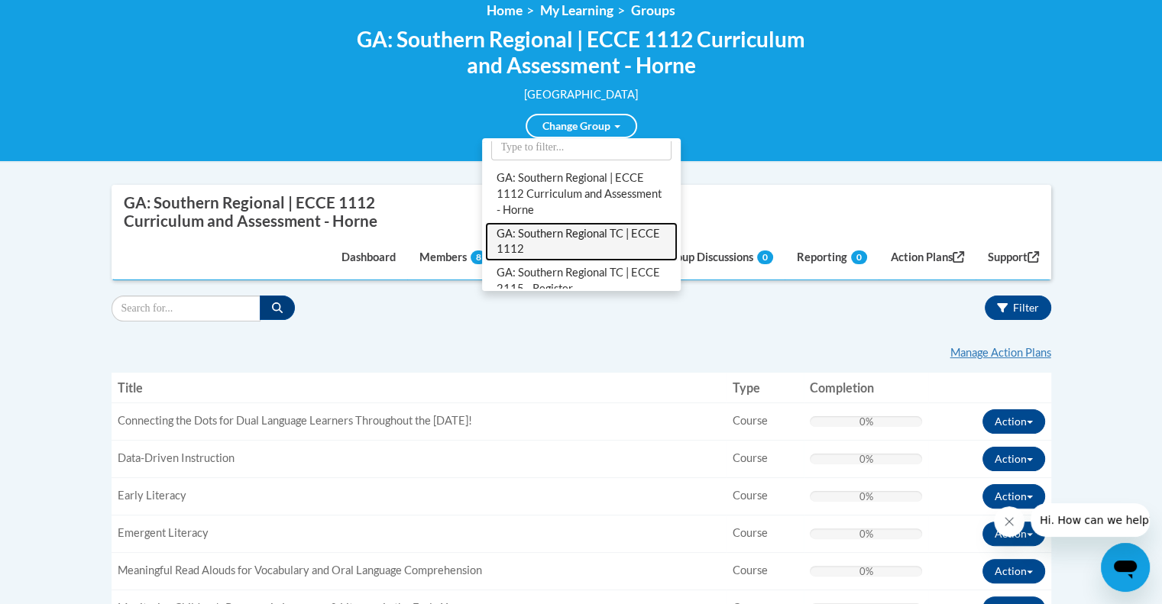
click at [553, 231] on link "GA: Southern Regional TC | ECCE 1112" at bounding box center [581, 242] width 193 height 40
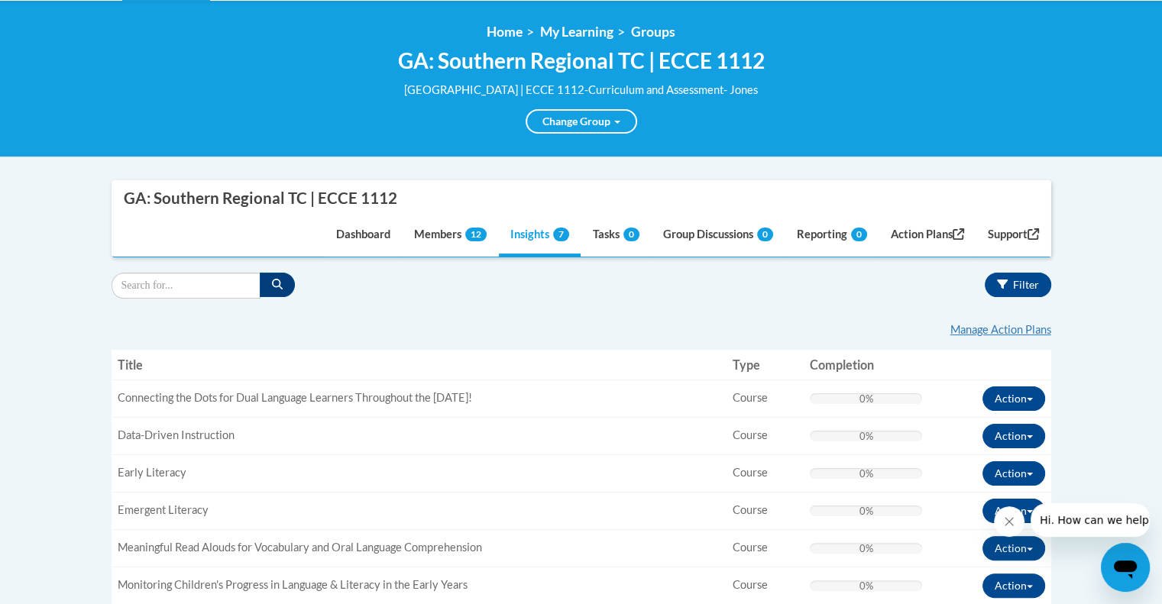
scroll to position [195, 0]
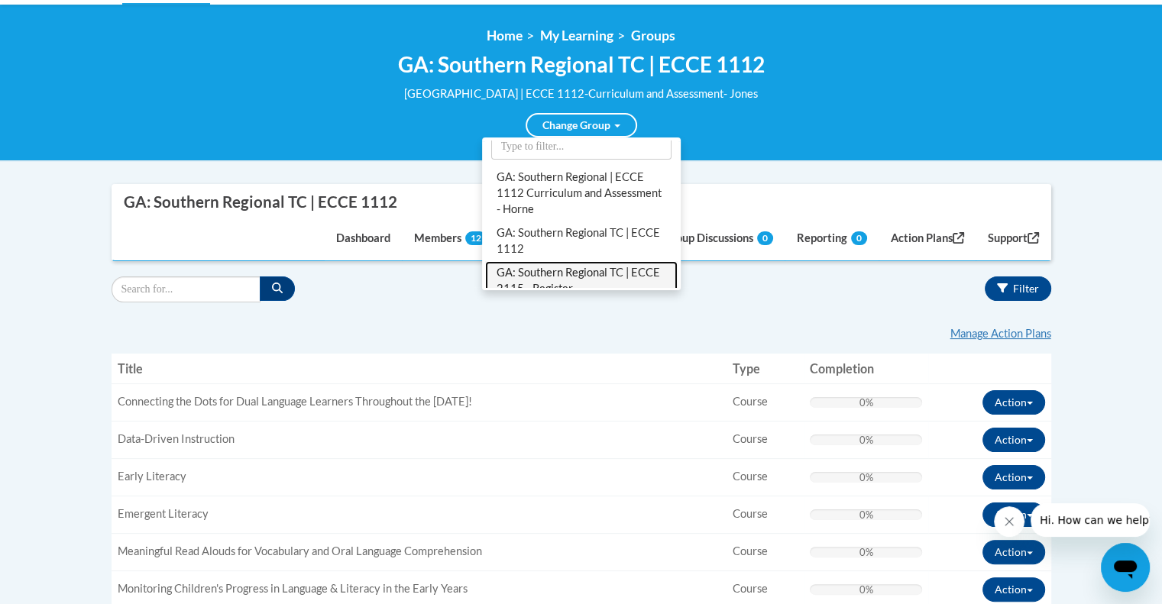
click at [544, 272] on link "GA: Southern Regional TC | ECCE 2115 - Register" at bounding box center [581, 281] width 193 height 40
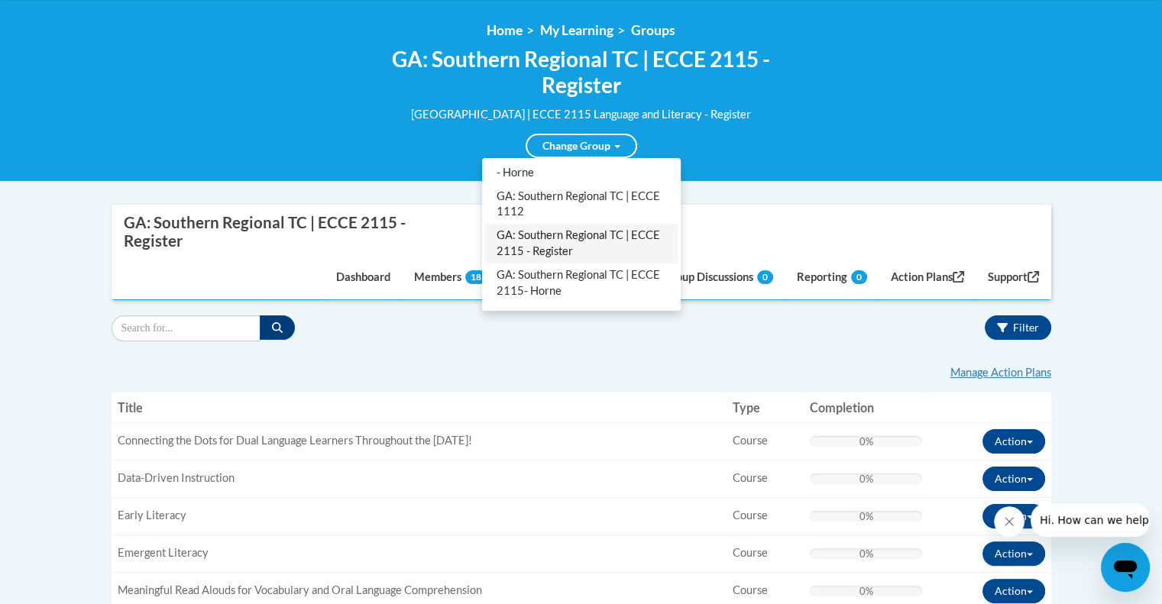
scroll to position [80, 0]
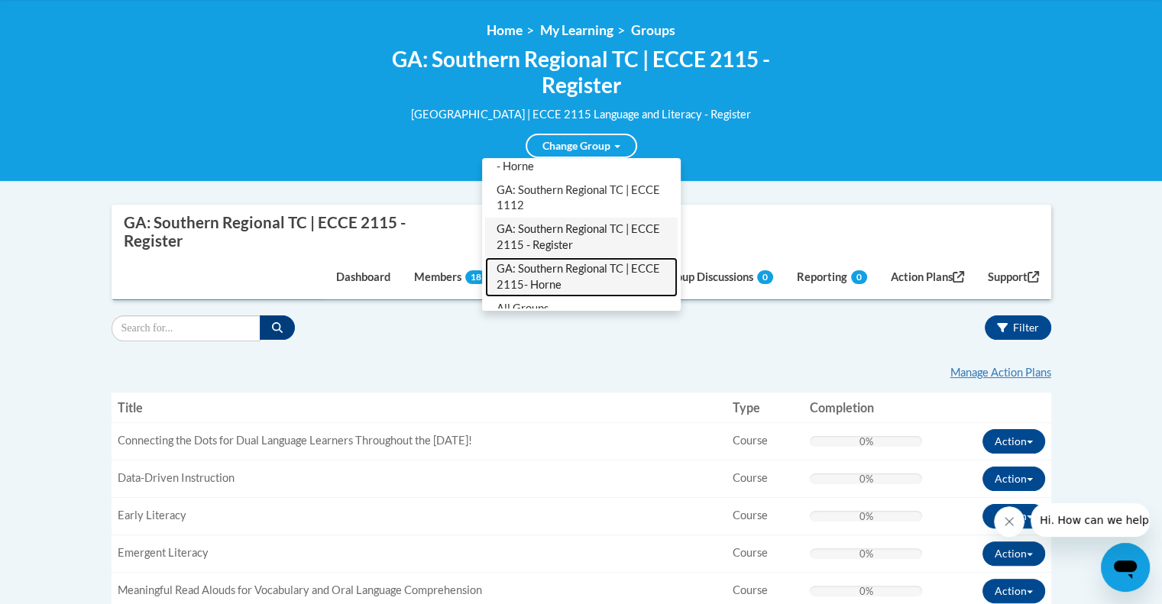
click at [569, 282] on link "GA: Southern Regional TC | ECCE 2115- Horne" at bounding box center [581, 277] width 193 height 40
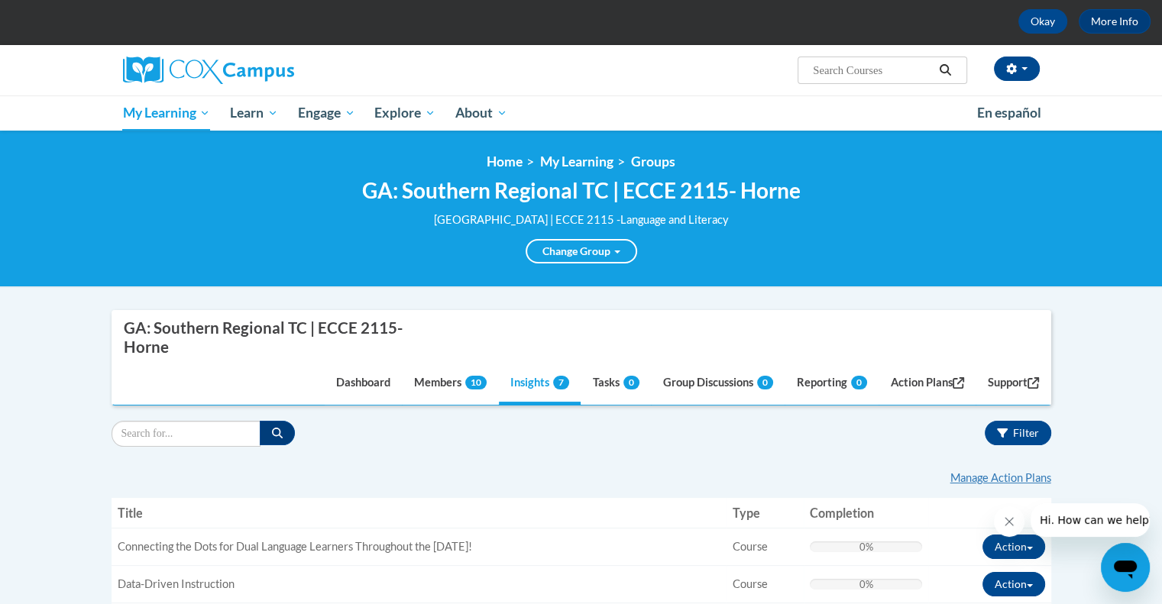
scroll to position [70, 0]
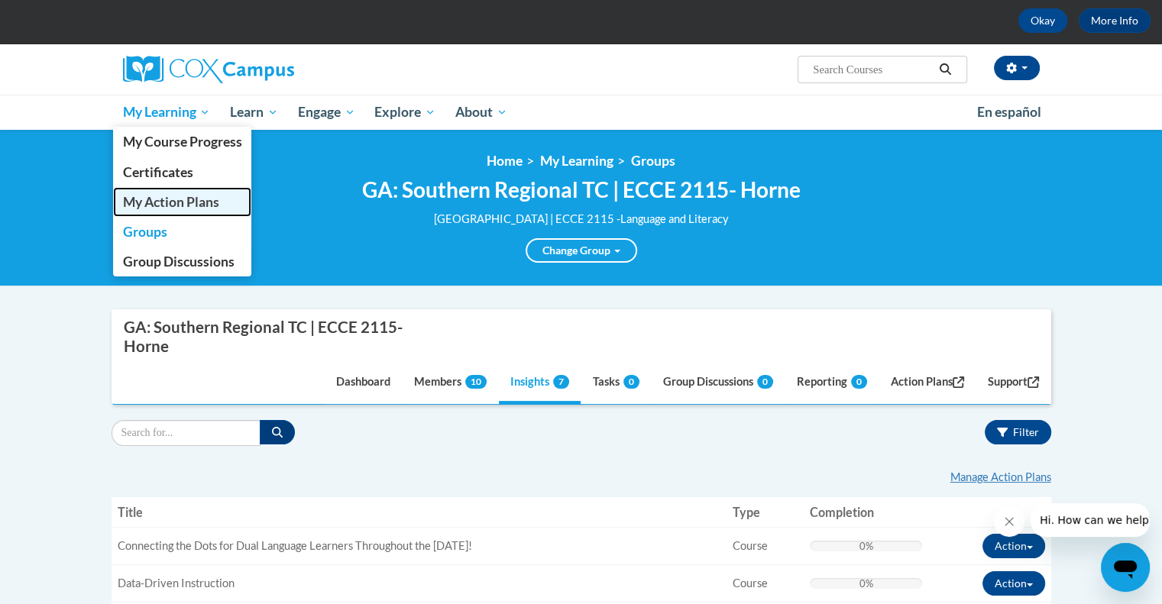
click at [164, 196] on span "My Action Plans" at bounding box center [170, 202] width 96 height 16
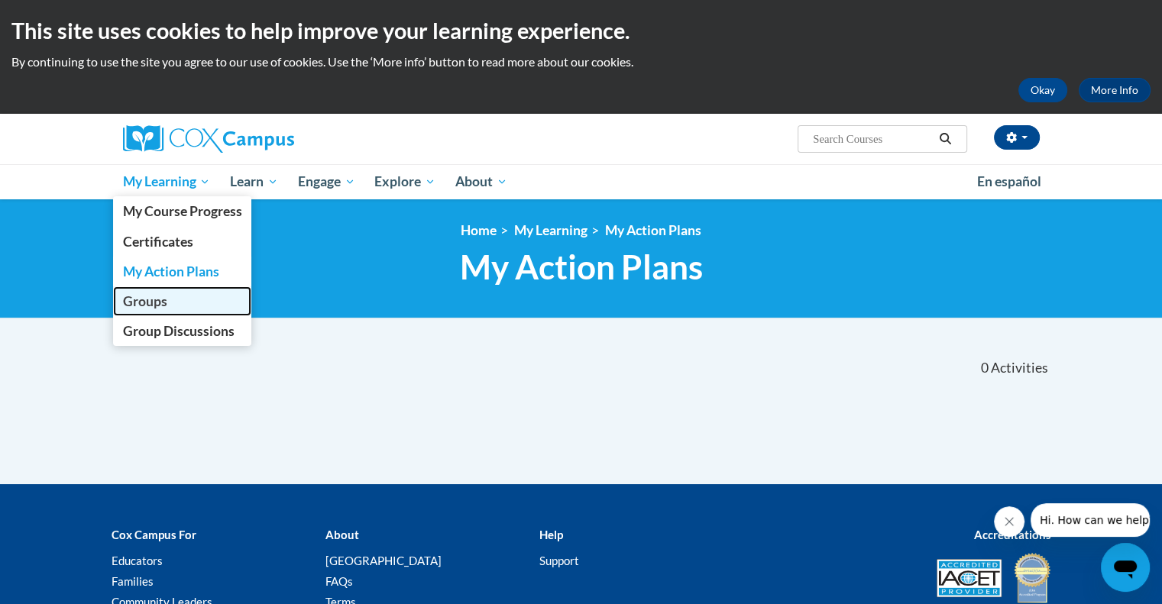
click at [151, 305] on span "Groups" at bounding box center [144, 301] width 44 height 16
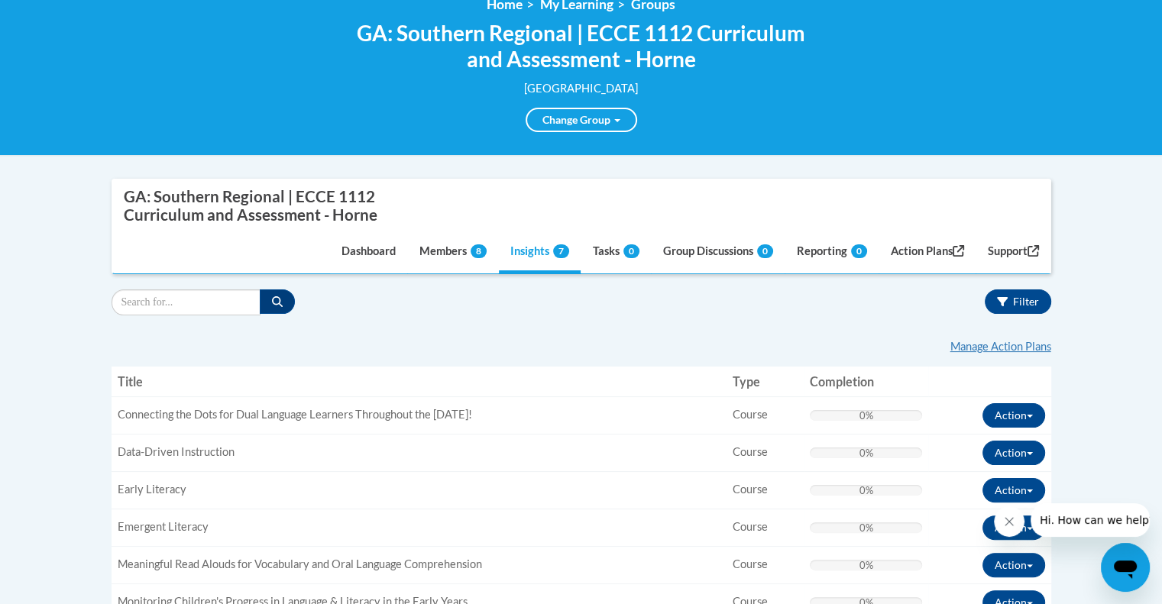
scroll to position [229, 0]
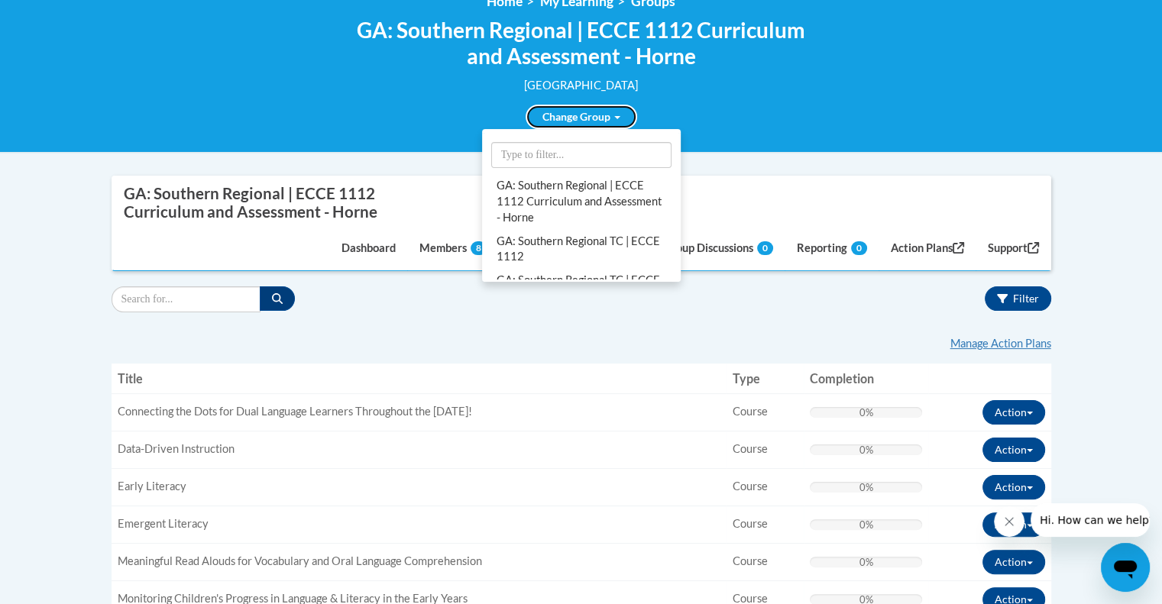
click at [572, 118] on link "Change Group" at bounding box center [582, 117] width 112 height 24
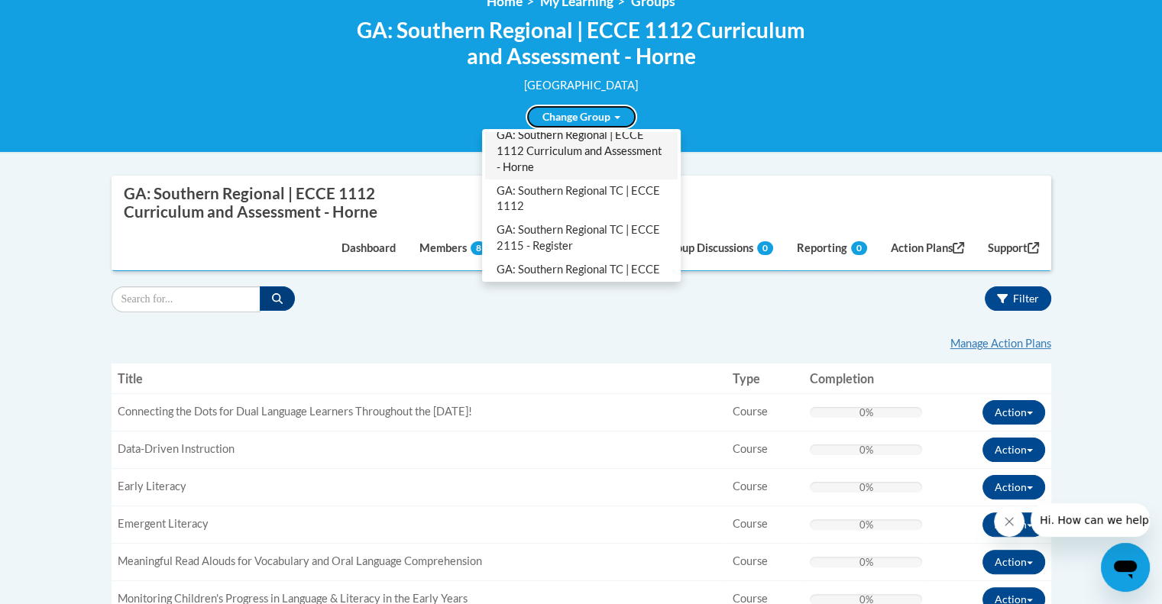
scroll to position [97, 0]
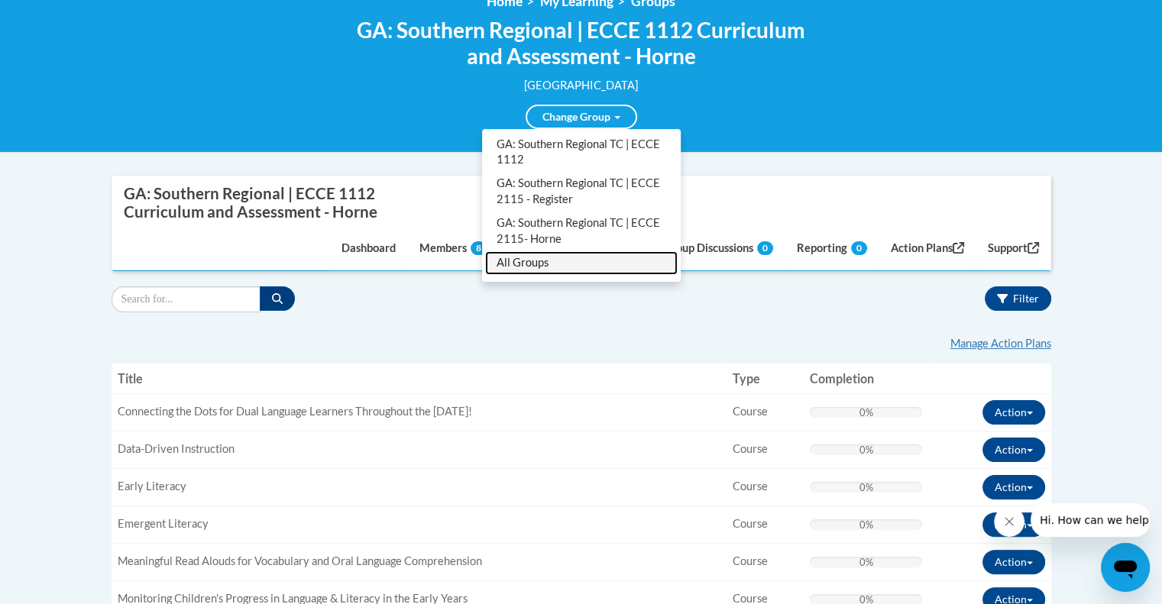
click at [524, 261] on link "All Groups" at bounding box center [581, 263] width 193 height 24
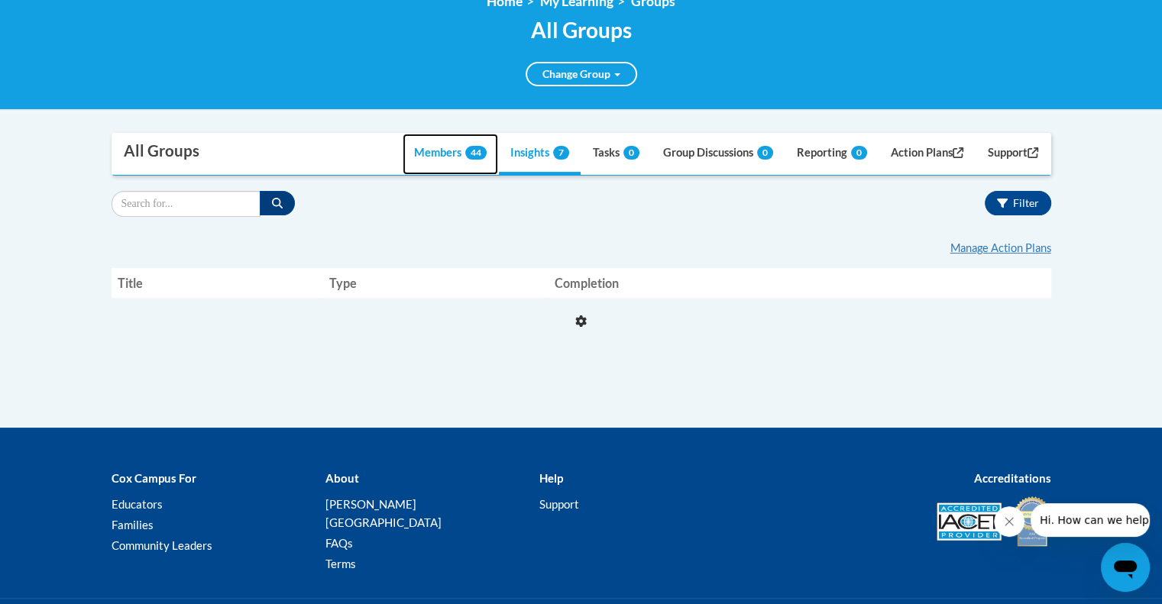
click at [411, 154] on link "Members 44" at bounding box center [451, 154] width 96 height 41
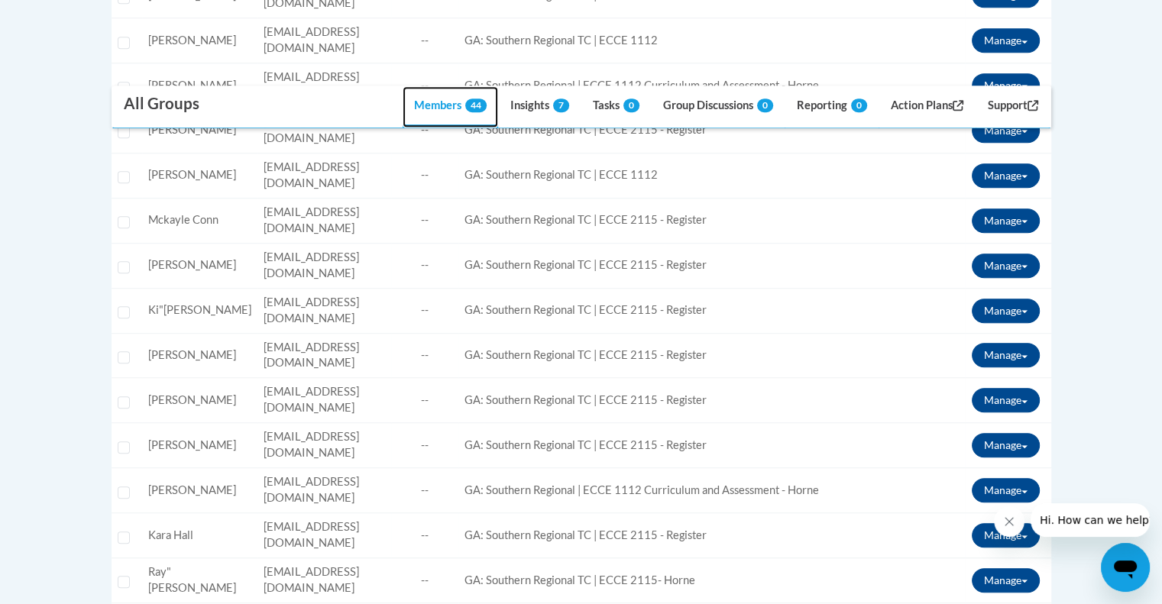
scroll to position [886, 0]
